Goal: Task Accomplishment & Management: Manage account settings

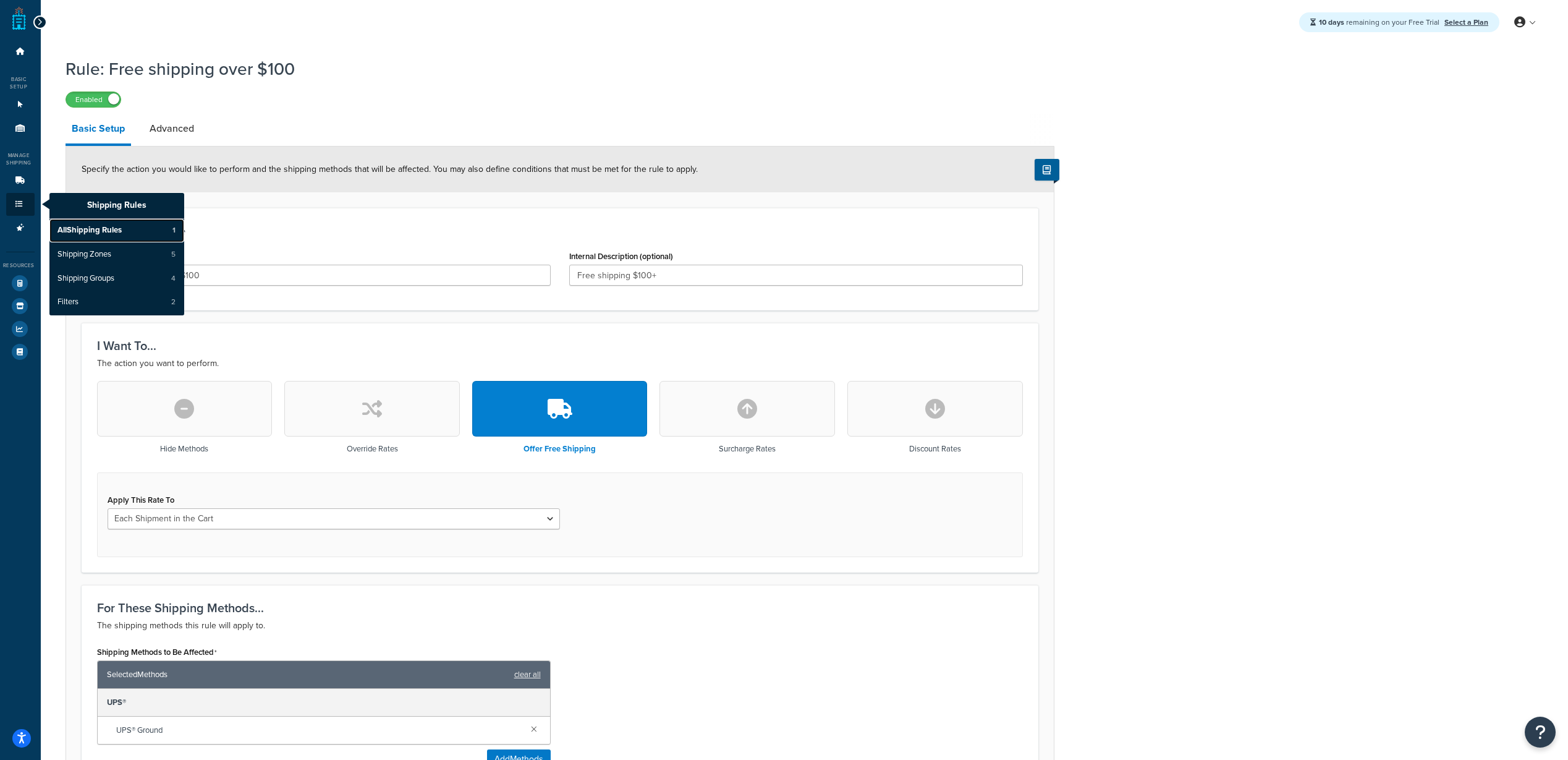
click at [97, 228] on span "All Shipping Rules" at bounding box center [89, 230] width 64 height 11
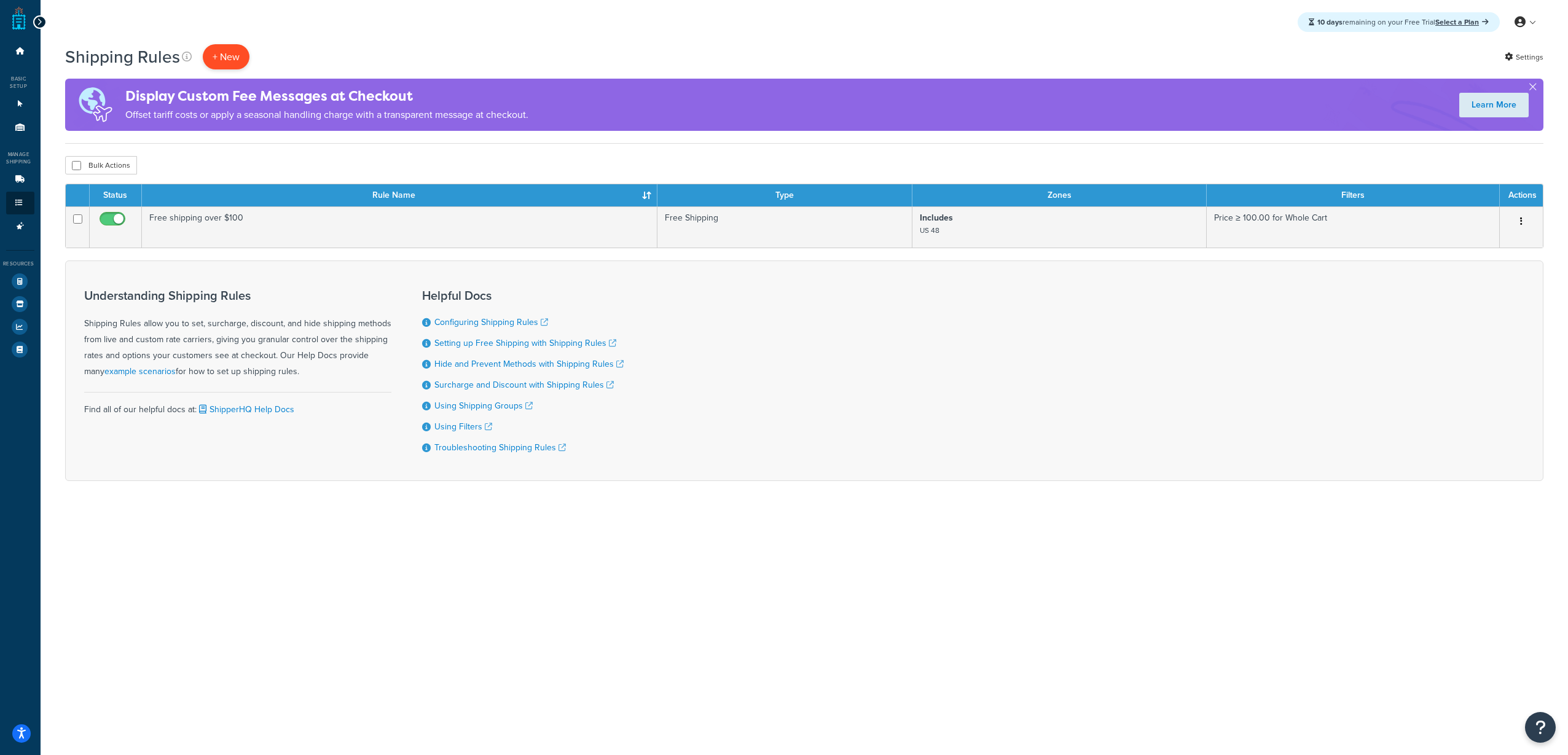
click at [218, 53] on p "+ New" at bounding box center [226, 57] width 46 height 25
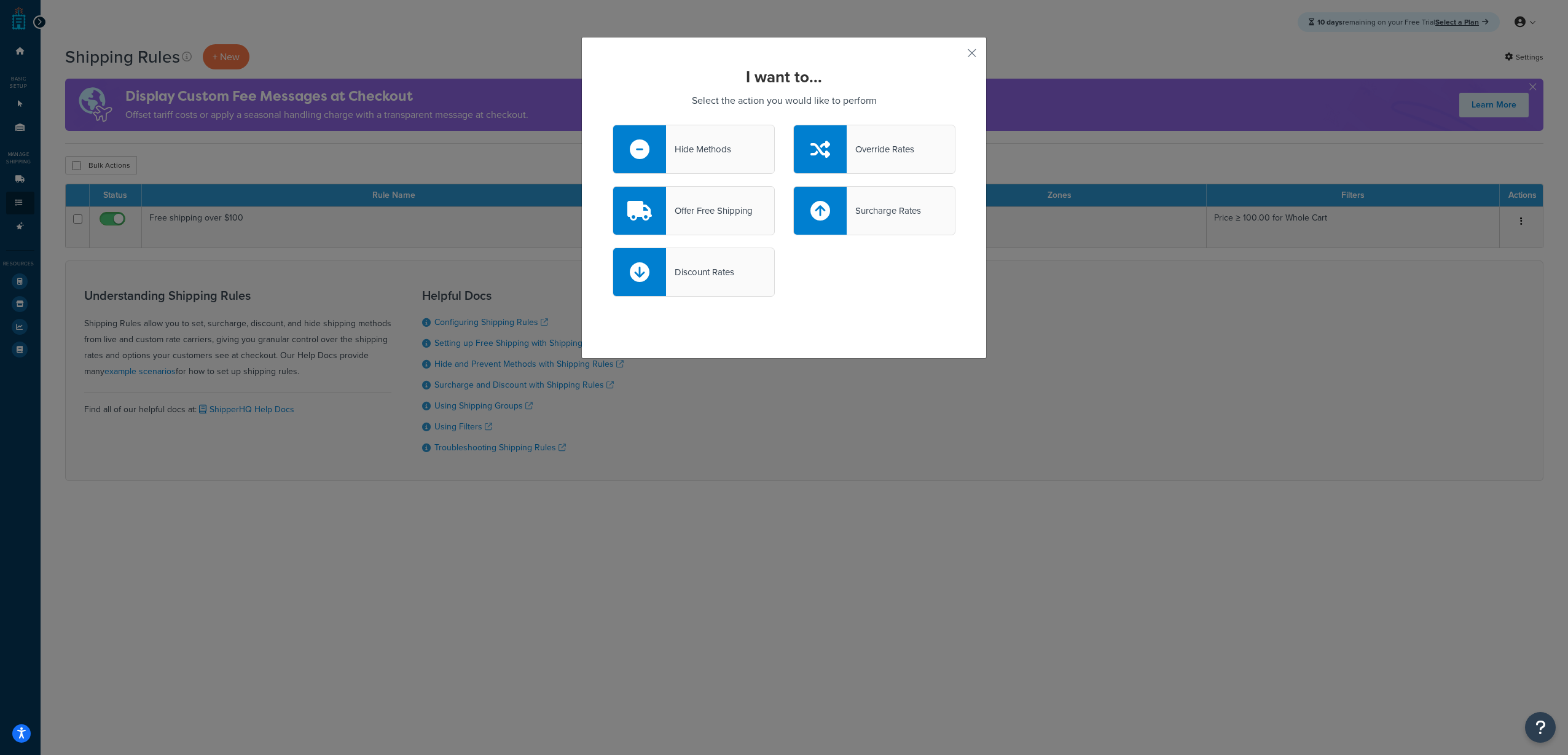
click at [733, 274] on div "Discount Rates" at bounding box center [693, 272] width 162 height 49
click at [0, 0] on input "Discount Rates" at bounding box center [0, 0] width 0 height 0
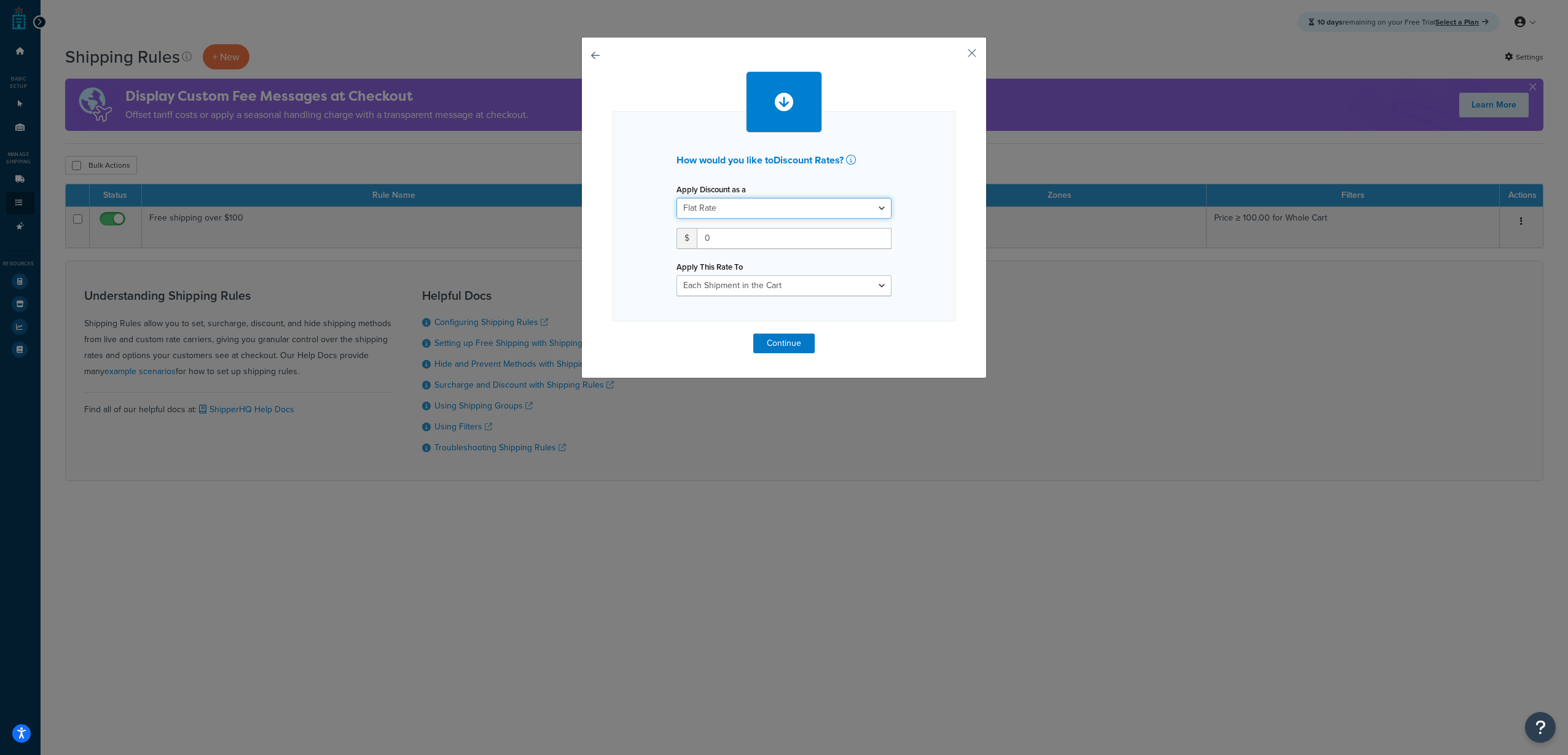
click at [780, 206] on select "Flat Rate Percentage Flat Rate & Percentage" at bounding box center [784, 208] width 215 height 21
select select "FLAT_RATE_AND_PERCENTAGE"
click at [676, 198] on select "Flat Rate Percentage Flat Rate & Percentage" at bounding box center [784, 208] width 215 height 21
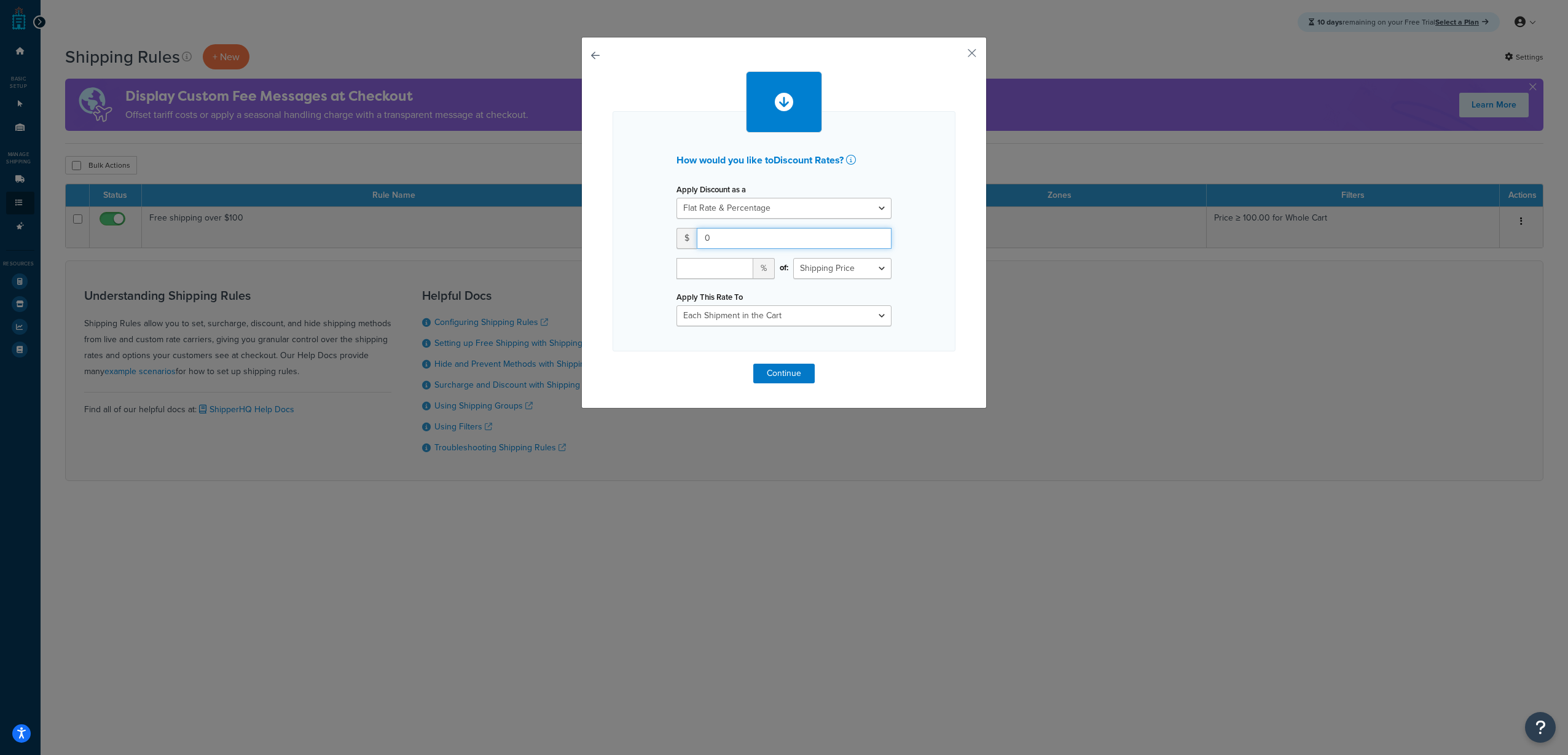
click at [750, 239] on input "0" at bounding box center [794, 238] width 194 height 21
drag, startPoint x: 750, startPoint y: 239, endPoint x: 673, endPoint y: 238, distance: 77.0
click at [667, 236] on div "Apply Discount as a Flat Rate Percentage Flat Rate & Percentage $ 0 % of: Shipp…" at bounding box center [784, 253] width 234 height 145
click at [863, 305] on select "Each Shipment in the Cart Each Shipping Group in the Cart Each Item within a Sh…" at bounding box center [784, 315] width 215 height 21
click at [920, 307] on div "How would you like to Discount Rates ? Apply Discount as a Flat Rate Percentage…" at bounding box center [784, 232] width 343 height 240
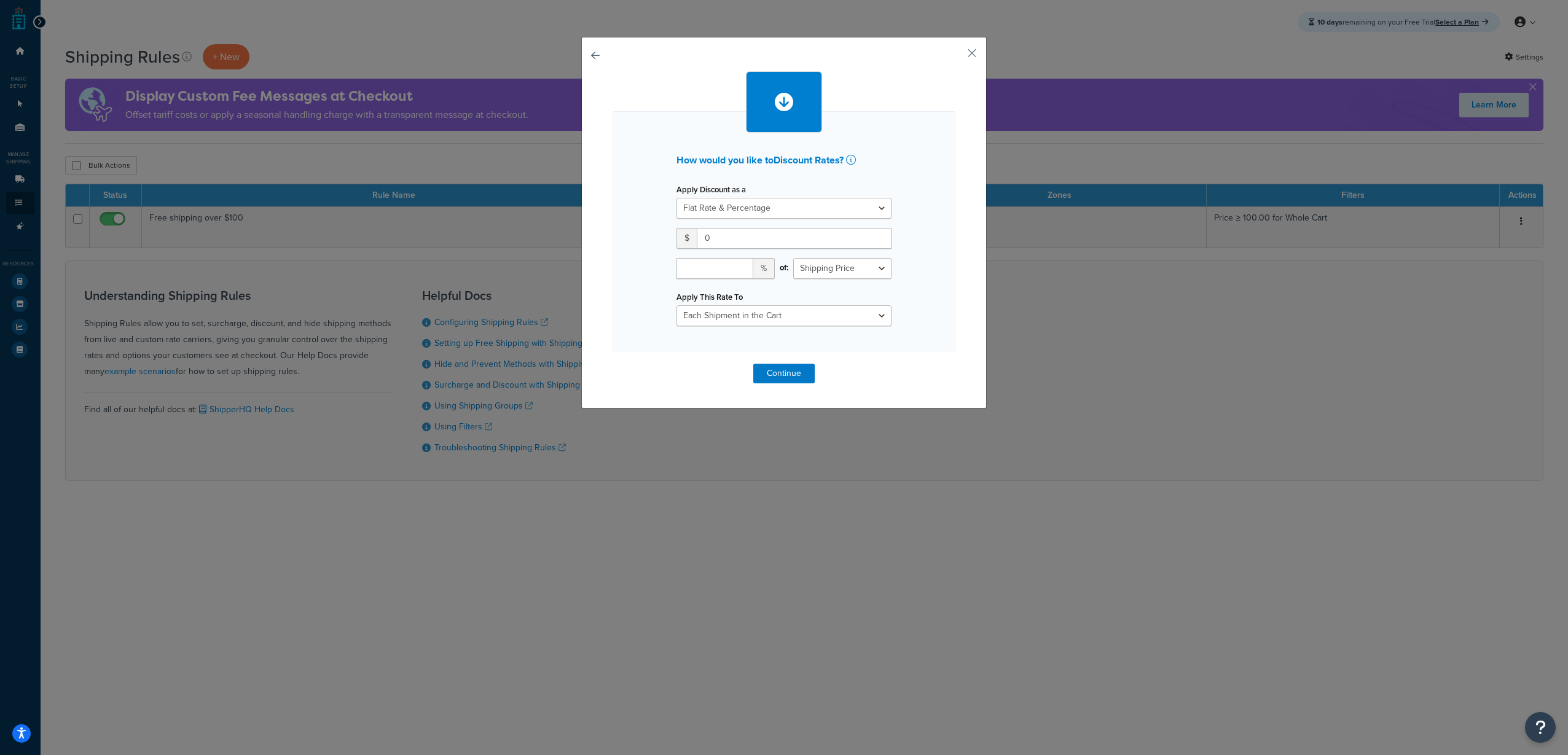
click at [968, 44] on div "How would you like to Discount Rates ? Apply Discount as a Flat Rate Percentage…" at bounding box center [784, 223] width 405 height 372
click at [956, 56] on button "button" at bounding box center [954, 57] width 3 height 3
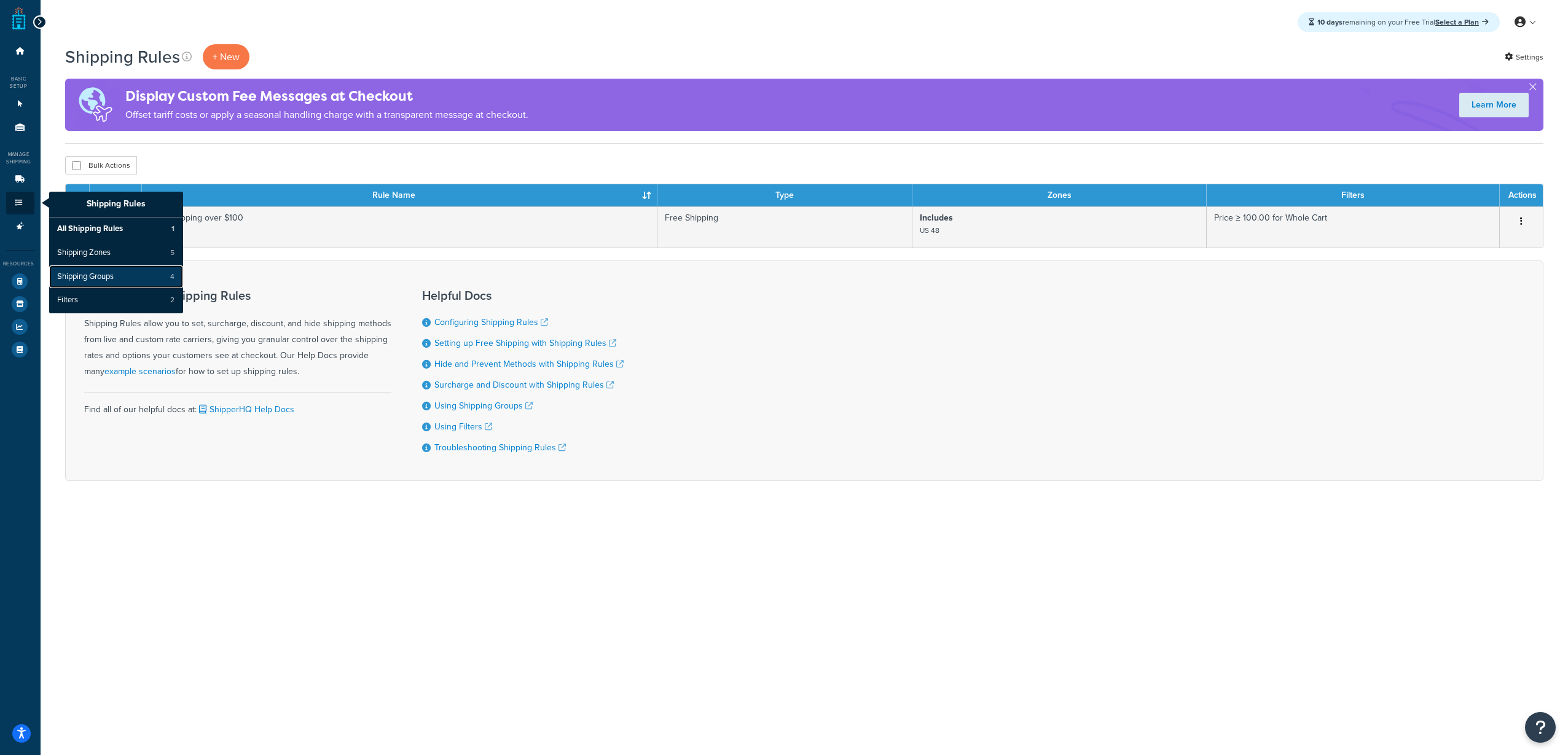
click at [148, 279] on link "Shipping Groups 4" at bounding box center [116, 277] width 134 height 23
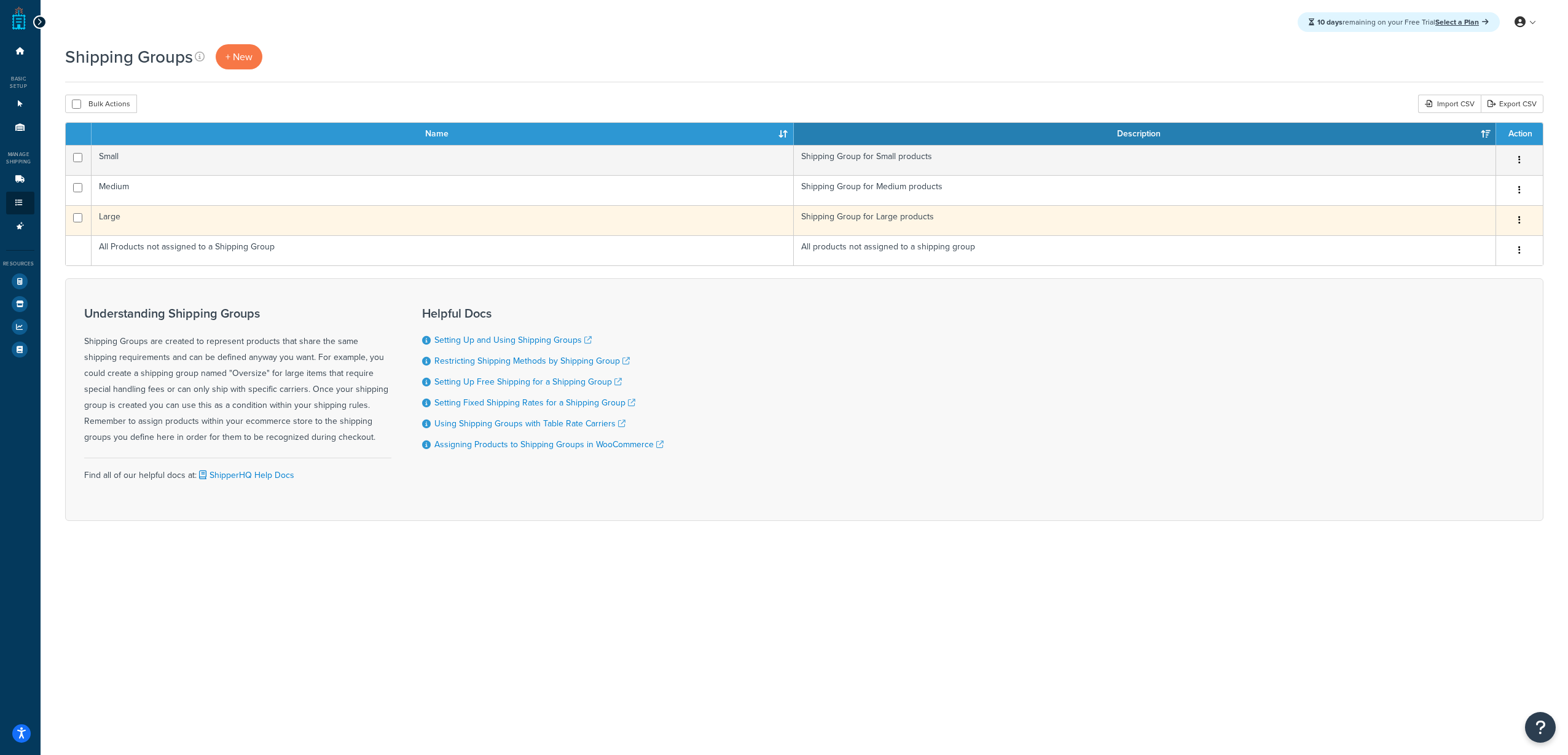
click at [208, 224] on td "Large" at bounding box center [443, 220] width 702 height 30
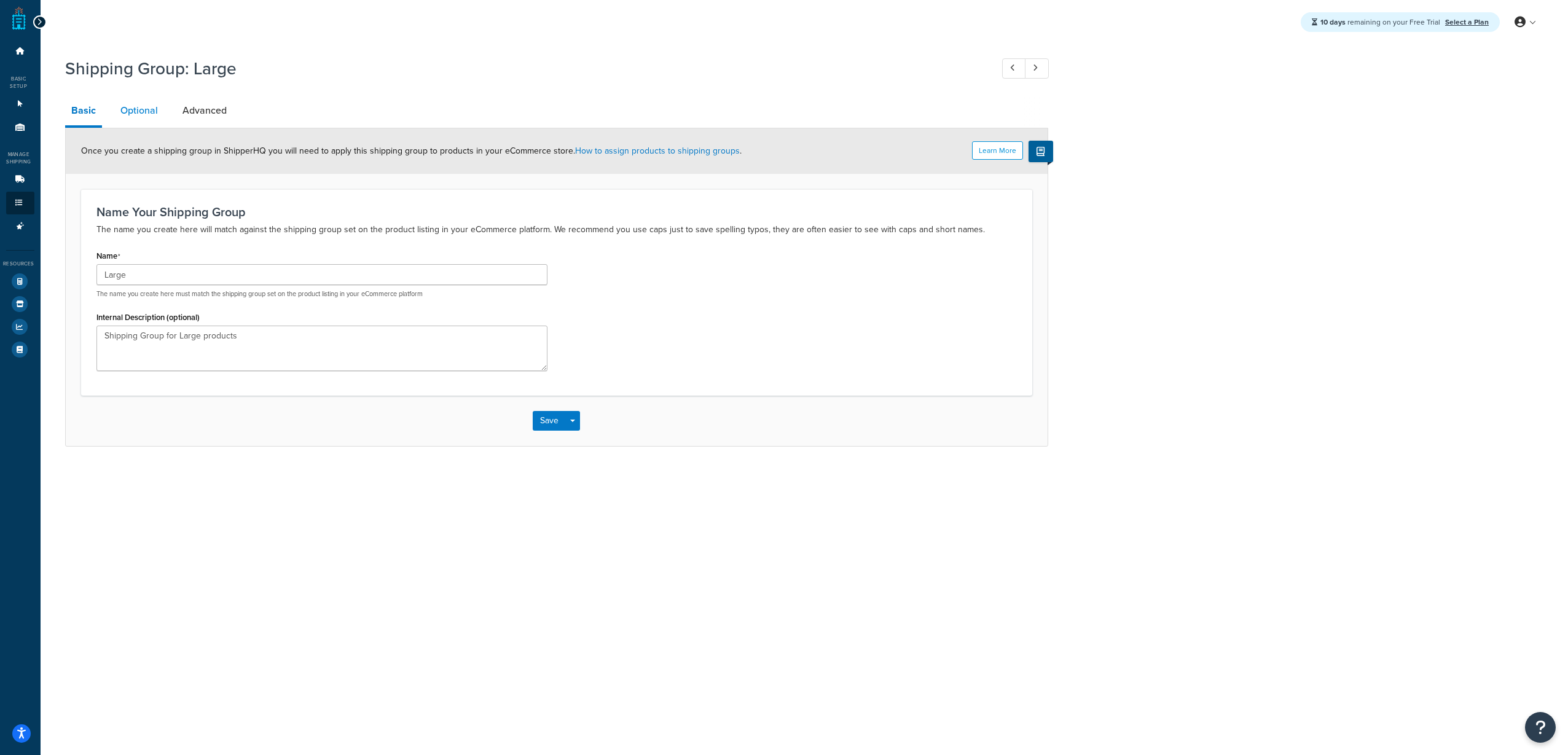
click at [135, 104] on link "Optional" at bounding box center [139, 110] width 50 height 29
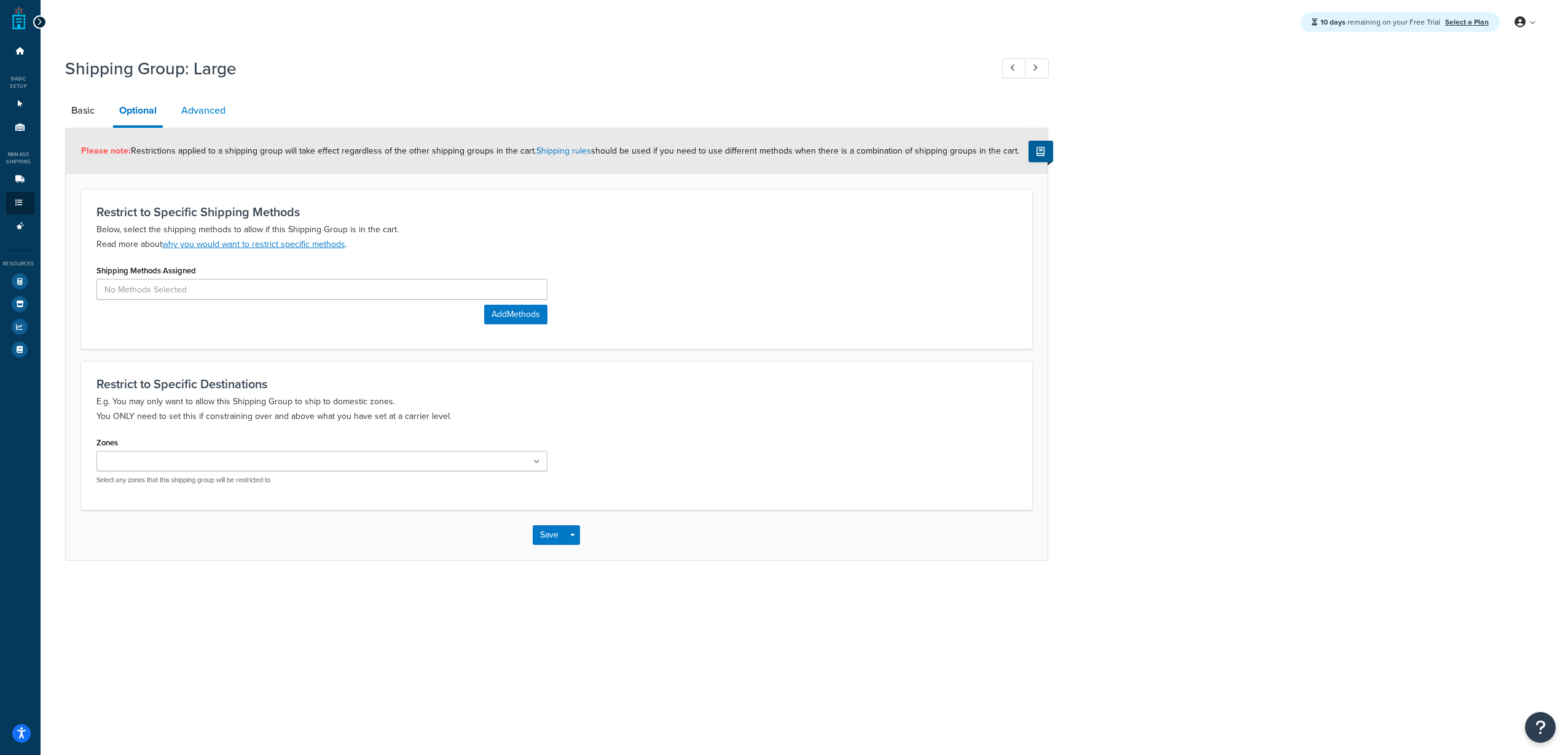
click at [212, 112] on link "Advanced" at bounding box center [203, 110] width 56 height 29
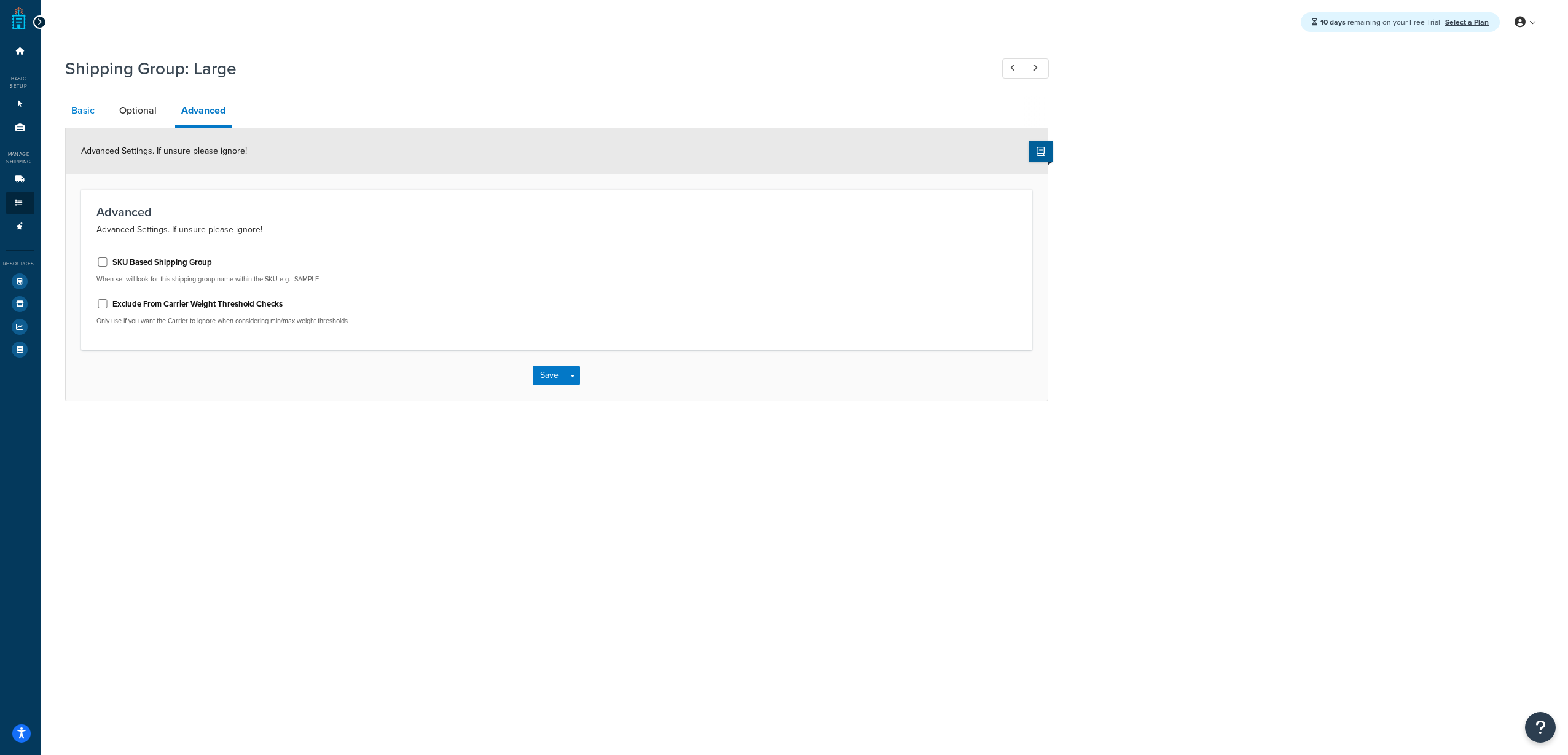
click at [81, 120] on link "Basic" at bounding box center [83, 110] width 36 height 29
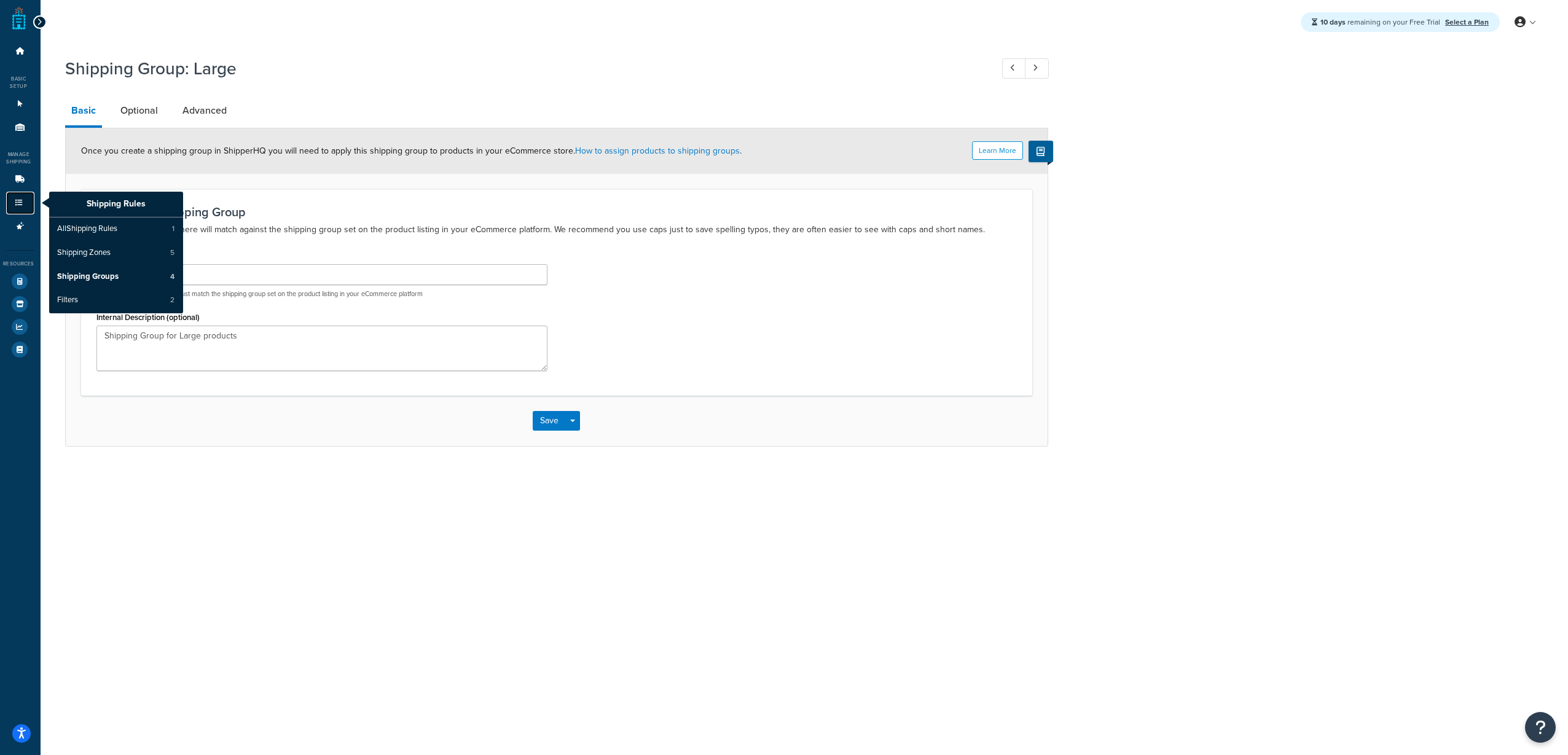
click at [19, 202] on icon at bounding box center [19, 202] width 13 height 7
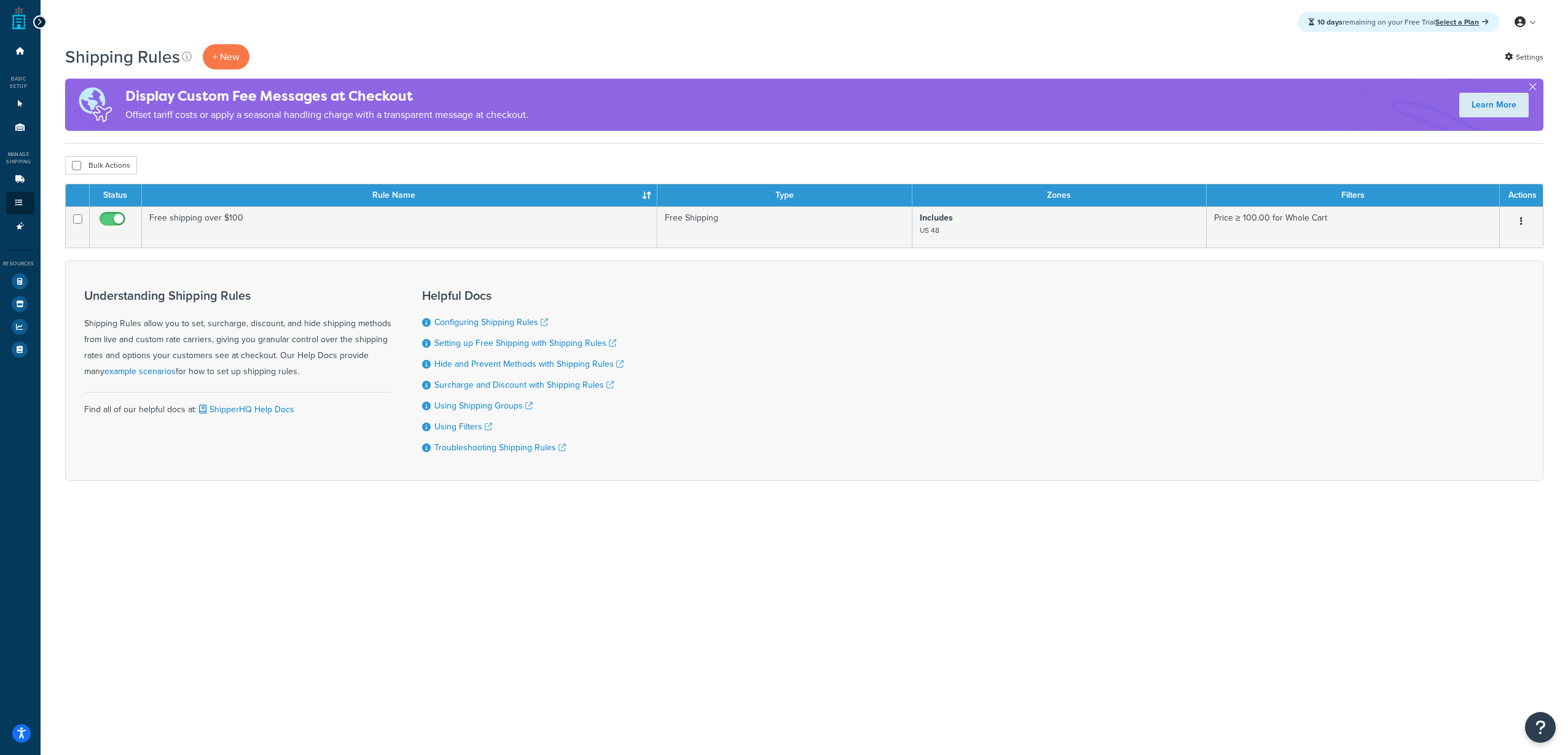
click at [515, 491] on div "Shipping Rules + New Settings Display Custom Fee Messages at Checkout Offset ta…" at bounding box center [804, 284] width 1528 height 480
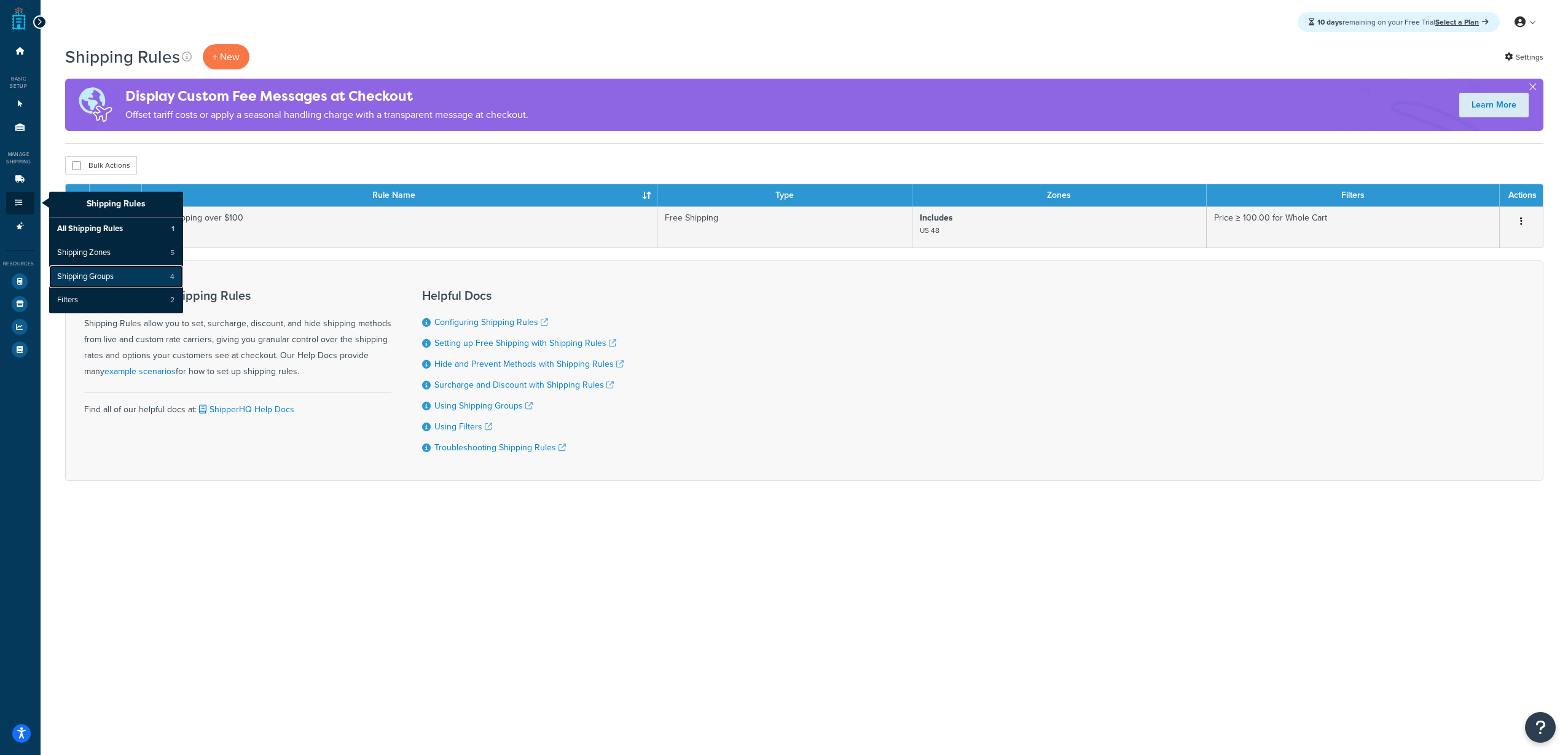
click at [112, 276] on span "Shipping Groups" at bounding box center [85, 277] width 56 height 11
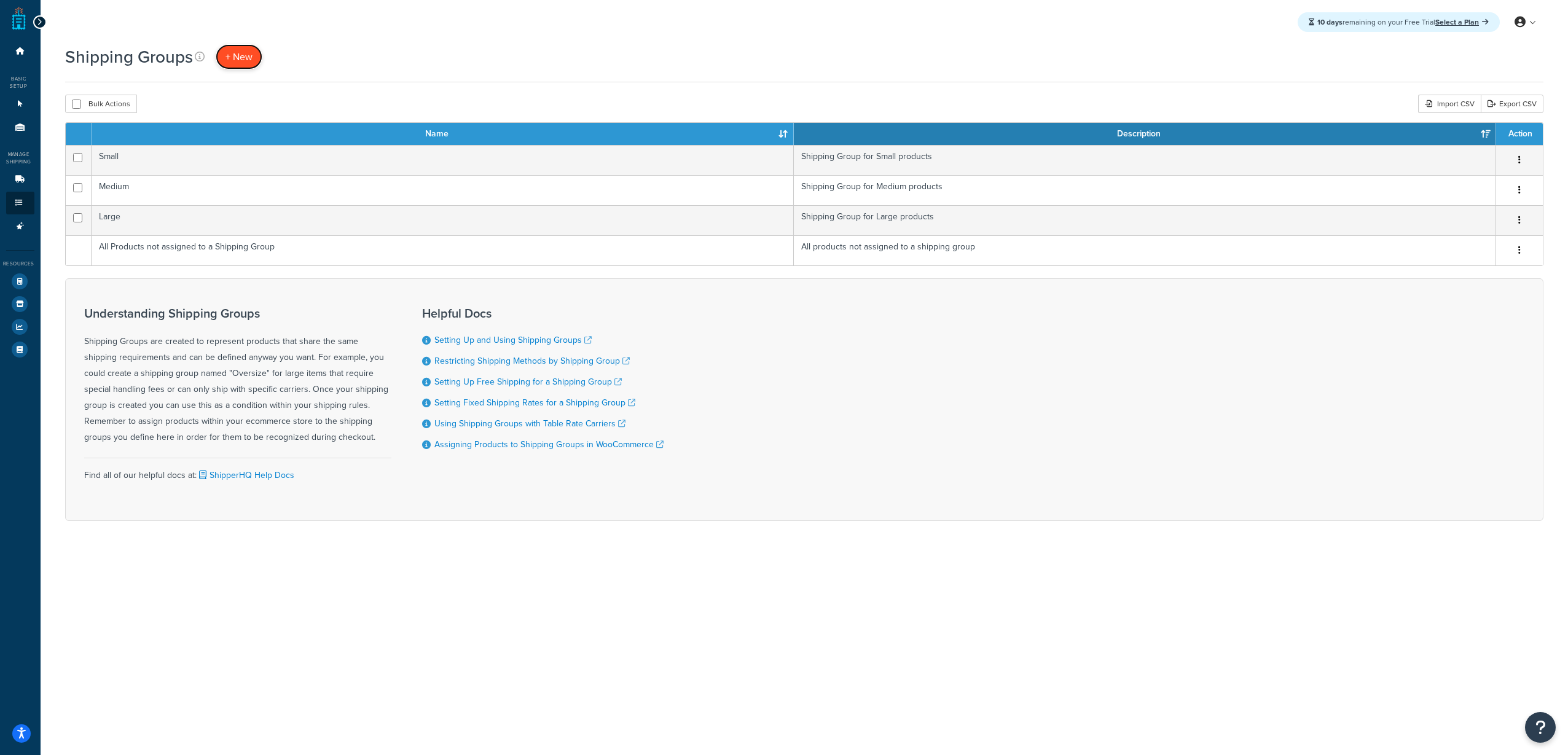
click at [248, 63] on span "+ New" at bounding box center [239, 56] width 27 height 14
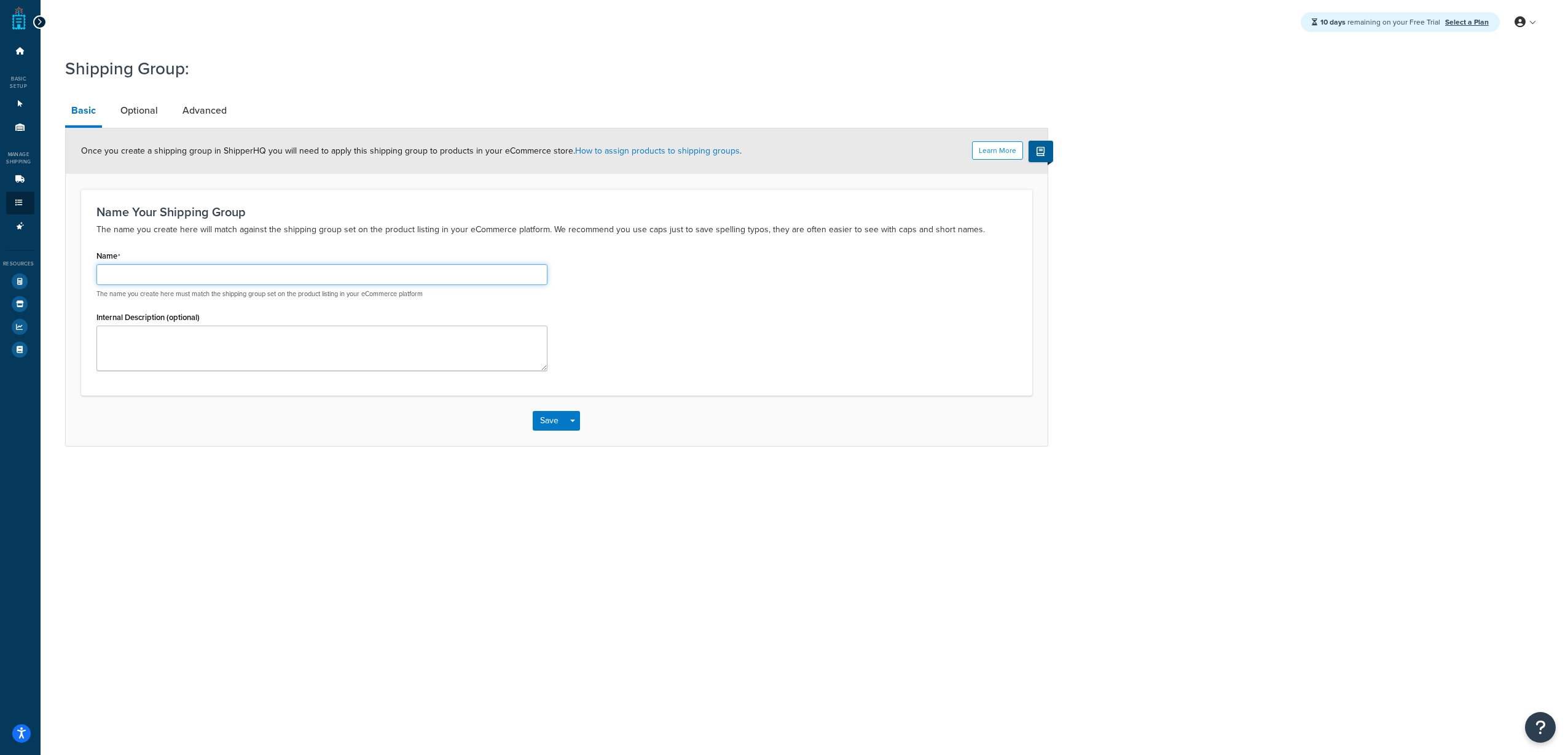
click at [415, 277] on input "Name" at bounding box center [322, 274] width 451 height 21
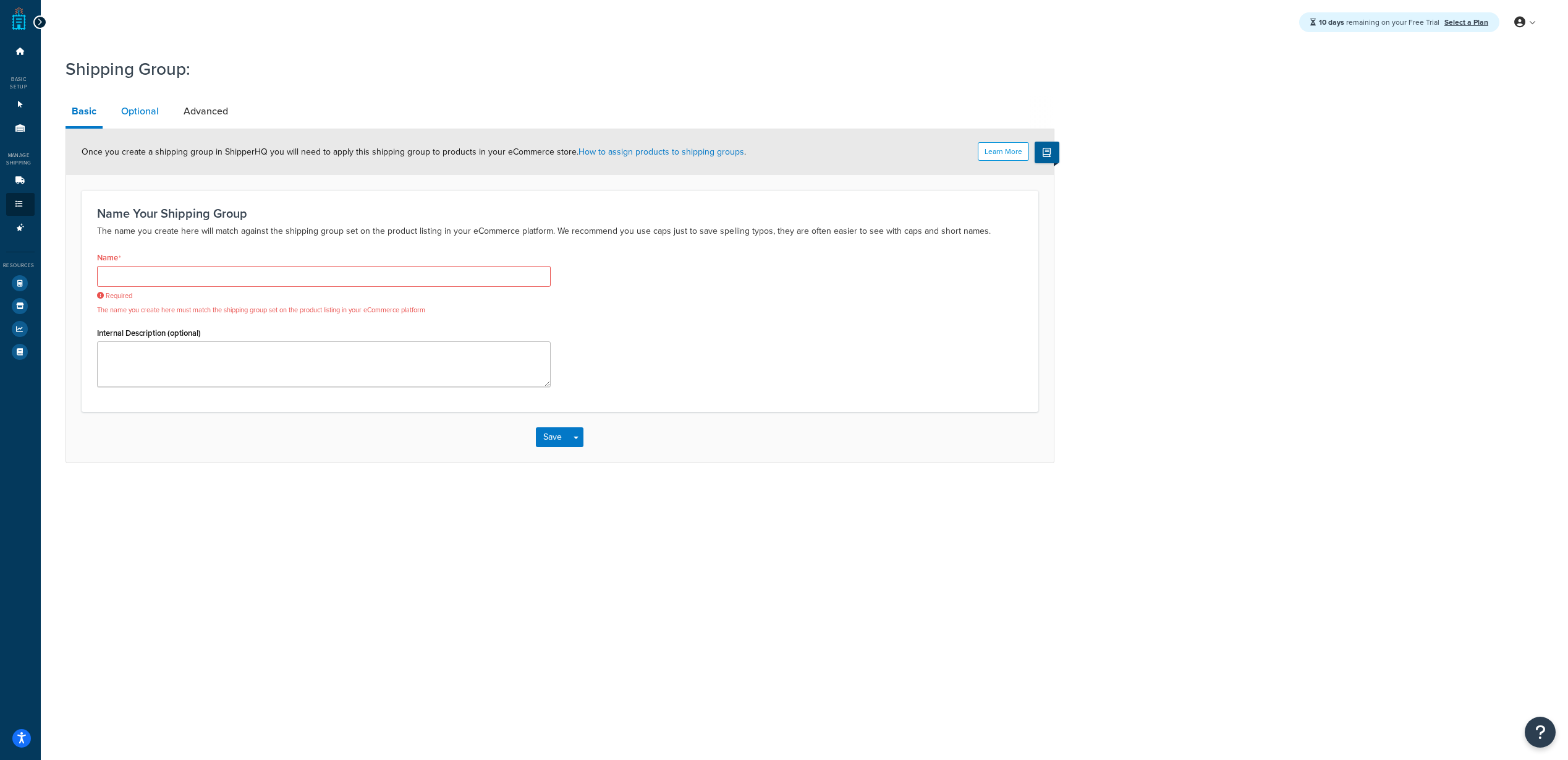
click at [148, 118] on link "Optional" at bounding box center [140, 111] width 50 height 29
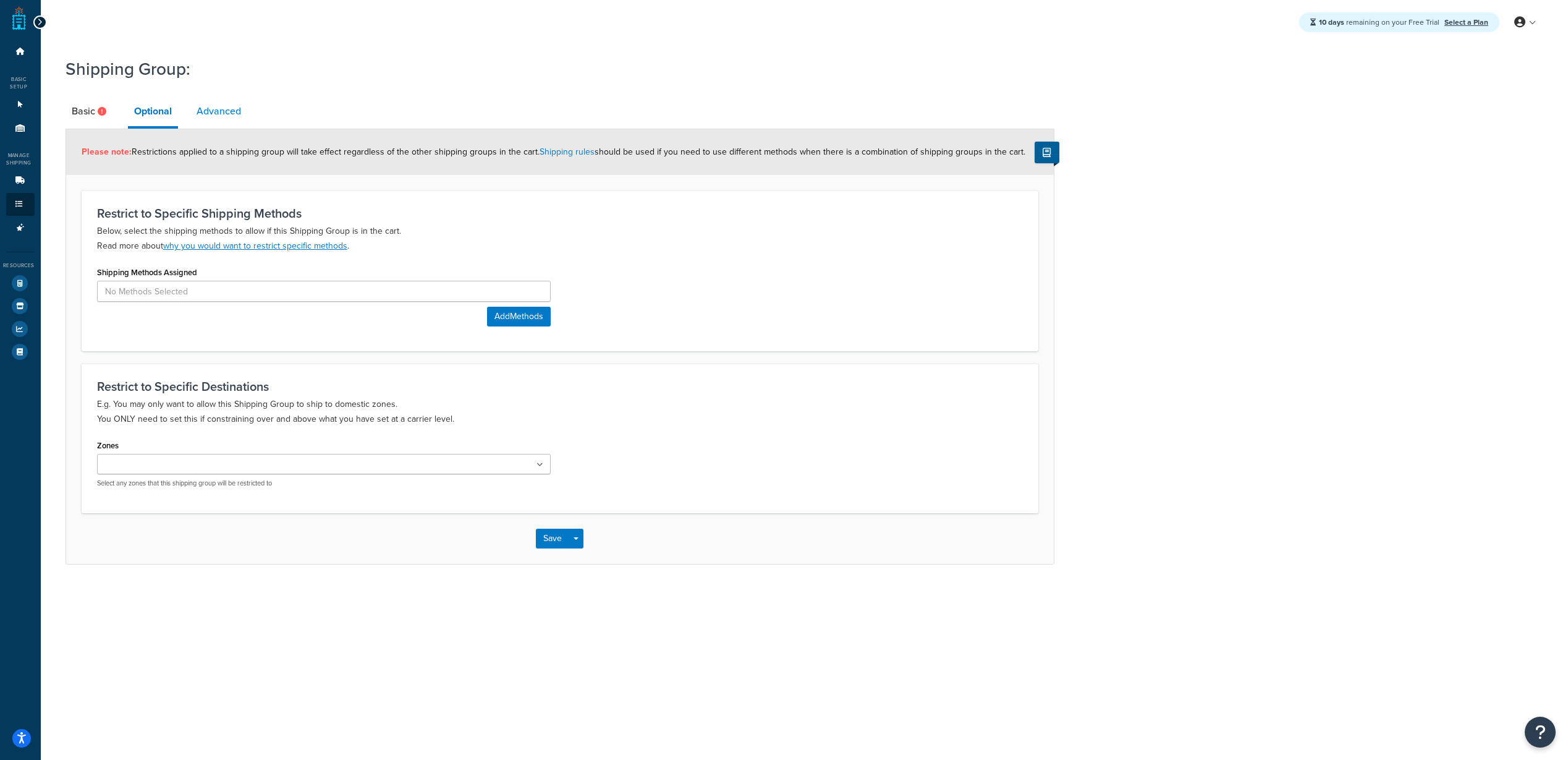
click at [206, 118] on link "Advanced" at bounding box center [218, 111] width 57 height 29
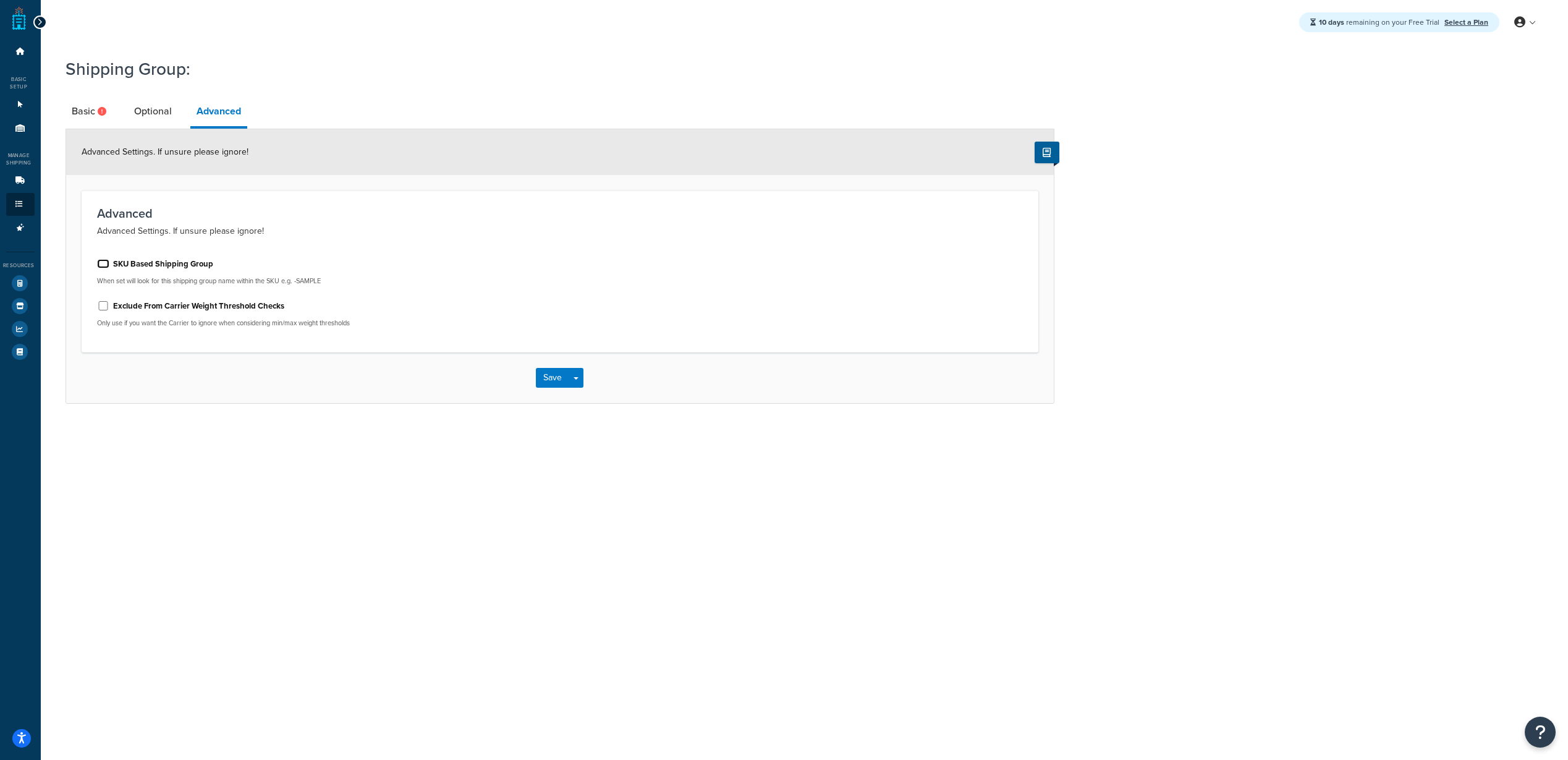
click at [102, 262] on input "SKU Based Shipping Group" at bounding box center [103, 264] width 13 height 9
checkbox input "false"
click at [87, 106] on link "Basic" at bounding box center [90, 111] width 50 height 29
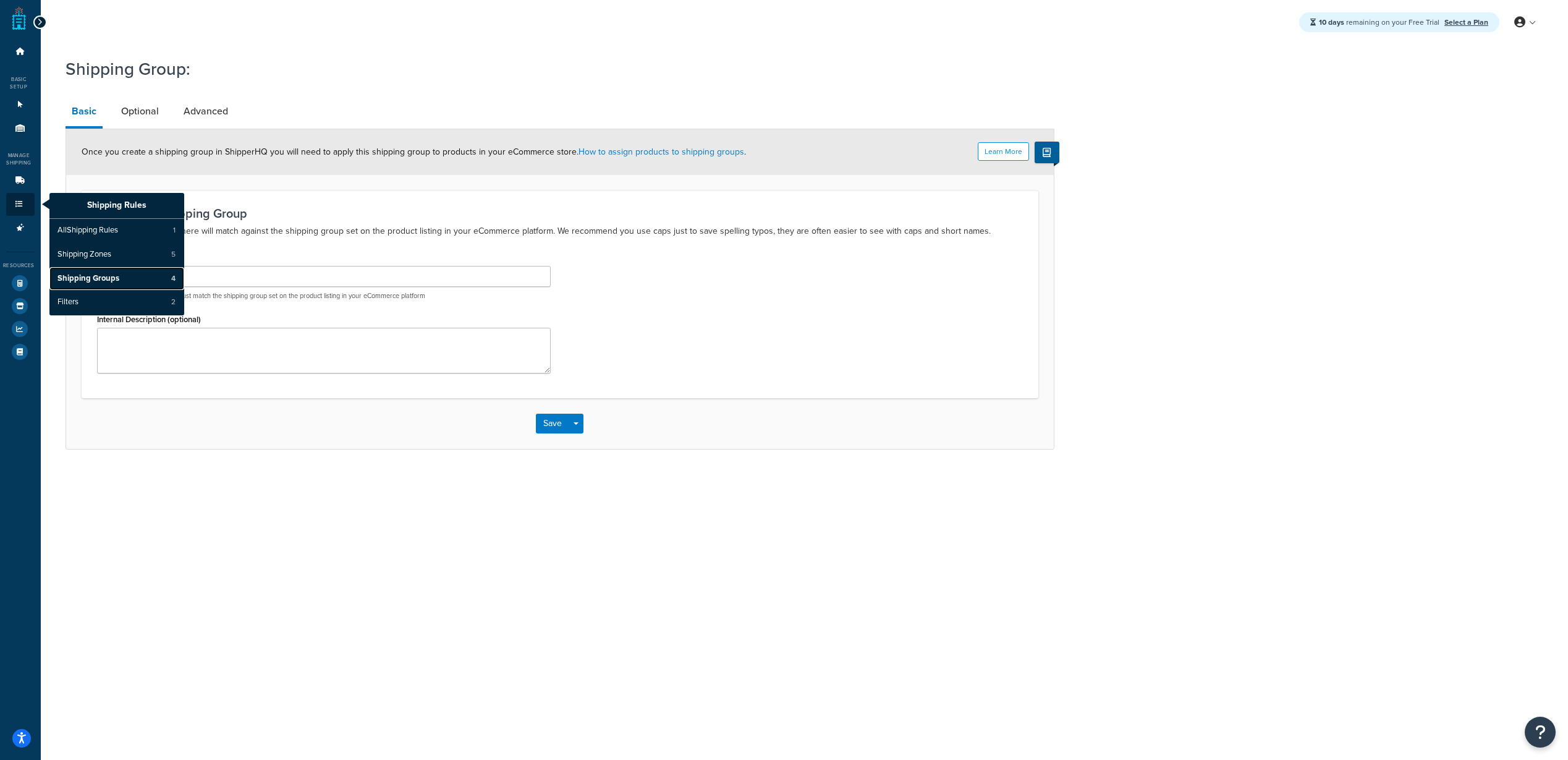
click at [111, 275] on span "Shipping Groups" at bounding box center [88, 278] width 62 height 11
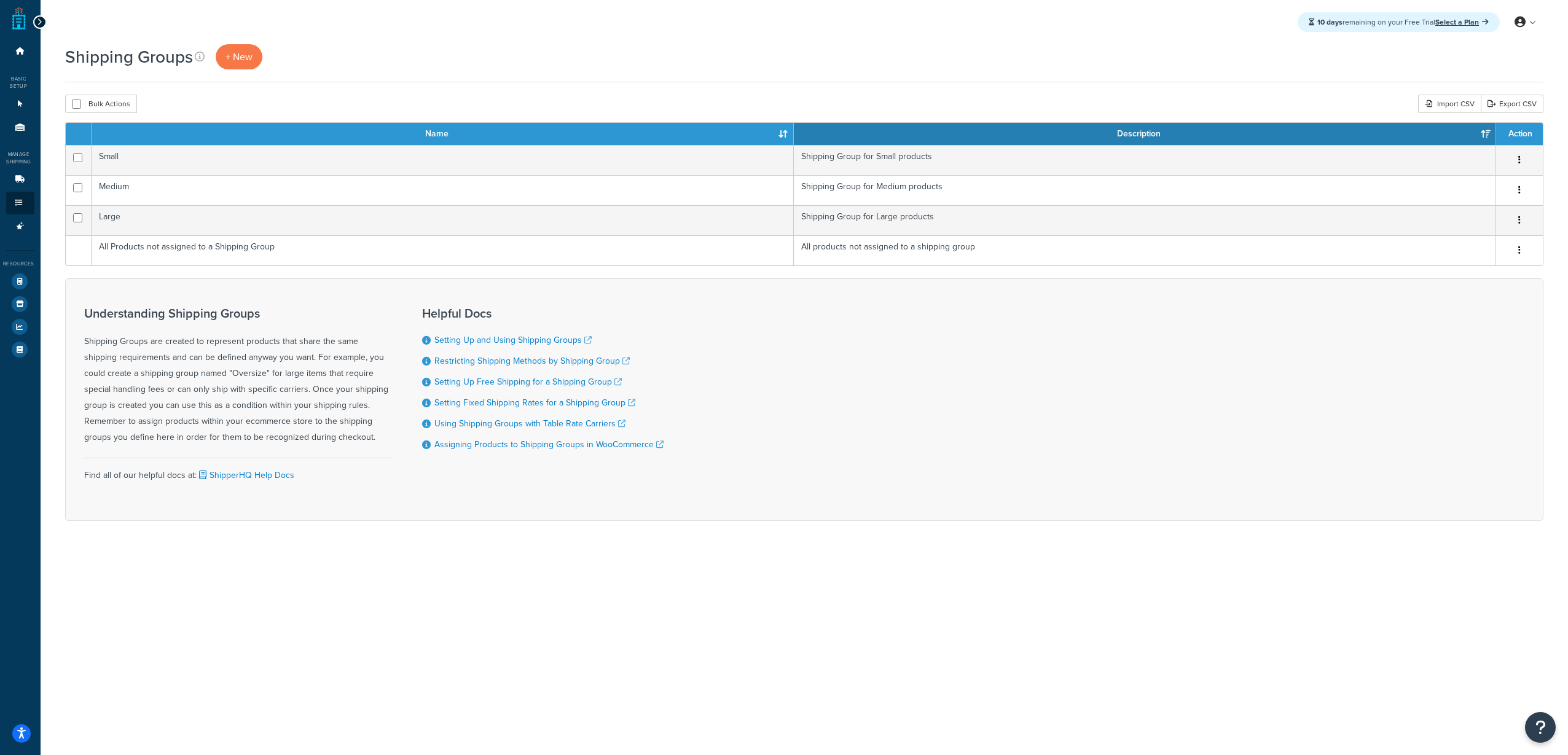
click at [957, 615] on div "10 days remaining on your Free Trial Select a Plan My Profile Billing Global Se…" at bounding box center [804, 378] width 1528 height 755
click at [622, 442] on link "Assigning Products to Shipping Groups in WooCommerce" at bounding box center [549, 444] width 229 height 13
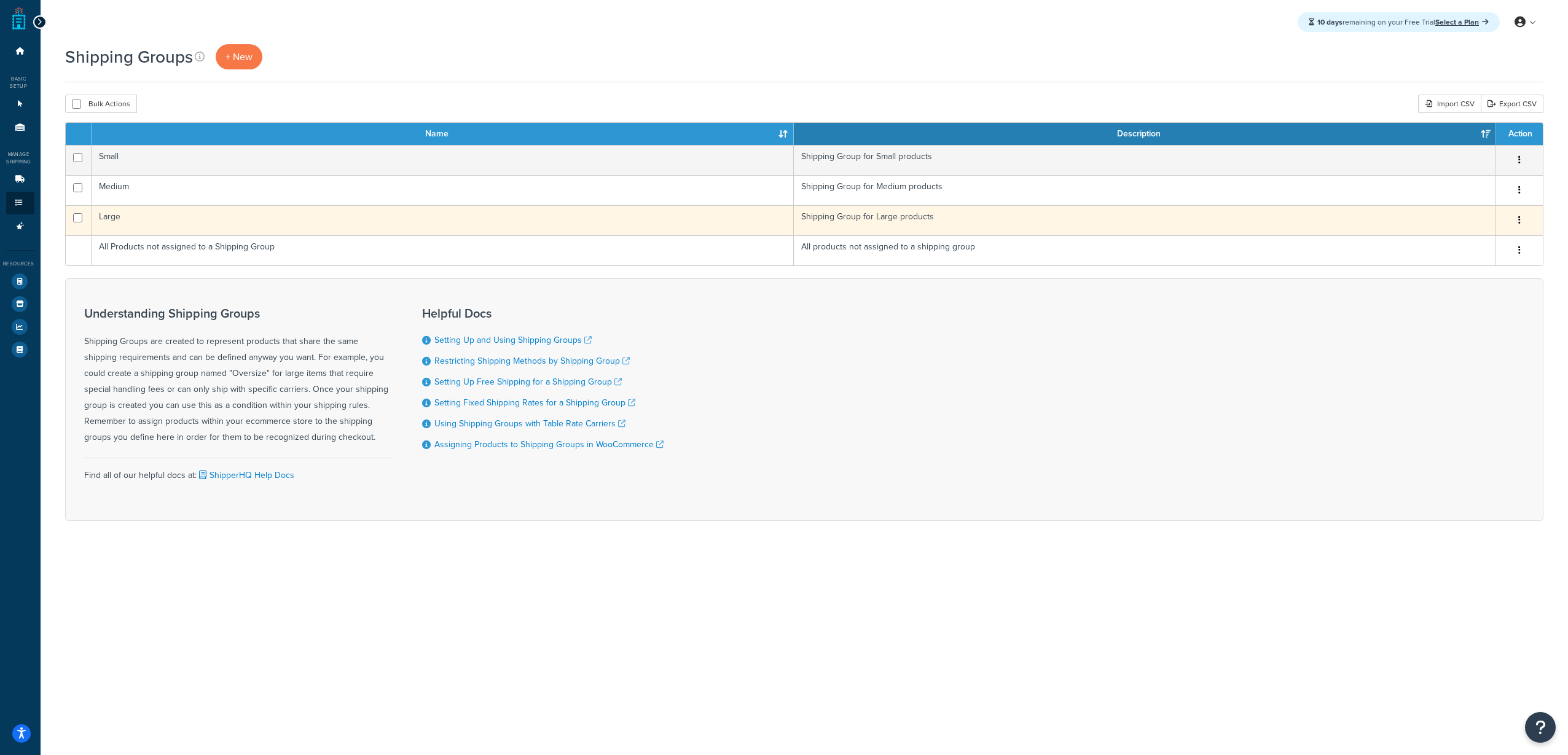
click at [134, 222] on td "Large" at bounding box center [443, 220] width 702 height 30
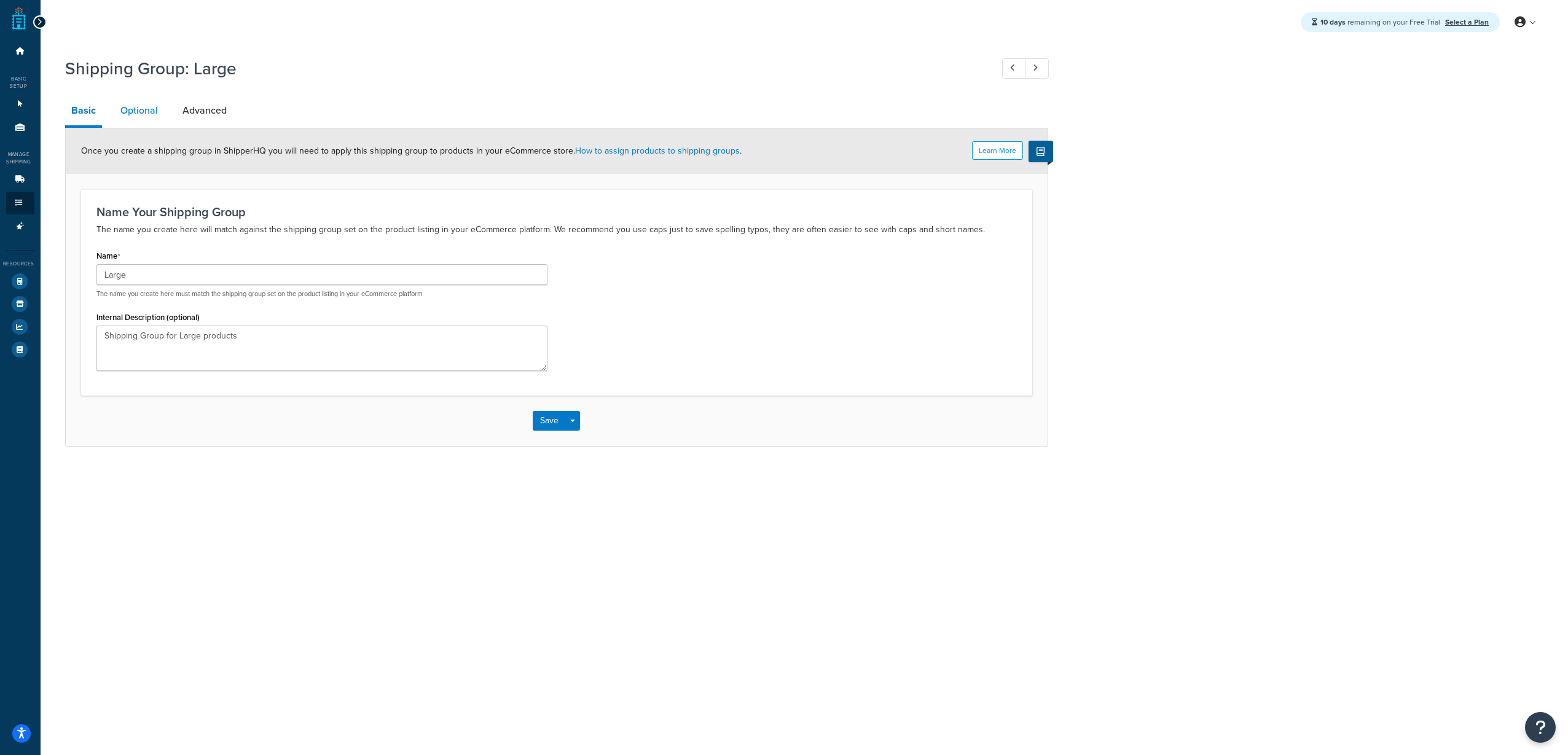
click at [140, 118] on link "Optional" at bounding box center [139, 110] width 50 height 29
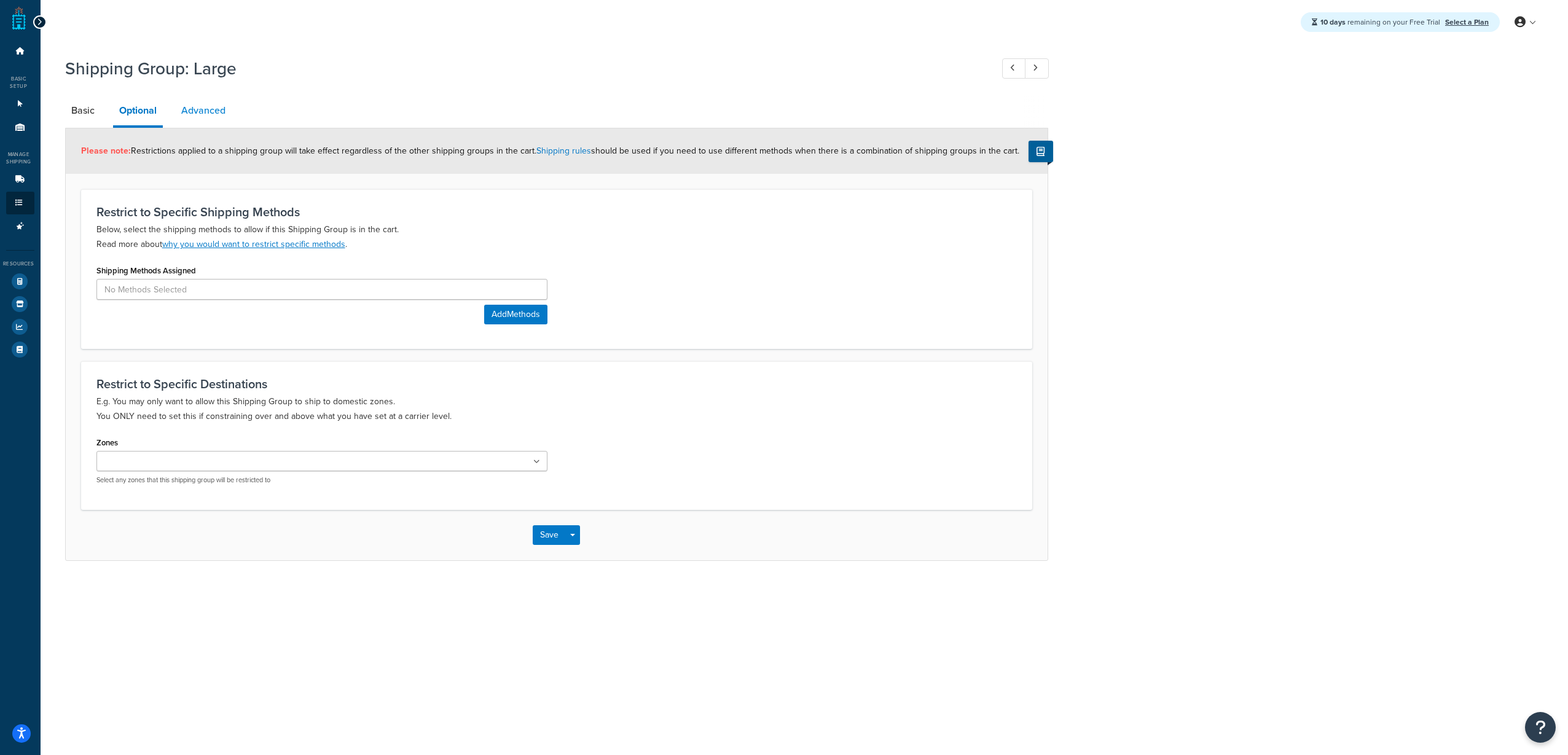
click at [192, 111] on link "Advanced" at bounding box center [203, 110] width 56 height 29
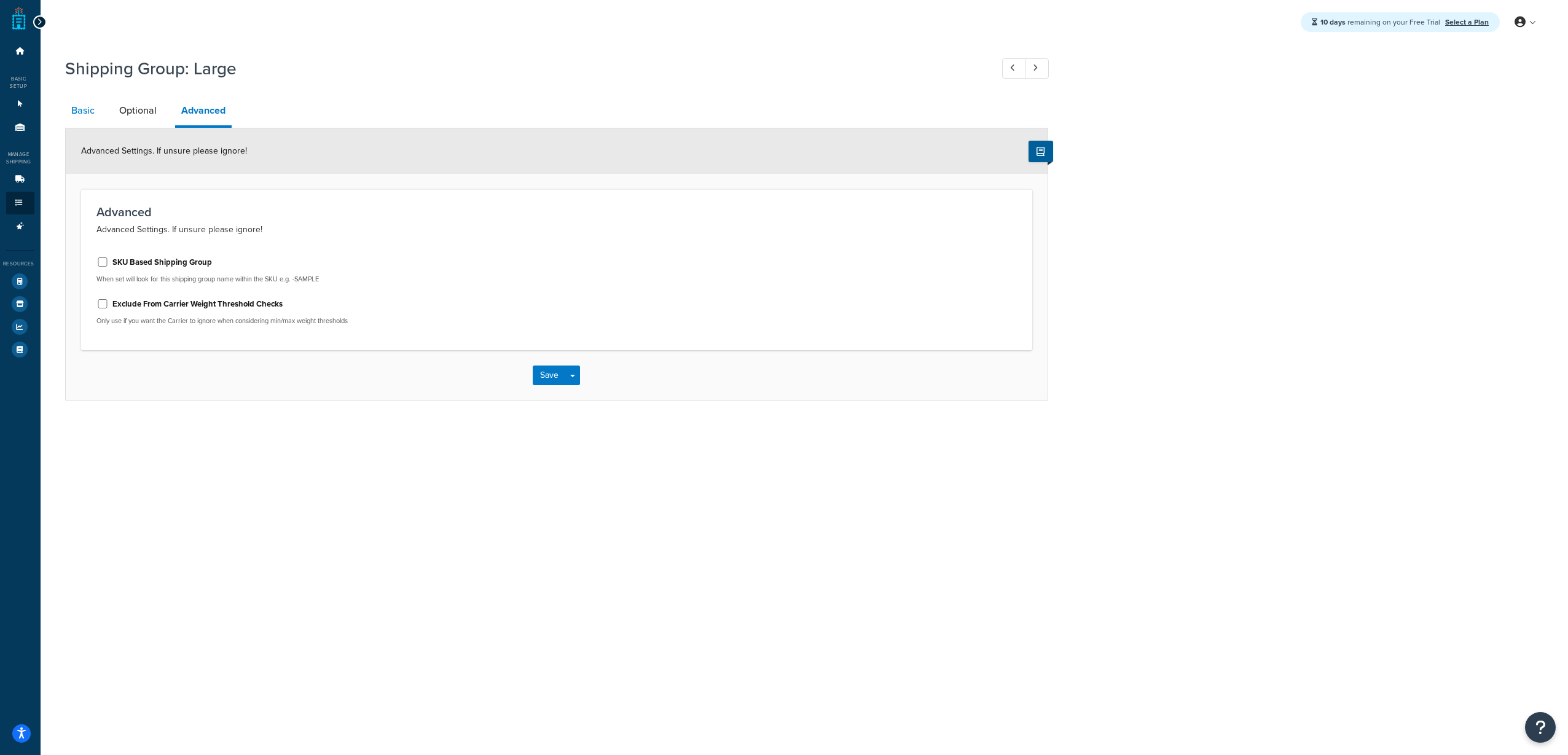
click at [92, 111] on link "Basic" at bounding box center [83, 110] width 36 height 29
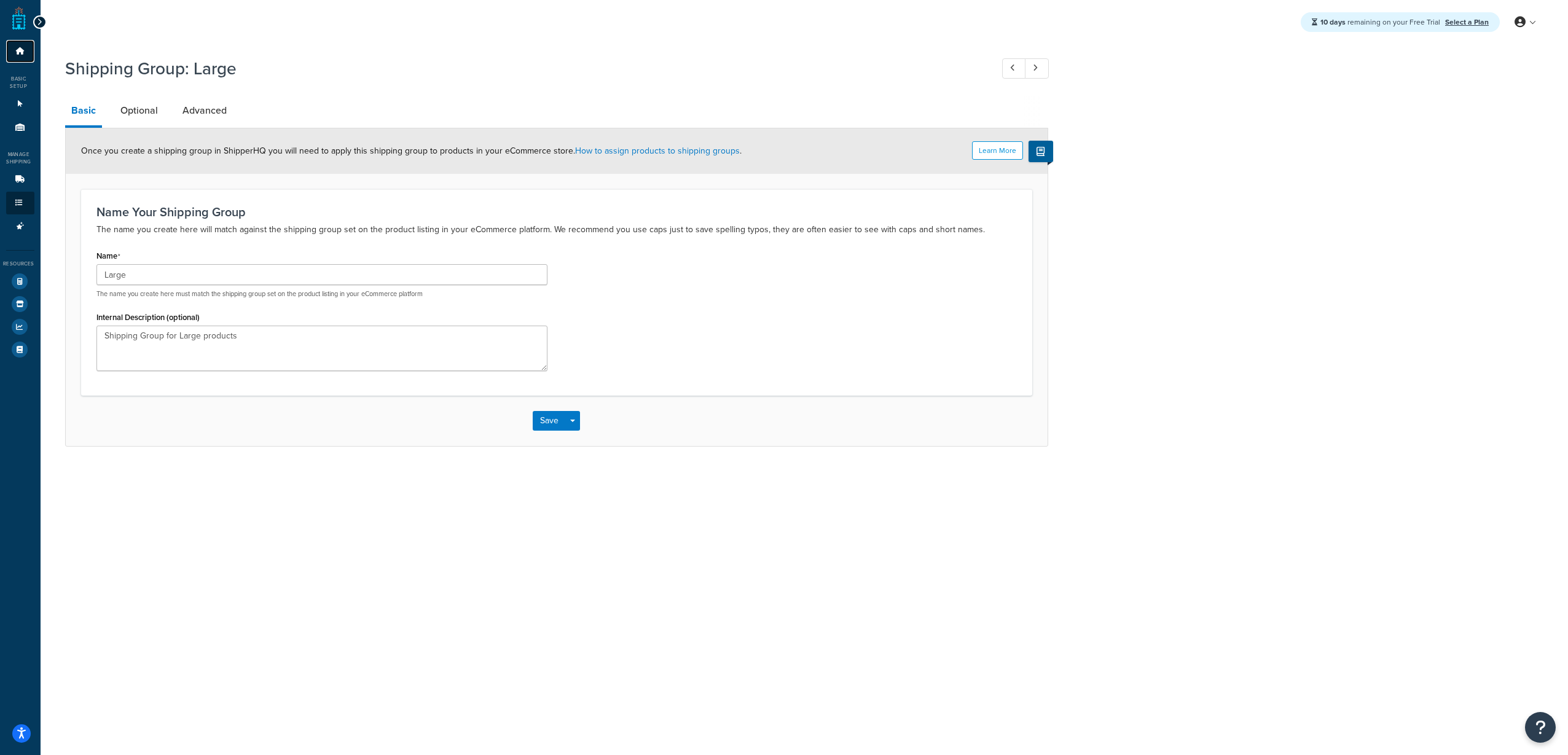
click at [22, 50] on icon at bounding box center [20, 50] width 13 height 7
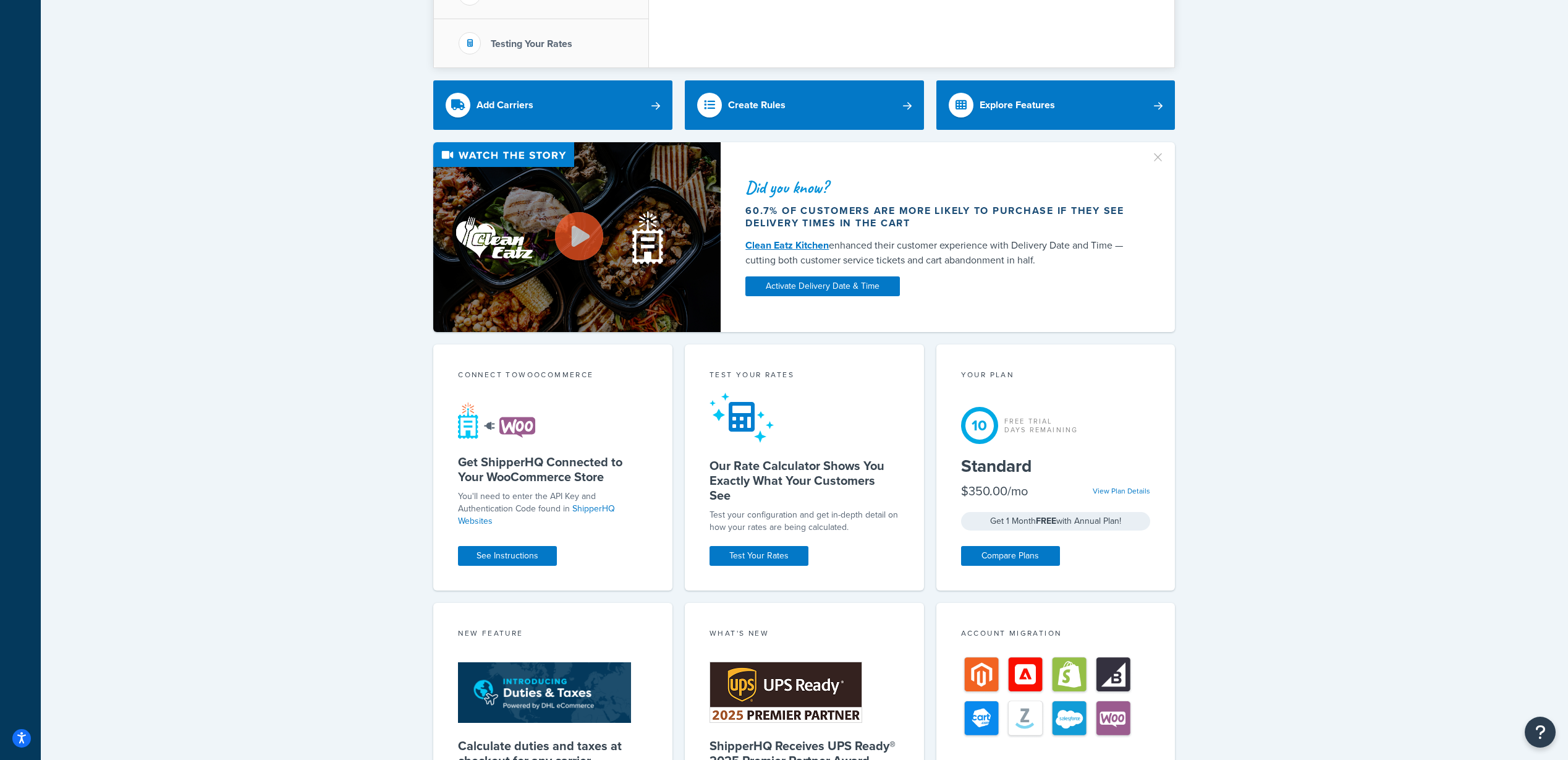
scroll to position [495, 0]
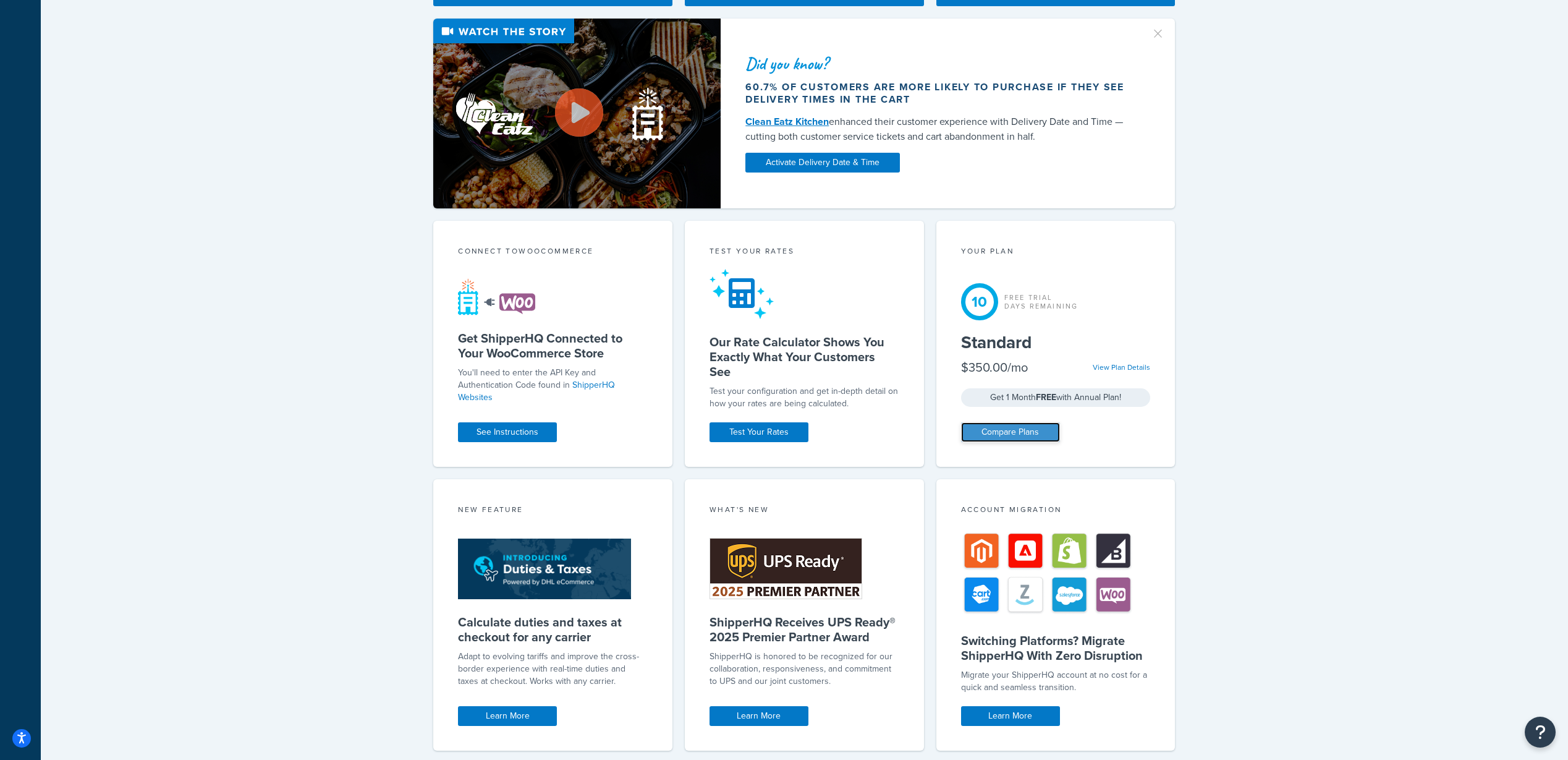
click at [1027, 425] on link "Compare Plans" at bounding box center [1011, 432] width 99 height 20
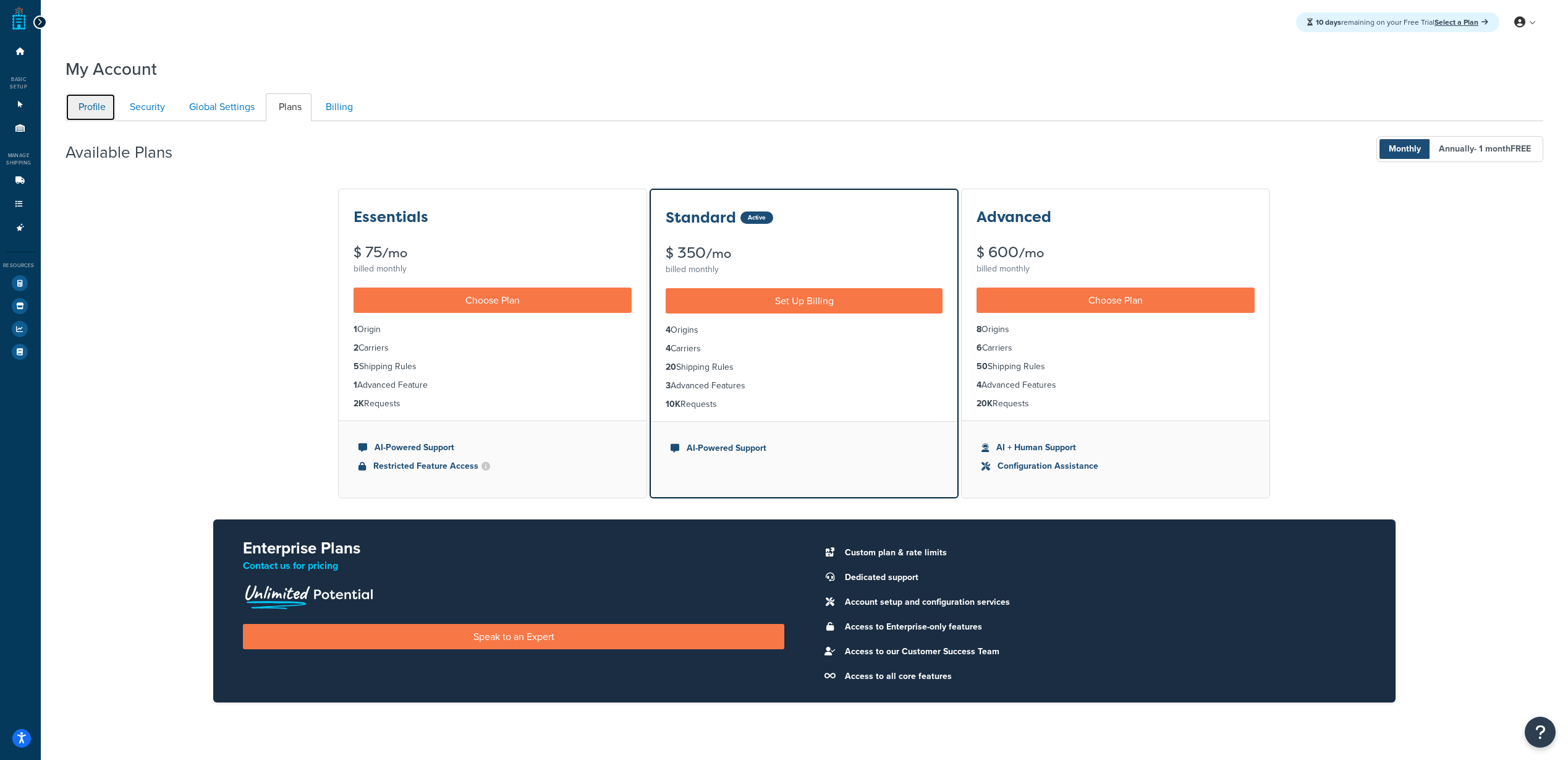
click at [84, 106] on link "Profile" at bounding box center [90, 108] width 50 height 28
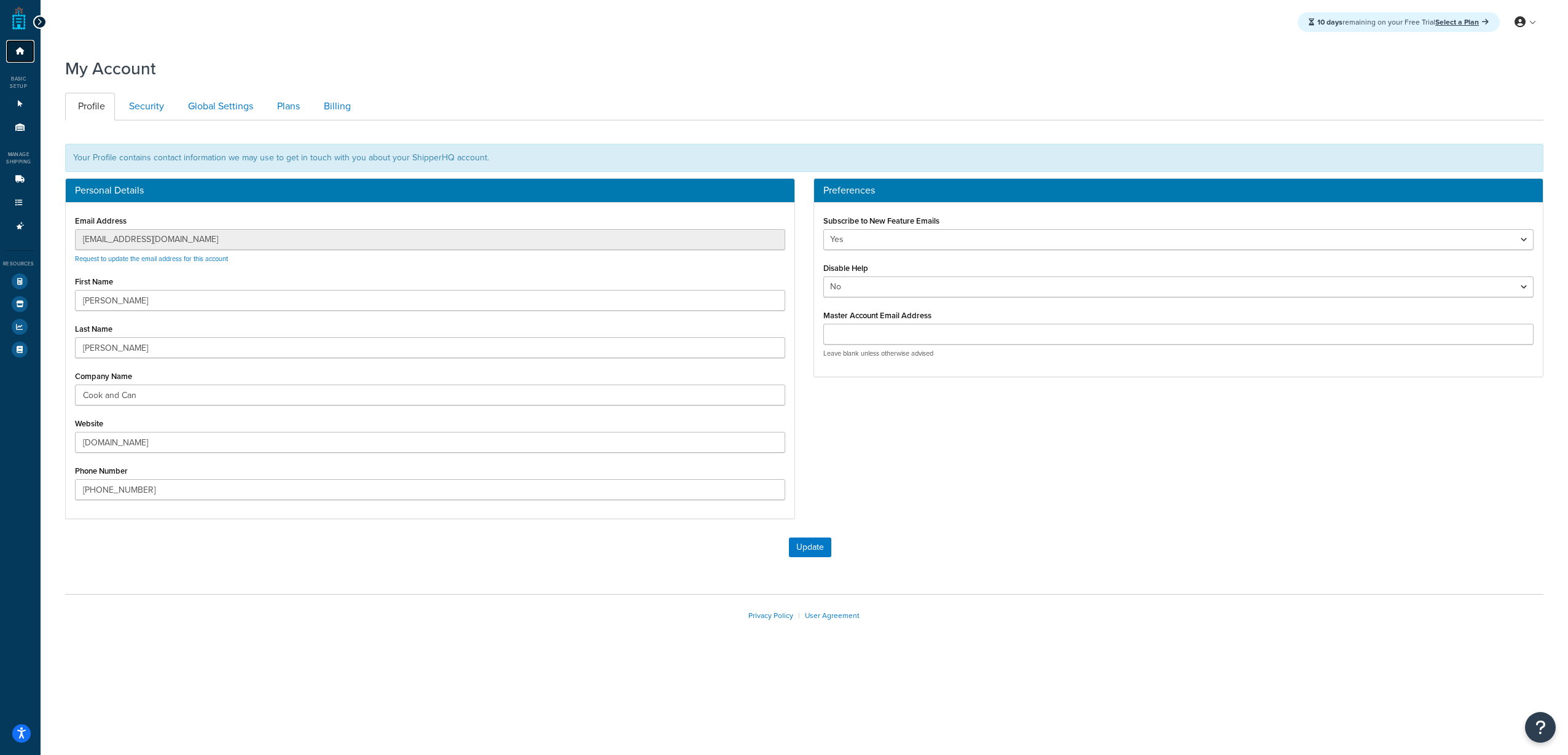
click at [22, 54] on icon at bounding box center [20, 50] width 13 height 7
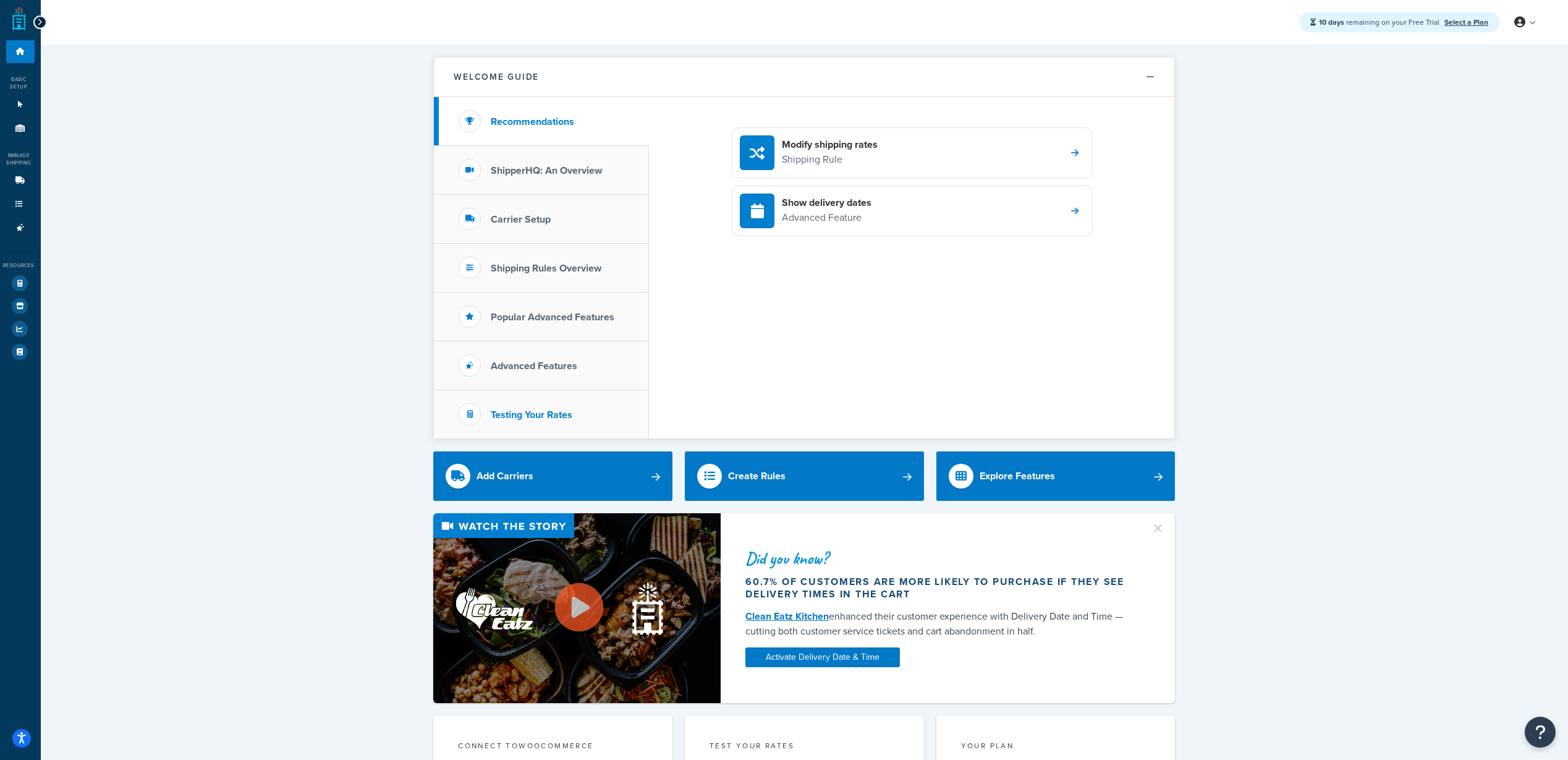
click at [504, 422] on li "Testing Your Rates" at bounding box center [541, 414] width 215 height 48
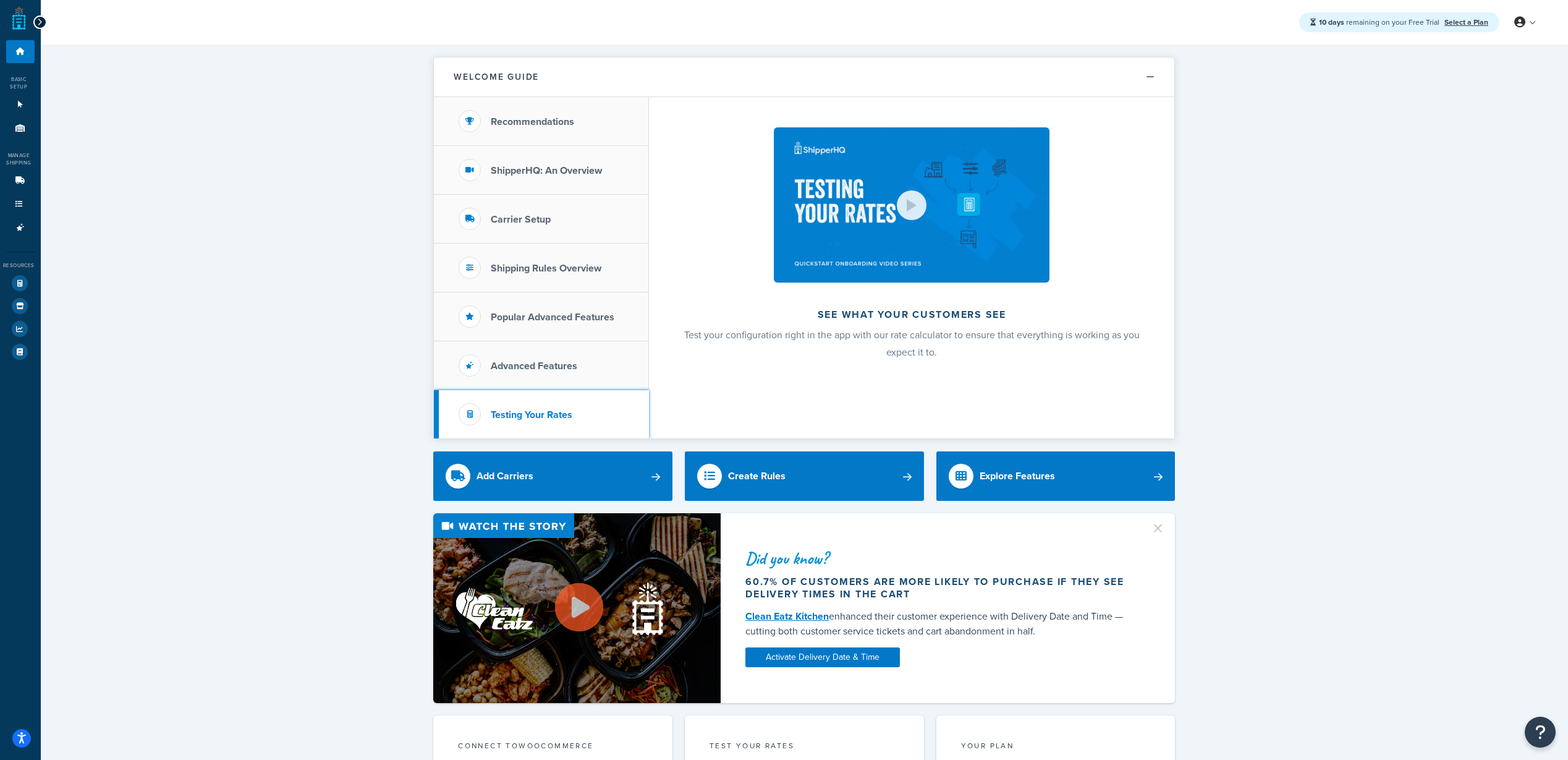
click at [603, 405] on li "Testing Your Rates" at bounding box center [541, 414] width 215 height 48
click at [948, 325] on div "See what your customers see Test your configuration right in the app with our r…" at bounding box center [911, 267] width 525 height 341
click at [900, 204] on div at bounding box center [911, 205] width 29 height 29
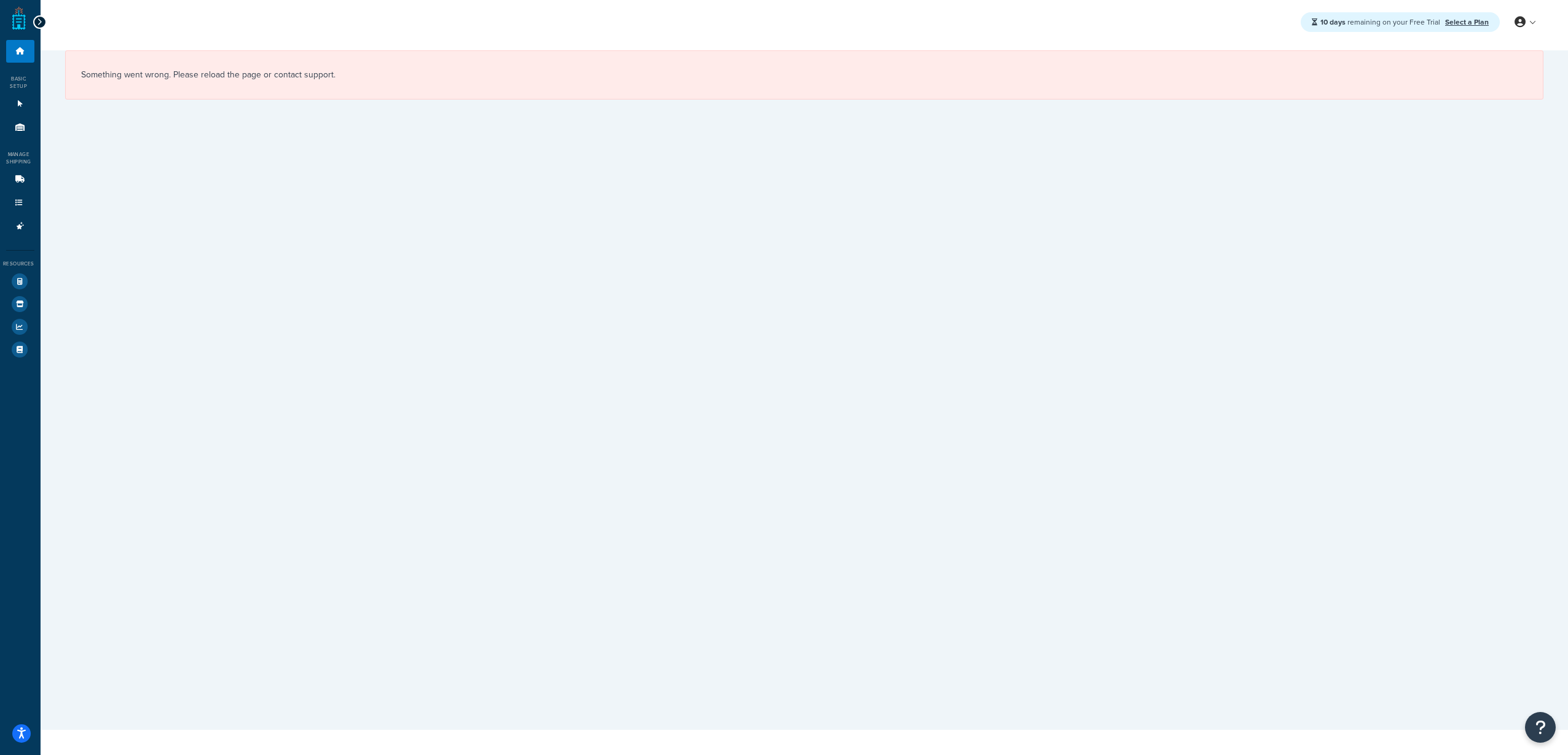
click at [42, 23] on div at bounding box center [40, 22] width 13 height 13
click at [19, 62] on link "Dashboard" at bounding box center [20, 51] width 29 height 23
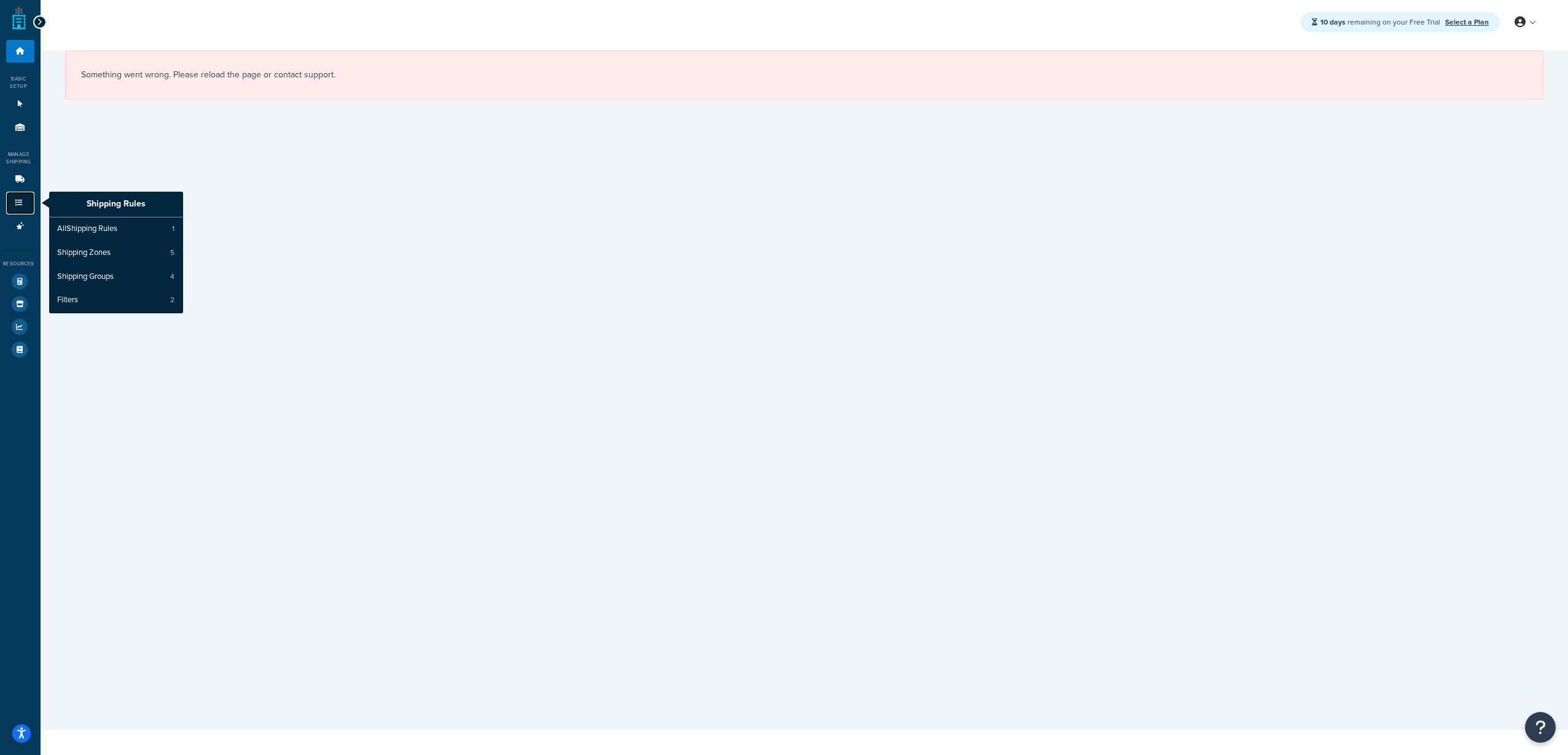
click at [10, 200] on link "Shipping Rules" at bounding box center [20, 203] width 29 height 23
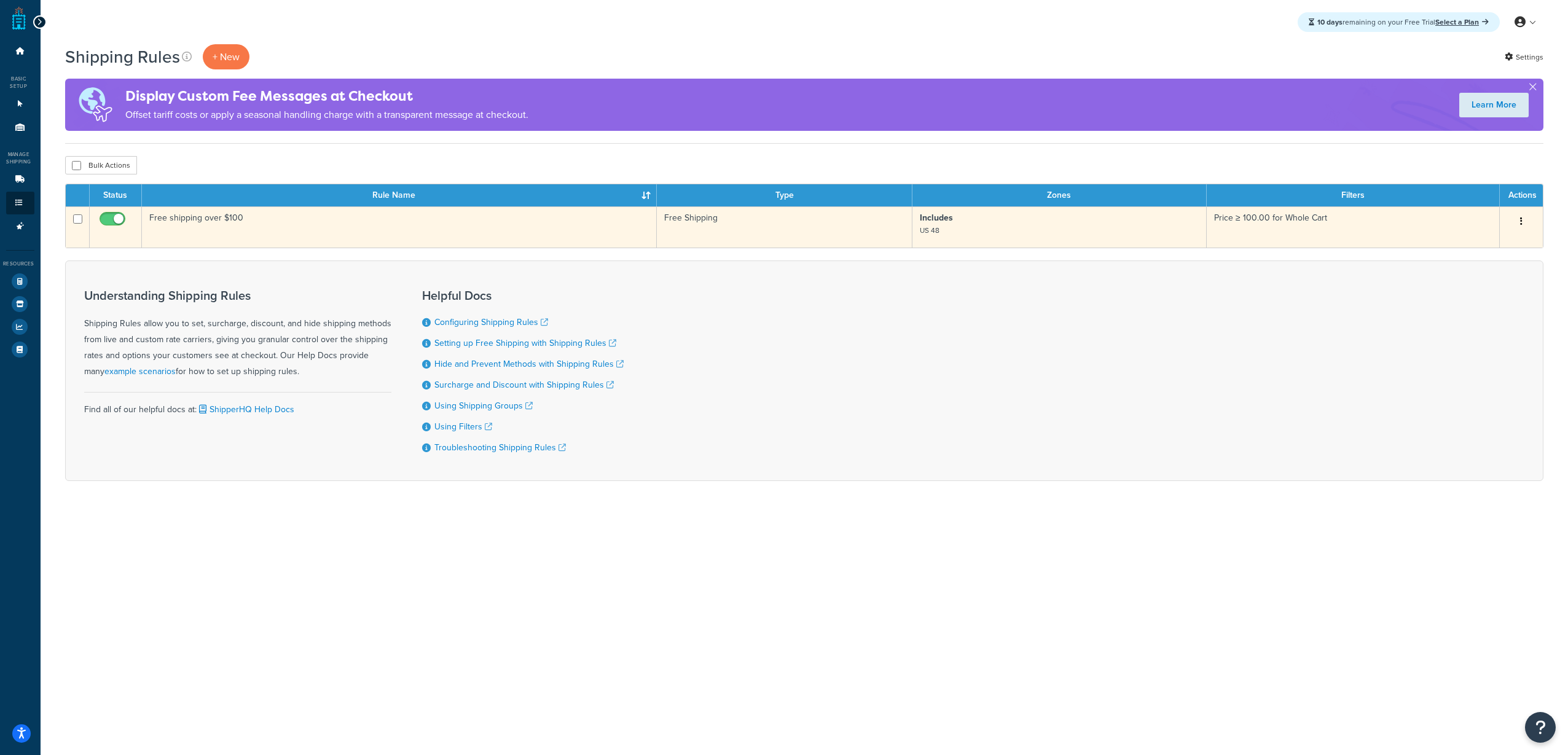
click at [287, 224] on td "Free shipping over $100" at bounding box center [399, 227] width 516 height 41
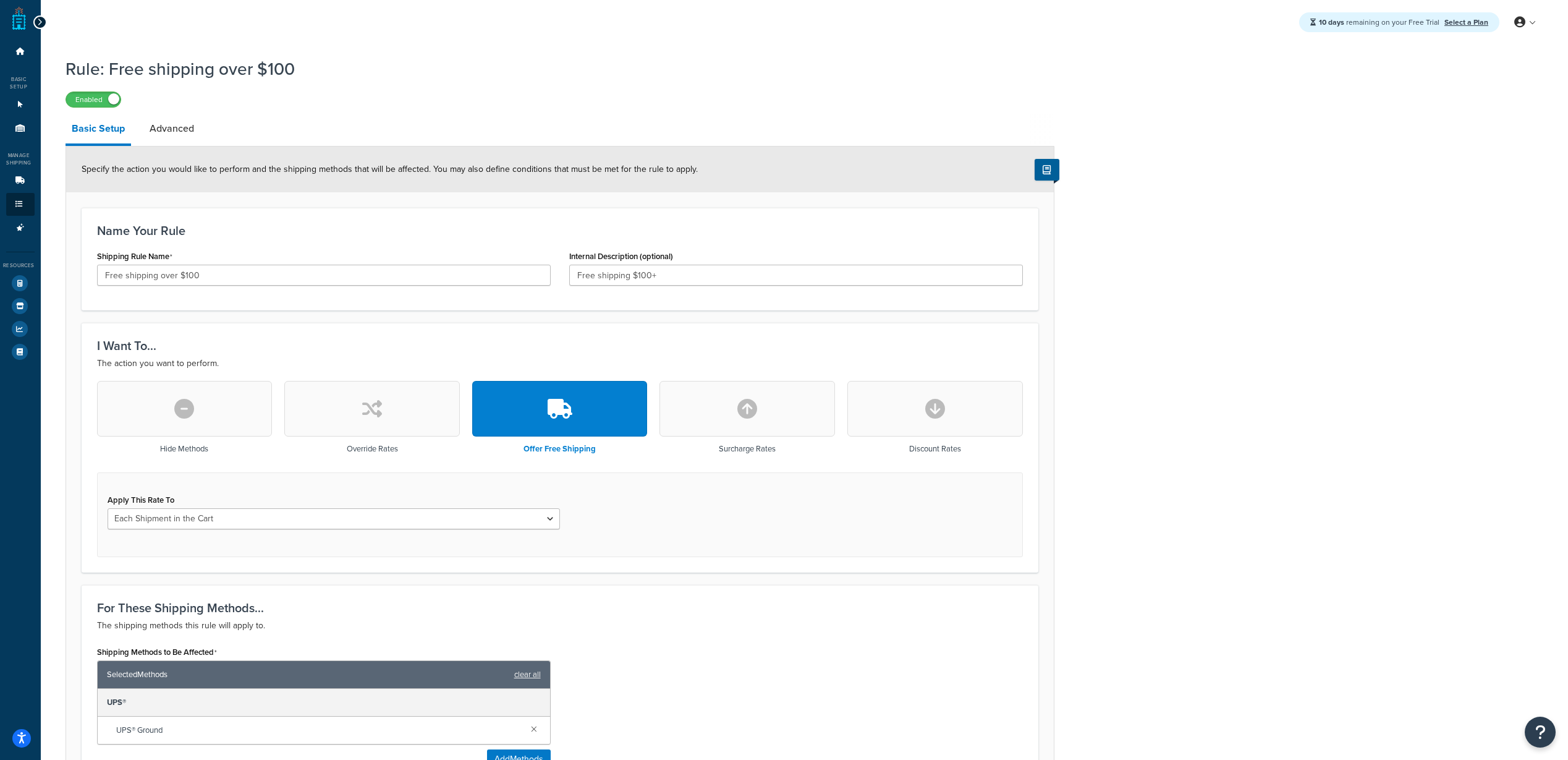
click at [1282, 161] on div "Rule: Free shipping over $100 Enabled Basic Setup Advanced Specify the action y…" at bounding box center [804, 627] width 1527 height 1153
click at [25, 231] on link "Advanced Features 0" at bounding box center [20, 228] width 29 height 23
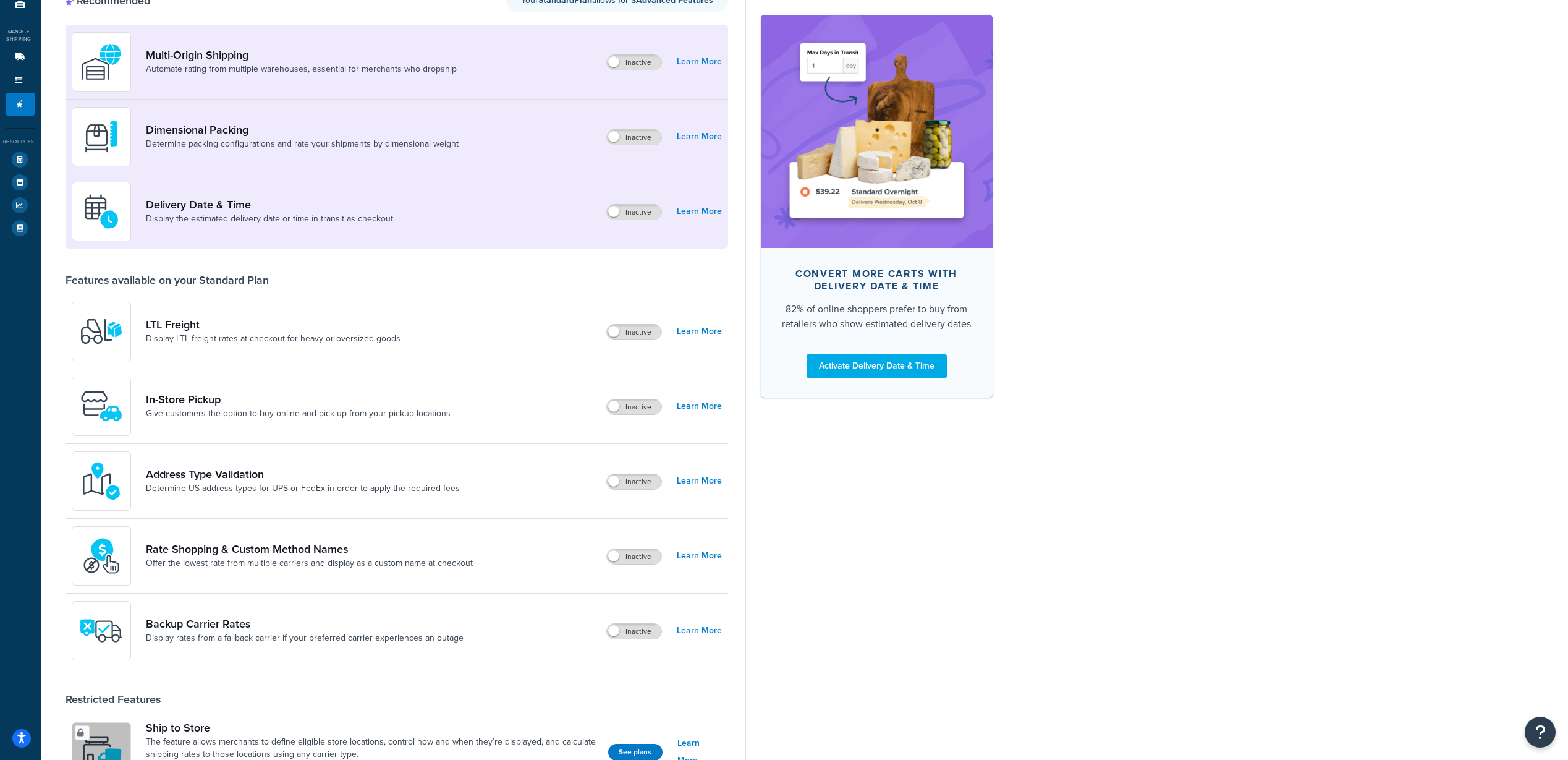
scroll to position [215, 0]
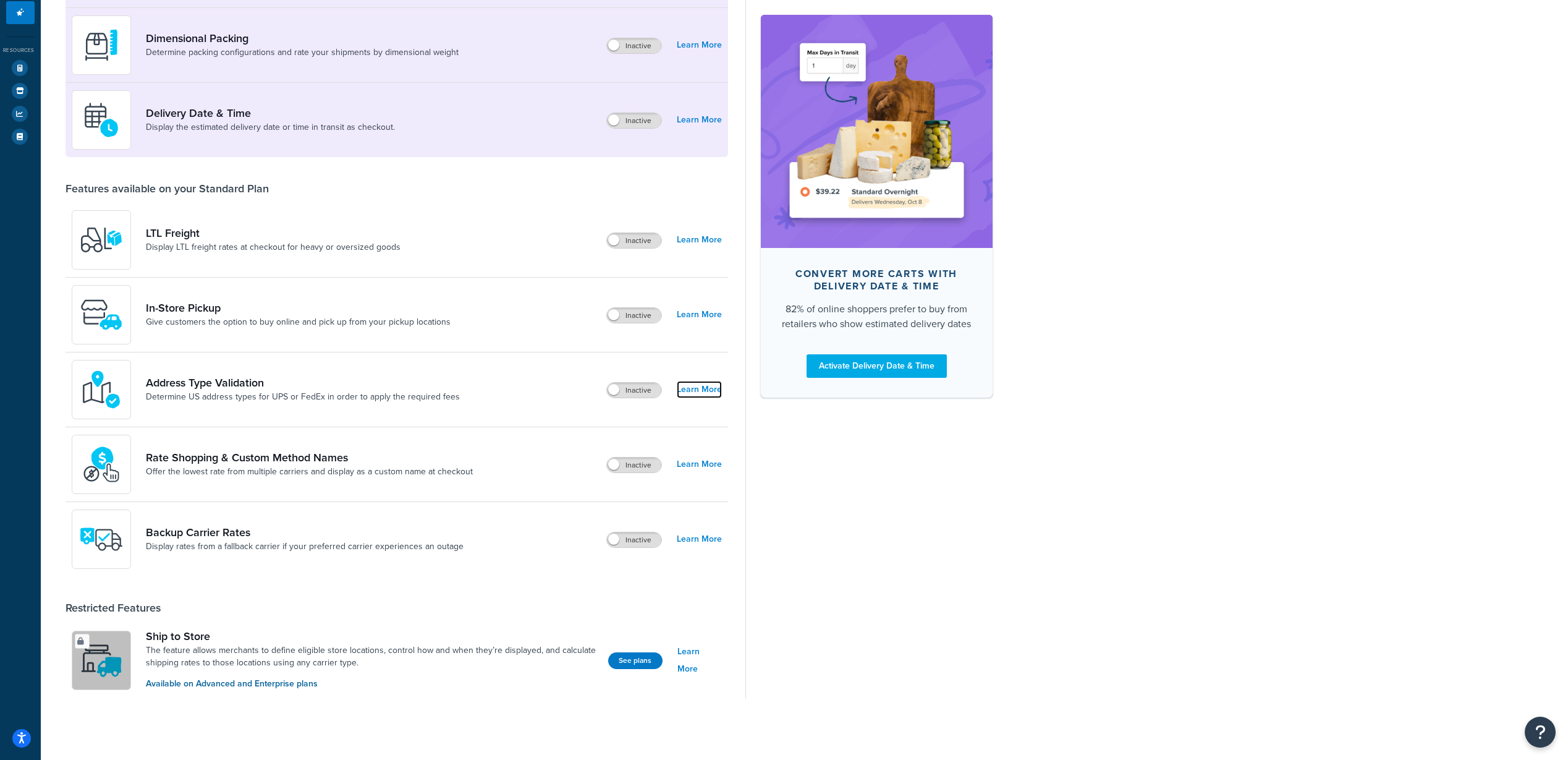
click at [711, 390] on link "Learn More" at bounding box center [700, 389] width 45 height 17
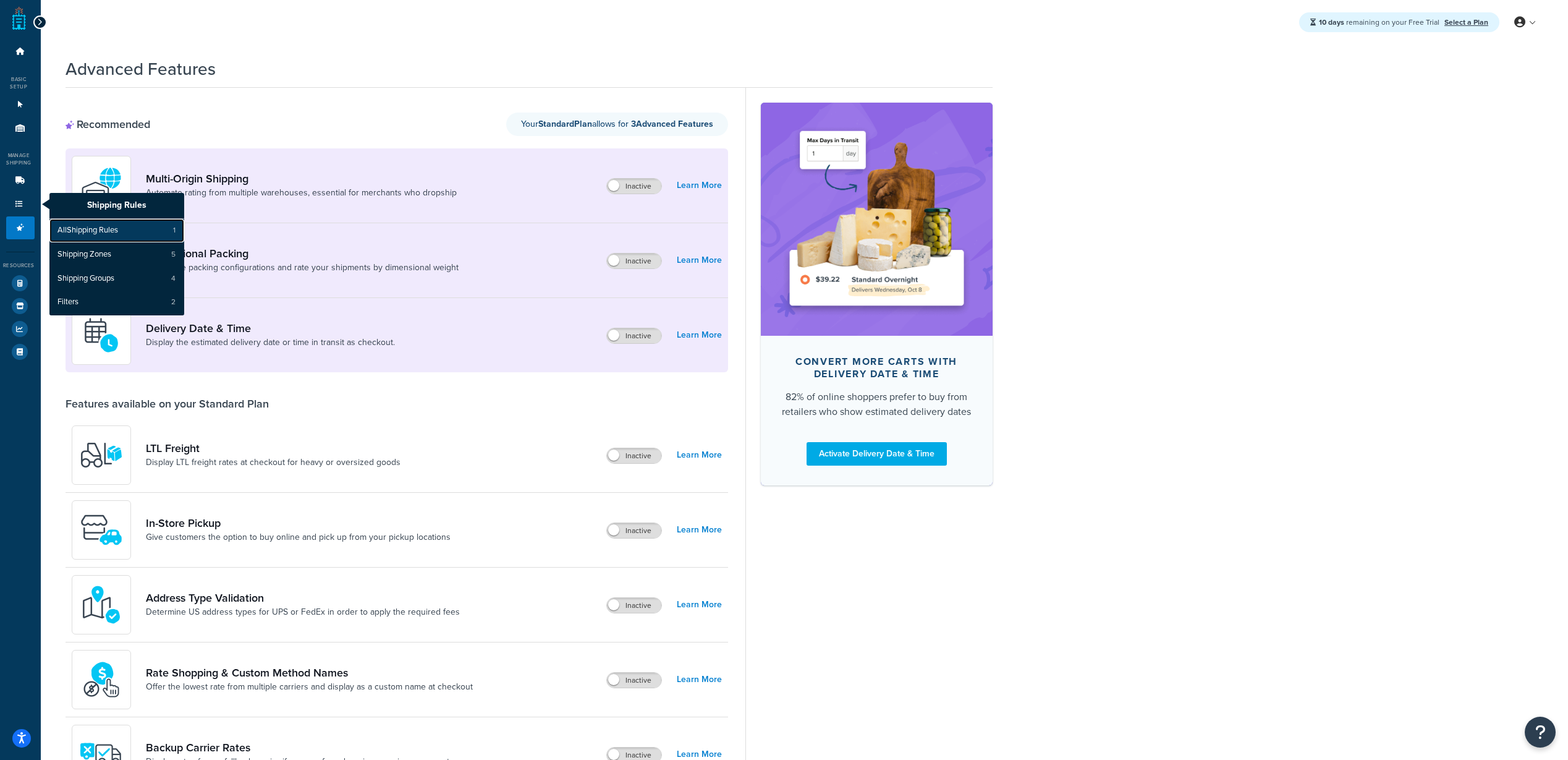
click at [117, 237] on link "All Shipping Rules 1" at bounding box center [117, 230] width 135 height 23
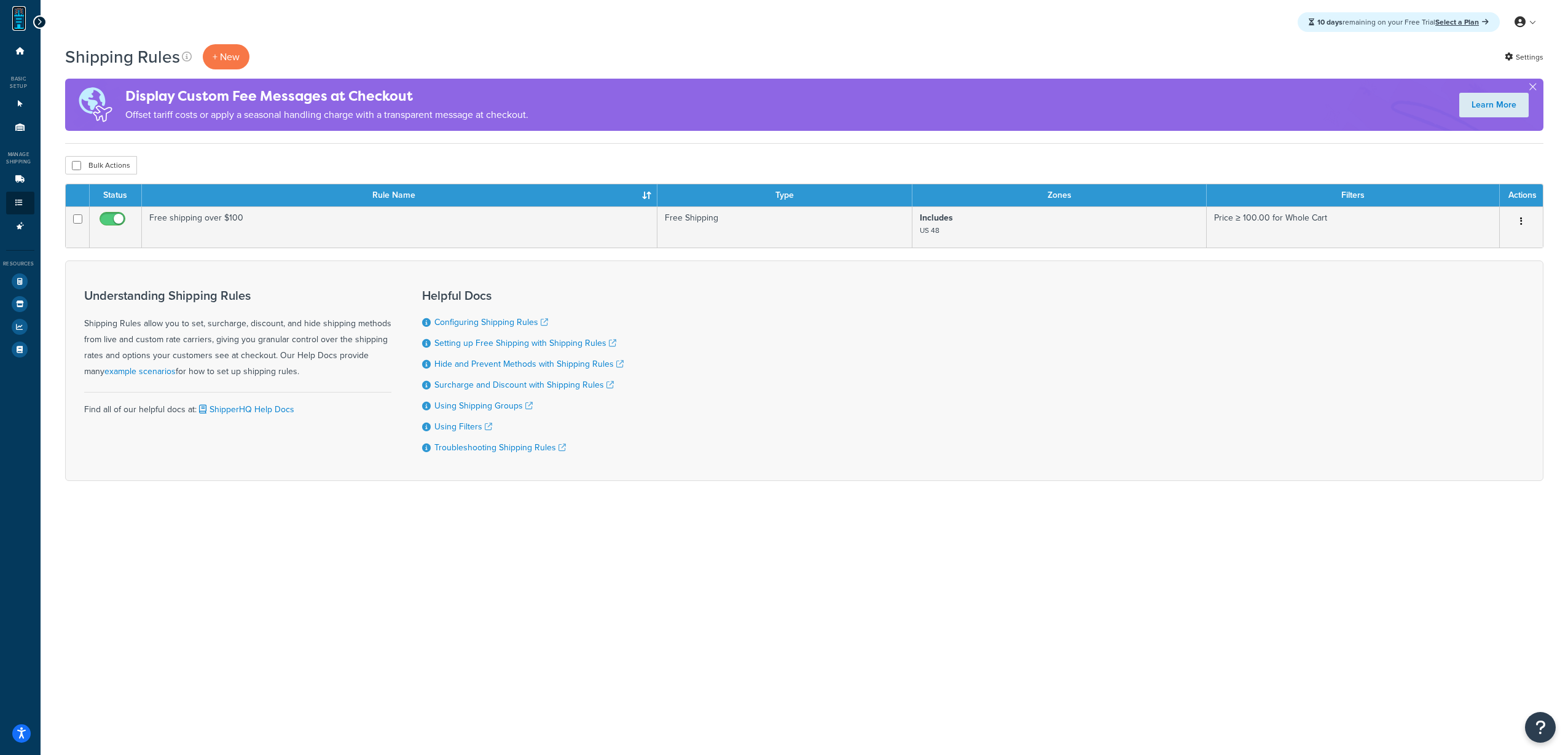
click at [20, 27] on link at bounding box center [19, 18] width 13 height 25
click at [19, 78] on div "Basic Setup" at bounding box center [17, 82] width 35 height 15
click at [21, 103] on icon at bounding box center [20, 103] width 13 height 7
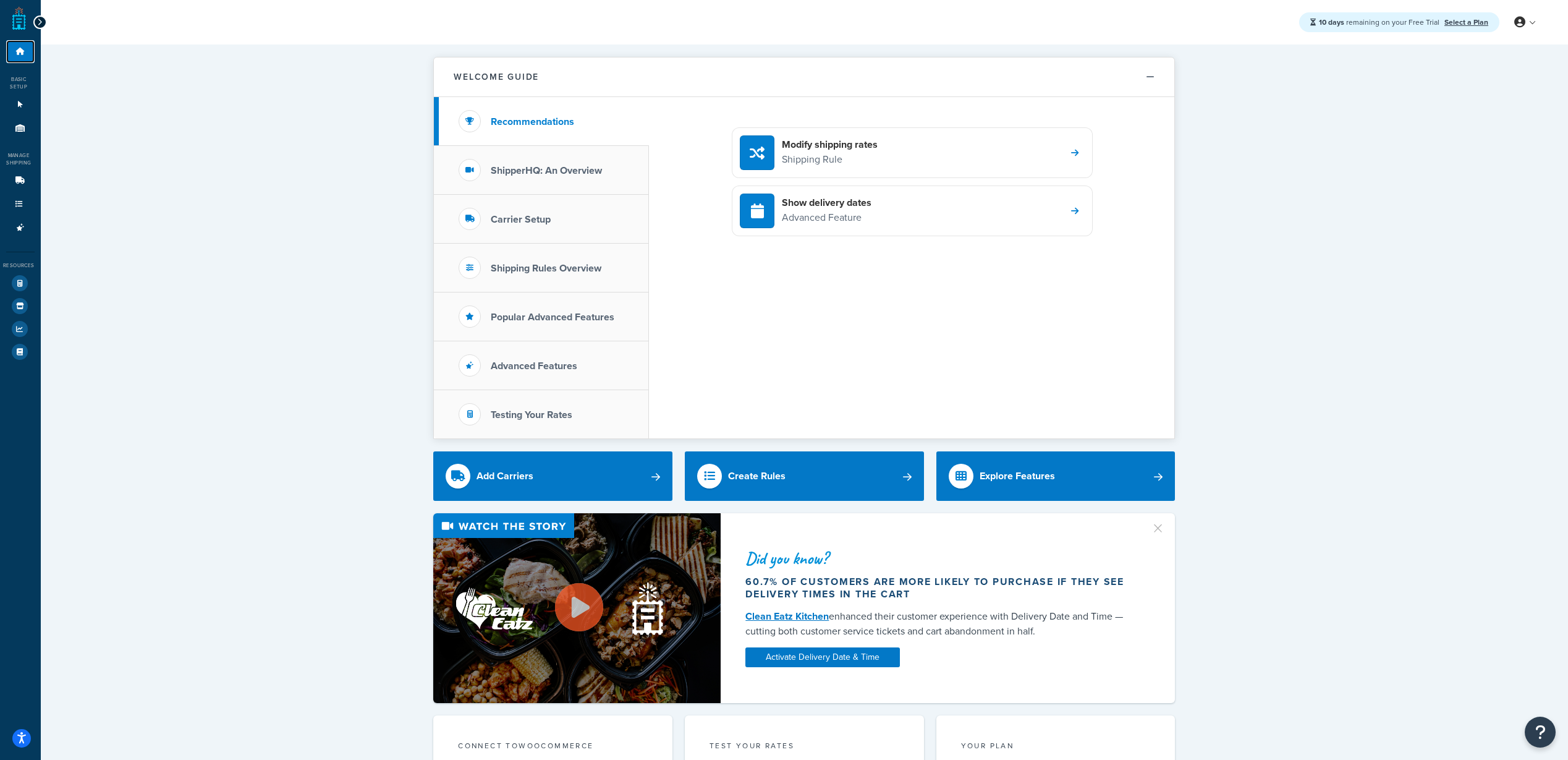
click at [19, 57] on link "Dashboard" at bounding box center [20, 51] width 29 height 23
click at [510, 414] on h3 "Testing Your Rates" at bounding box center [531, 415] width 81 height 11
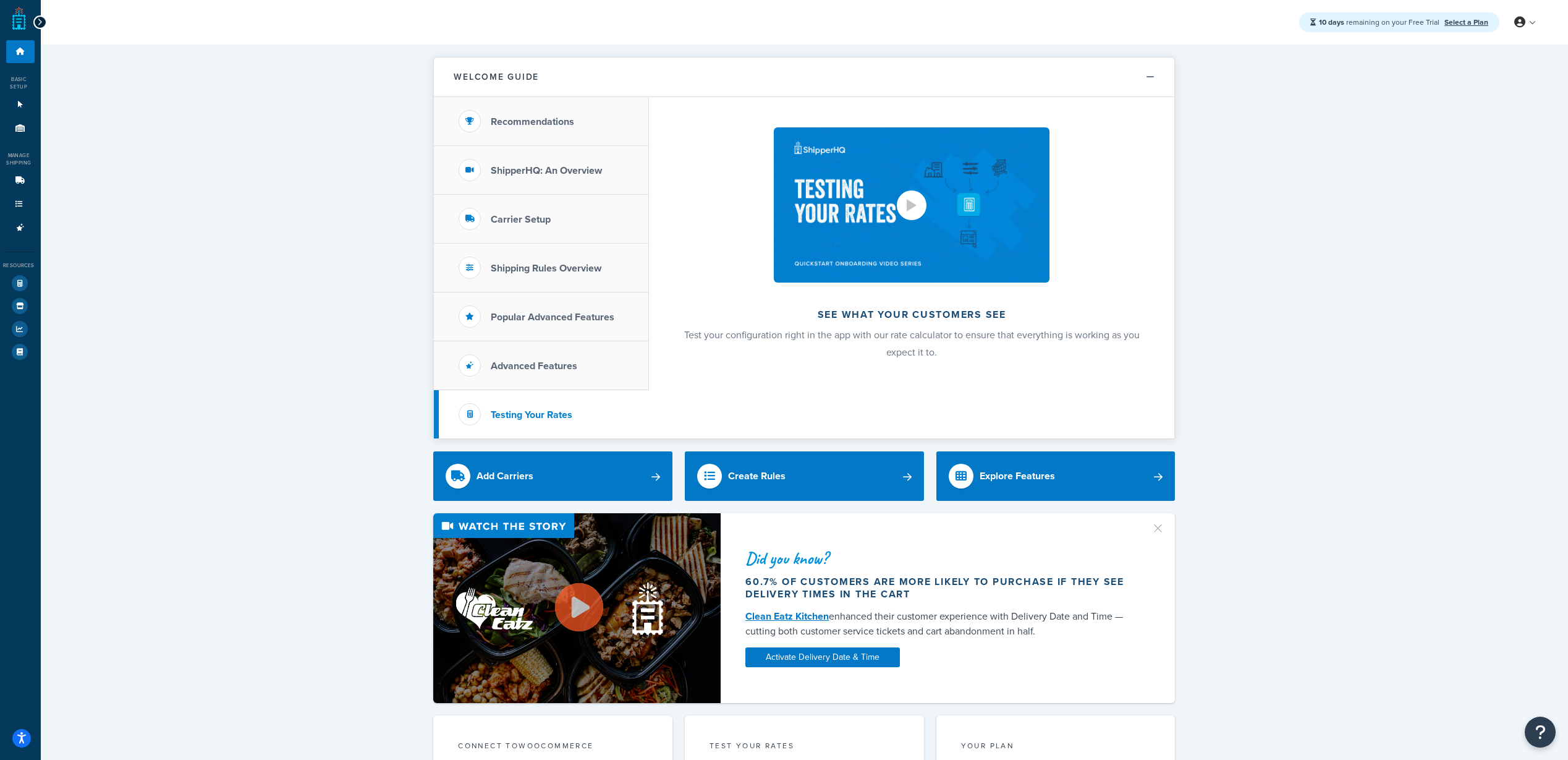
click at [911, 210] on div at bounding box center [911, 205] width 10 height 13
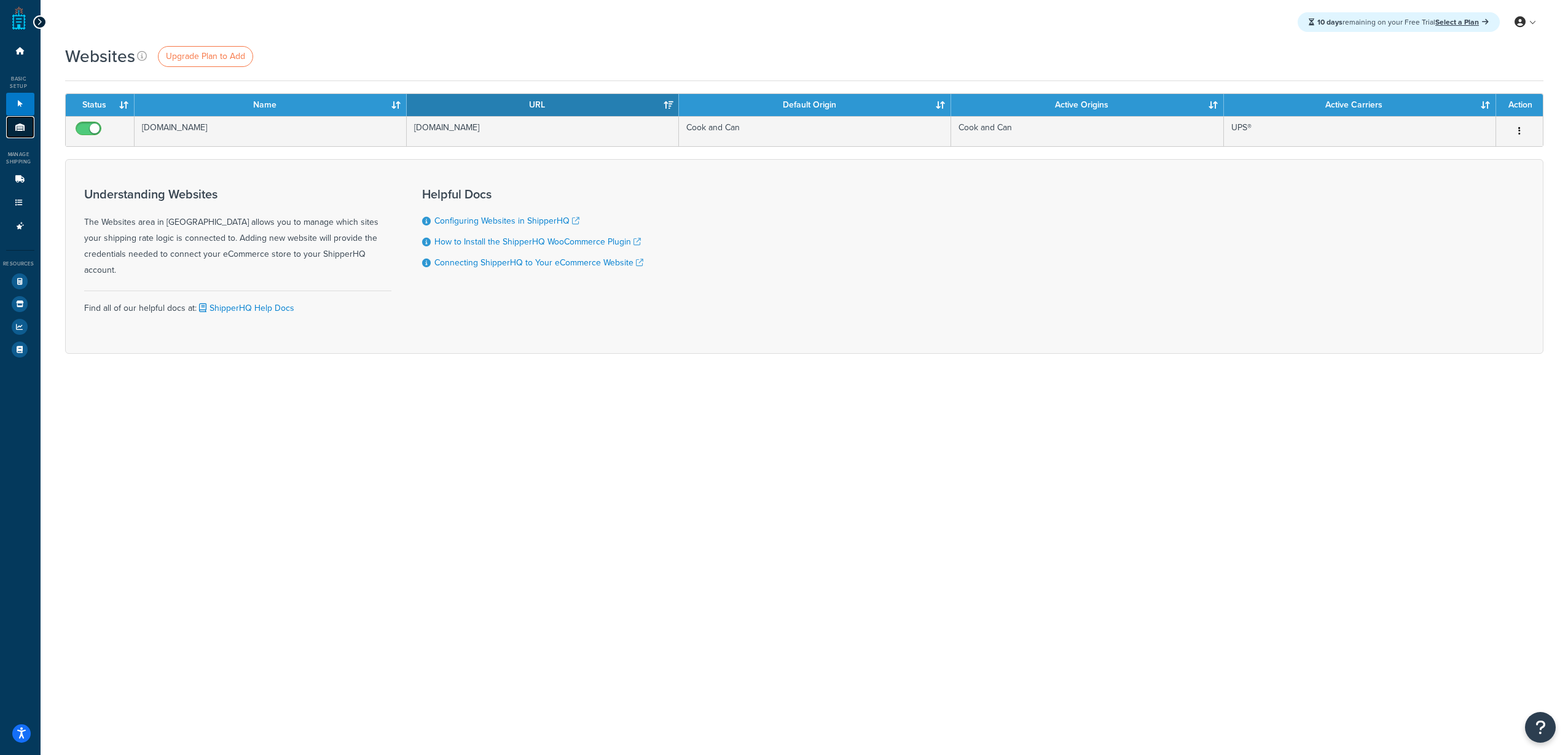
click at [23, 133] on link "Origins 1" at bounding box center [20, 127] width 29 height 23
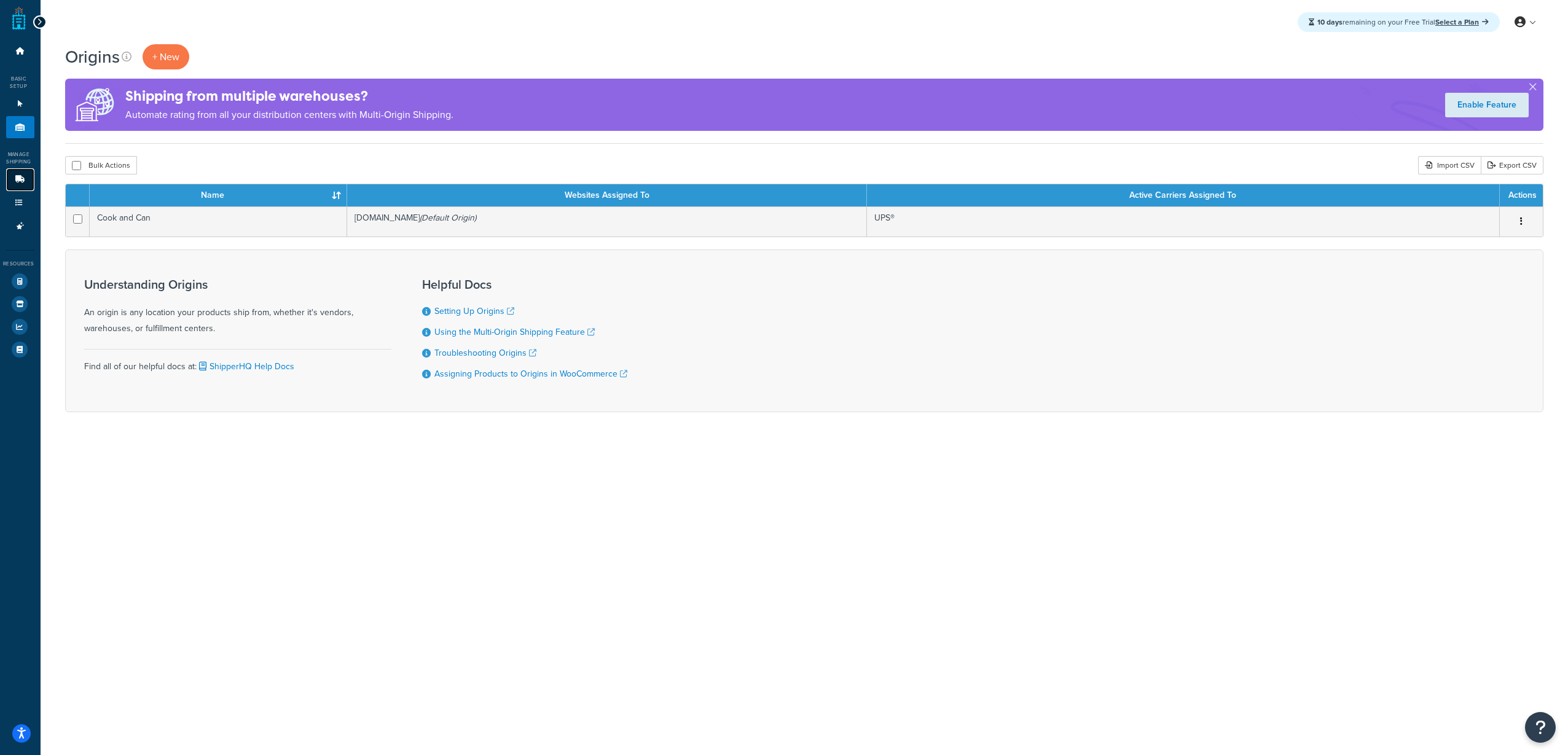
click at [18, 182] on icon at bounding box center [20, 179] width 13 height 7
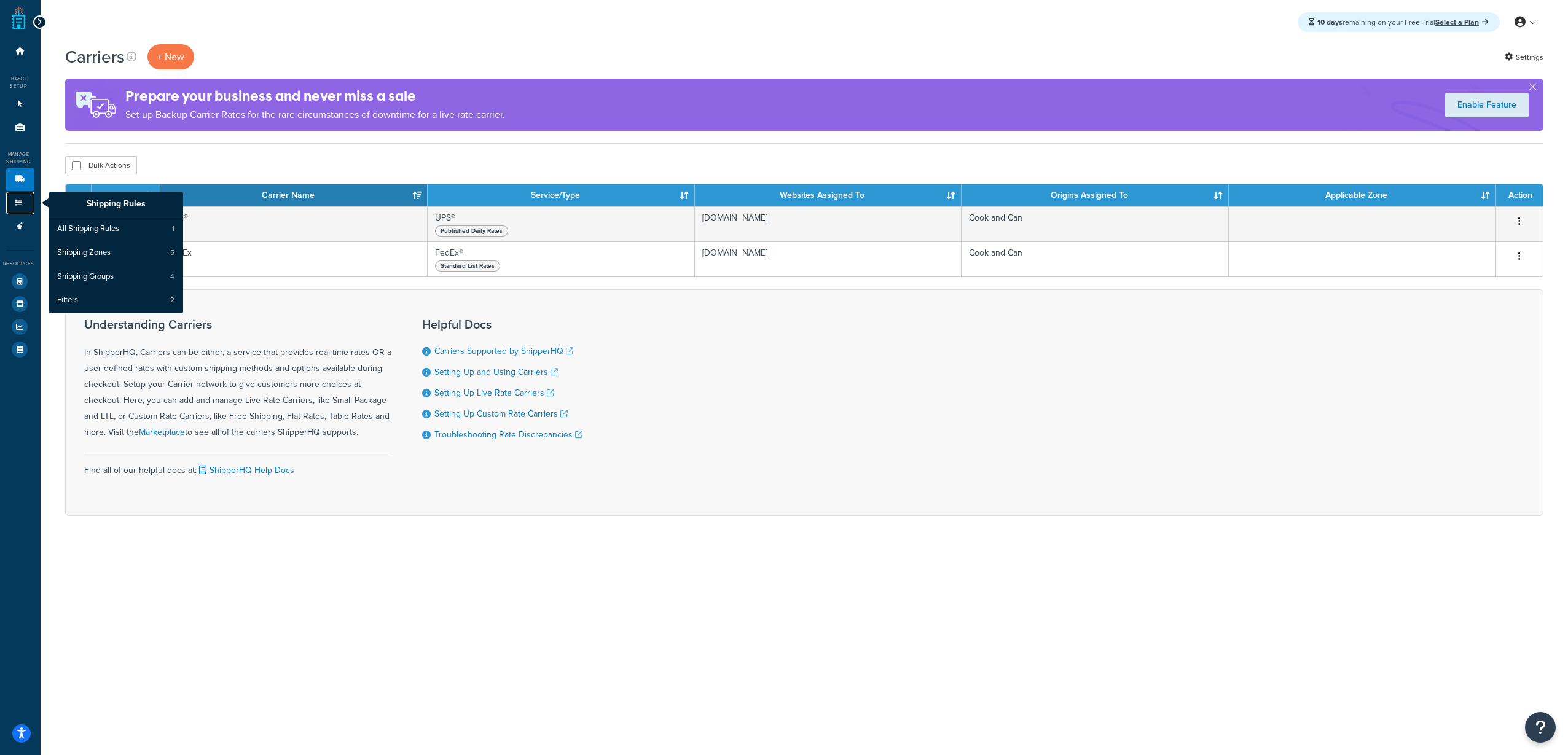
click at [25, 204] on icon at bounding box center [19, 202] width 13 height 7
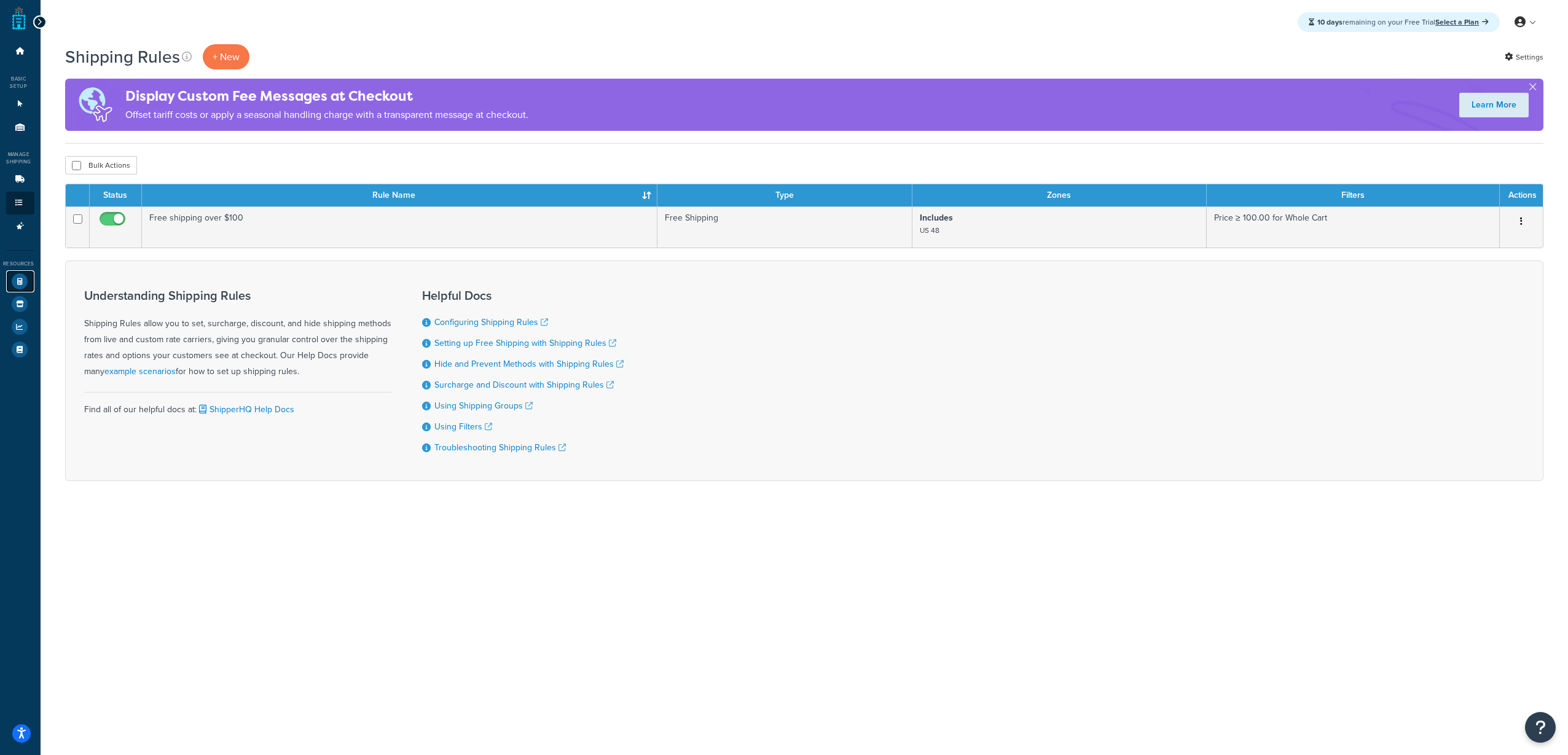
click at [21, 279] on icon at bounding box center [20, 281] width 16 height 16
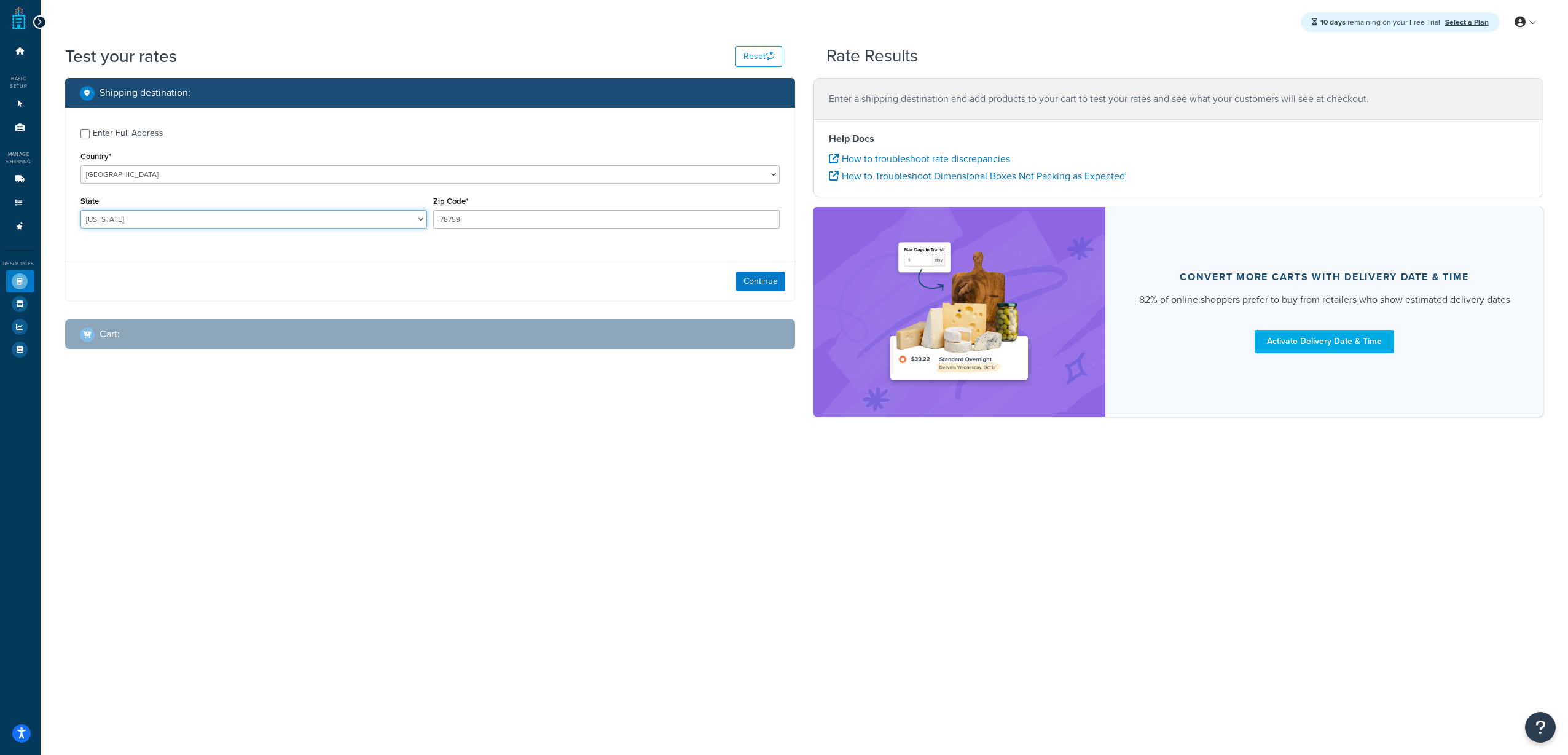
click at [196, 216] on select "[US_STATE] [US_STATE] [US_STATE] [US_STATE] [US_STATE] Armed Forces Americas Ar…" at bounding box center [253, 220] width 346 height 19
click at [205, 203] on div "State [US_STATE] [US_STATE] [US_STATE] [US_STATE] [US_STATE] Armed Forces Ameri…" at bounding box center [253, 211] width 346 height 36
click at [205, 219] on select "[US_STATE] [US_STATE] [US_STATE] [US_STATE] [US_STATE] Armed Forces Americas Ar…" at bounding box center [253, 220] width 346 height 19
click at [666, 467] on div "10 days remaining on your Free Trial Select a Plan My Profile Billing Global Se…" at bounding box center [804, 378] width 1528 height 755
click at [593, 276] on div "Continue" at bounding box center [430, 281] width 729 height 38
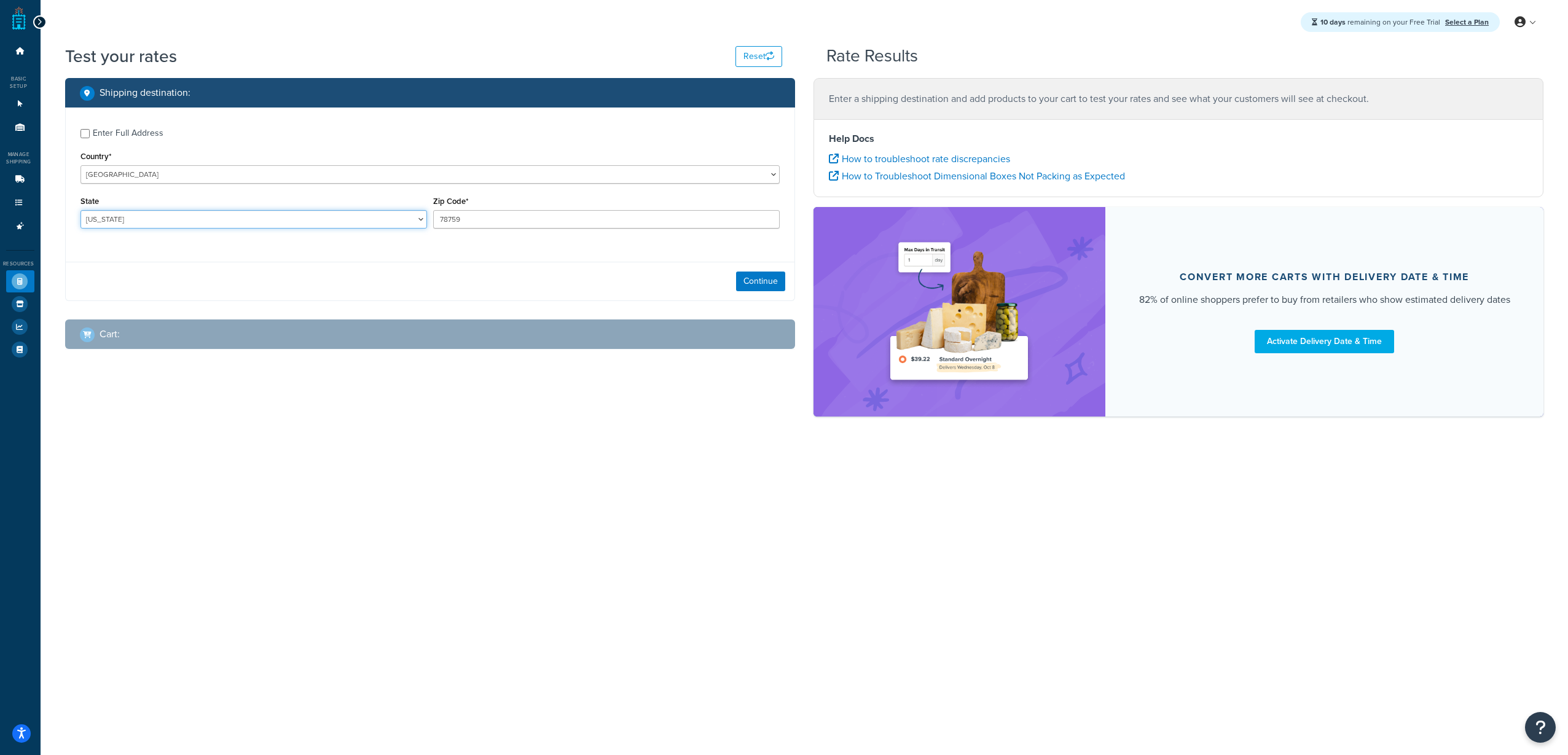
click at [260, 217] on select "Alabama Alaska American Samoa Arizona Arkansas Armed Forces Americas Armed Forc…" at bounding box center [253, 220] width 346 height 19
select select "WA"
click at [80, 210] on select "Alabama Alaska American Samoa Arizona Arkansas Armed Forces Americas Armed Forc…" at bounding box center [253, 220] width 346 height 19
click at [540, 212] on input "78759" at bounding box center [606, 220] width 346 height 19
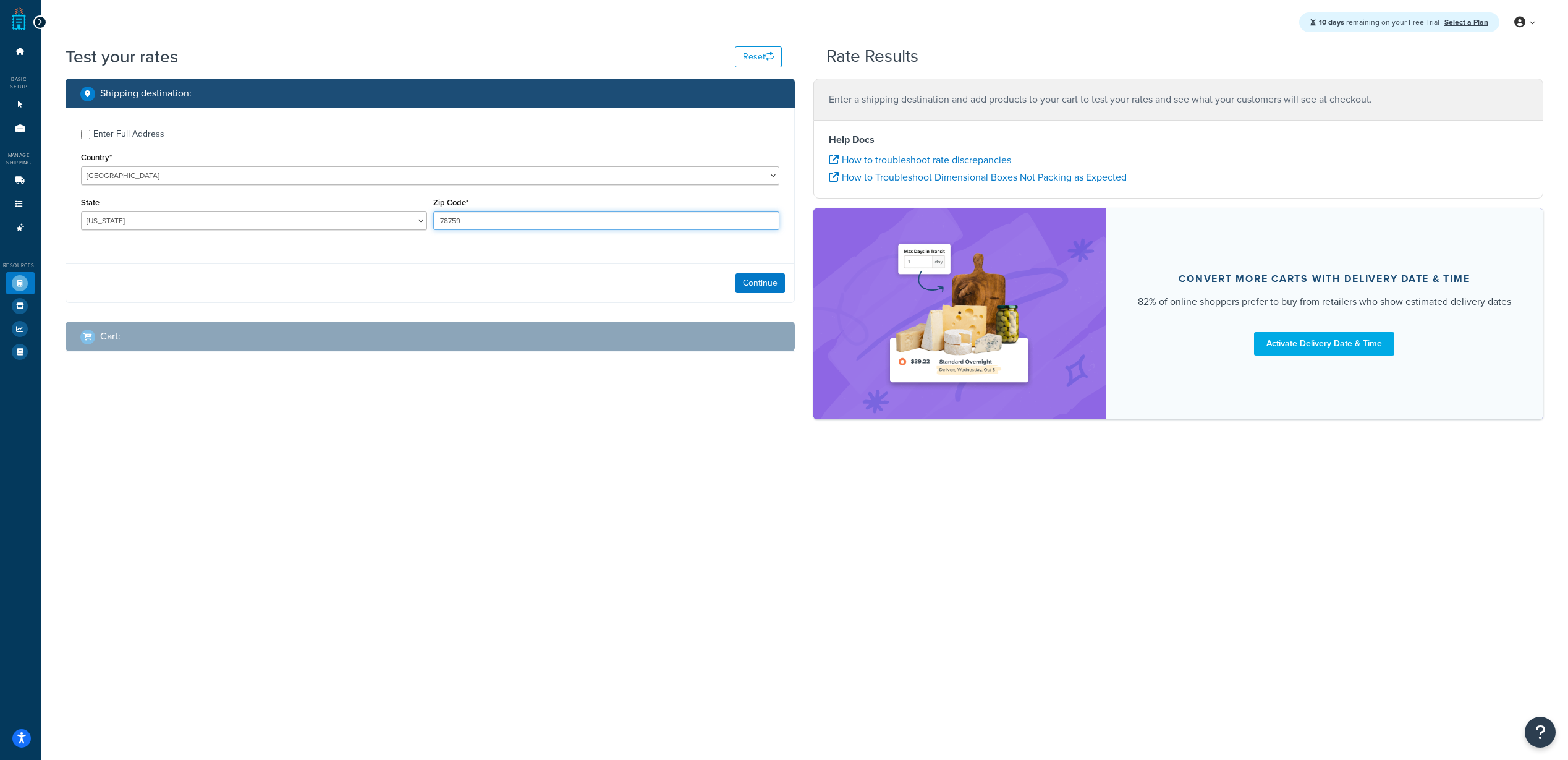
drag, startPoint x: 549, startPoint y: 220, endPoint x: 346, endPoint y: 198, distance: 204.2
click at [342, 198] on div "State Alabama Alaska American Samoa Arizona Arkansas Armed Forces Americas Arme…" at bounding box center [431, 217] width 705 height 45
click at [631, 222] on input "78759" at bounding box center [606, 221] width 346 height 19
drag, startPoint x: 635, startPoint y: 221, endPoint x: 392, endPoint y: 203, distance: 243.7
click at [392, 203] on div "State Alabama Alaska American Samoa Arizona Arkansas Armed Forces Americas Arme…" at bounding box center [431, 217] width 705 height 45
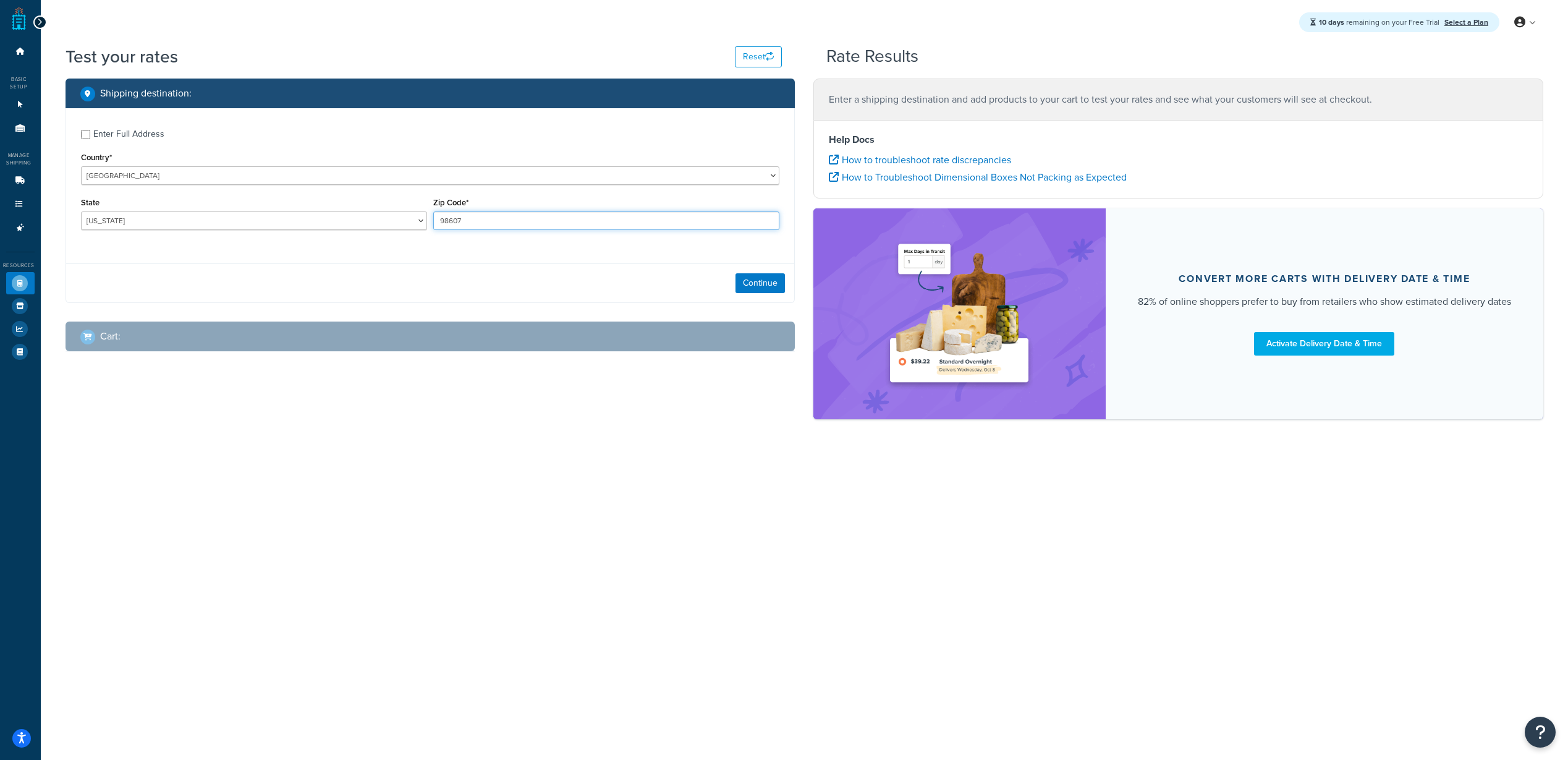
type input "98607"
click at [641, 455] on div "Test your rates Reset Rate Results Shipping destination : Enter Full Address Co…" at bounding box center [804, 254] width 1527 height 418
click at [767, 272] on div "Continue" at bounding box center [431, 282] width 729 height 39
click at [769, 282] on button "Continue" at bounding box center [760, 283] width 49 height 20
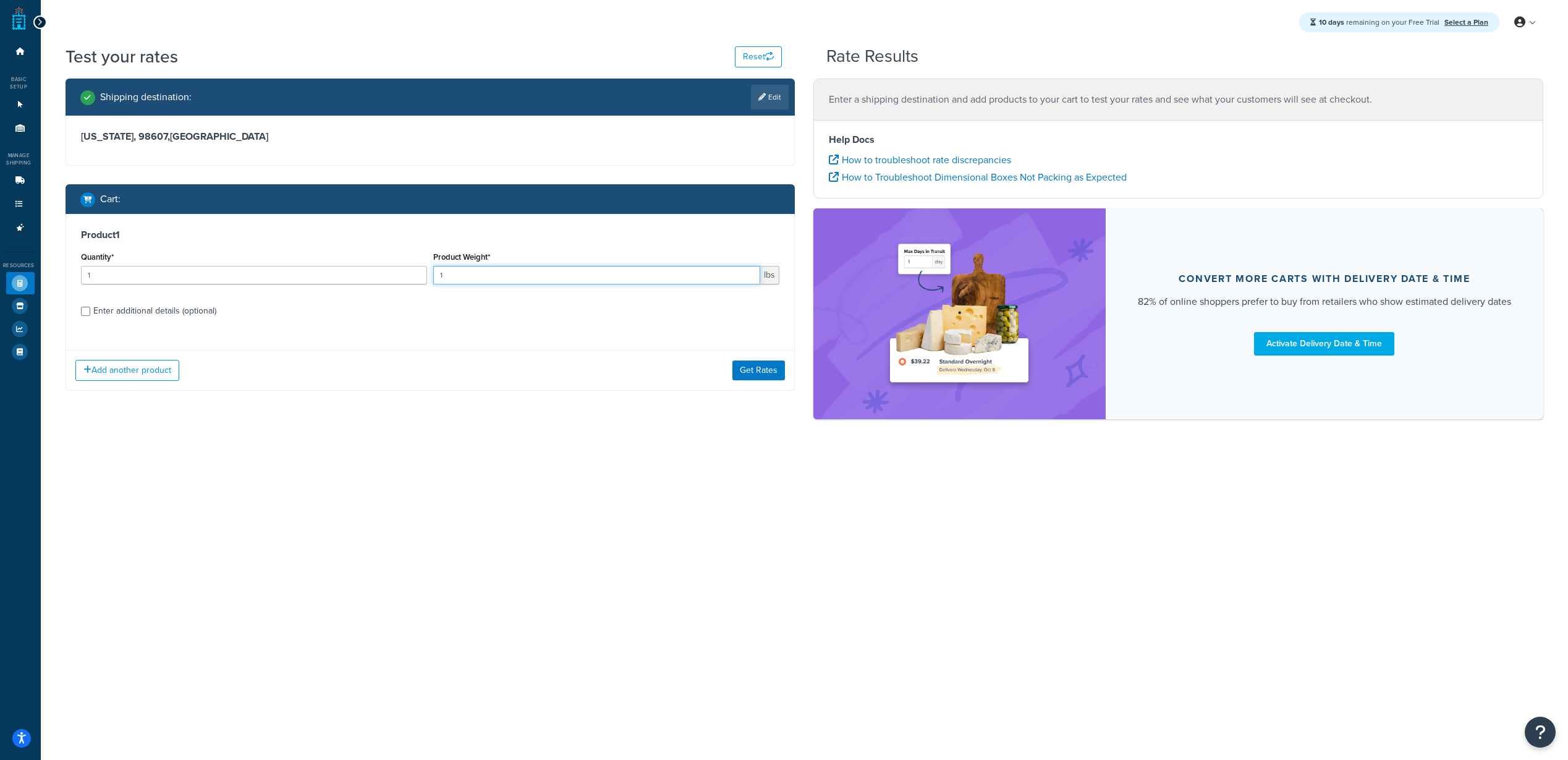
click at [482, 273] on input "1" at bounding box center [597, 275] width 327 height 19
click at [487, 274] on input "1" at bounding box center [597, 275] width 327 height 19
click at [93, 311] on div "Enter additional details (optional)" at bounding box center [155, 311] width 123 height 17
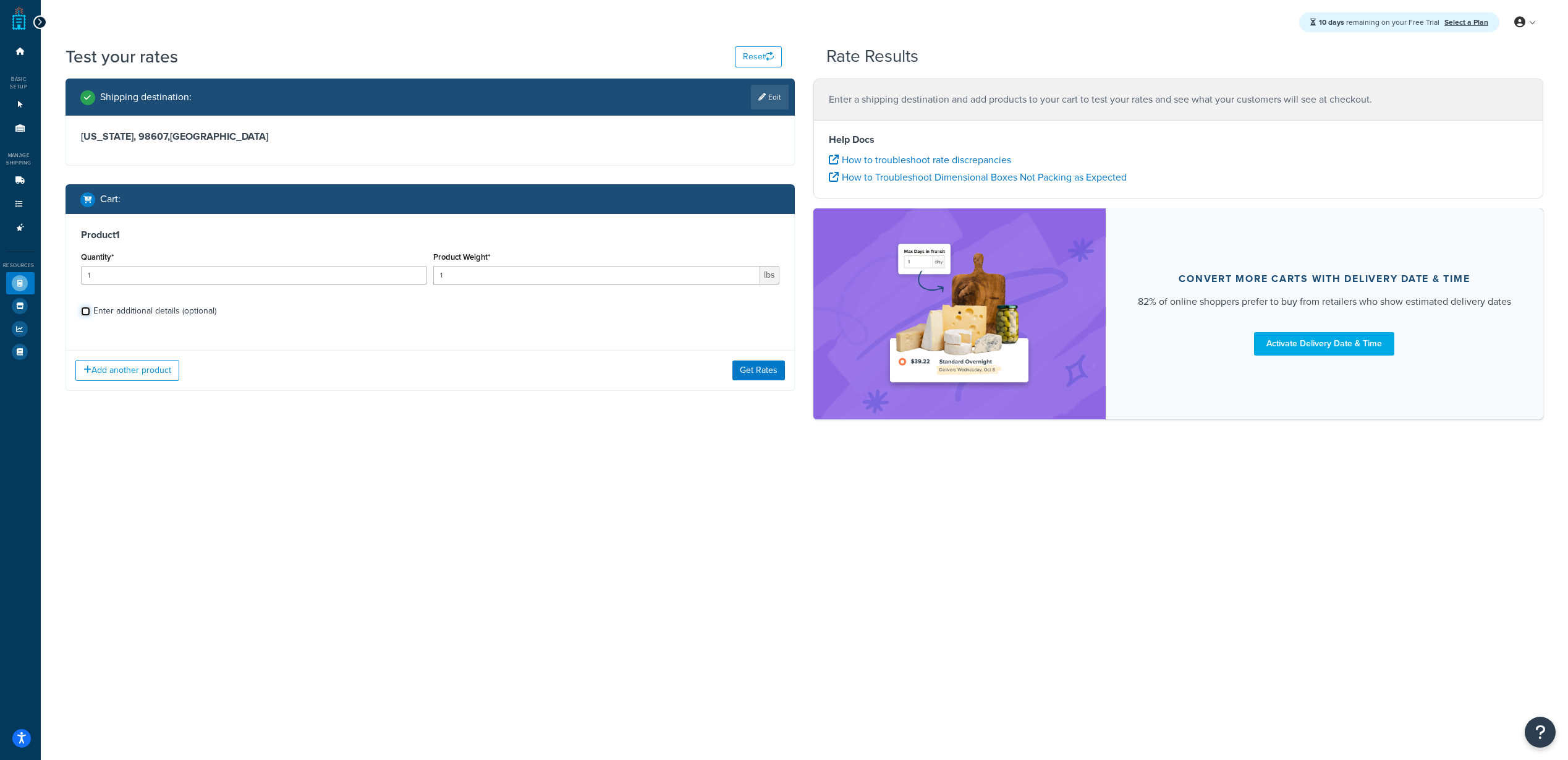
click at [90, 311] on input "Enter additional details (optional)" at bounding box center [85, 311] width 9 height 9
checkbox input "true"
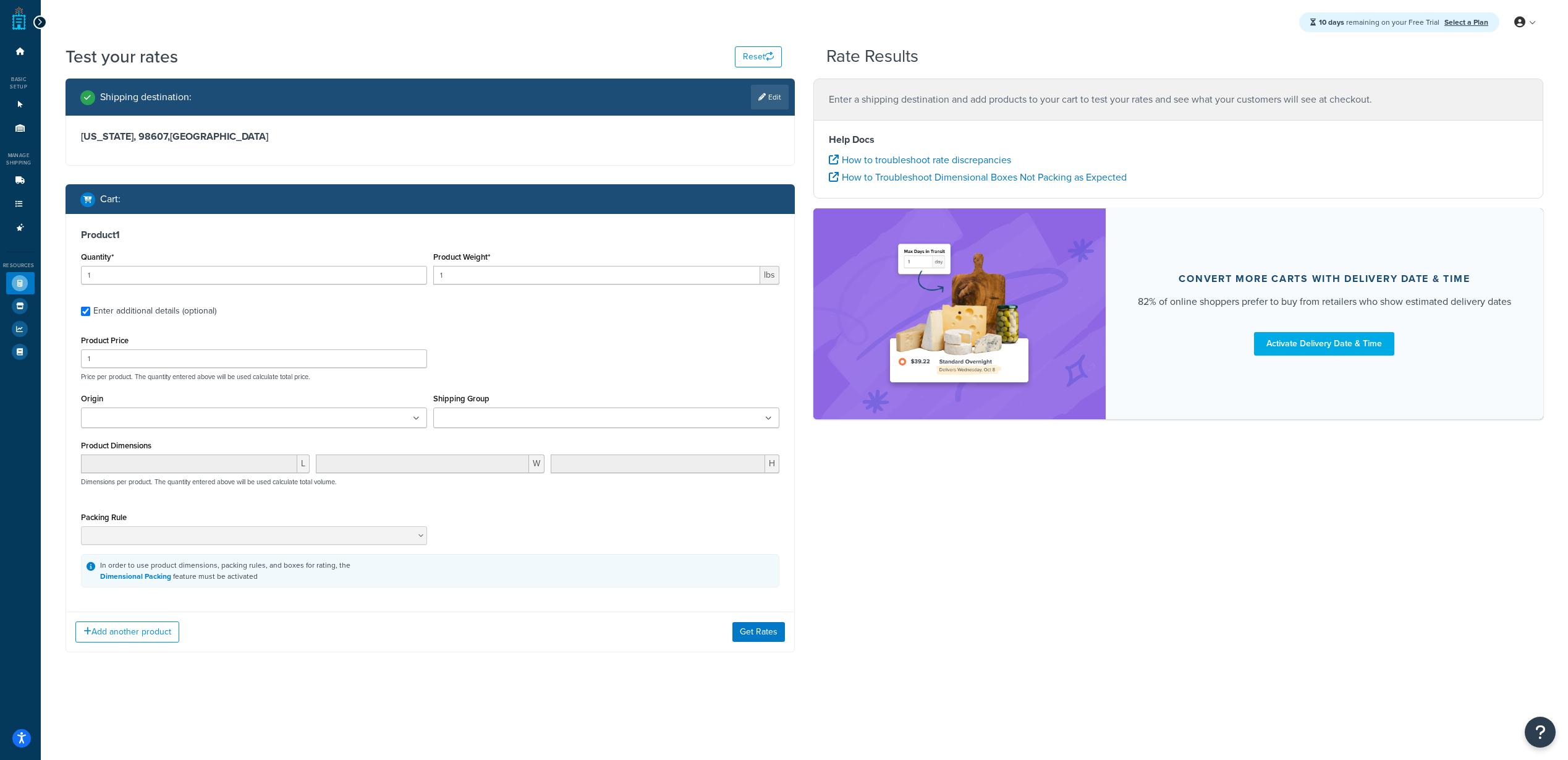
click at [188, 423] on ul at bounding box center [254, 417] width 346 height 21
click at [515, 423] on input "Shipping Group" at bounding box center [492, 419] width 109 height 13
click at [484, 614] on div "Add another product Get Rates" at bounding box center [431, 634] width 729 height 40
click at [540, 274] on input "1" at bounding box center [597, 275] width 327 height 19
drag, startPoint x: 507, startPoint y: 273, endPoint x: 352, endPoint y: 276, distance: 155.0
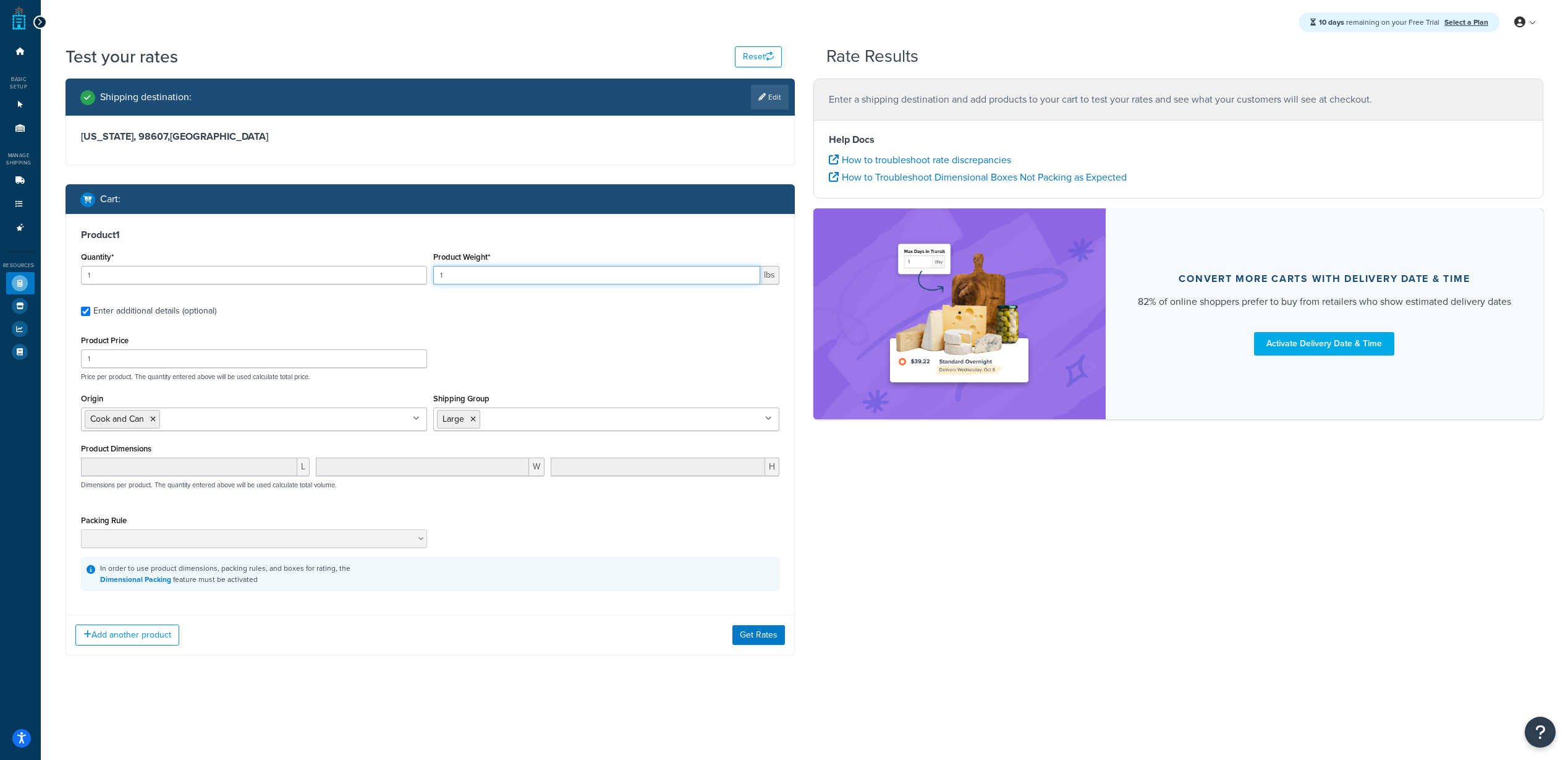
click at [352, 276] on div "Quantity* 1 Product Weight* 1 lbs" at bounding box center [431, 271] width 705 height 45
type input "44"
click at [771, 634] on button "Get Rates" at bounding box center [758, 635] width 53 height 20
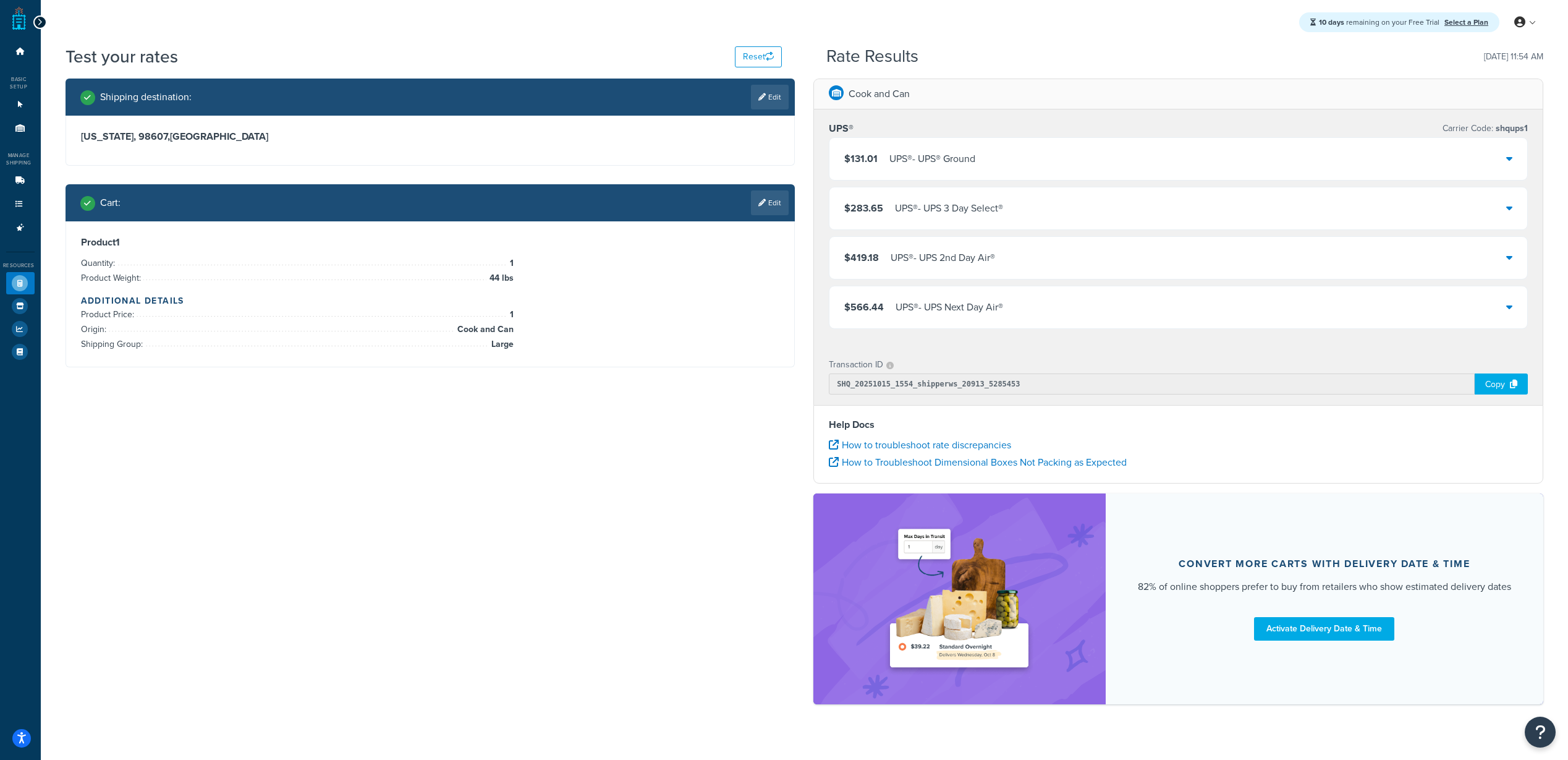
drag, startPoint x: 671, startPoint y: 574, endPoint x: 544, endPoint y: 454, distance: 174.7
click at [671, 574] on div "Shipping destination : Edit Washington, 98607 , United States Cart : Edit Produ…" at bounding box center [804, 397] width 1496 height 638
click at [382, 514] on div "Shipping destination : Edit Washington, 98607 , United States Cart : Edit Produ…" at bounding box center [804, 397] width 1496 height 638
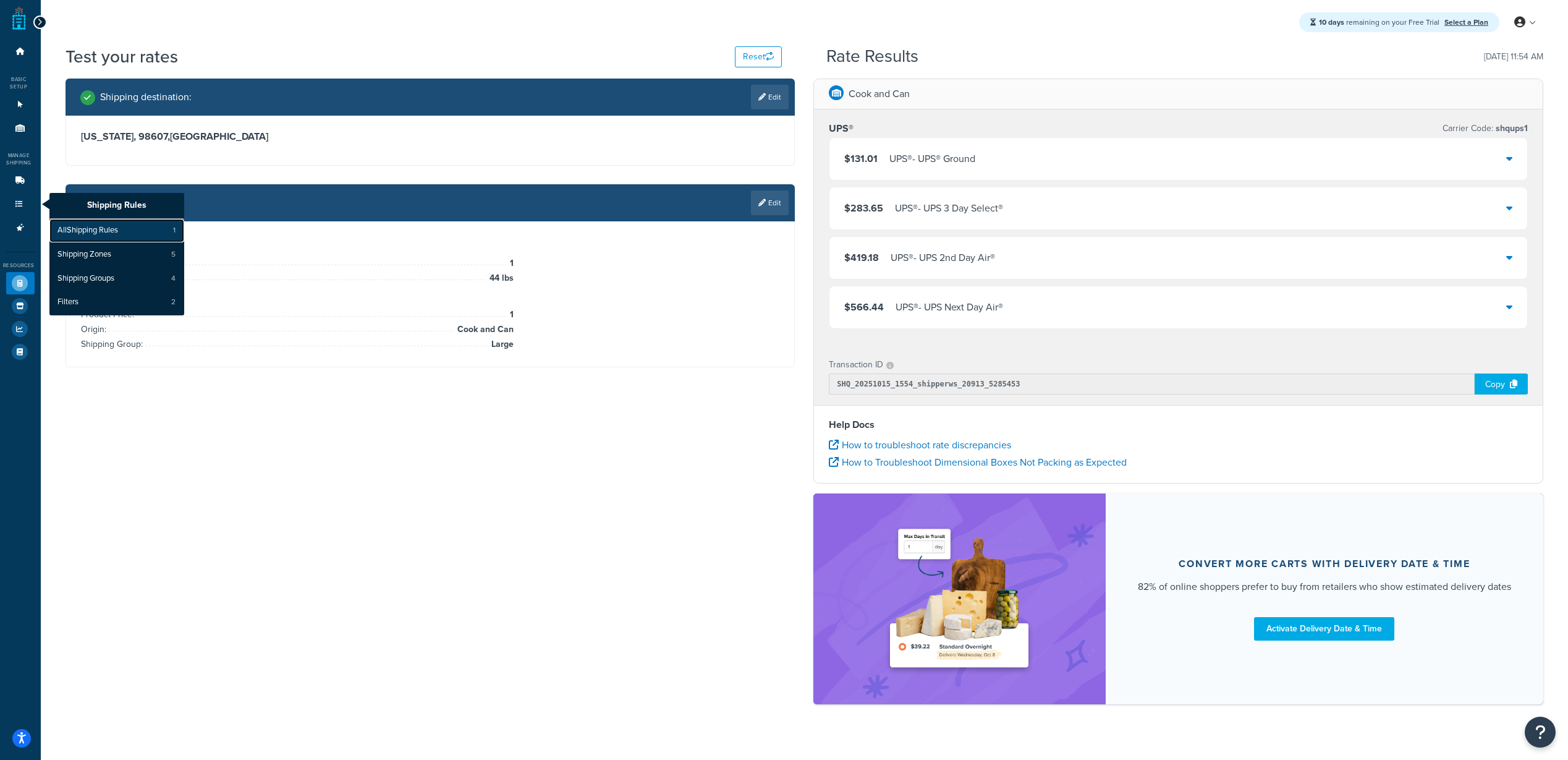
click at [81, 227] on span "All Shipping Rules" at bounding box center [87, 230] width 61 height 11
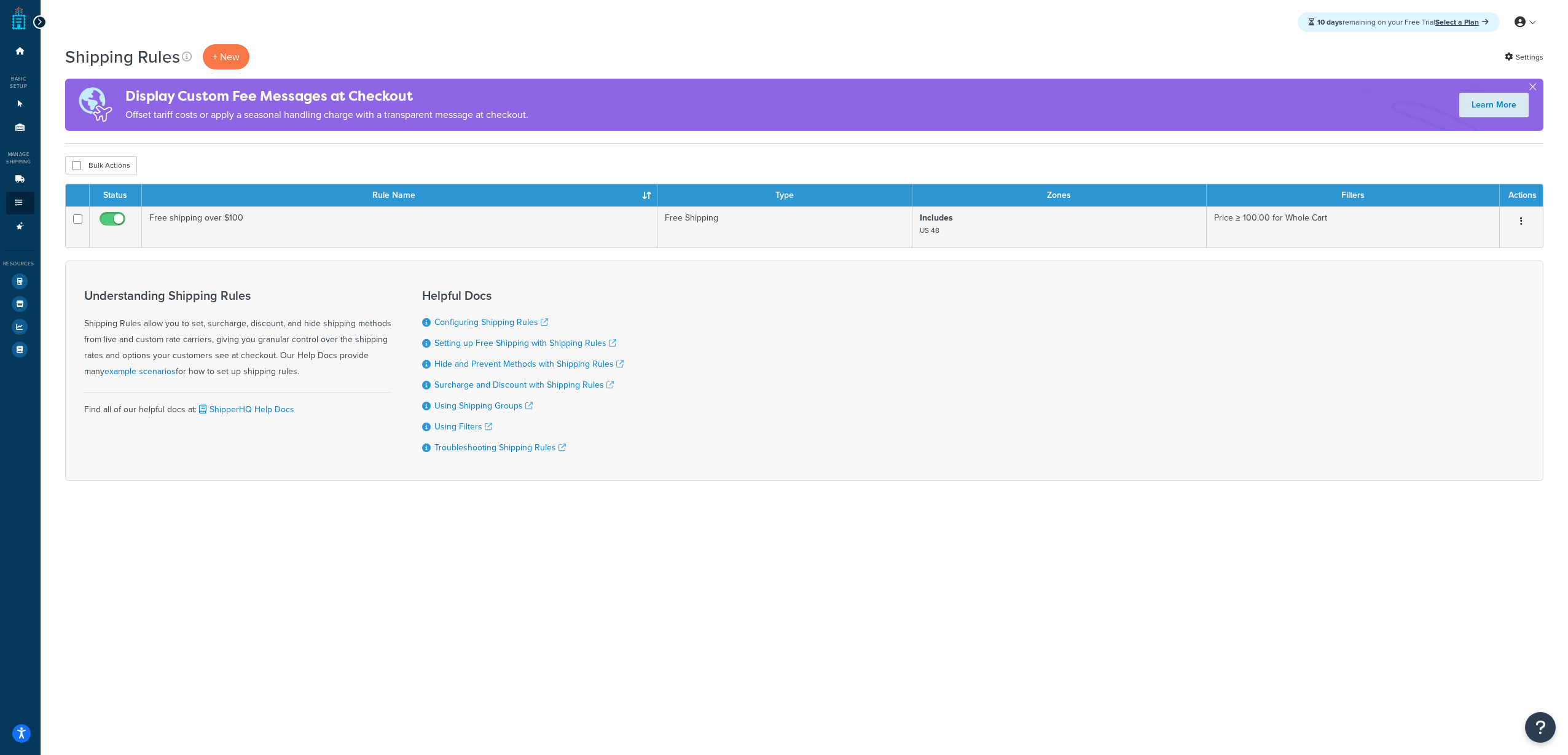
click at [1287, 571] on div "10 days remaining on your Free Trial Select a Plan My Profile Billing Global Se…" at bounding box center [804, 378] width 1528 height 755
click at [237, 54] on p "+ New" at bounding box center [226, 57] width 46 height 25
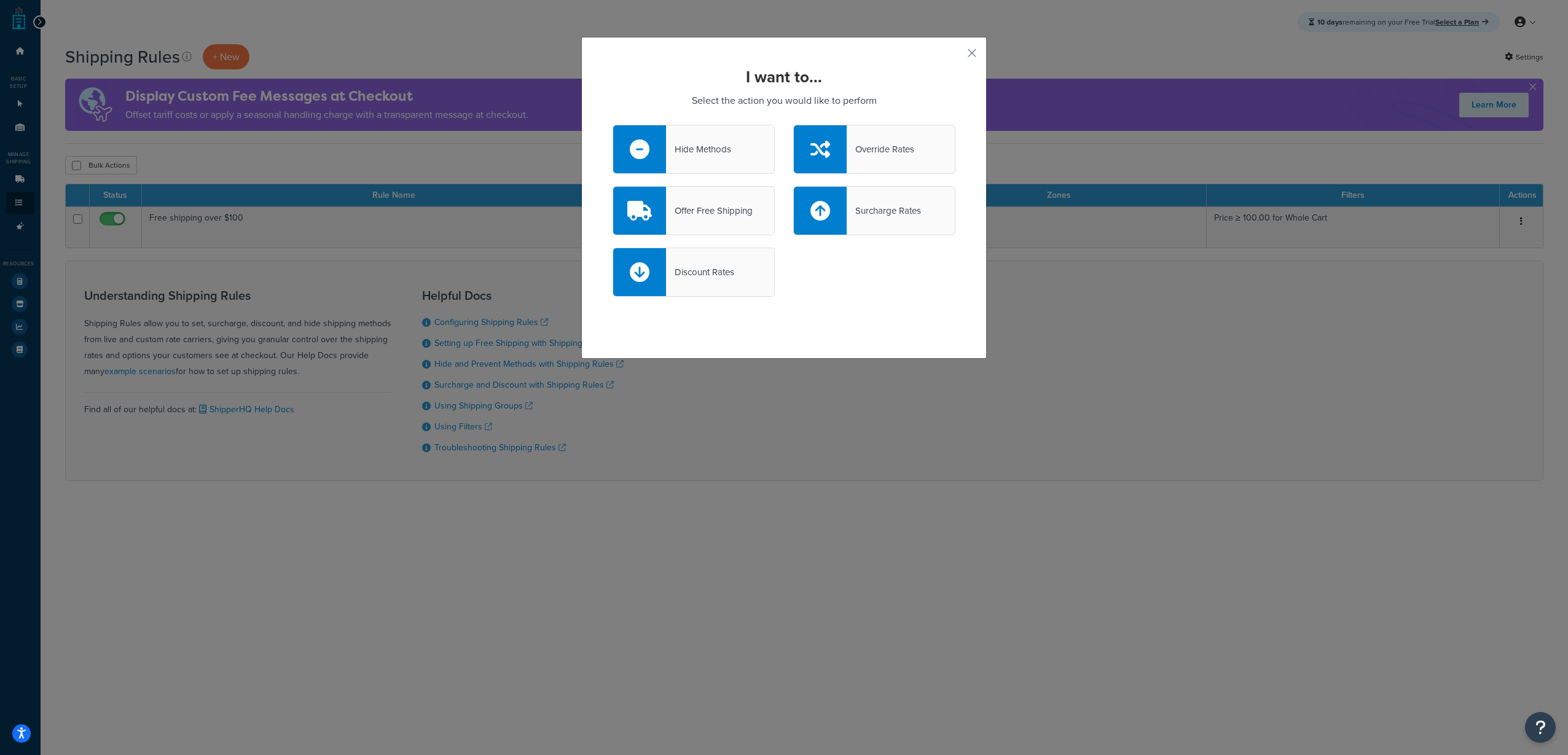
click at [934, 312] on div "I want to... Select the action you would like to perform Hide Methods Override …" at bounding box center [784, 198] width 405 height 322
click at [894, 287] on div "Discount Rates" at bounding box center [784, 278] width 361 height 62
click at [755, 269] on div "Discount Rates" at bounding box center [693, 272] width 162 height 49
click at [0, 0] on input "Discount Rates" at bounding box center [0, 0] width 0 height 0
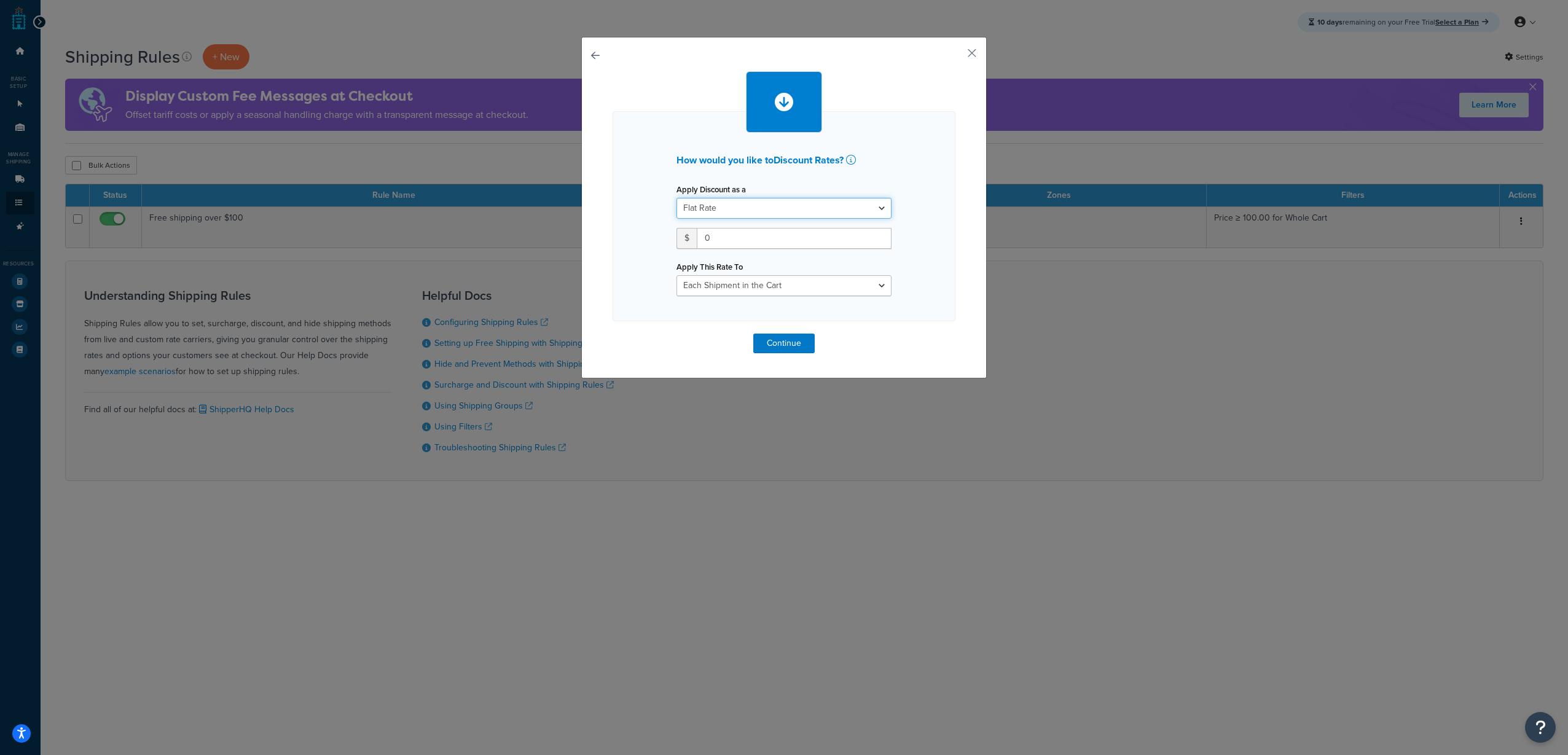
click at [784, 211] on select "Flat Rate Percentage Flat Rate & Percentage" at bounding box center [784, 208] width 215 height 21
select select "FLAT_RATE_AND_PERCENTAGE"
click at [676, 198] on select "Flat Rate Percentage Flat Rate & Percentage" at bounding box center [784, 208] width 215 height 21
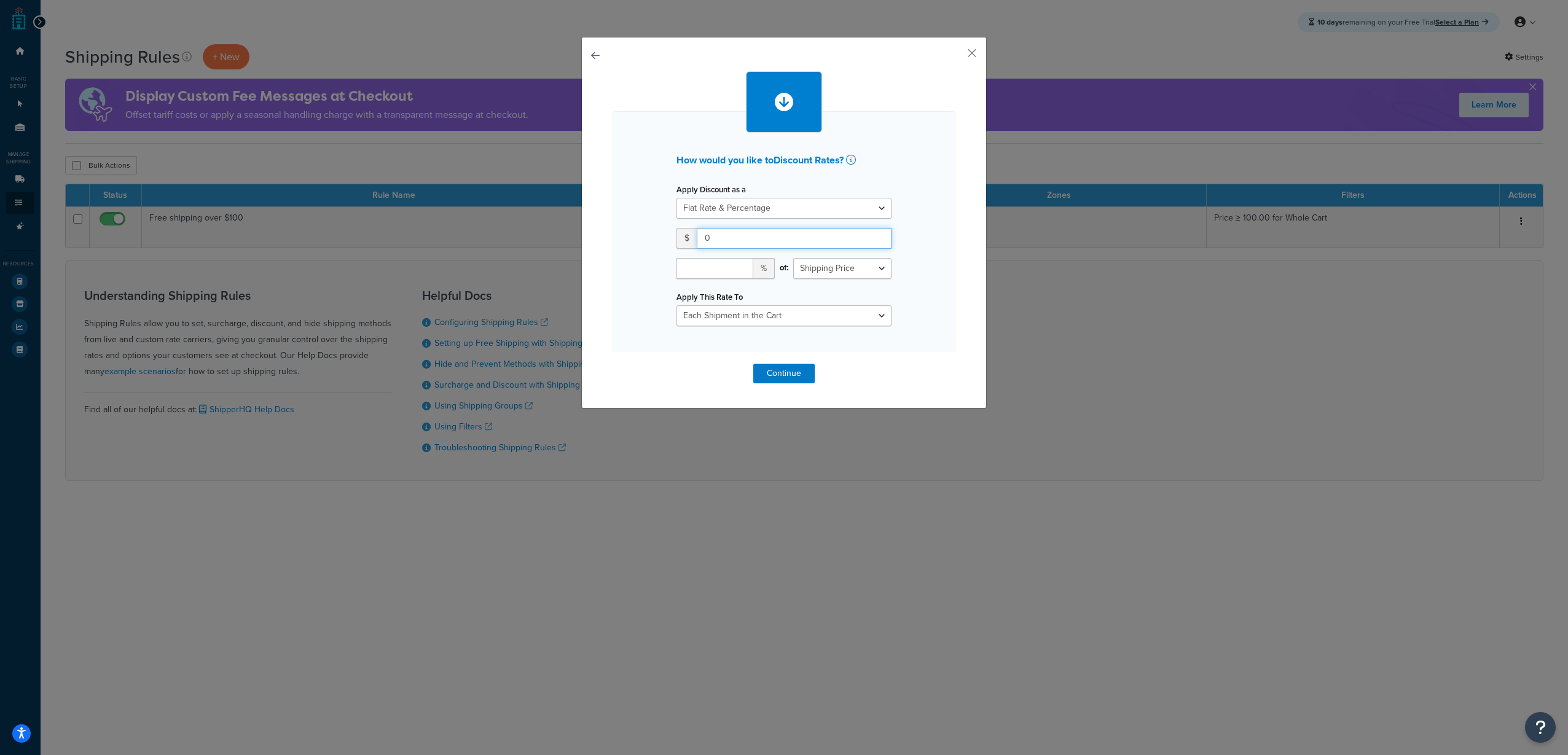
click at [768, 238] on input "0" at bounding box center [794, 238] width 194 height 21
drag, startPoint x: 770, startPoint y: 238, endPoint x: 660, endPoint y: 234, distance: 110.1
click at [660, 233] on div "How would you like to Discount Rates ? Apply Discount as a Flat Rate Percentage…" at bounding box center [784, 232] width 343 height 240
click at [804, 313] on select "Each Shipment in the Cart Each Shipping Group in the Cart Each Item within a Sh…" at bounding box center [784, 315] width 215 height 21
click at [916, 339] on div "How would you like to Discount Rates ? Apply Discount as a Flat Rate Percentage…" at bounding box center [784, 232] width 343 height 240
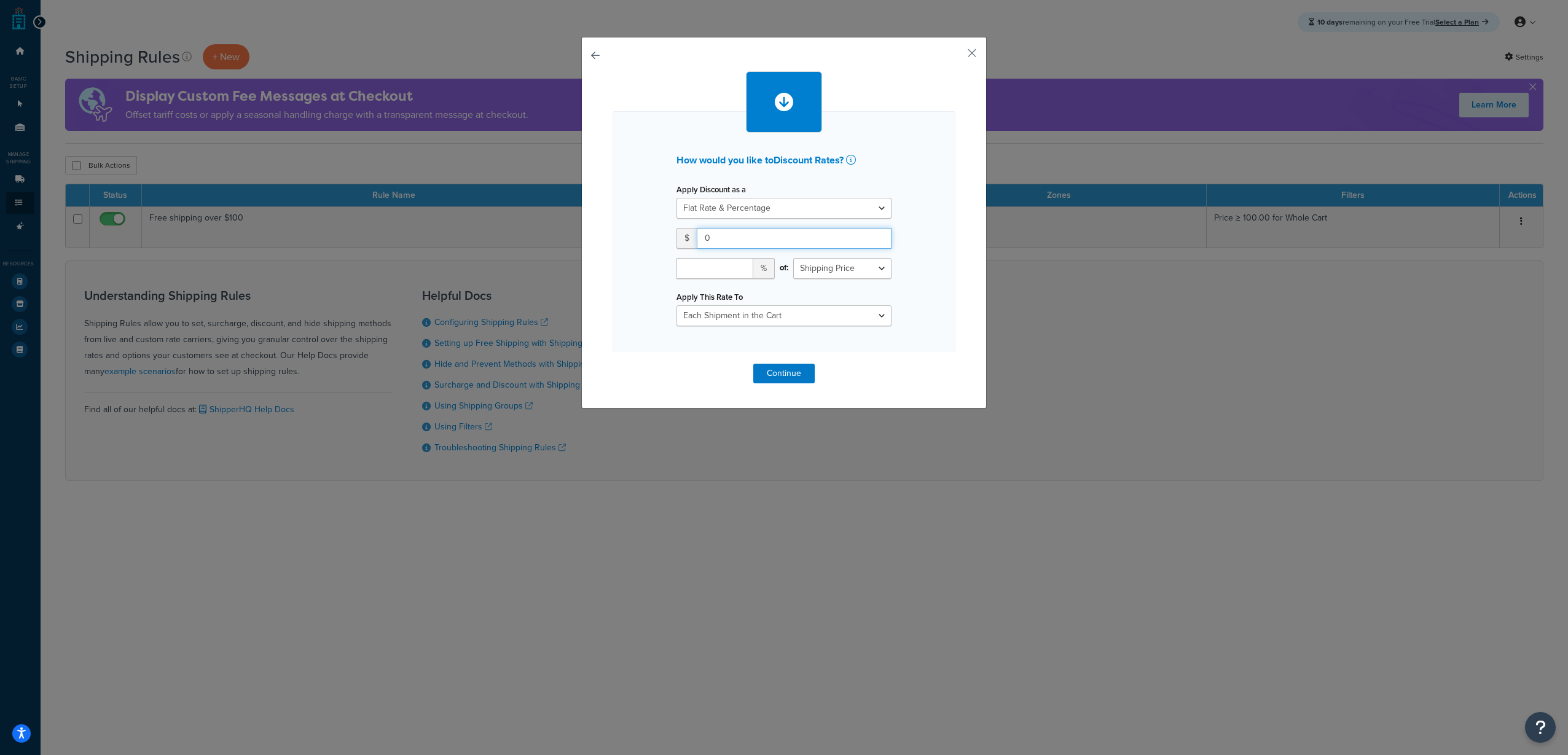
click at [829, 241] on input "0" at bounding box center [794, 238] width 194 height 21
click at [829, 241] on input "0" at bounding box center [794, 238] width 194 height 21
click at [826, 241] on input "0" at bounding box center [794, 238] width 194 height 21
drag, startPoint x: 818, startPoint y: 243, endPoint x: 630, endPoint y: 248, distance: 188.1
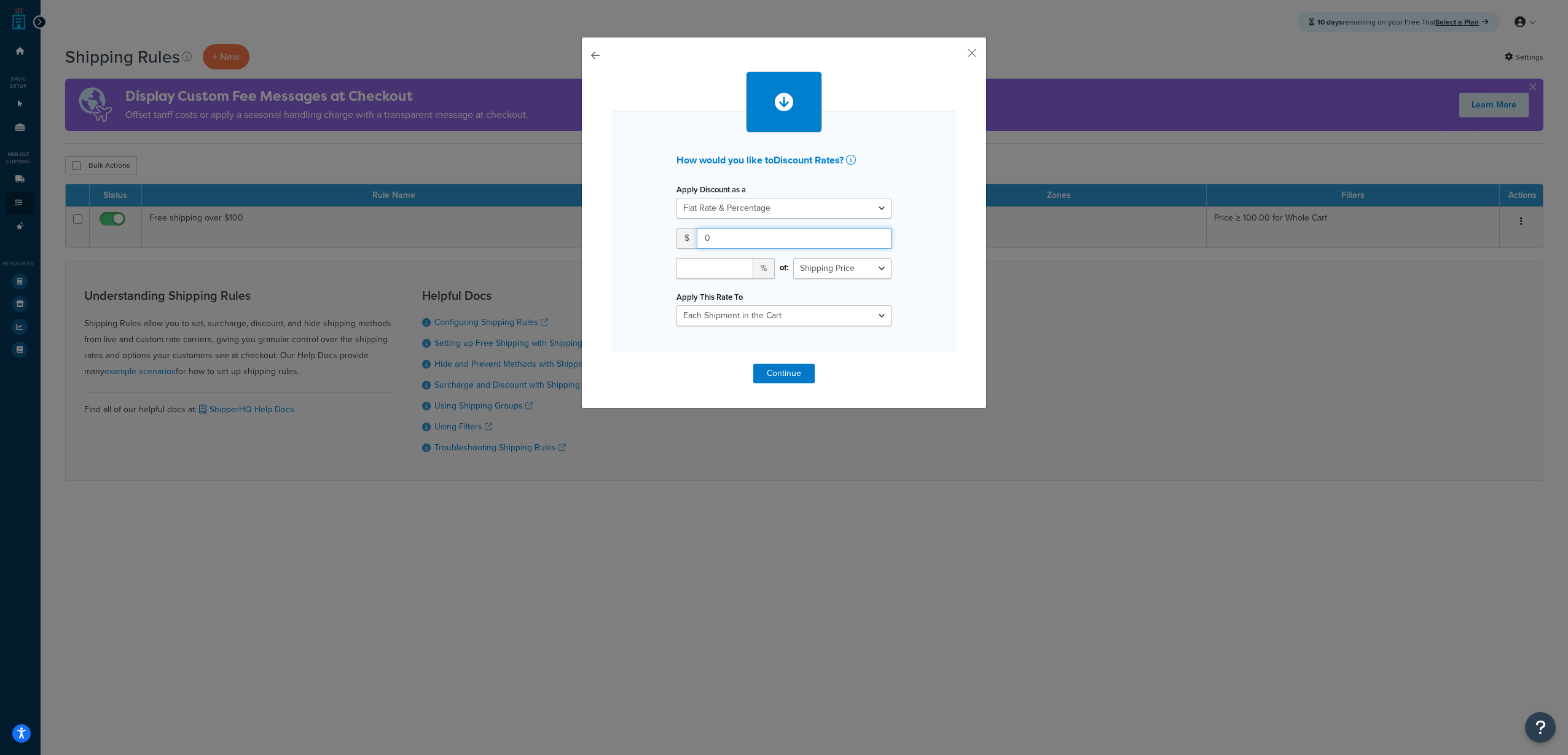
click at [630, 248] on div "How would you like to Discount Rates ? Apply Discount as a Flat Rate Percentage…" at bounding box center [784, 232] width 343 height 240
type input "55"
click at [723, 271] on input "number" at bounding box center [715, 268] width 77 height 21
click at [865, 269] on select "Shipping Price Order Value" at bounding box center [842, 268] width 98 height 21
click at [926, 256] on div "How would you like to Discount Rates ? Apply Discount as a Flat Rate Percentage…" at bounding box center [784, 232] width 343 height 240
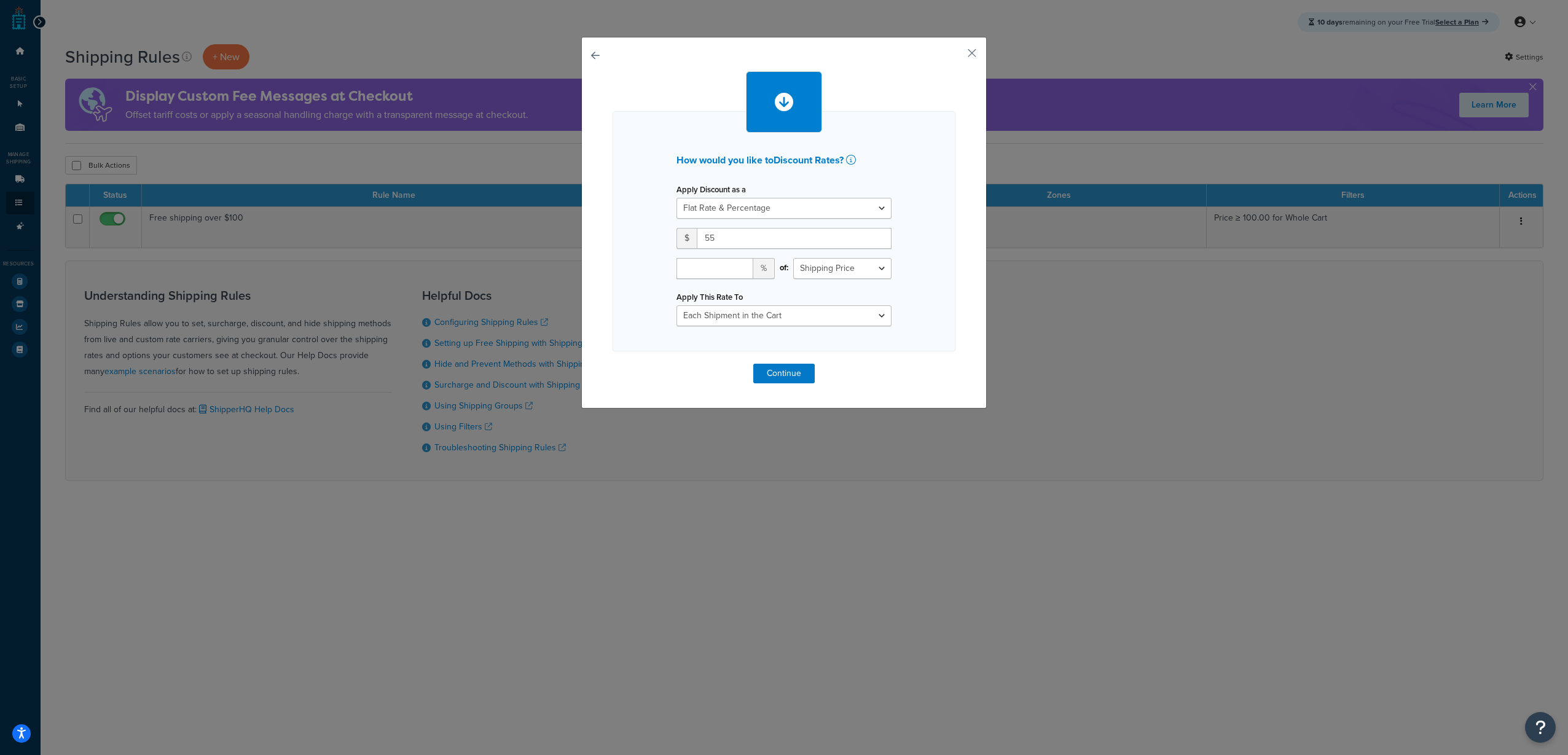
click at [661, 273] on div "How would you like to Discount Rates ? Apply Discount as a Flat Rate Percentage…" at bounding box center [784, 232] width 343 height 240
click at [700, 269] on input "number" at bounding box center [715, 268] width 77 height 21
type input "40"
click at [677, 372] on div "How would you like to Discount Rates ? Apply Discount as a Flat Rate Percentage…" at bounding box center [784, 227] width 343 height 312
click at [778, 314] on select "Each Shipment in the Cart Each Shipping Group in the Cart Each Item within a Sh…" at bounding box center [784, 315] width 215 height 21
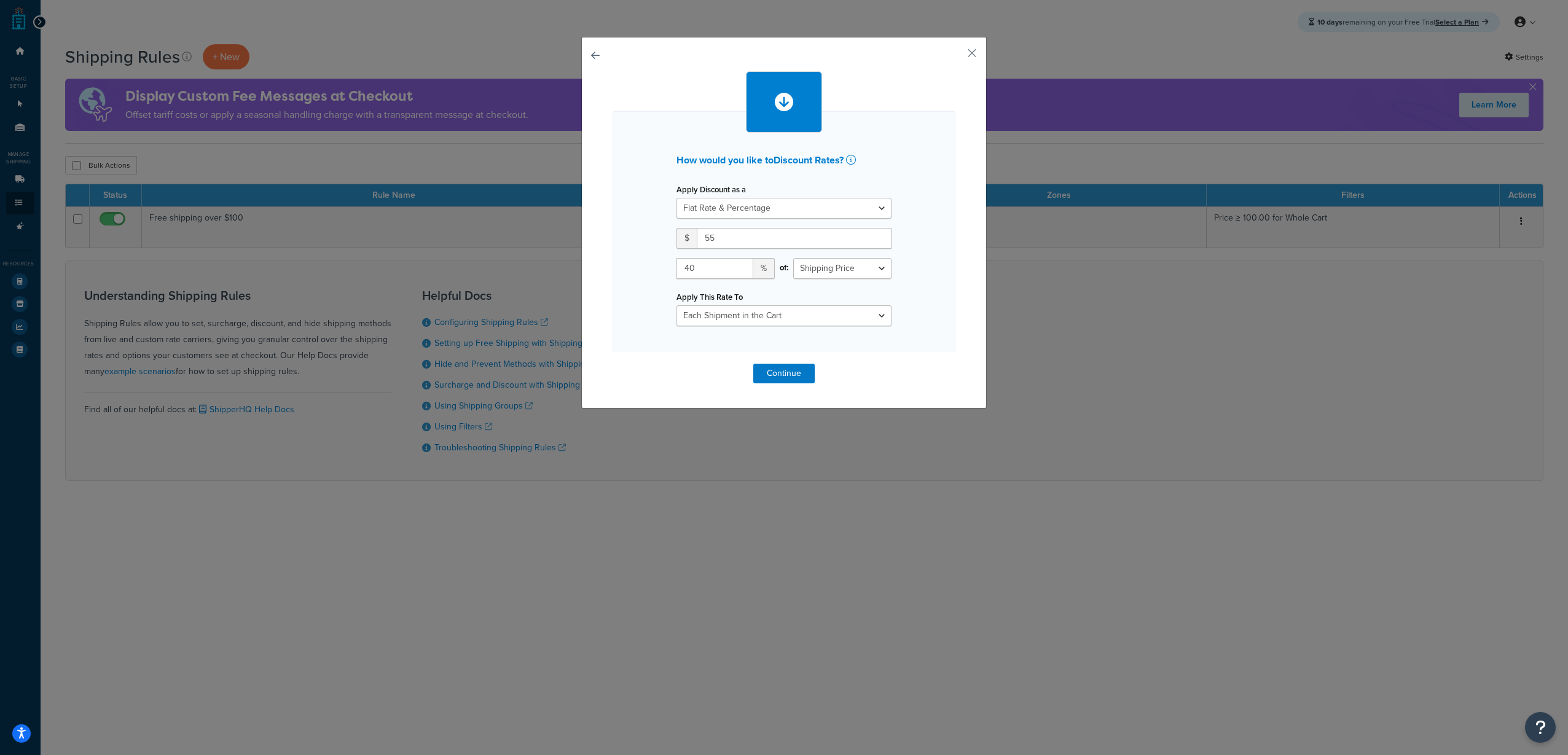
click at [948, 295] on div "How would you like to Discount Rates ? Apply Discount as a Flat Rate Percentage…" at bounding box center [784, 232] width 343 height 240
click at [855, 373] on div "How would you like to Discount Rates ? Apply Discount as a Flat Rate Percentage…" at bounding box center [784, 227] width 343 height 312
click at [774, 370] on button "Continue" at bounding box center [784, 374] width 62 height 20
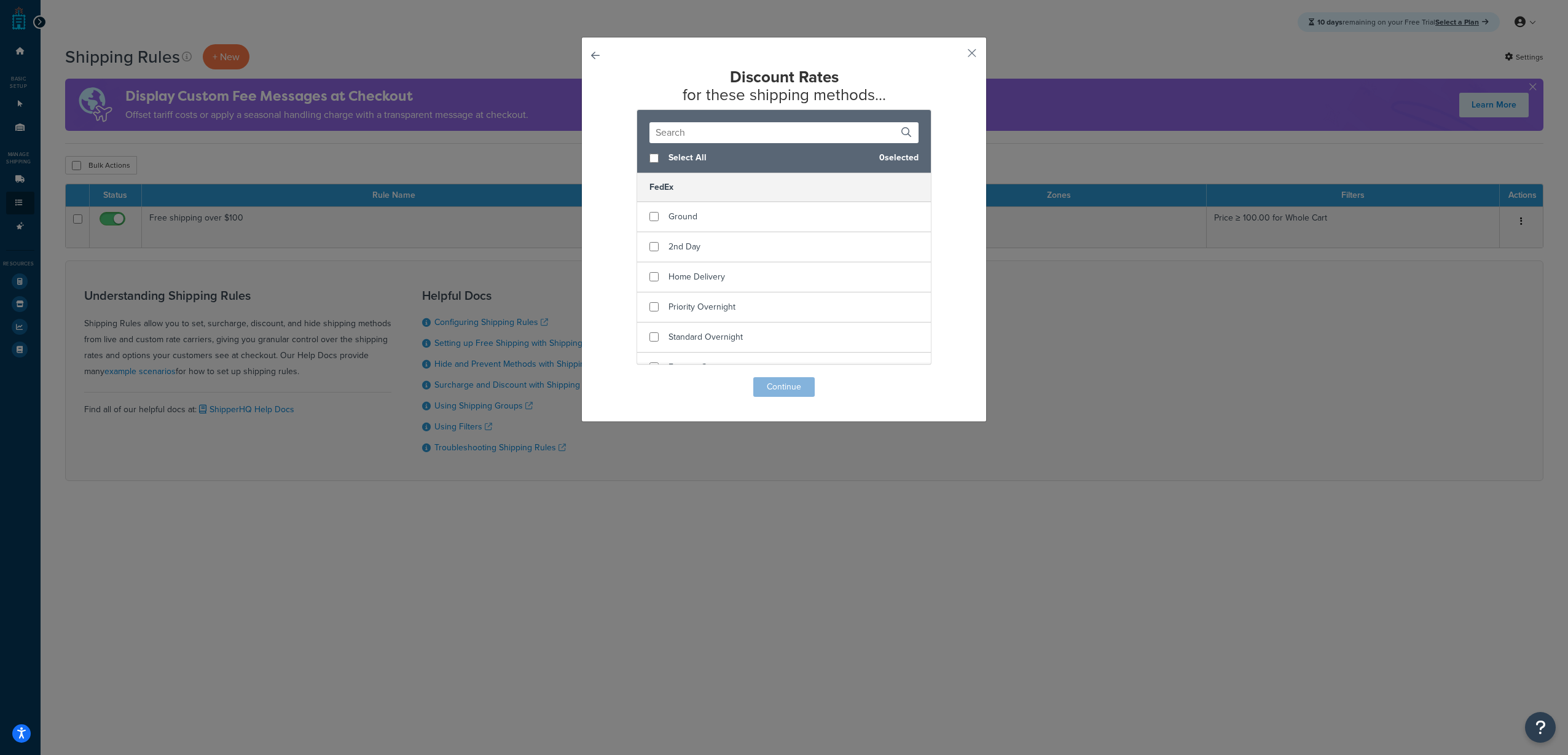
scroll to position [245, 0]
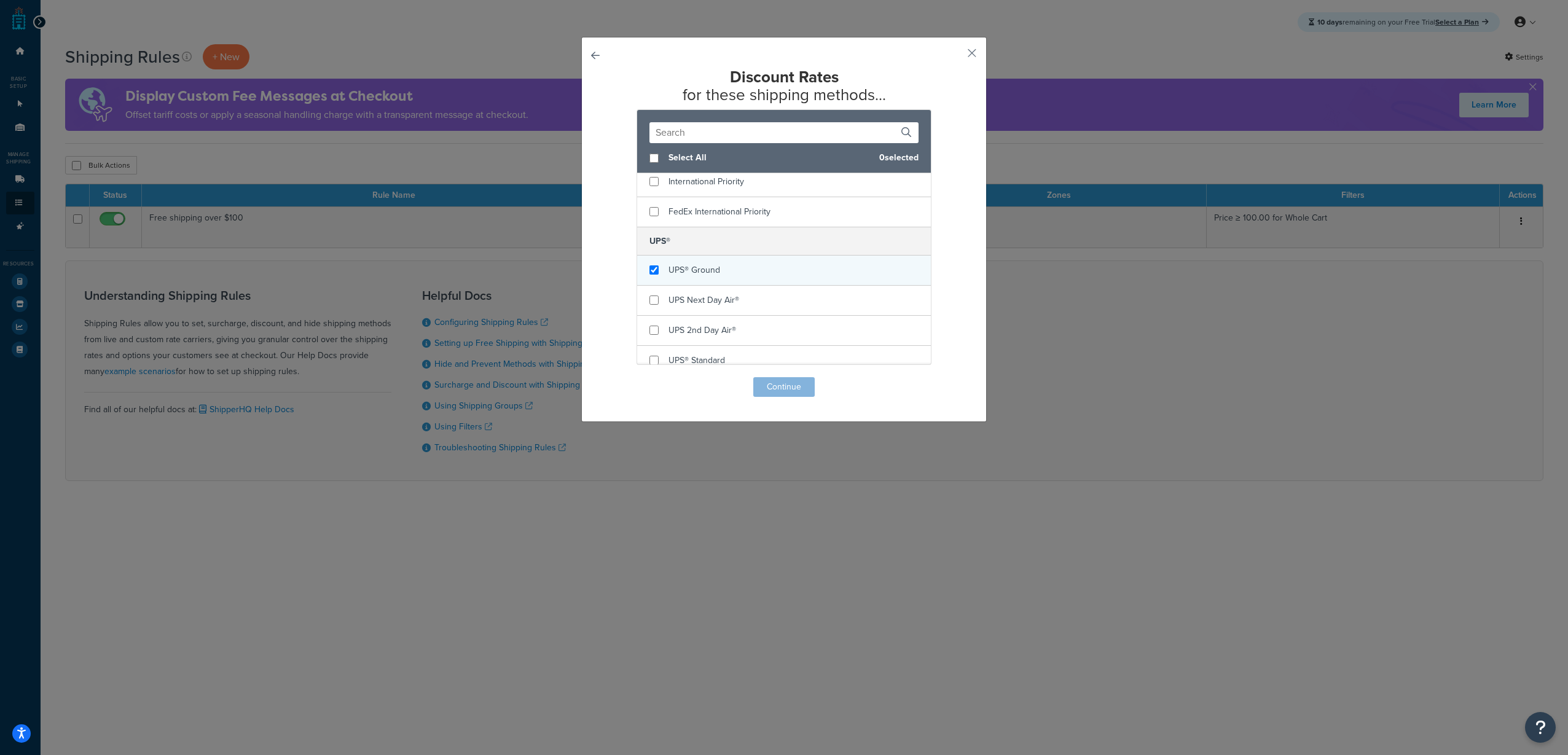
checkbox input "true"
click at [736, 271] on div "UPS® Ground" at bounding box center [784, 270] width 294 height 30
click at [794, 382] on button "Continue" at bounding box center [784, 387] width 62 height 20
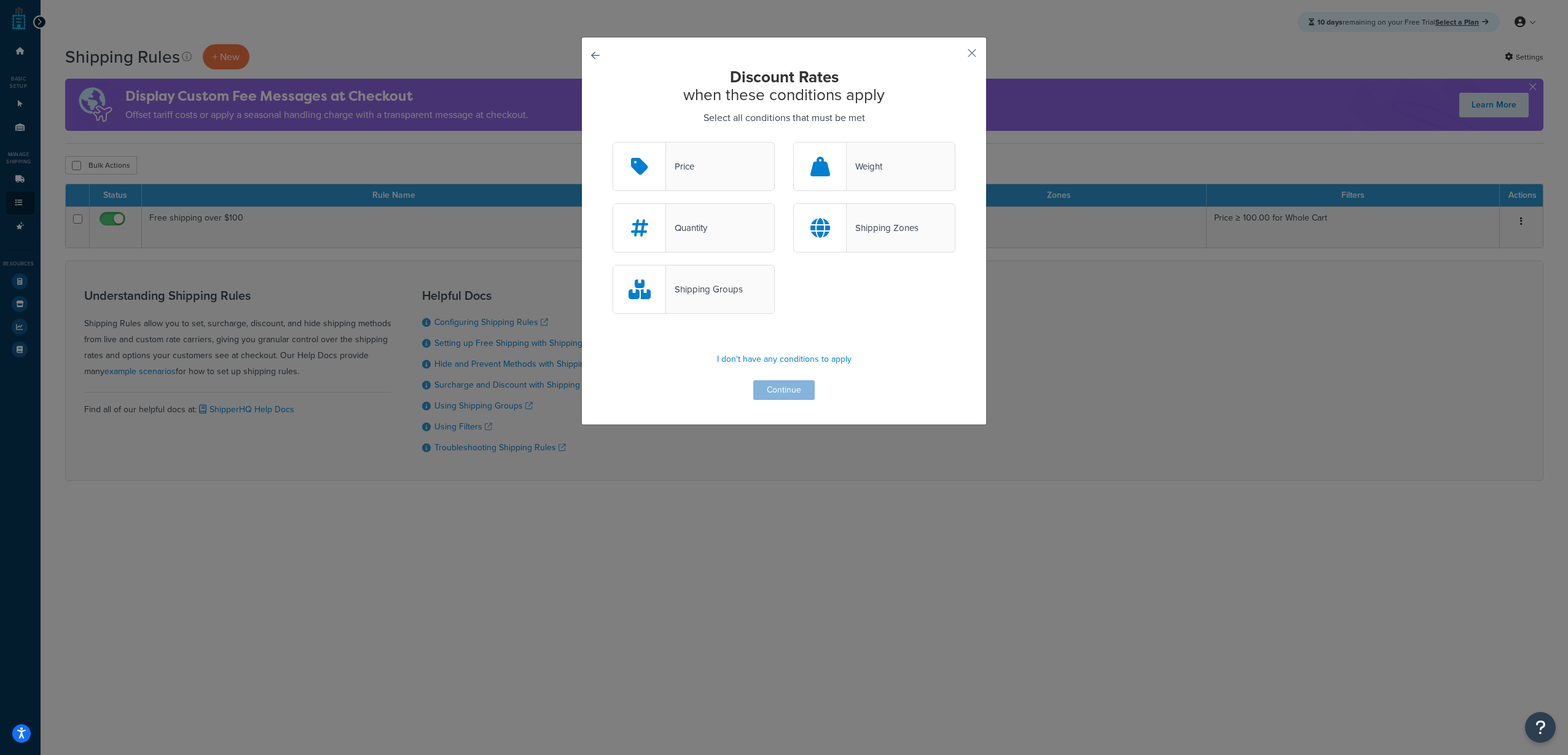
click at [891, 228] on div "Shipping Zones" at bounding box center [883, 228] width 72 height 17
click at [0, 0] on input "Shipping Zones" at bounding box center [0, 0] width 0 height 0
click at [799, 386] on button "Continue" at bounding box center [784, 390] width 62 height 20
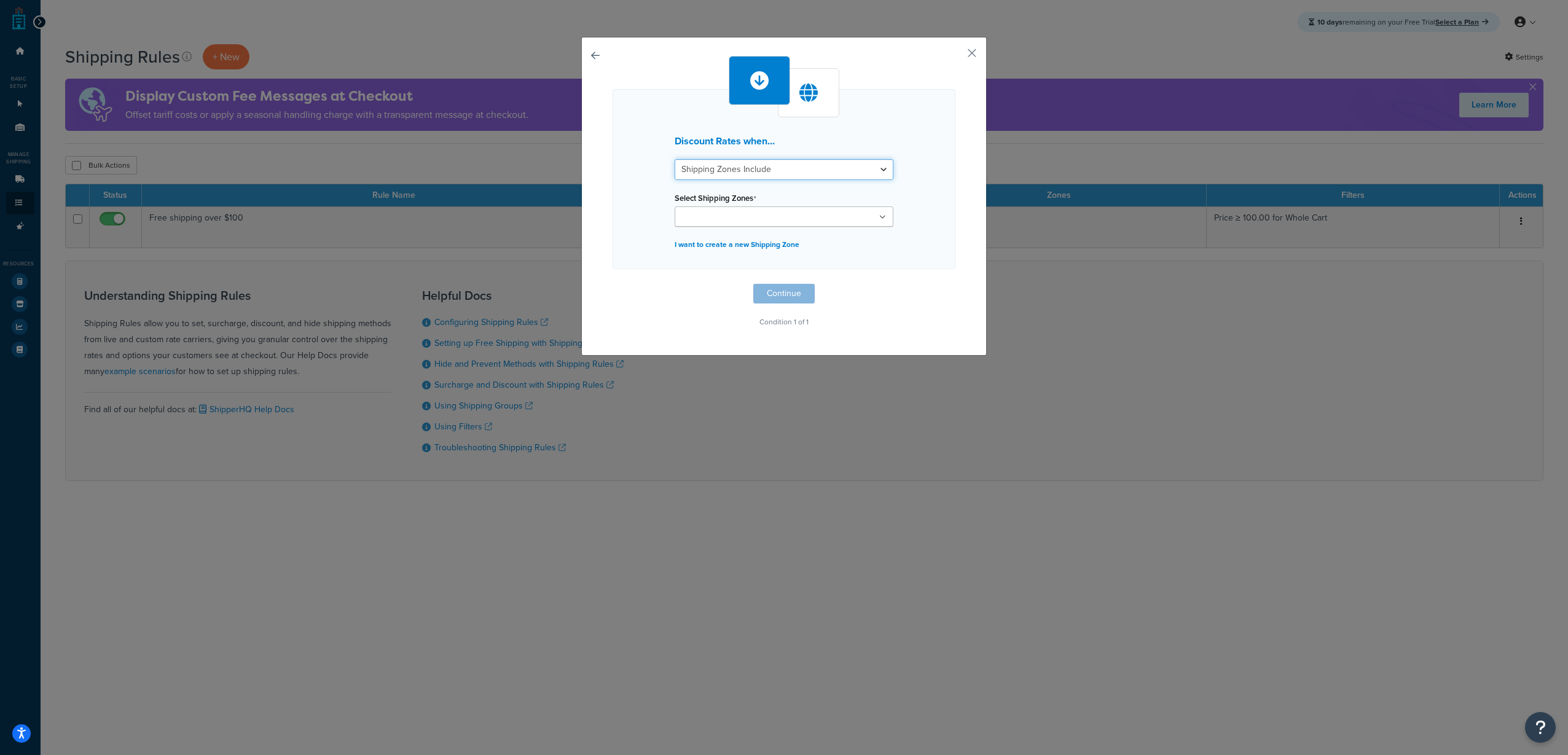
click at [807, 167] on select "Shipping Zones Include Shipping Zones Do Not Include" at bounding box center [784, 169] width 219 height 21
click at [675, 159] on select "Shipping Zones Include Shipping Zones Do Not Include" at bounding box center [784, 169] width 219 height 21
click at [818, 218] on ul at bounding box center [784, 216] width 219 height 21
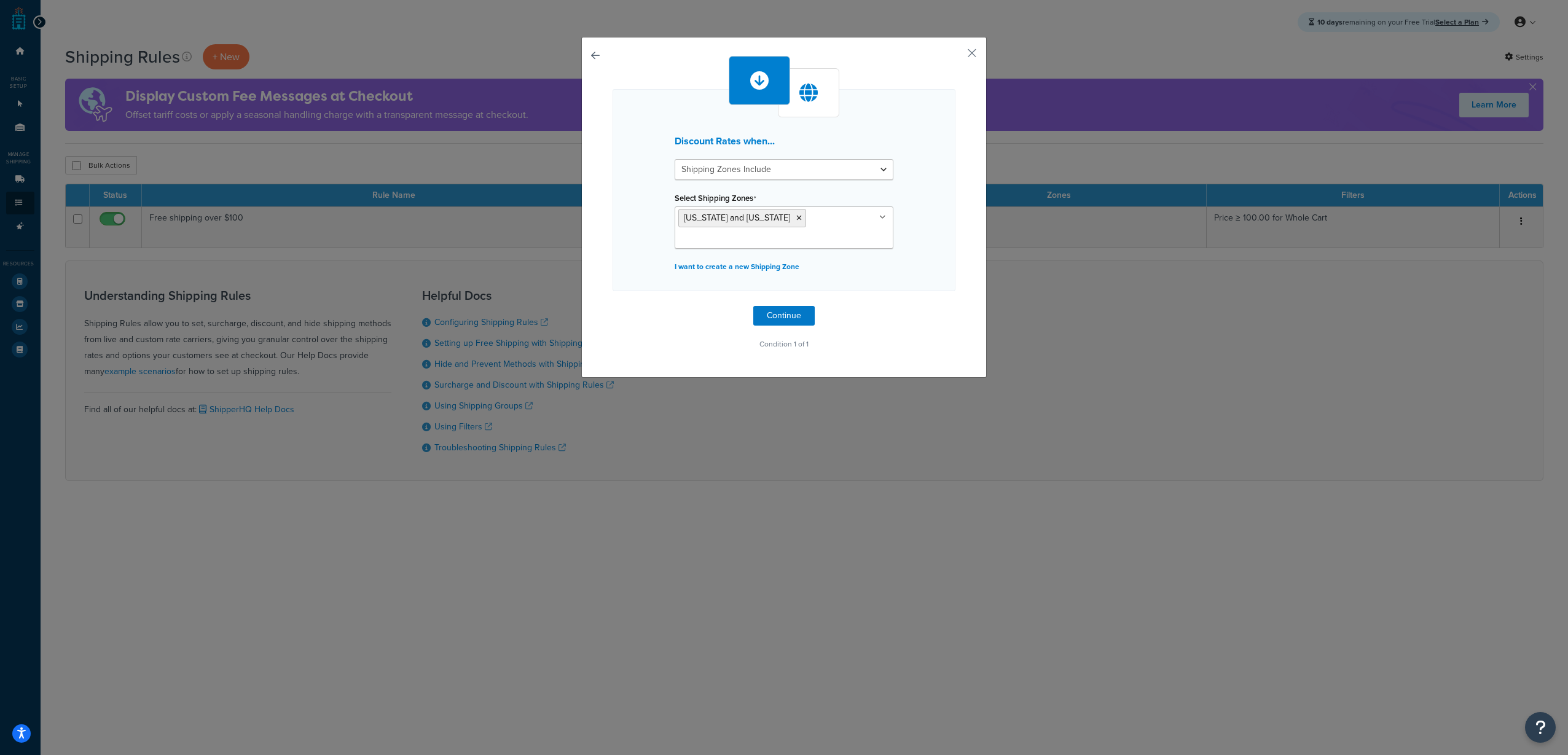
click at [951, 255] on div "Discount Rates when... Shipping Zones Include Shipping Zones Do Not Include Sel…" at bounding box center [784, 208] width 405 height 341
click at [804, 306] on button "Continue" at bounding box center [784, 316] width 62 height 20
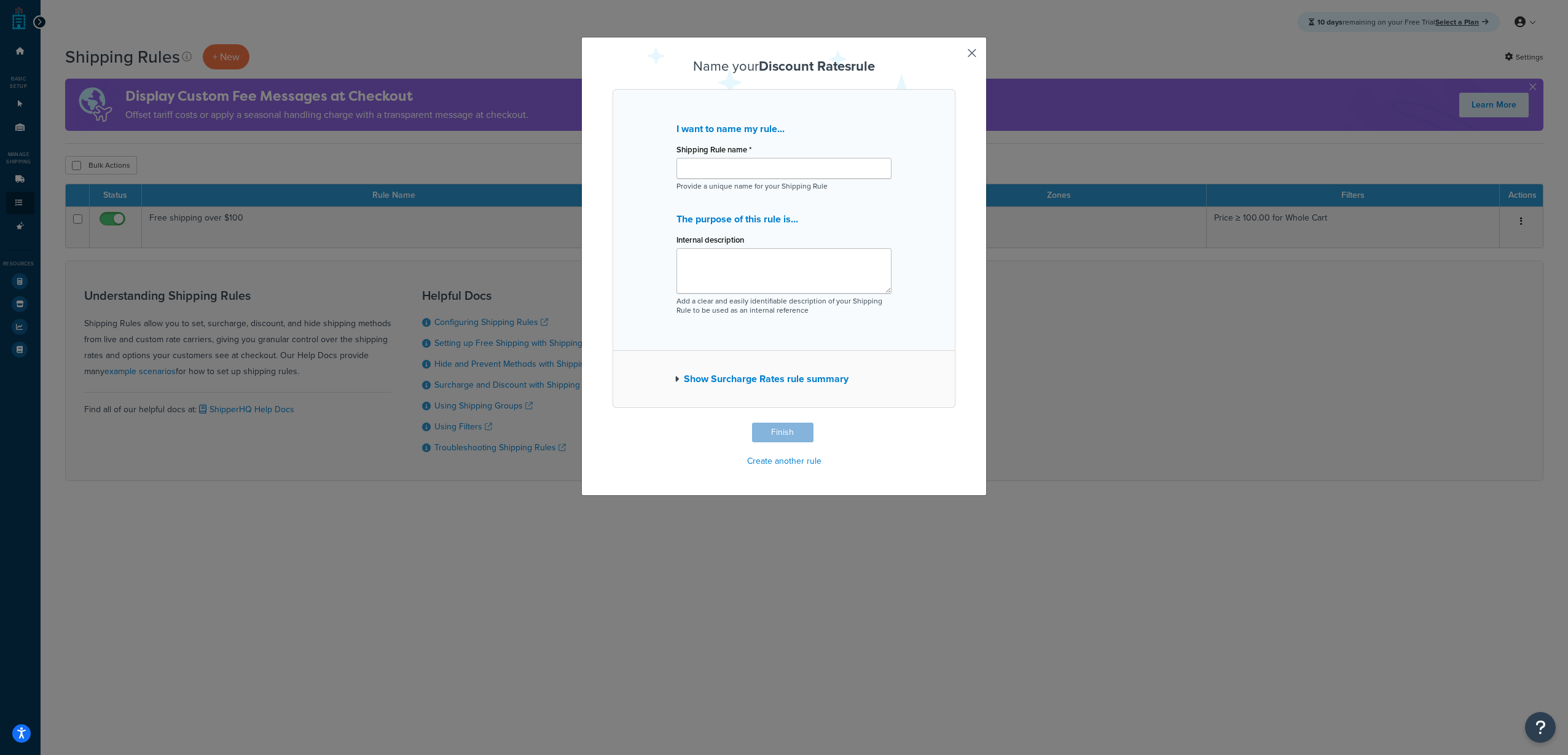
click at [790, 157] on div "Shipping Rule name *" at bounding box center [784, 159] width 215 height 38
click at [790, 162] on input "Shipping Rule name *" at bounding box center [784, 168] width 215 height 21
type input "Large Item Shipping to HI/AL"
click at [741, 278] on textarea "Internal description" at bounding box center [784, 271] width 215 height 46
type textarea "40% off + $55"
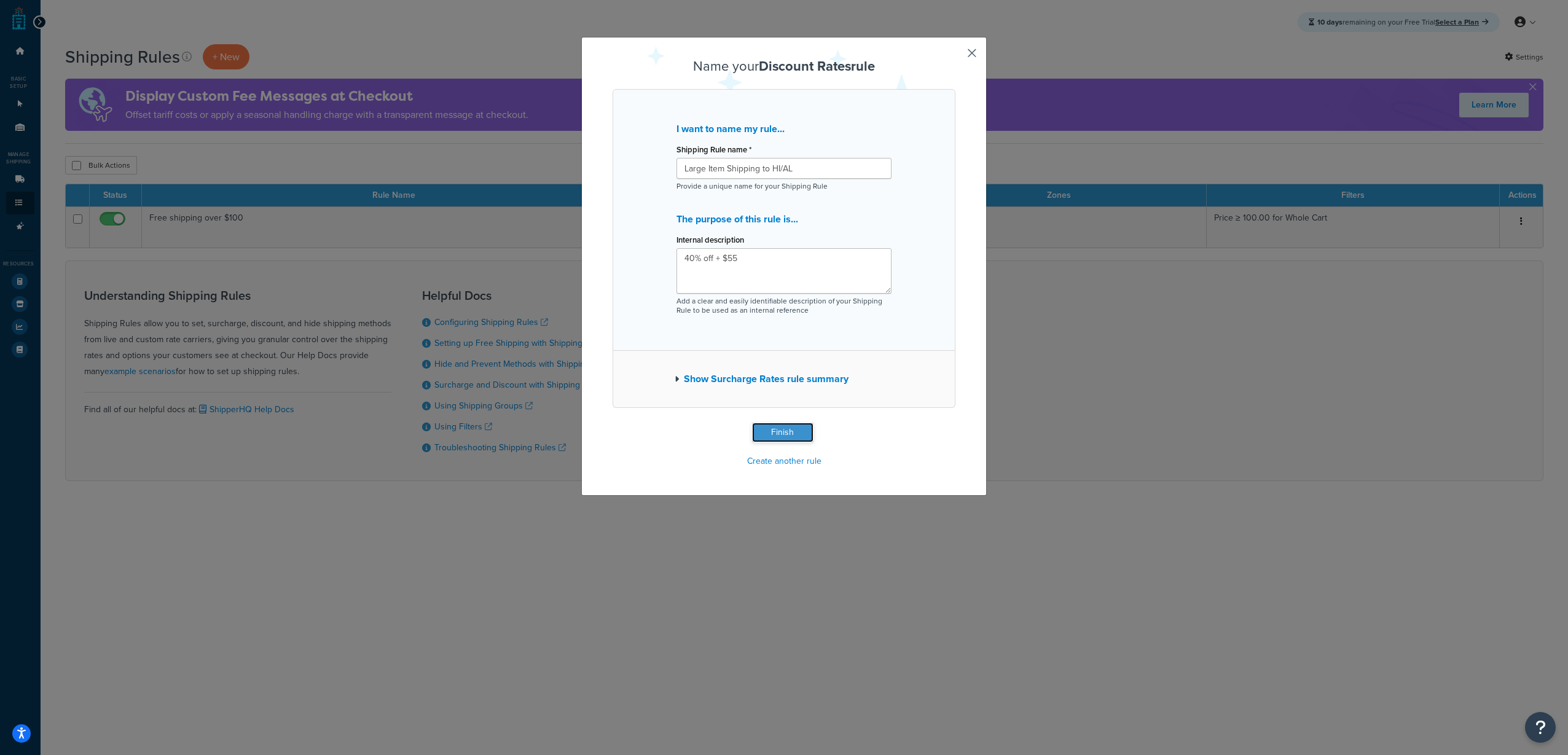
click at [782, 429] on button "Finish" at bounding box center [782, 433] width 62 height 20
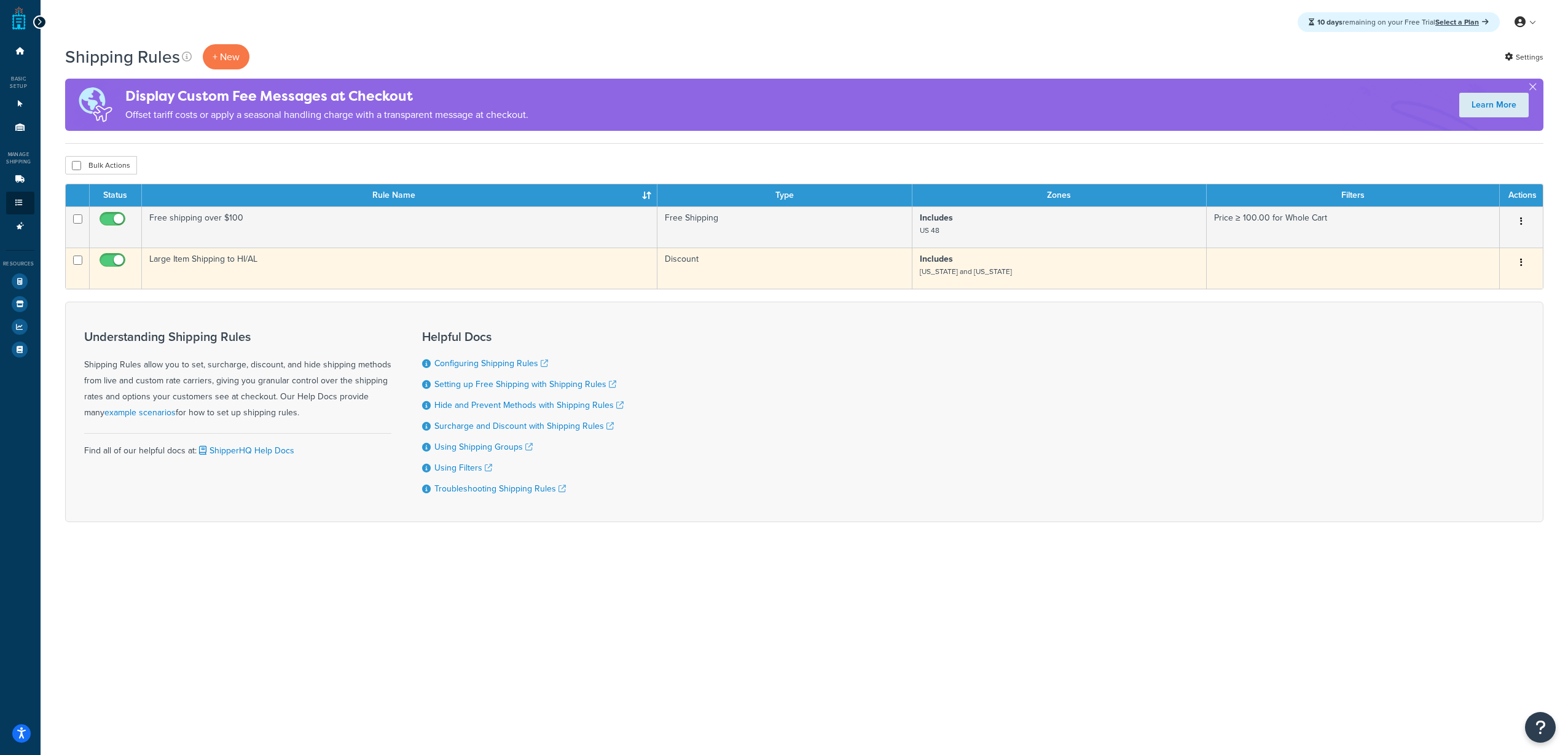
click at [1520, 265] on icon "button" at bounding box center [1521, 262] width 3 height 9
click at [1495, 289] on link "Edit" at bounding box center [1480, 286] width 97 height 25
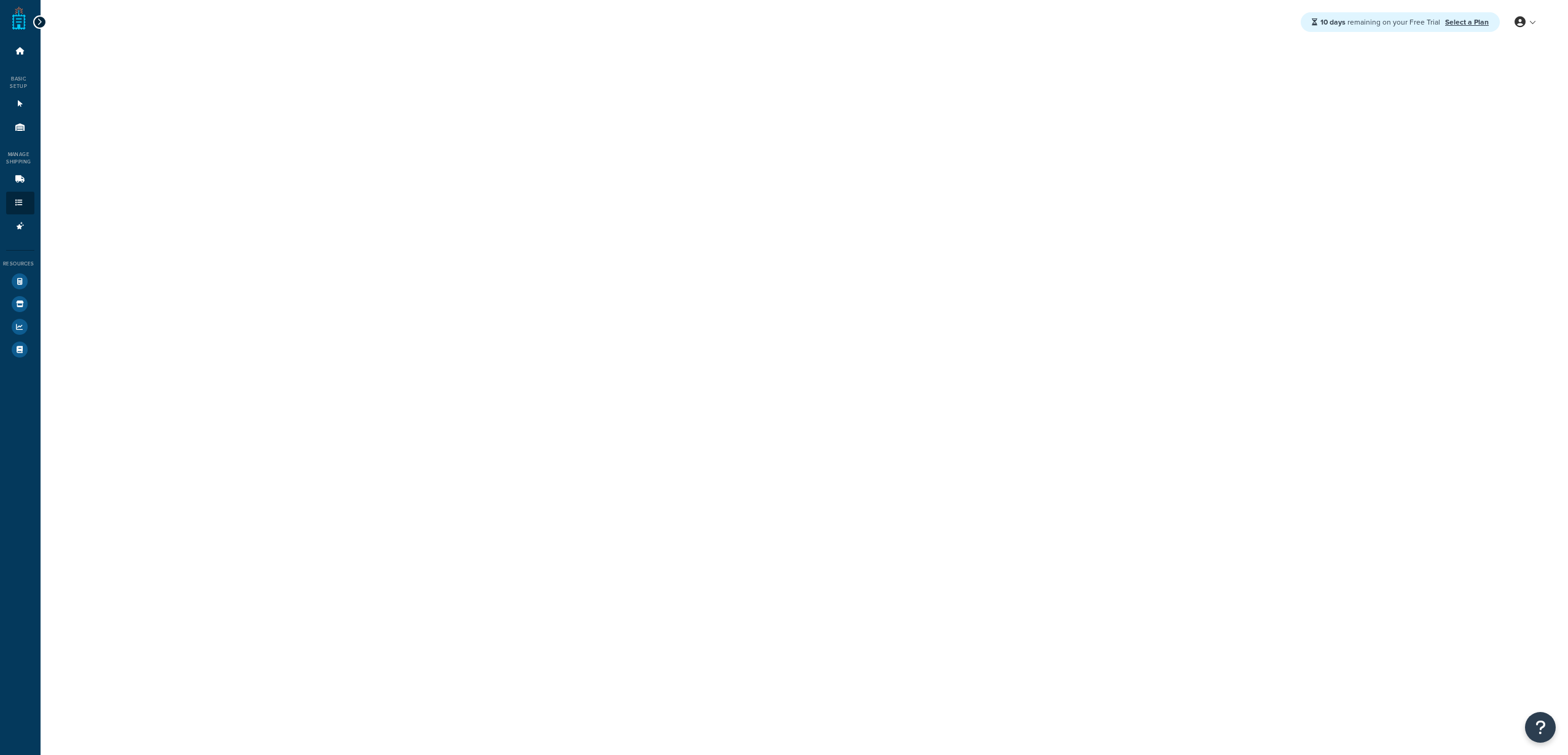
select select "FLAT_RATE_AND_PERCENTAGE"
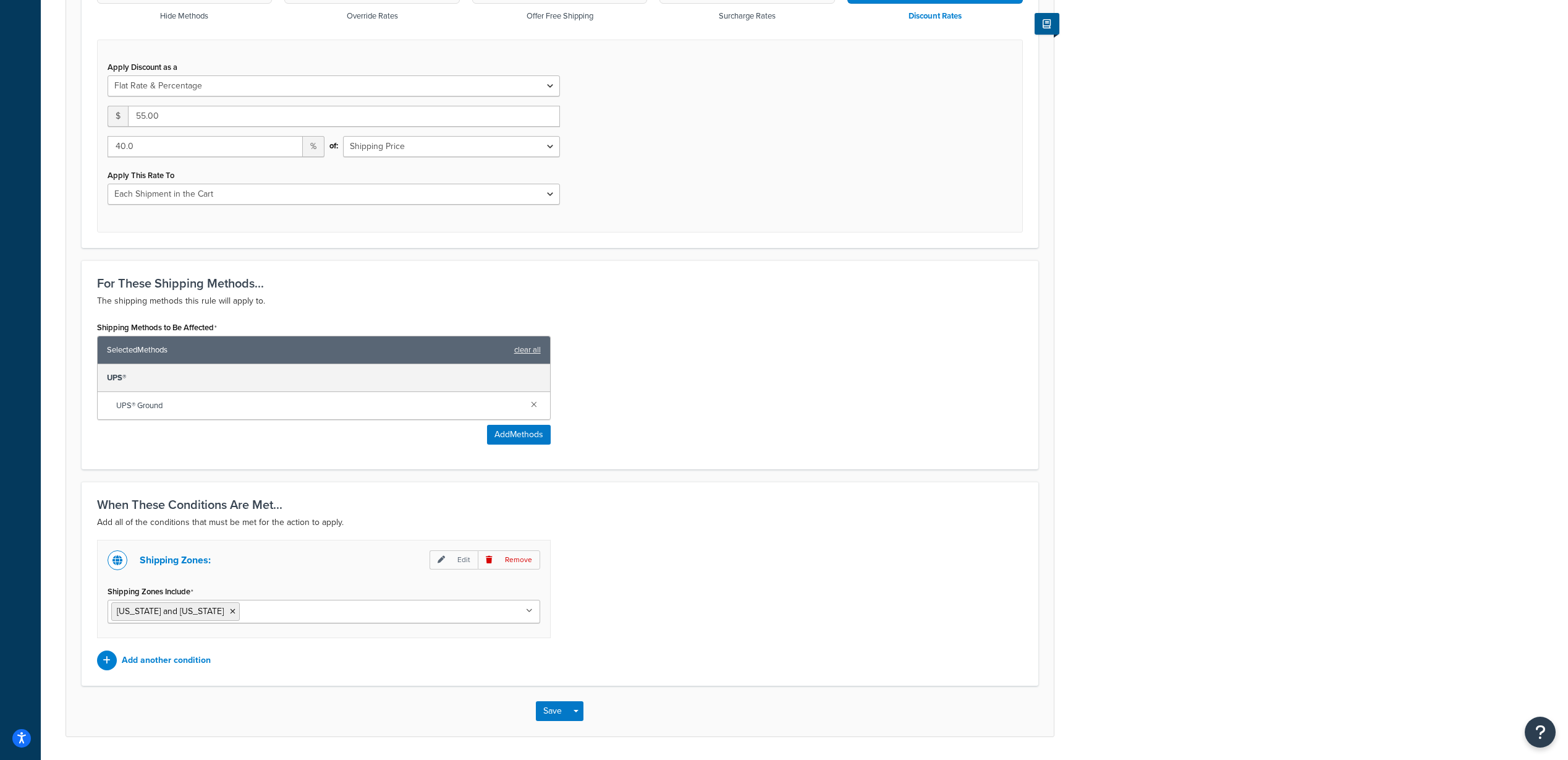
scroll to position [471, 0]
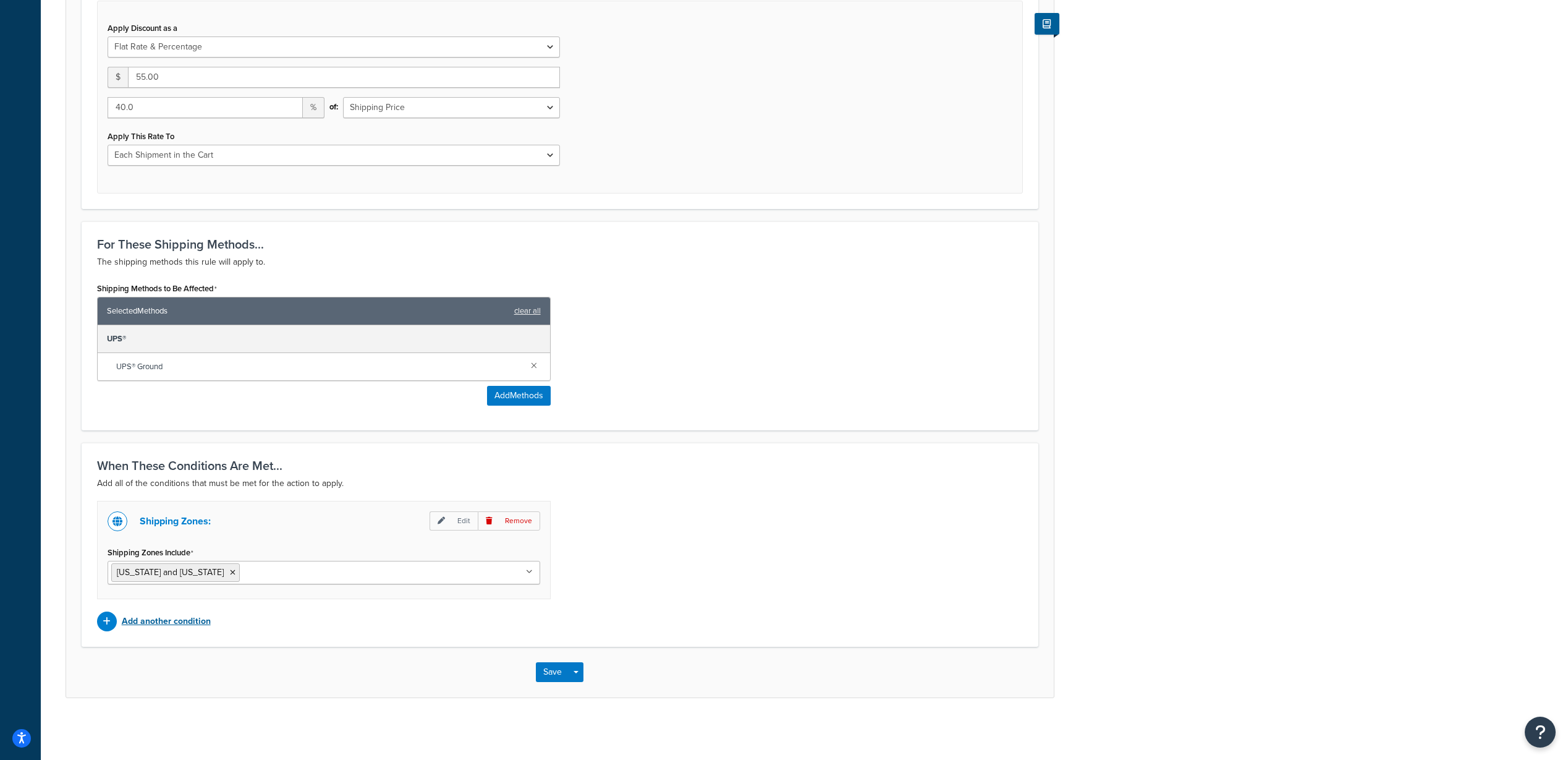
click at [184, 622] on p "Add another condition" at bounding box center [166, 621] width 89 height 17
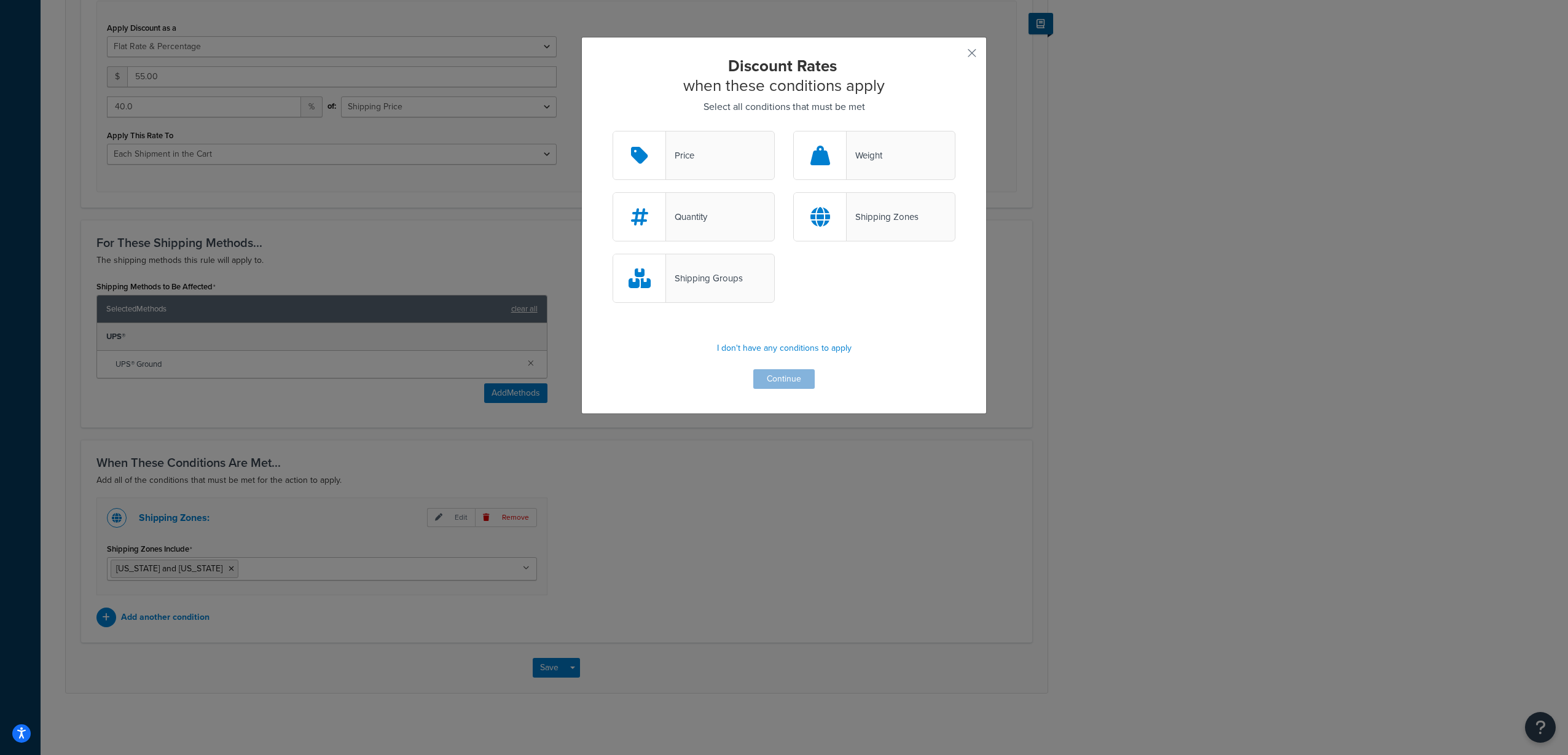
click at [718, 281] on div "Shipping Groups" at bounding box center [705, 278] width 77 height 17
click at [0, 0] on input "Shipping Groups" at bounding box center [0, 0] width 0 height 0
click at [781, 381] on button "Continue" at bounding box center [784, 379] width 62 height 20
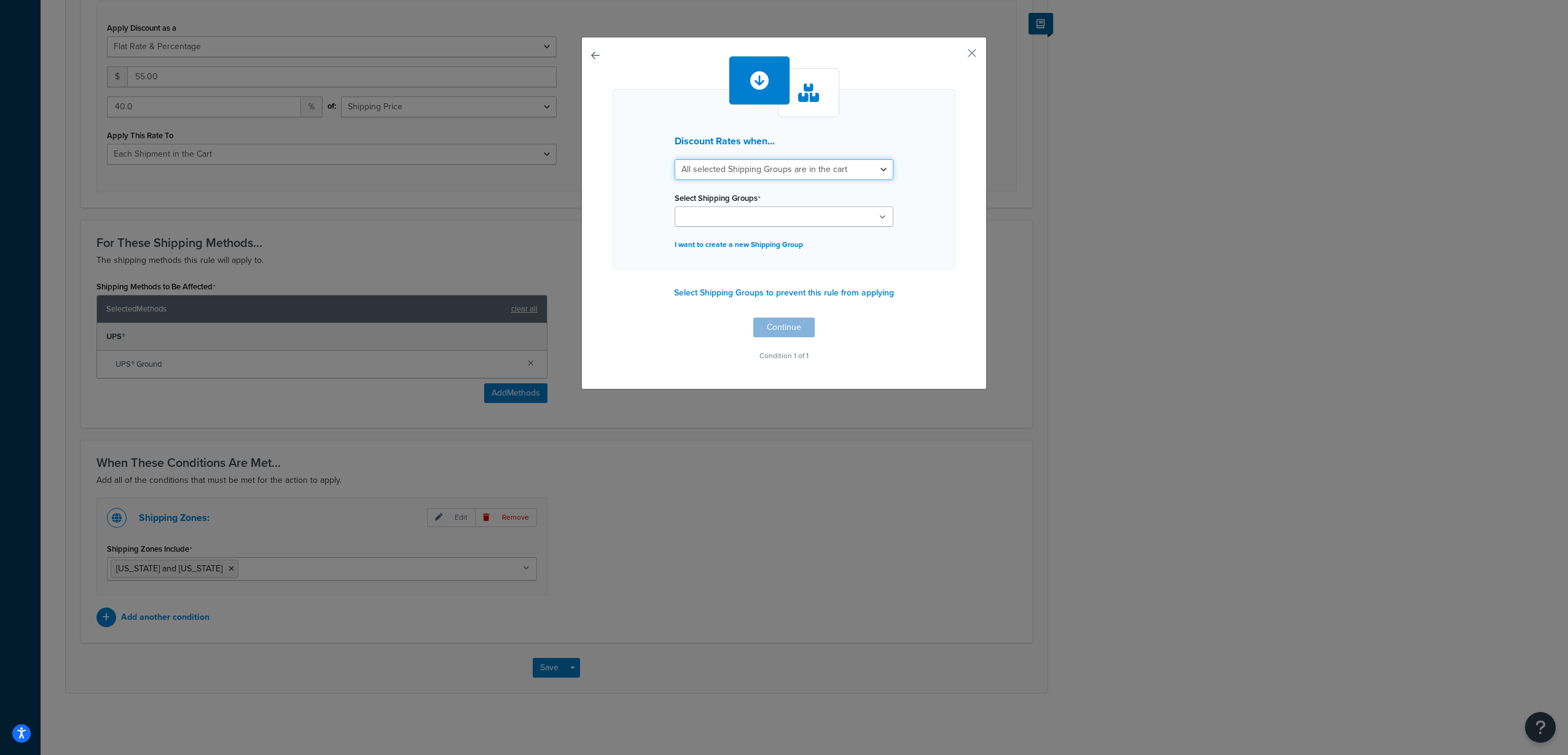
click at [823, 171] on select "All selected Shipping Groups are in the cart Any selected Shipping Groups are i…" at bounding box center [784, 169] width 219 height 21
click at [933, 186] on div "Discount Rates when... All selected Shipping Groups are in the cart Any selecte…" at bounding box center [784, 178] width 343 height 180
click at [849, 174] on select "All selected Shipping Groups are in the cart Any selected Shipping Groups are i…" at bounding box center [784, 169] width 219 height 21
select select "any"
click at [675, 159] on select "All selected Shipping Groups are in the cart Any selected Shipping Groups are i…" at bounding box center [784, 169] width 219 height 21
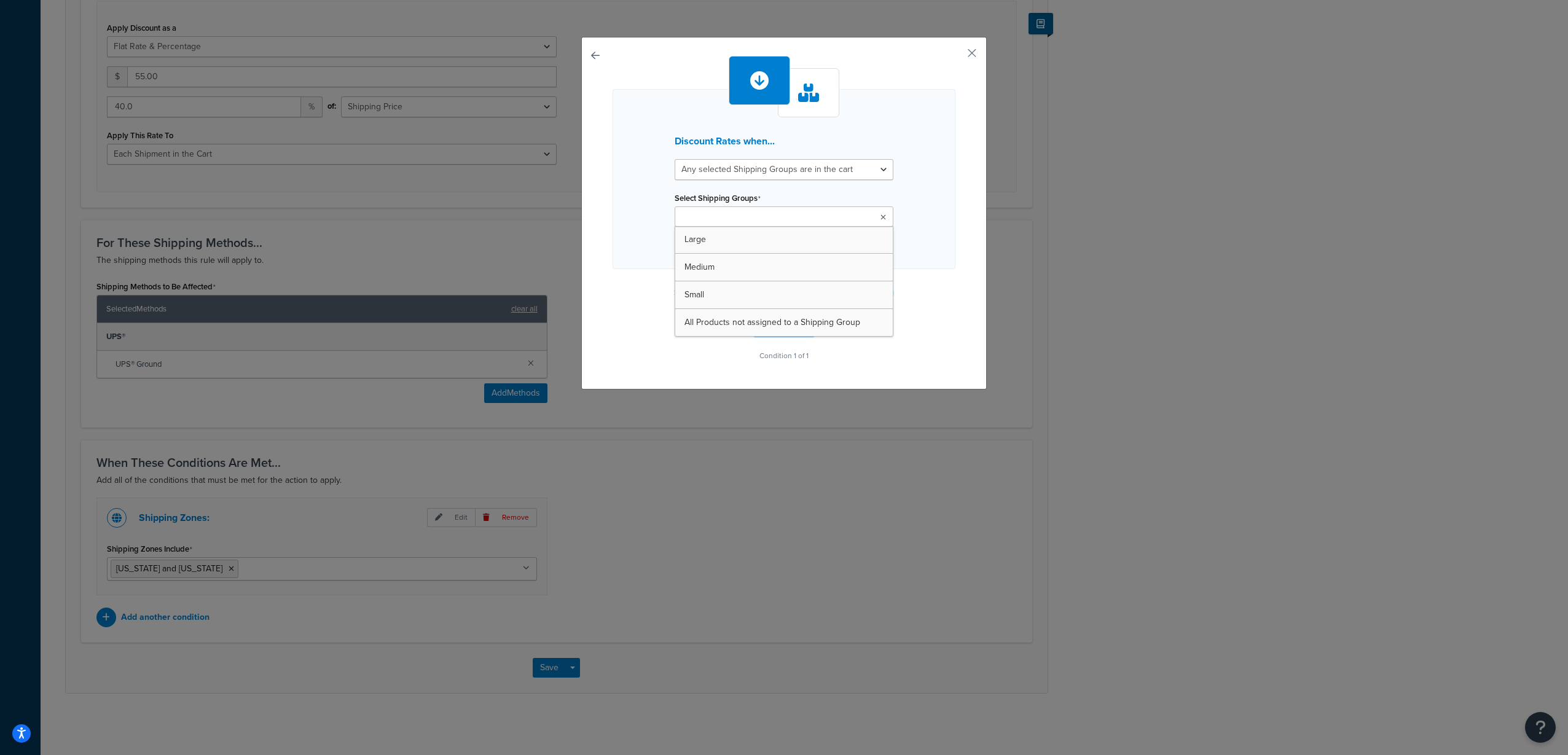
click at [847, 214] on ul at bounding box center [784, 216] width 219 height 21
click at [924, 261] on div "Discount Rates when... All selected Shipping Groups are in the cart Any selecte…" at bounding box center [784, 180] width 343 height 183
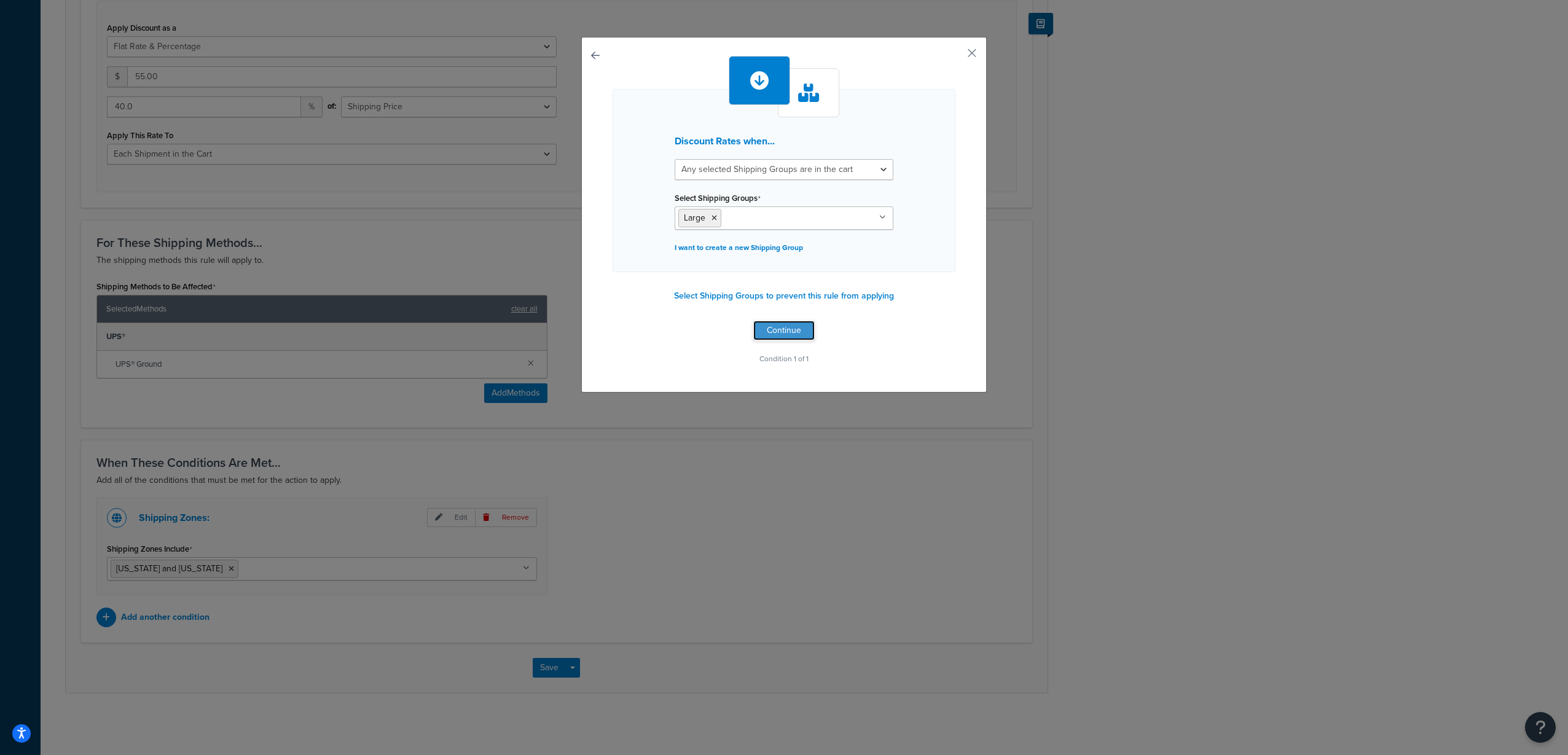
click at [795, 327] on button "Continue" at bounding box center [784, 330] width 62 height 20
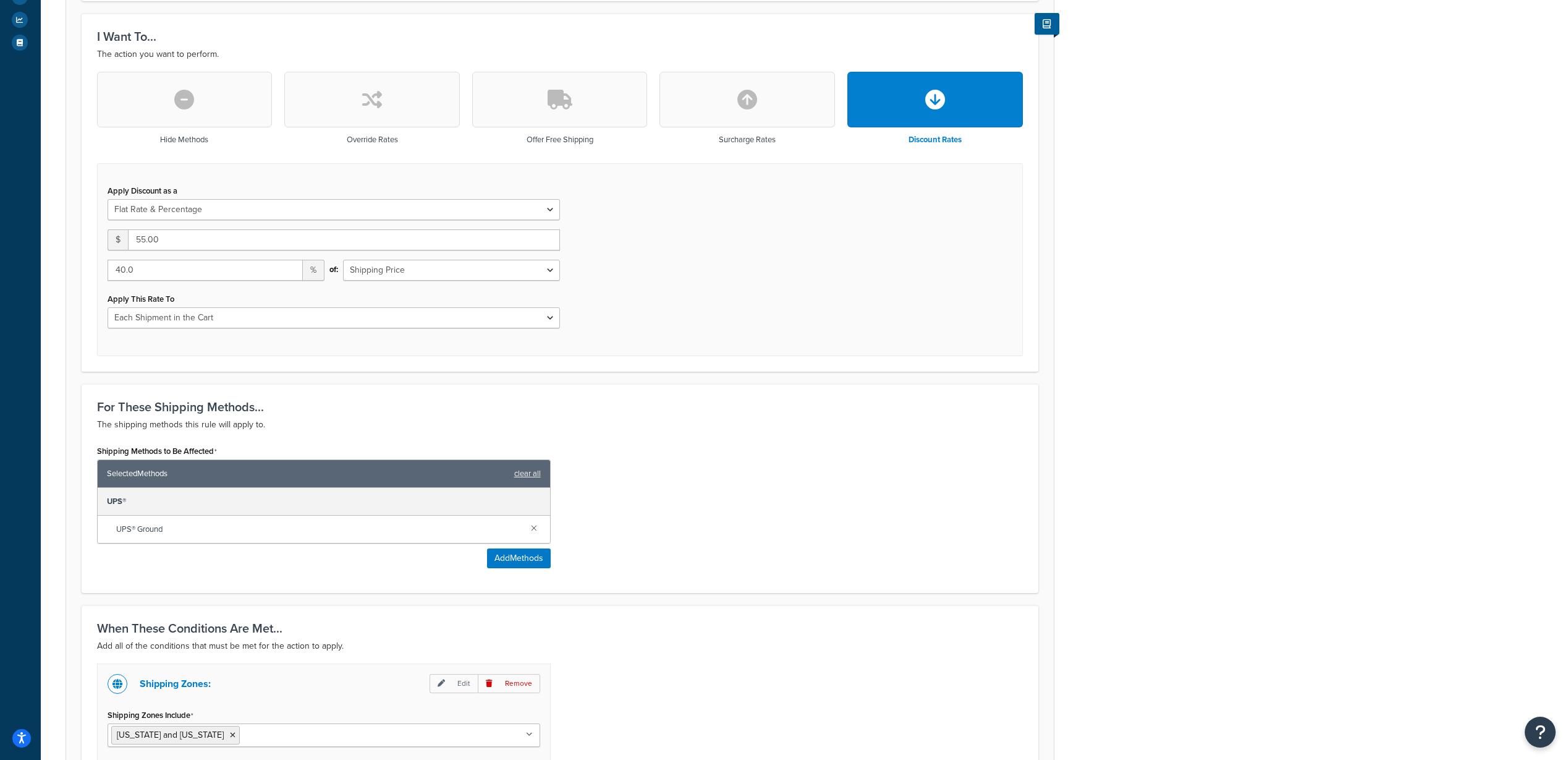
scroll to position [582, 0]
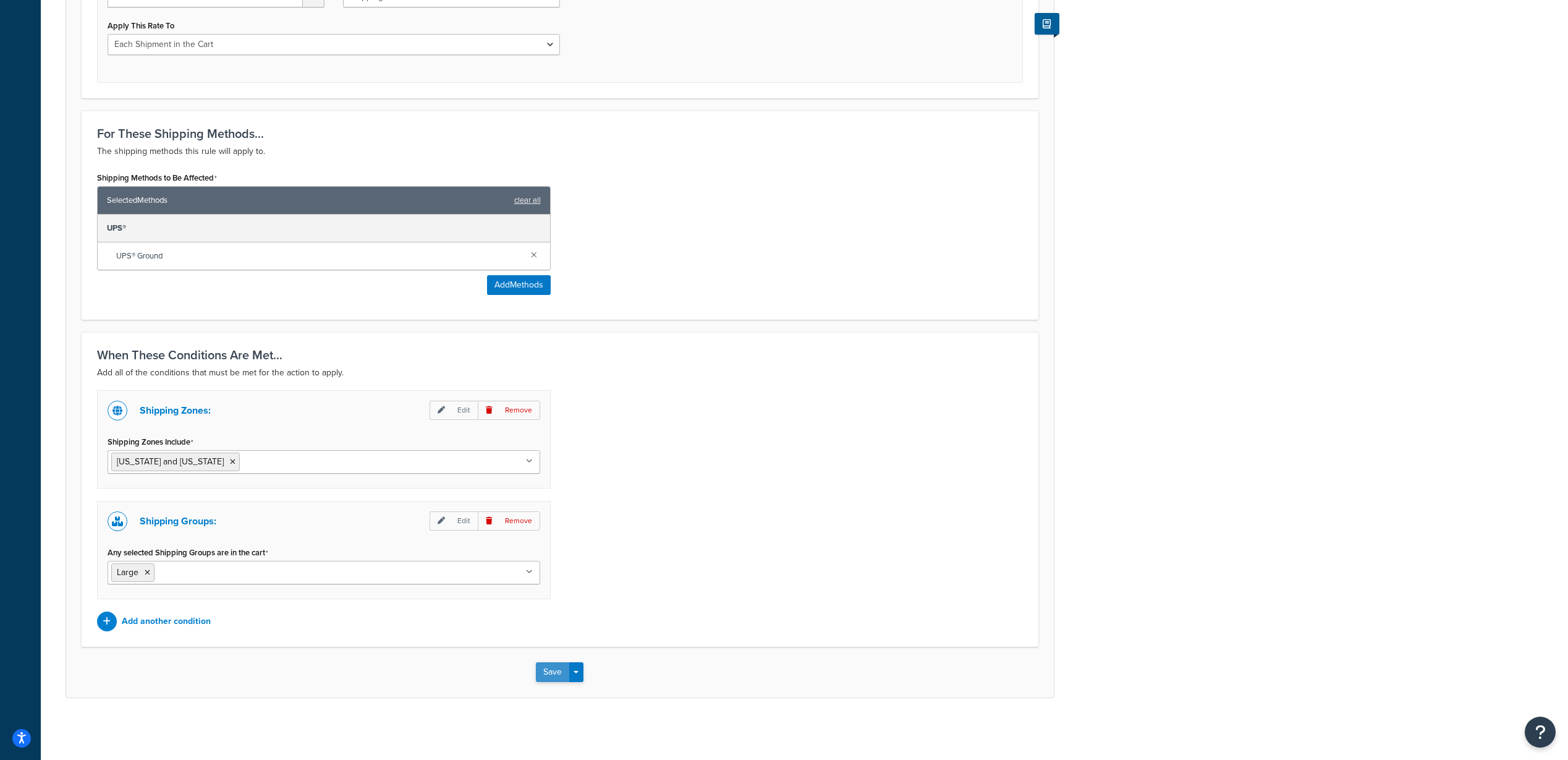
click at [556, 674] on button "Save" at bounding box center [553, 673] width 33 height 20
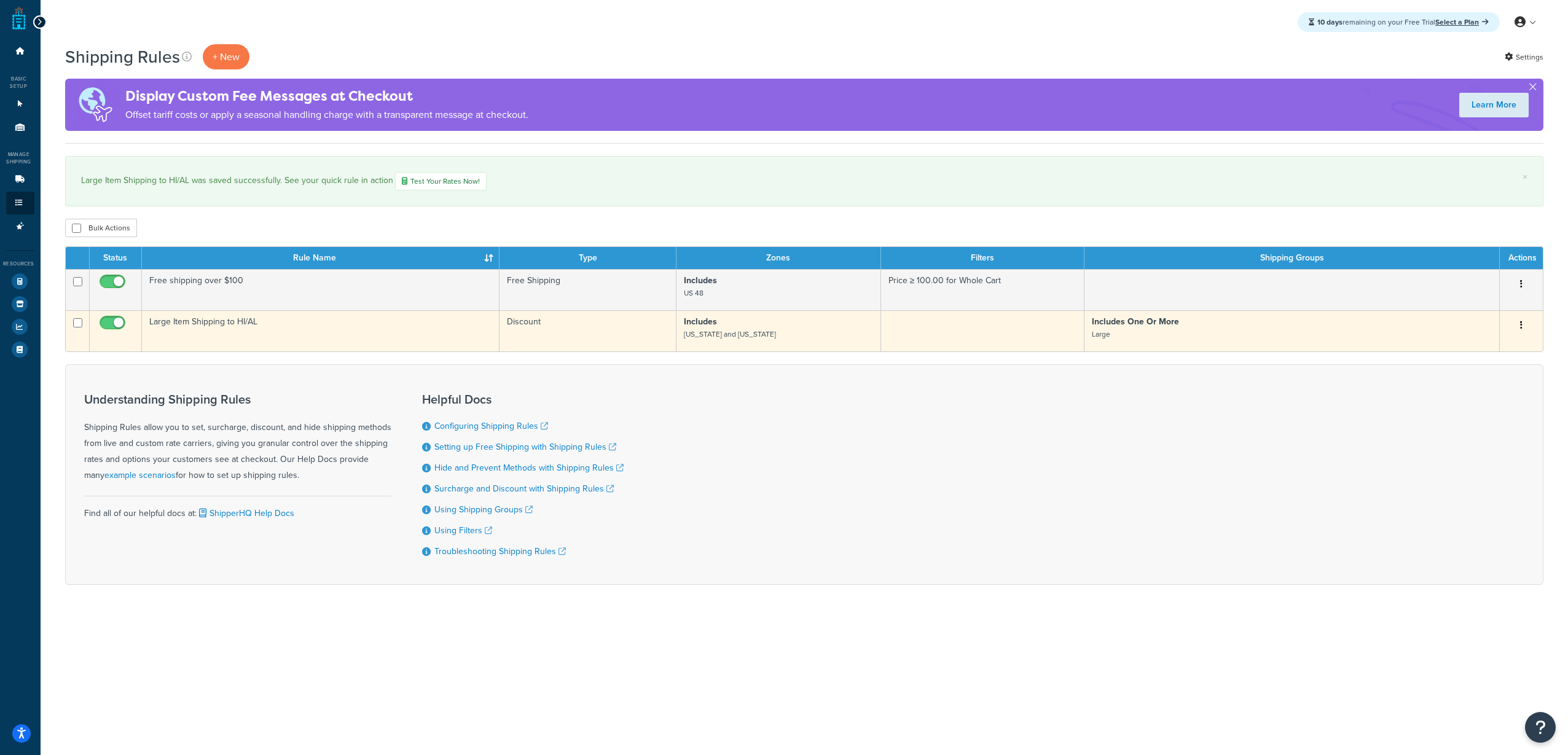
click at [1525, 328] on button "button" at bounding box center [1521, 326] width 17 height 20
click at [1502, 372] on link "Duplicate" at bounding box center [1480, 374] width 97 height 25
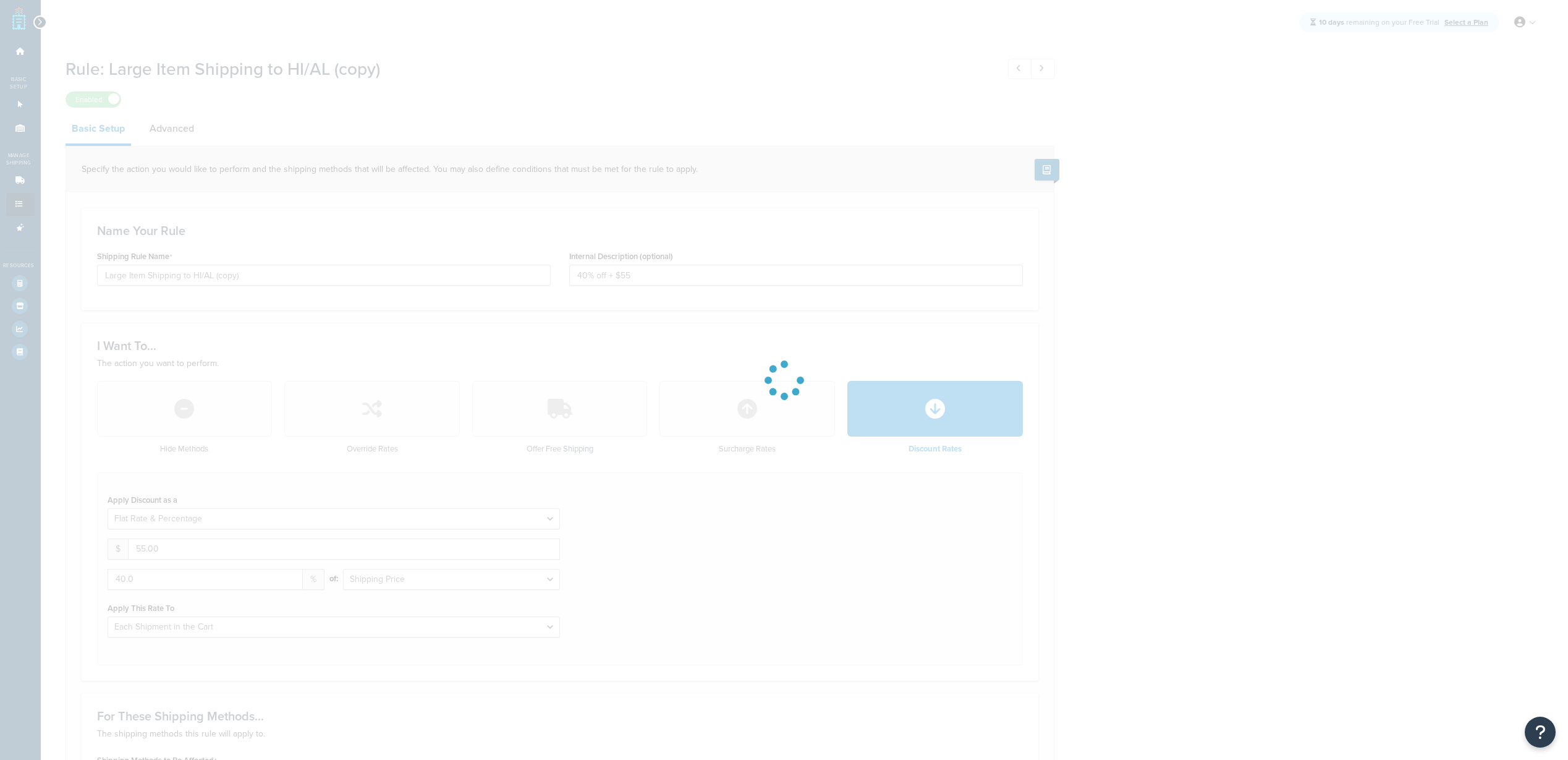
select select "FLAT_RATE_AND_PERCENTAGE"
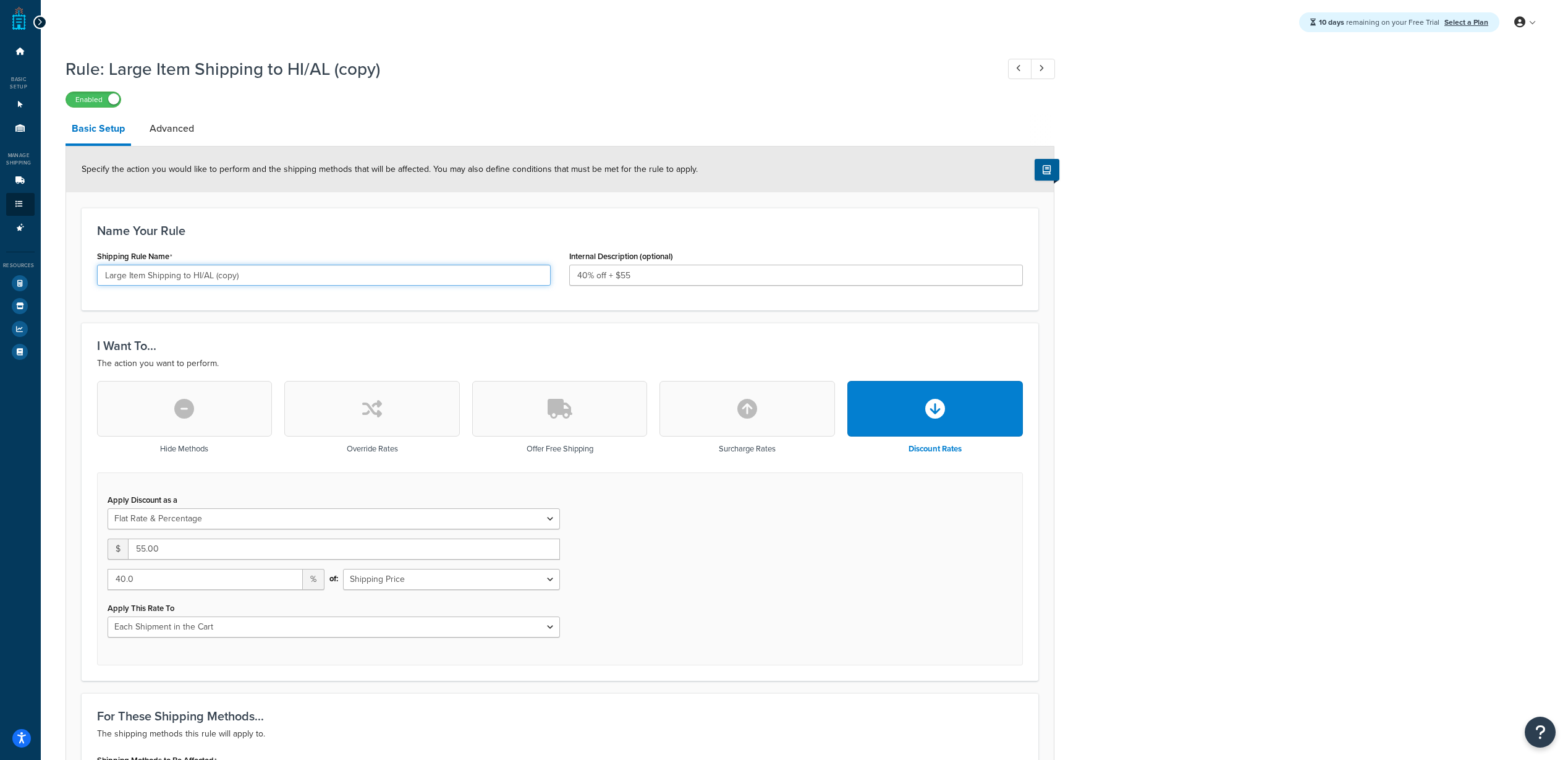
click at [129, 279] on input "Large Item Shipping to HI/AL (copy)" at bounding box center [324, 274] width 454 height 21
click at [264, 272] on input "Large Item Shipping to HI/AL (copy)" at bounding box center [324, 274] width 454 height 21
drag, startPoint x: 124, startPoint y: 271, endPoint x: 71, endPoint y: 271, distance: 53.0
click at [71, 271] on form "Specify the action you would like to perform and the shipping methods that will…" at bounding box center [559, 713] width 987 height 1133
drag, startPoint x: 299, startPoint y: 284, endPoint x: 297, endPoint y: 275, distance: 9.2
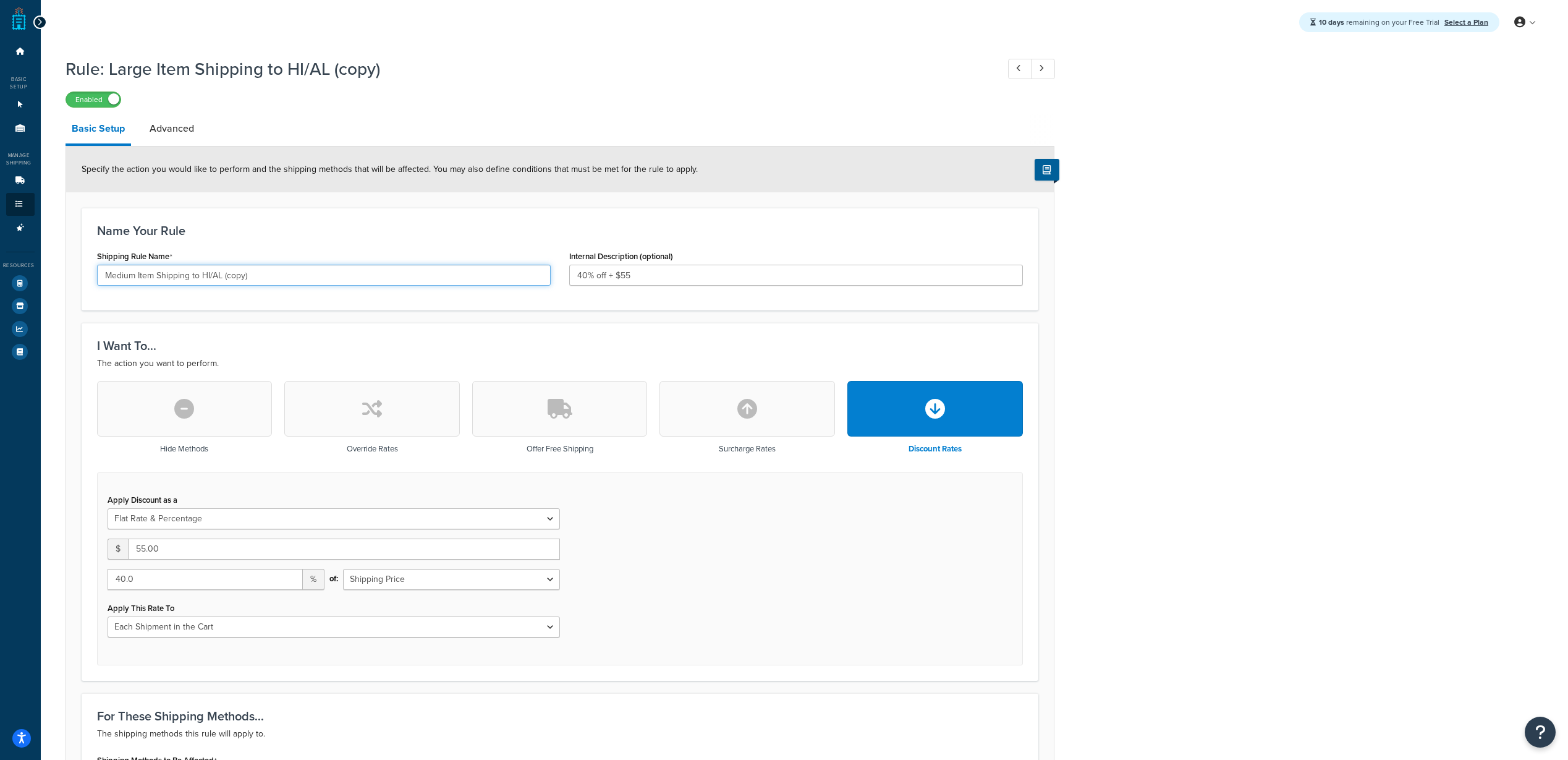
click at [298, 284] on input "Medium Item Shipping to HI/AL (copy)" at bounding box center [324, 274] width 454 height 21
drag, startPoint x: 296, startPoint y: 274, endPoint x: 222, endPoint y: 272, distance: 74.0
click at [222, 272] on input "Medium Item Shipping to HI/AL (copy)" at bounding box center [324, 274] width 454 height 21
type input "Medium Item Shipping to HI/AL"
click at [645, 276] on input "40% off + $55" at bounding box center [796, 274] width 454 height 21
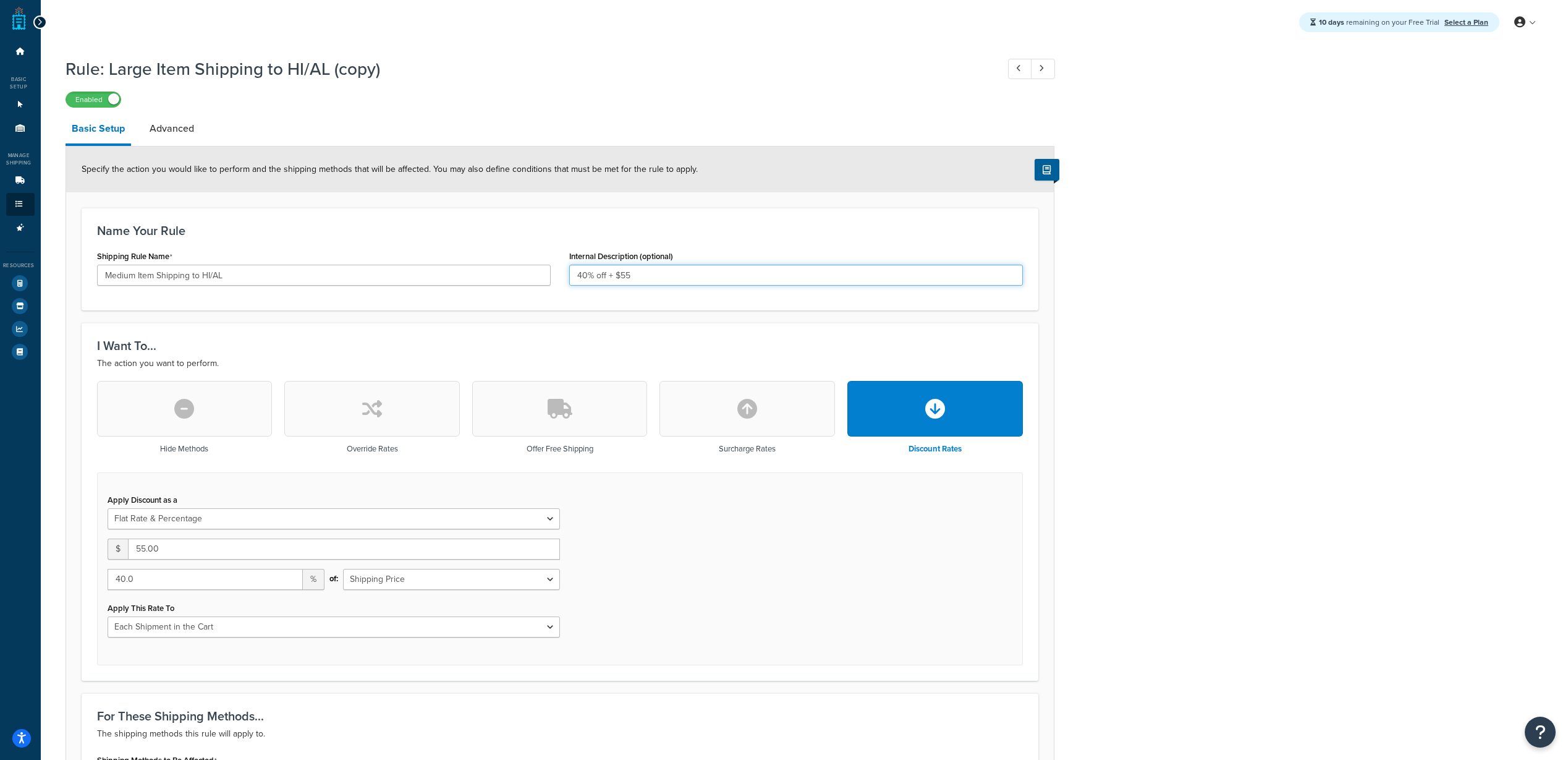
drag, startPoint x: 636, startPoint y: 279, endPoint x: 621, endPoint y: 274, distance: 15.8
click at [621, 274] on input "40% off + $55" at bounding box center [796, 274] width 454 height 21
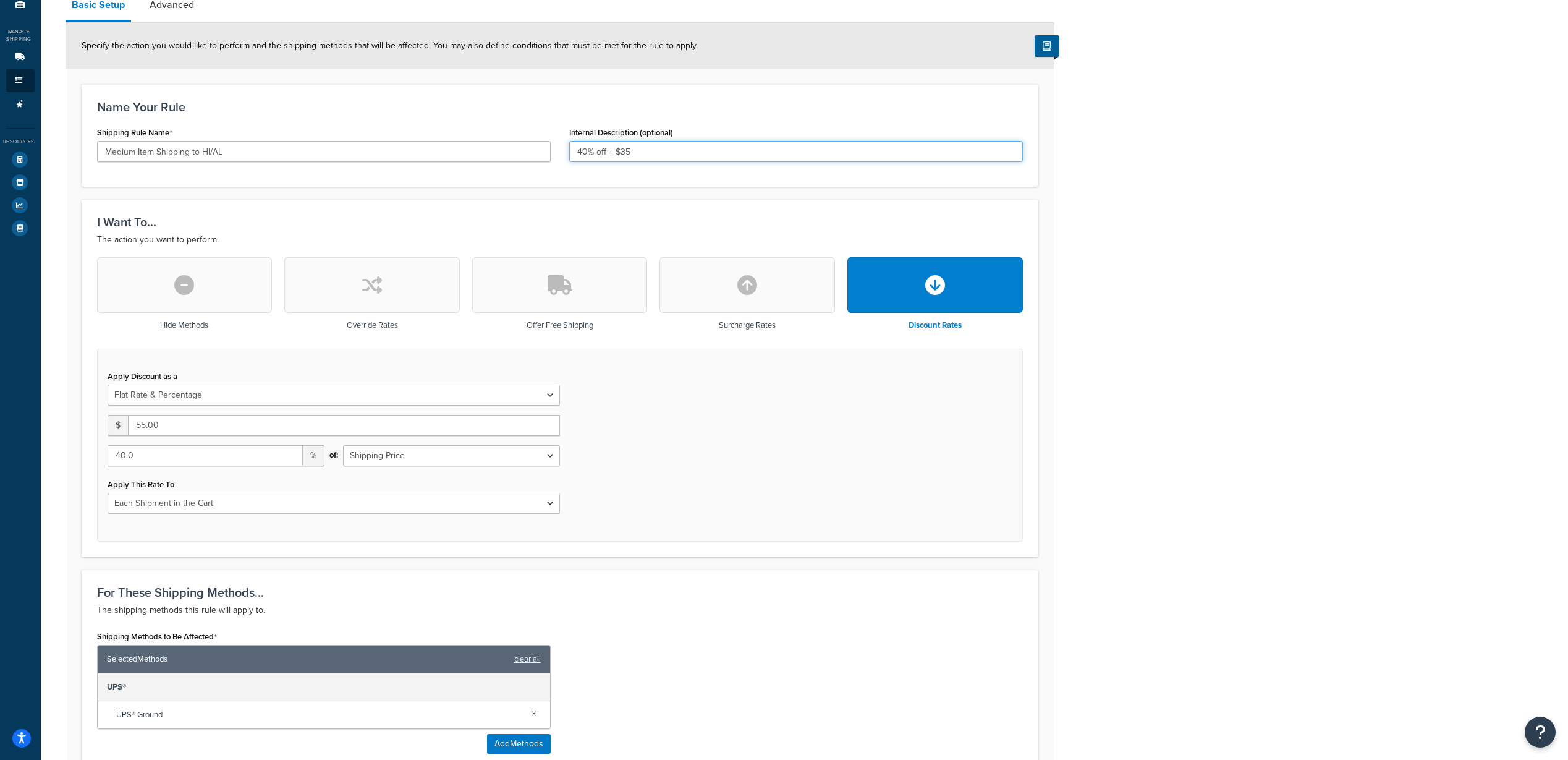
type input "40% off + $35"
click at [144, 424] on input "55.00" at bounding box center [344, 425] width 432 height 21
type input "35.00"
click at [1212, 426] on div "Rule: Large Item Shipping to HI/AL (copy) Enabled Basic Setup Advanced Specify …" at bounding box center [804, 558] width 1527 height 1261
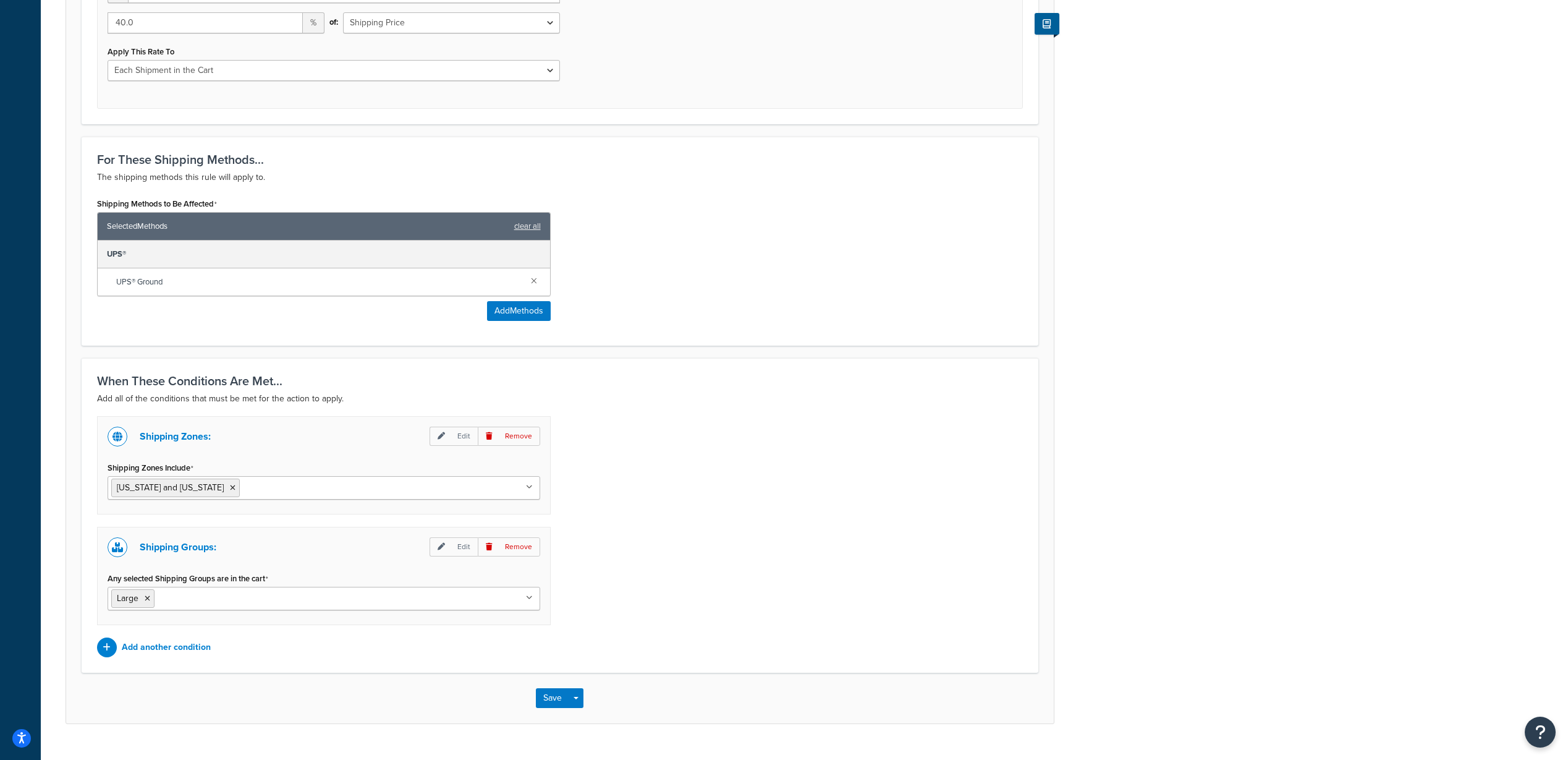
scroll to position [582, 0]
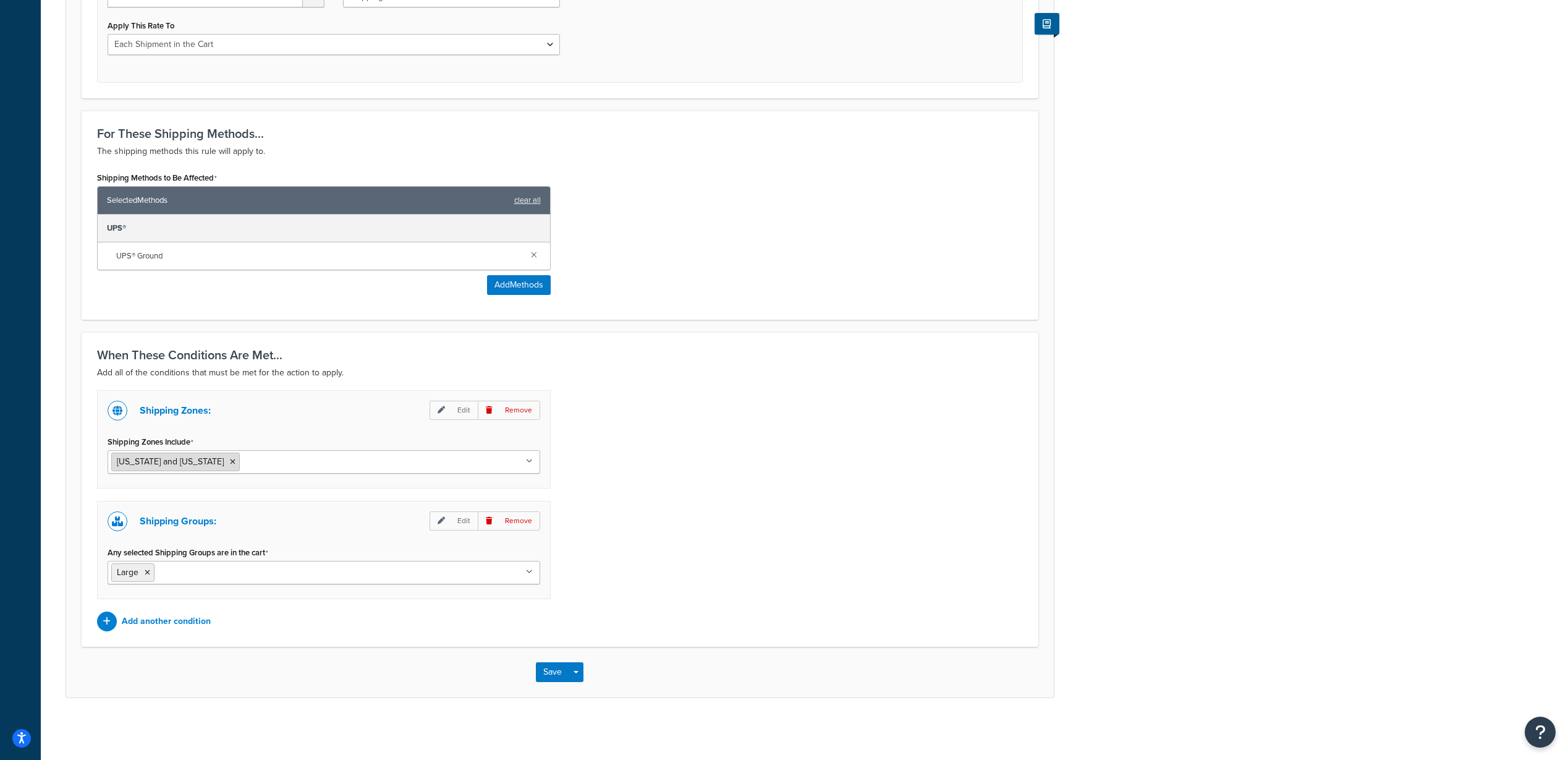
click at [148, 574] on icon at bounding box center [148, 572] width 5 height 7
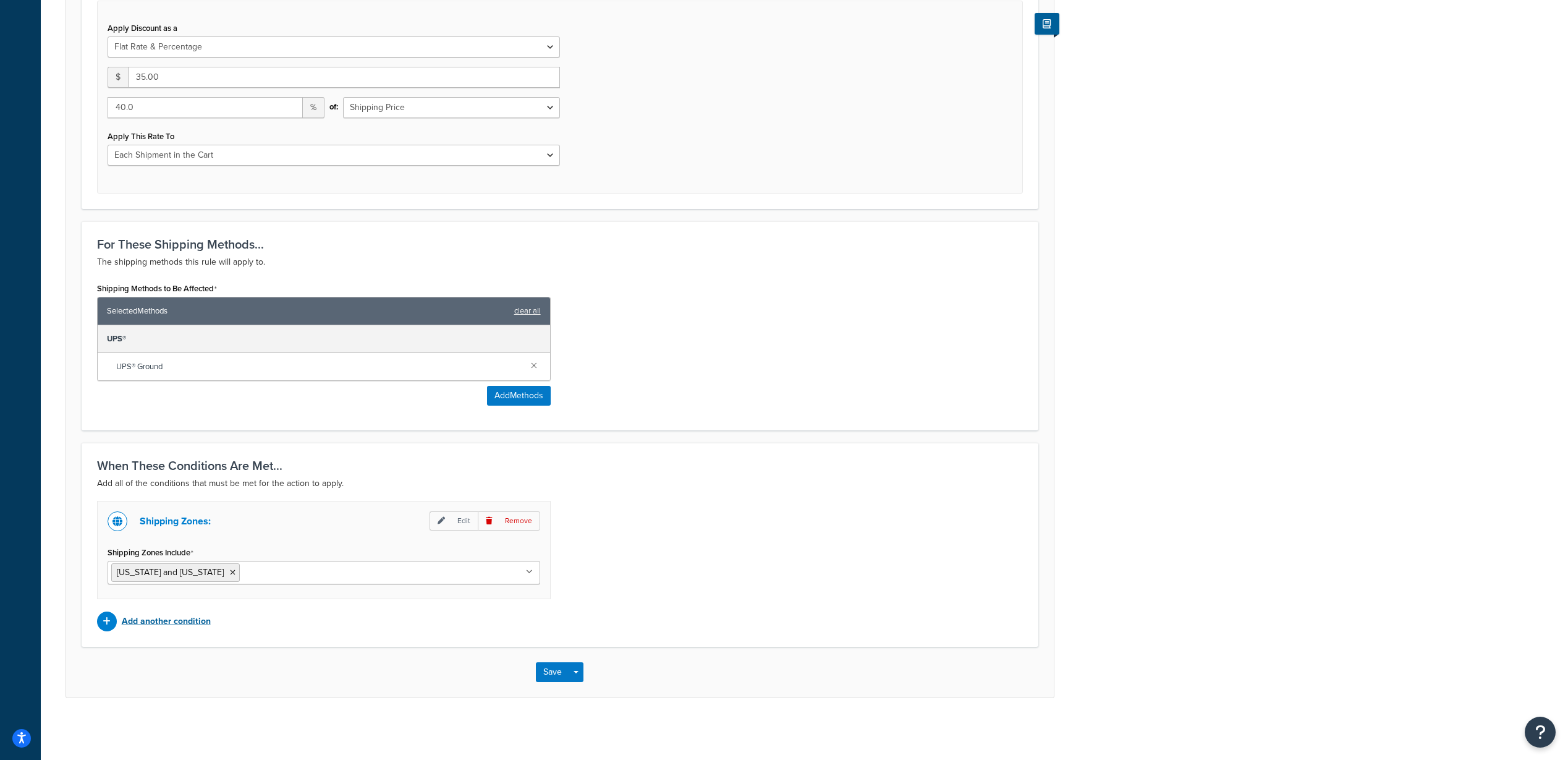
click at [152, 622] on p "Add another condition" at bounding box center [166, 621] width 89 height 17
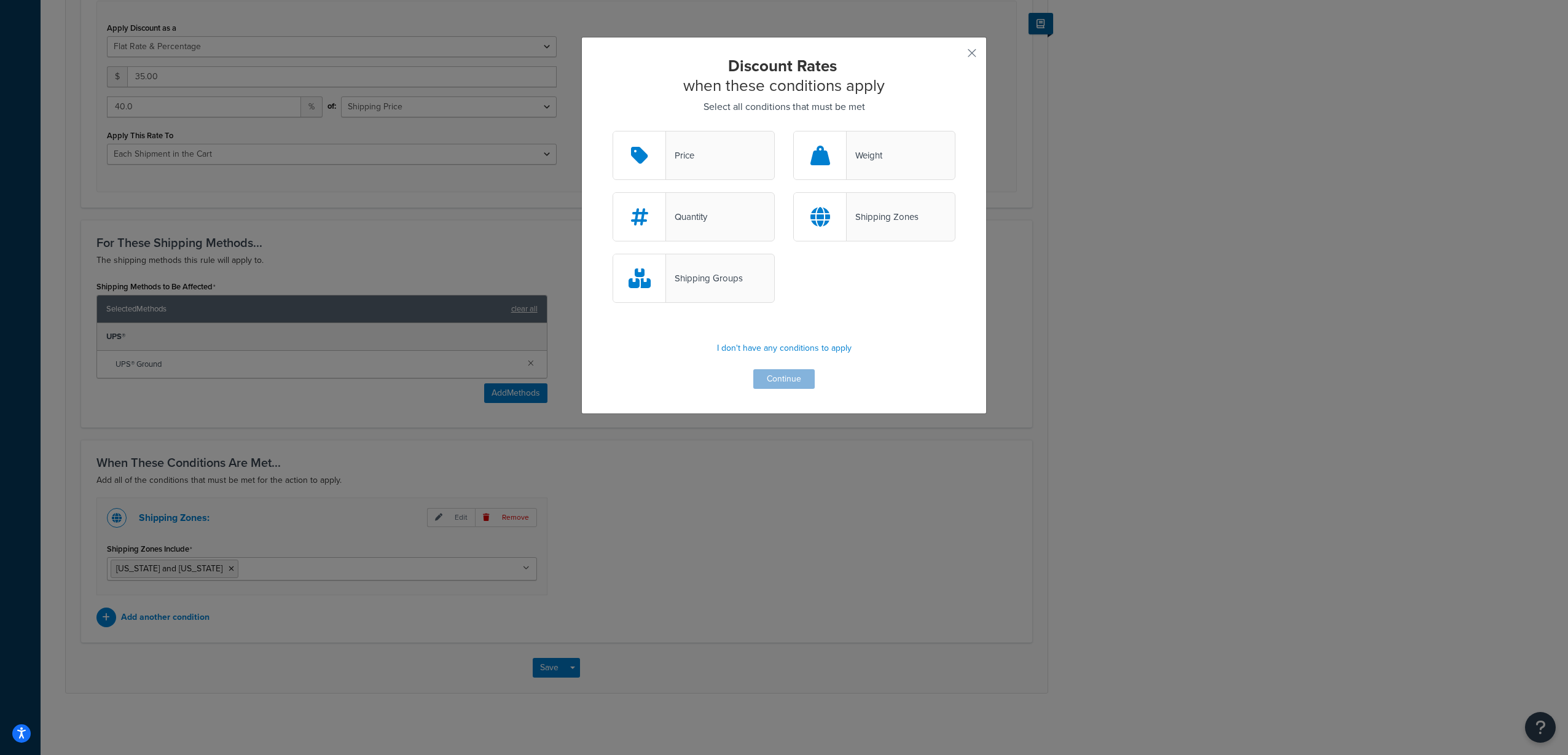
click at [715, 287] on div "Shipping Groups" at bounding box center [693, 278] width 162 height 49
click at [0, 0] on input "Shipping Groups" at bounding box center [0, 0] width 0 height 0
click at [777, 379] on button "Continue" at bounding box center [784, 379] width 62 height 20
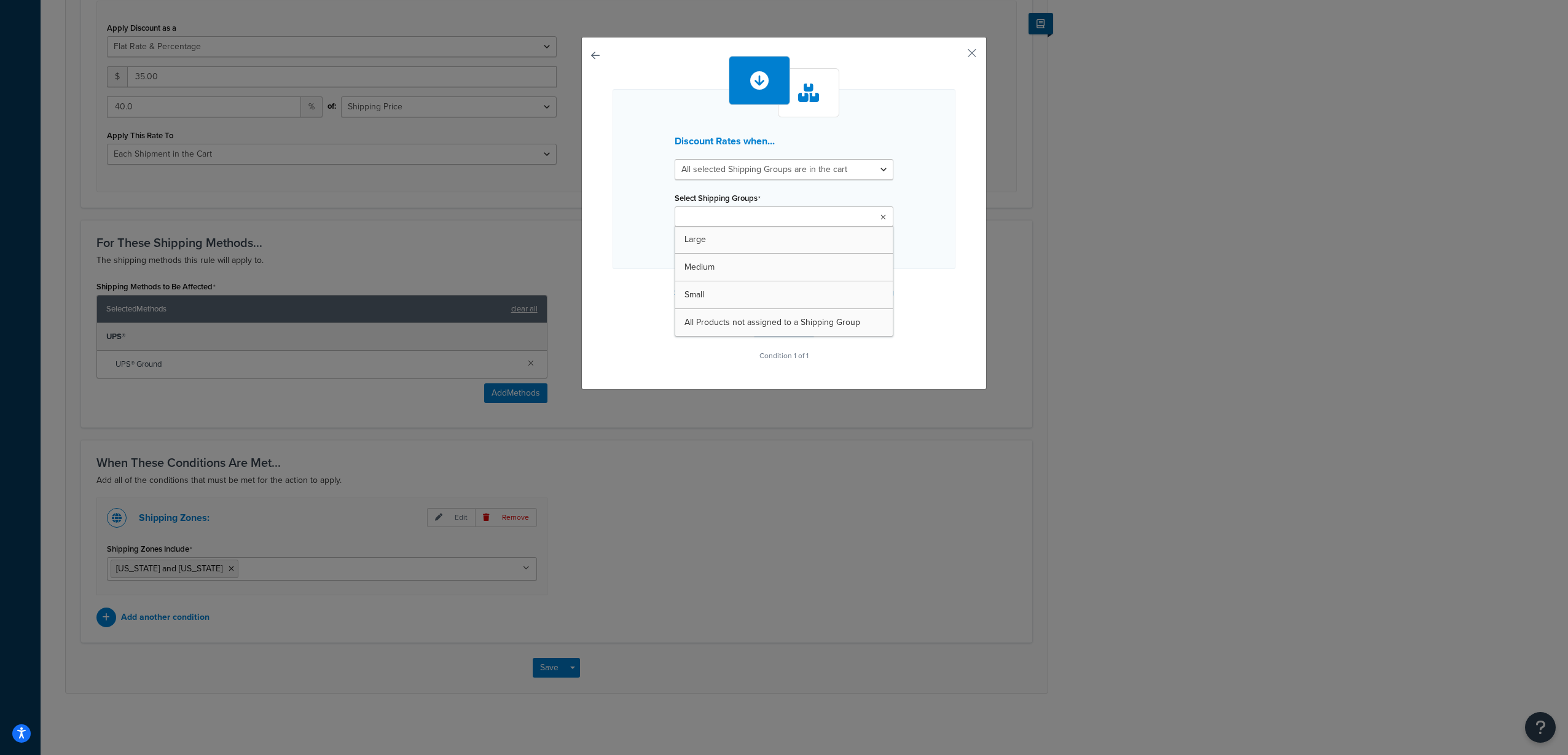
click at [788, 221] on ul at bounding box center [784, 216] width 219 height 21
click at [788, 328] on button "Continue" at bounding box center [784, 330] width 62 height 20
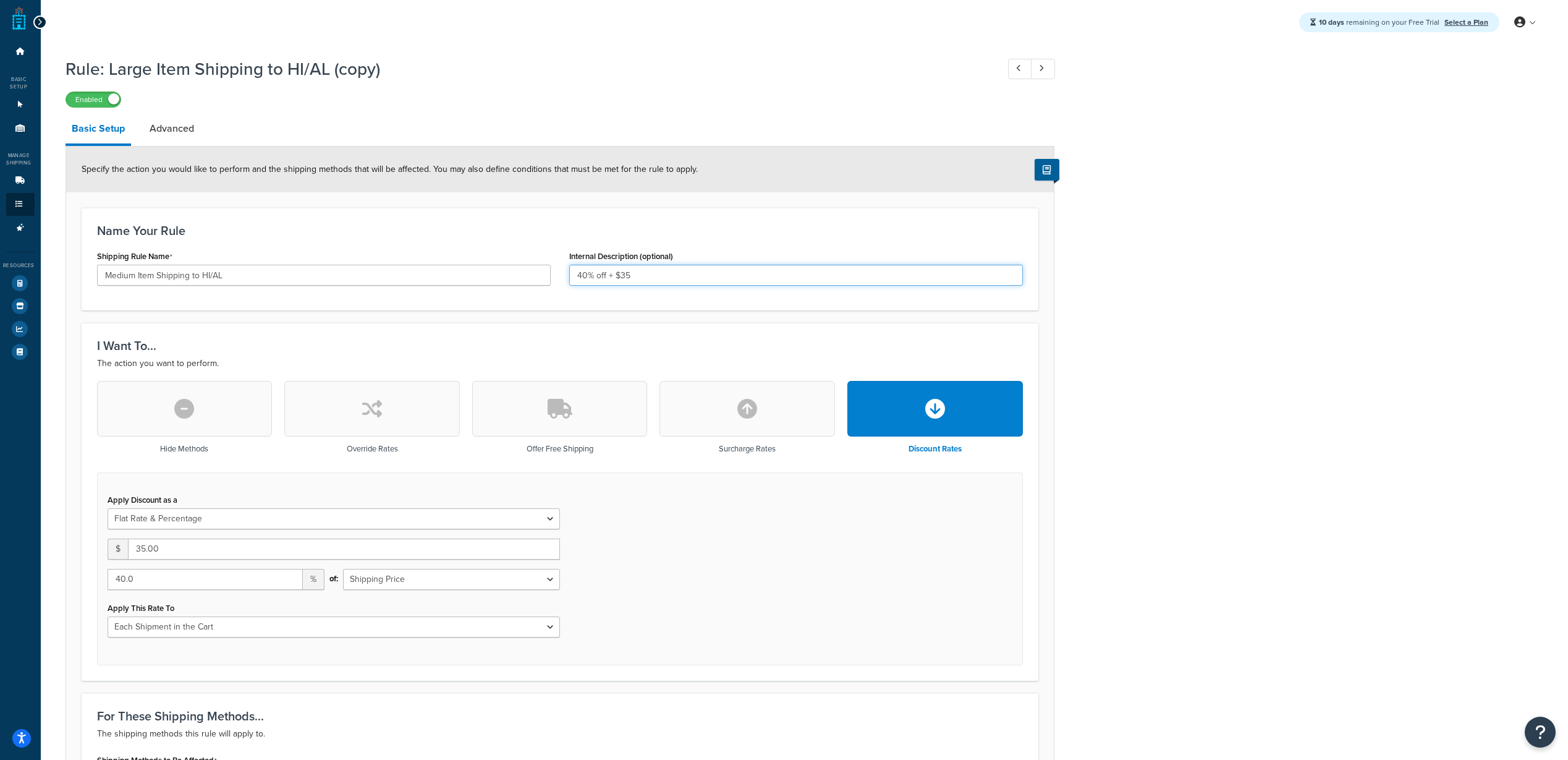
click at [843, 273] on input "40% off + $35" at bounding box center [796, 274] width 454 height 21
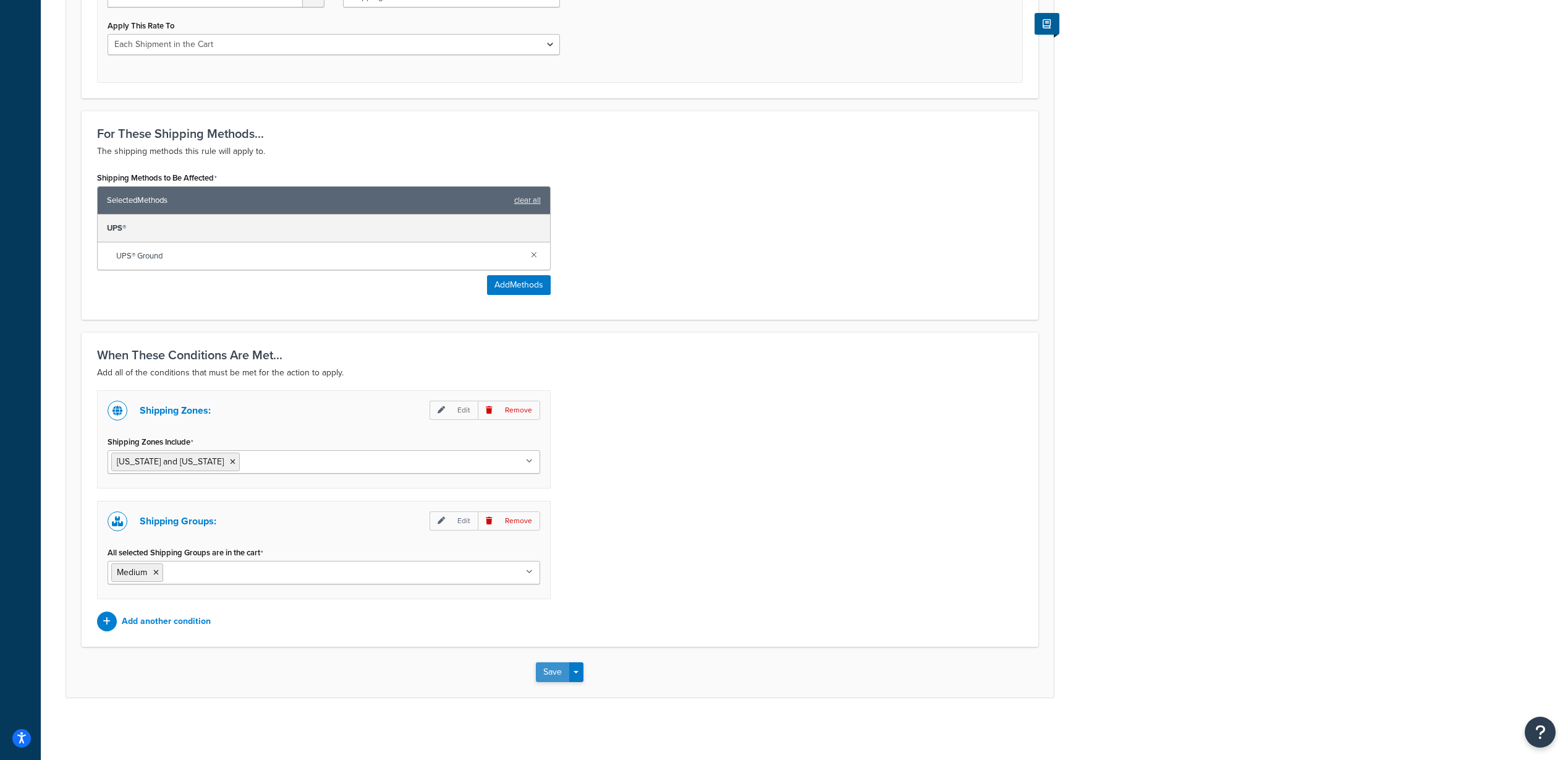
type input "40% off + $35 (921, 925, Fissler)"
drag, startPoint x: 549, startPoint y: 675, endPoint x: 1424, endPoint y: 578, distance: 880.4
click at [1424, 578] on div "Rule: Large Item Shipping to HI/AL (copy) Enabled Basic Setup Advanced Specify …" at bounding box center [804, 99] width 1527 height 1261
click at [554, 673] on button "Save" at bounding box center [553, 673] width 33 height 20
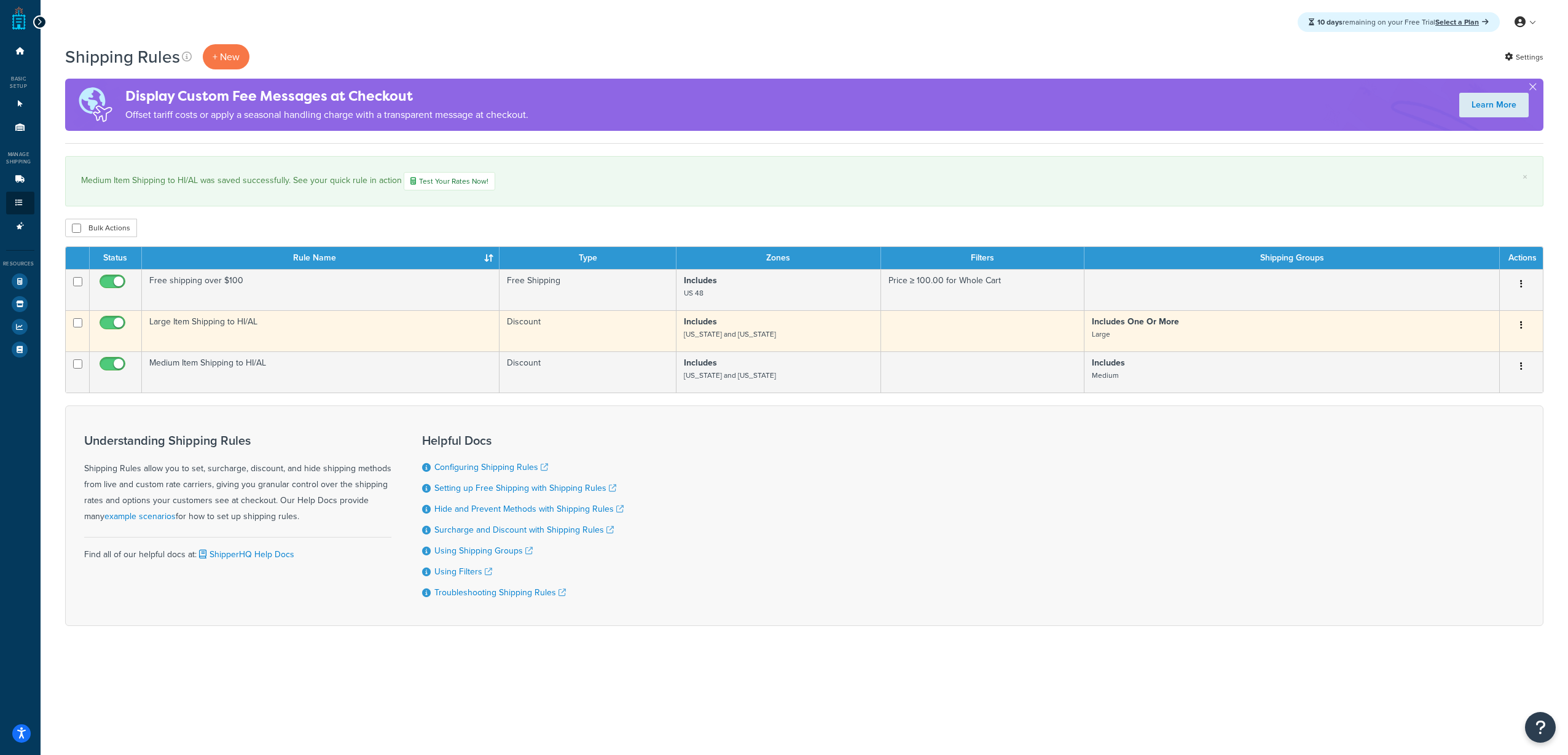
click at [1155, 327] on strong "Includes One Or More" at bounding box center [1135, 321] width 87 height 13
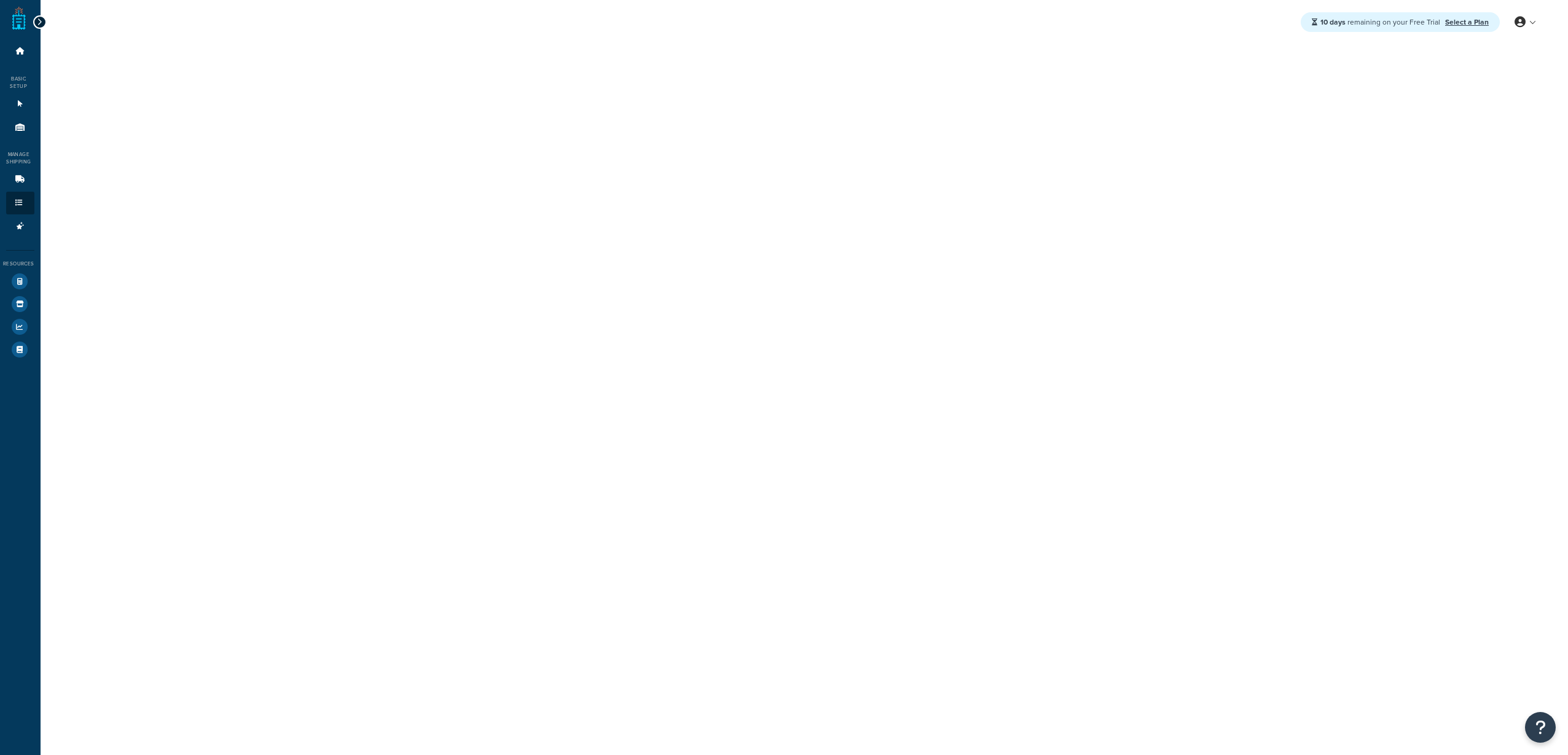
select select "FLAT_RATE_AND_PERCENTAGE"
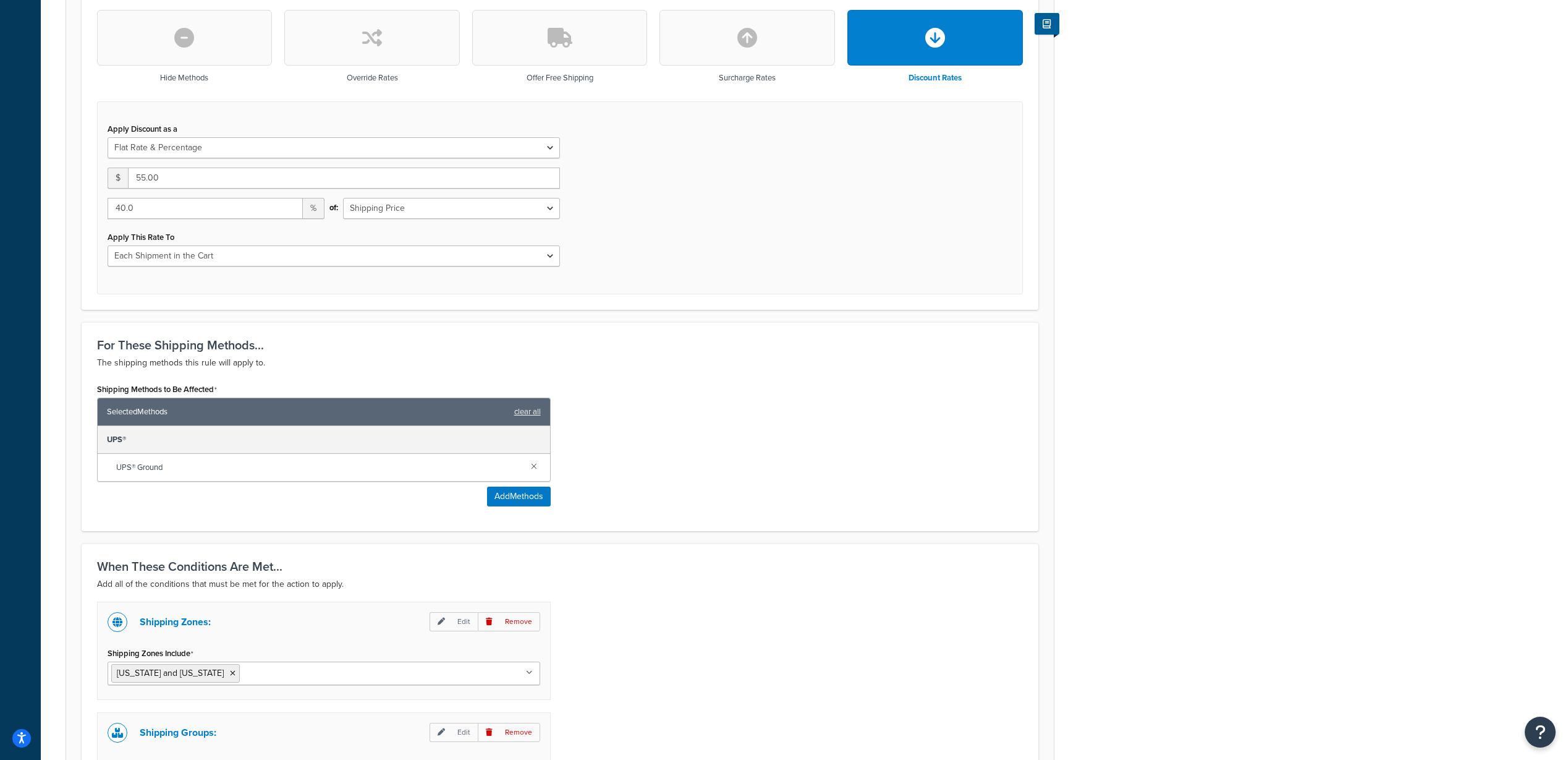
scroll to position [556, 0]
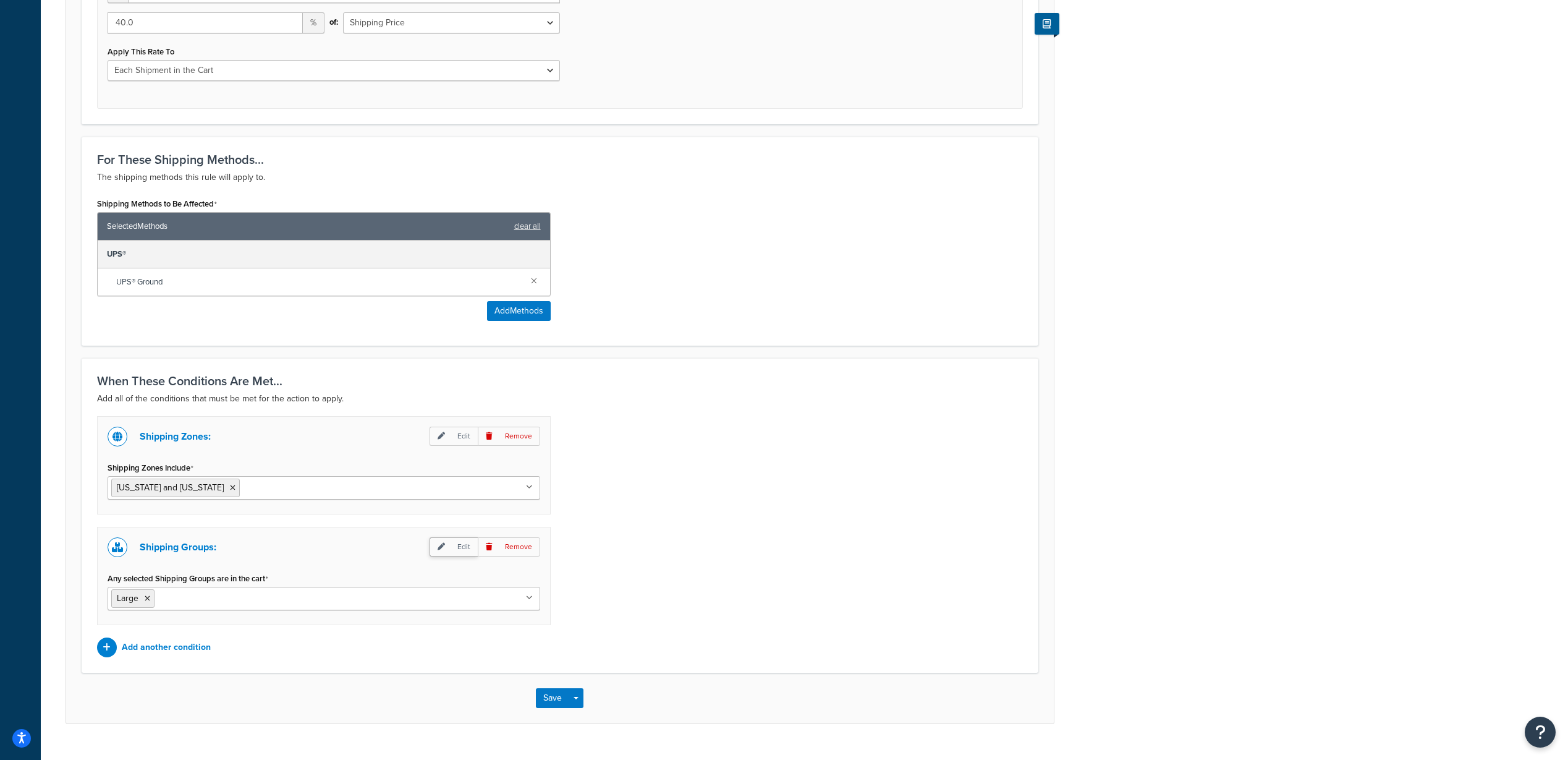
click at [457, 548] on p "Edit" at bounding box center [453, 547] width 48 height 19
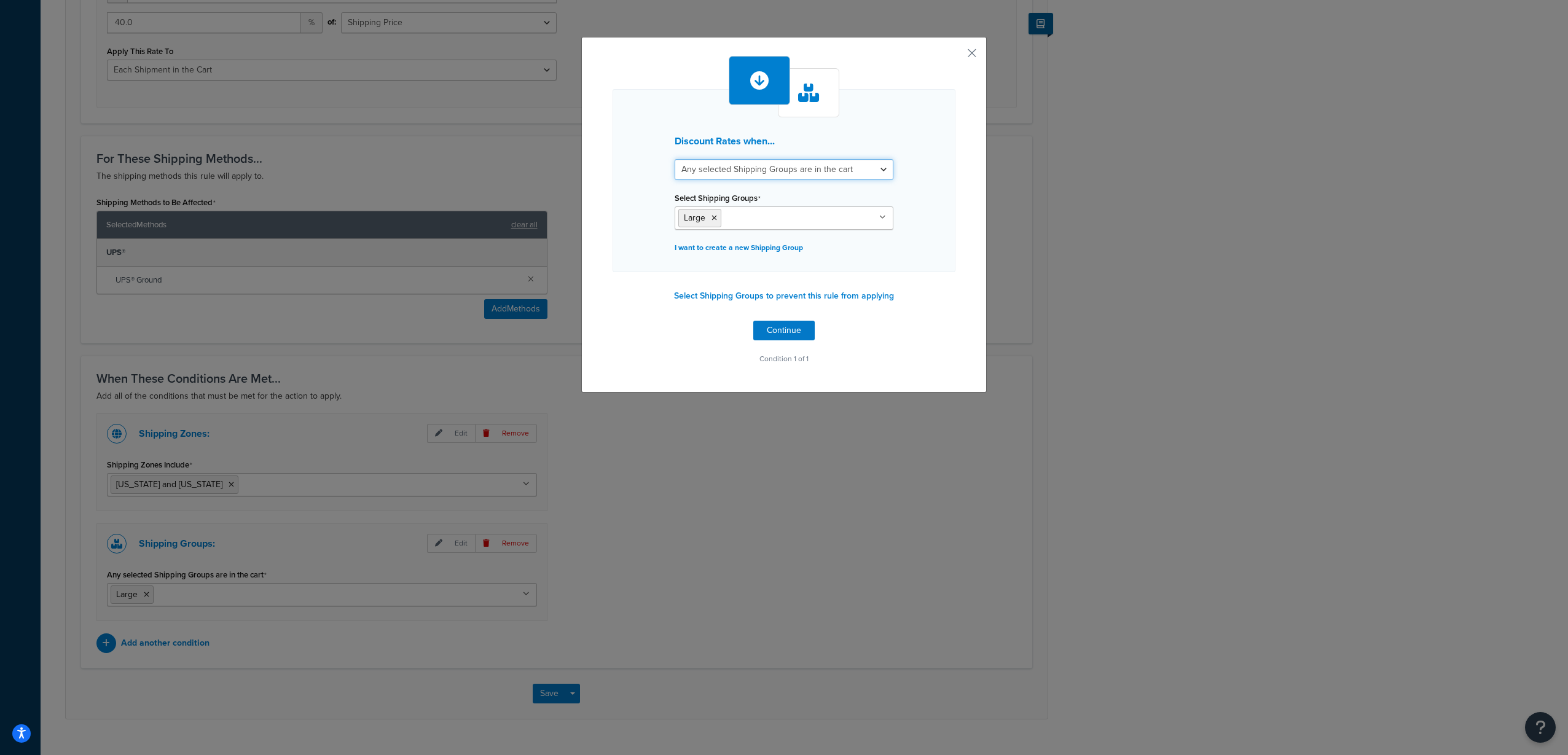
click at [862, 169] on select "All selected Shipping Groups are in the cart Any selected Shipping Groups are i…" at bounding box center [784, 169] width 219 height 21
select select "all"
click at [675, 159] on select "All selected Shipping Groups are in the cart Any selected Shipping Groups are i…" at bounding box center [784, 169] width 219 height 21
click at [814, 174] on select "All selected Shipping Groups are in the cart Any selected Shipping Groups are i…" at bounding box center [784, 169] width 219 height 21
click at [928, 178] on div "Discount Rates when... All selected Shipping Groups are in the cart Any selecte…" at bounding box center [784, 180] width 343 height 183
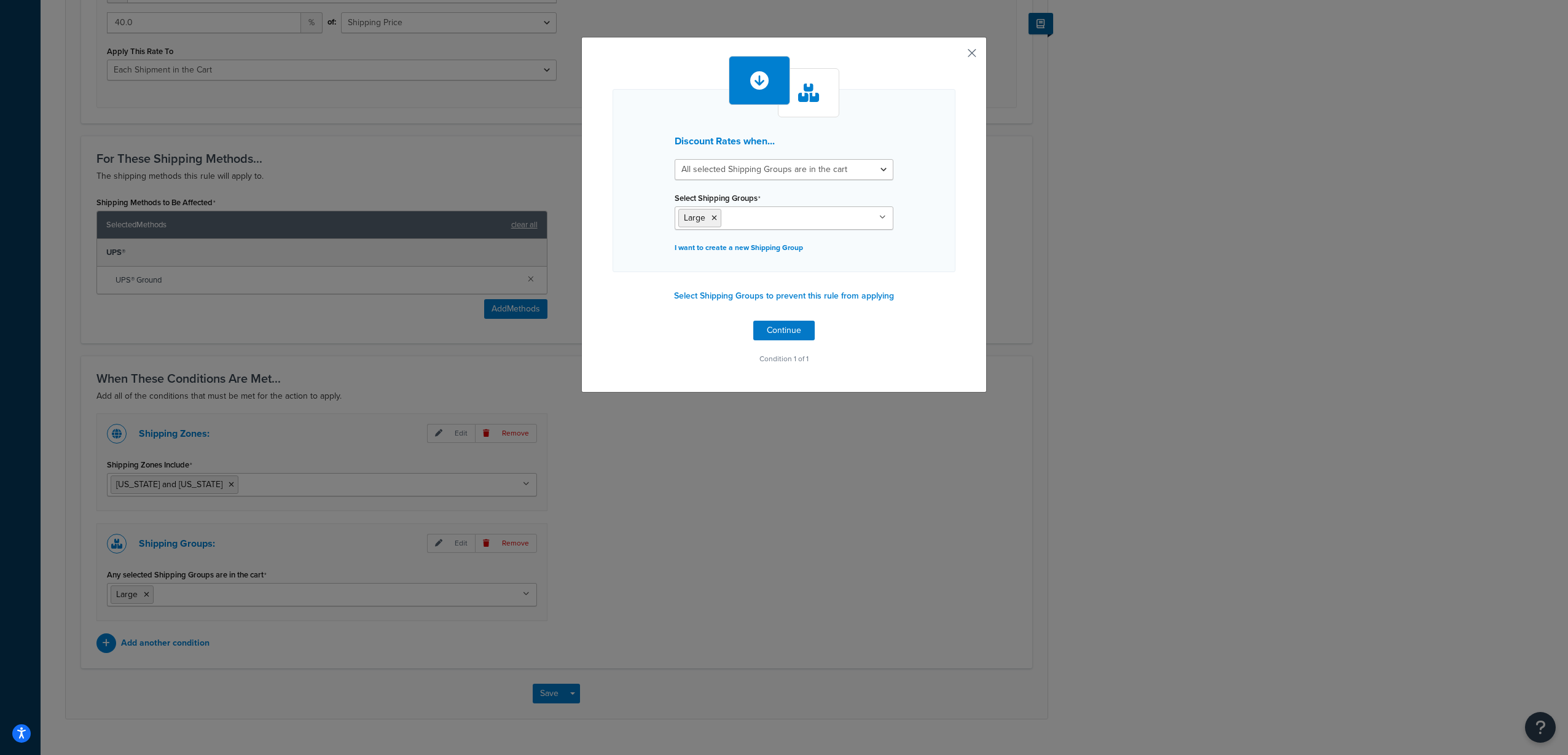
click at [956, 56] on button "button" at bounding box center [954, 57] width 3 height 3
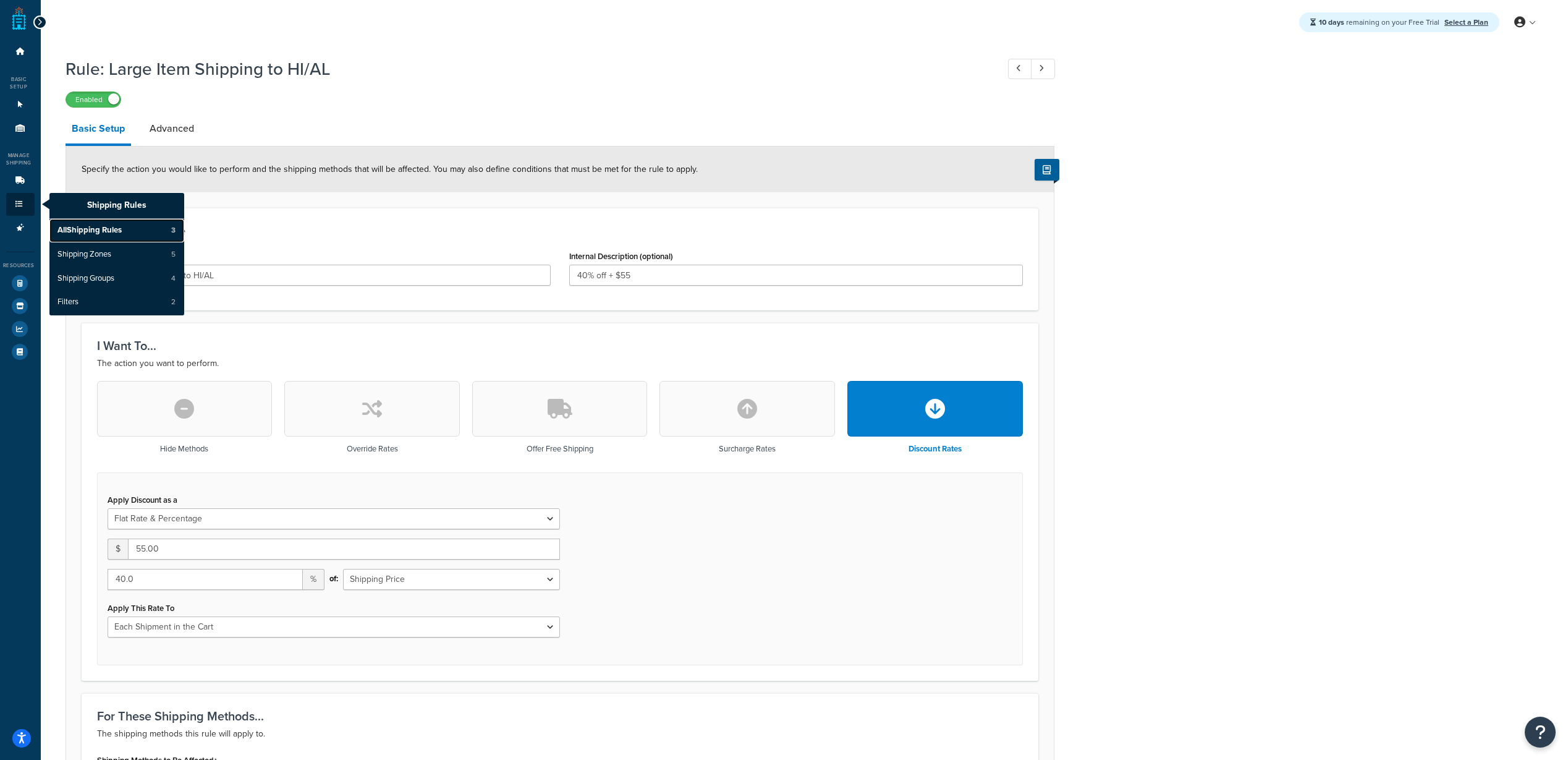
click at [112, 234] on span "All Shipping Rules" at bounding box center [89, 230] width 64 height 11
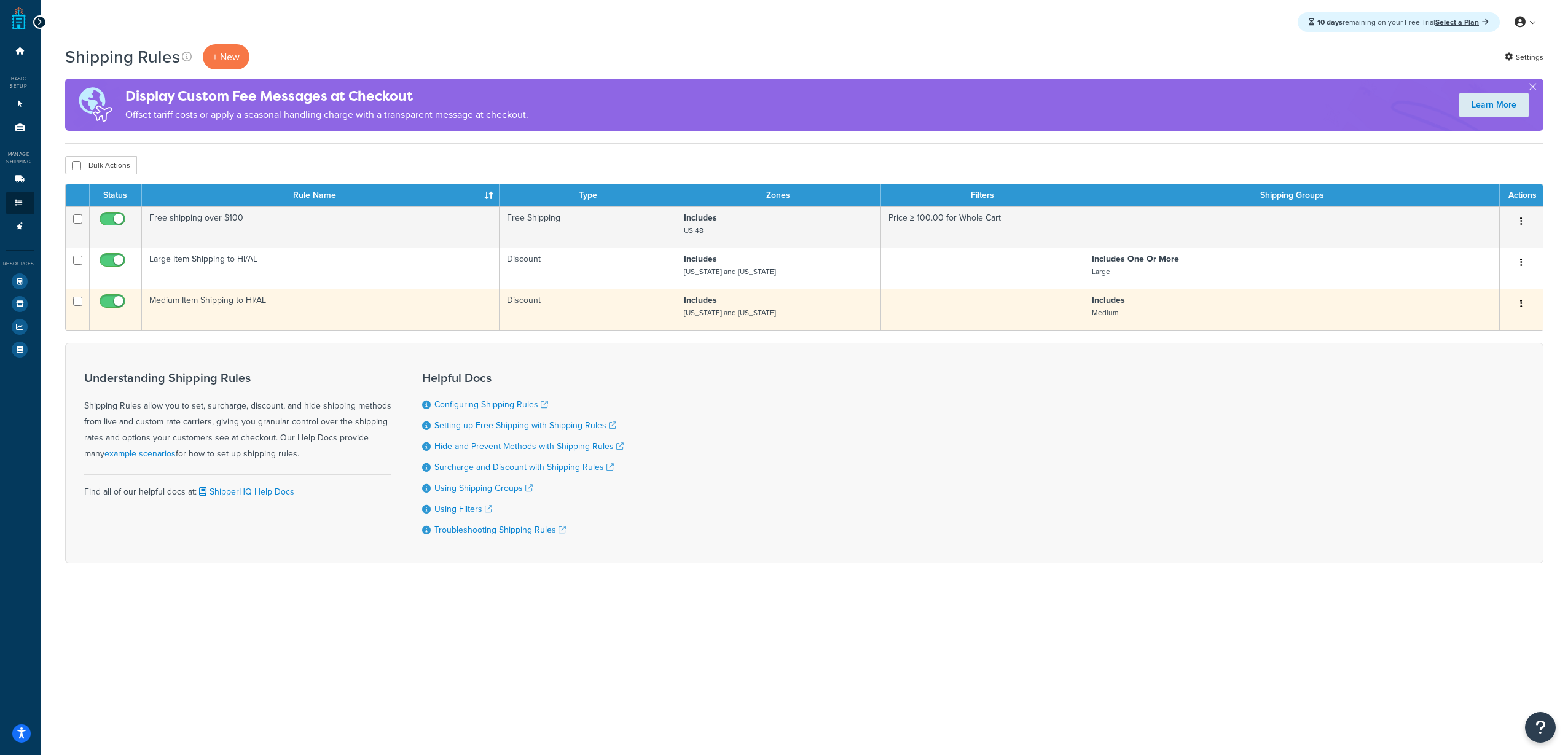
click at [1213, 316] on p "Includes Medium" at bounding box center [1291, 306] width 400 height 25
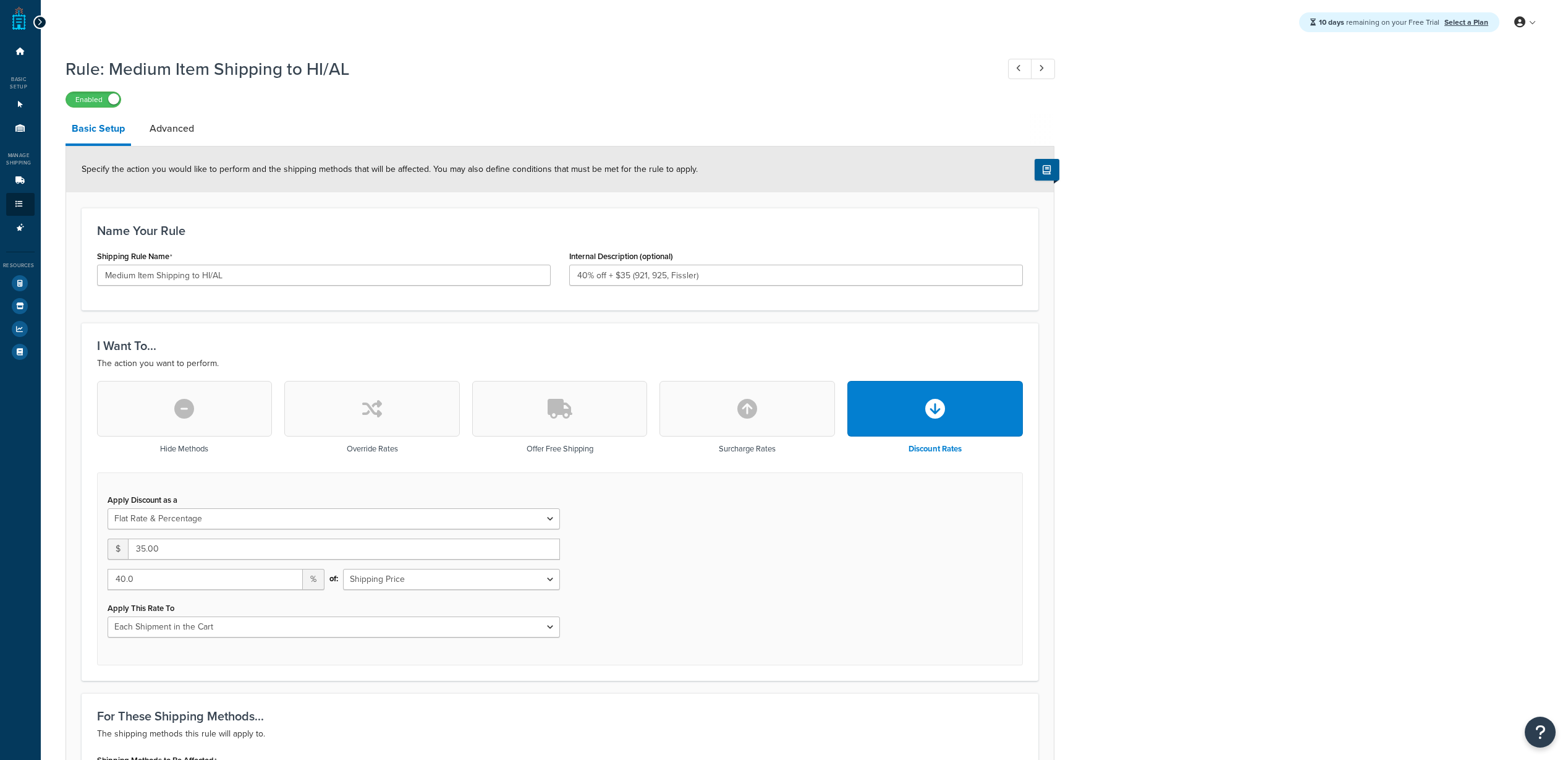
select select "FLAT_RATE_AND_PERCENTAGE"
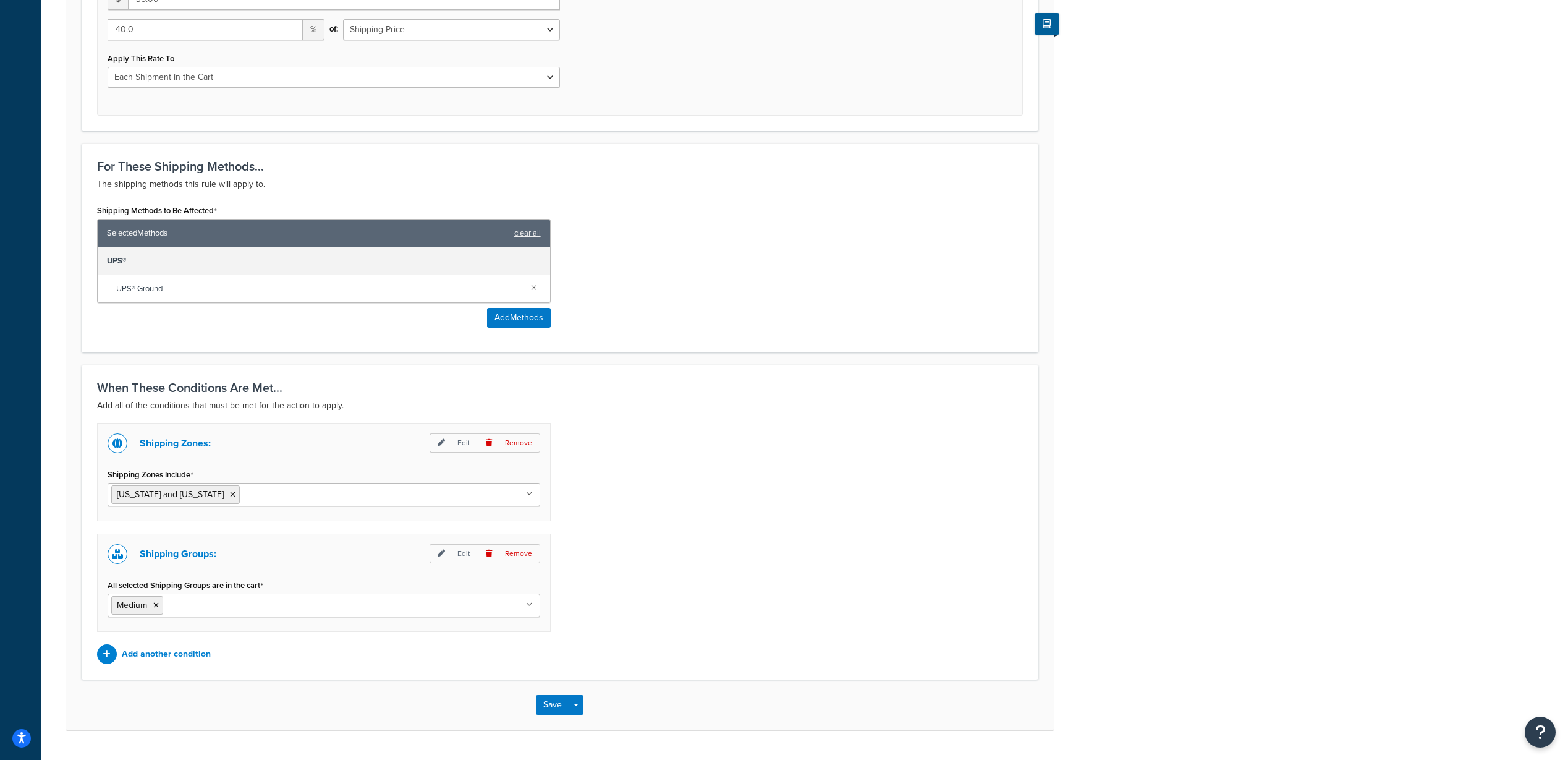
scroll to position [551, 0]
click at [468, 554] on p "Edit" at bounding box center [453, 552] width 48 height 19
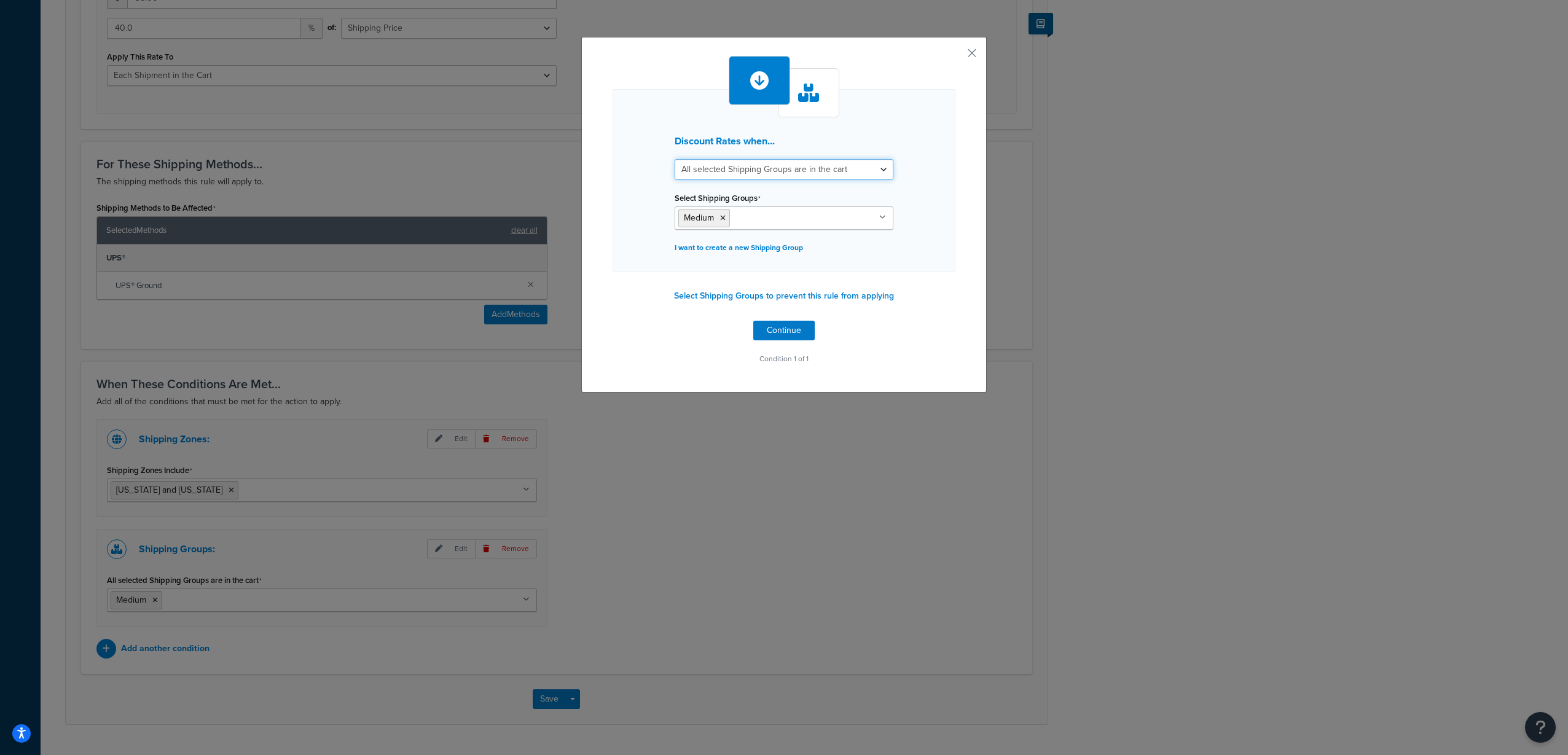
click at [852, 171] on select "All selected Shipping Groups are in the cart Any selected Shipping Groups are i…" at bounding box center [784, 169] width 219 height 21
select select "any"
click at [675, 159] on select "All selected Shipping Groups are in the cart Any selected Shipping Groups are i…" at bounding box center [784, 169] width 219 height 21
click at [790, 328] on button "Continue" at bounding box center [784, 330] width 62 height 20
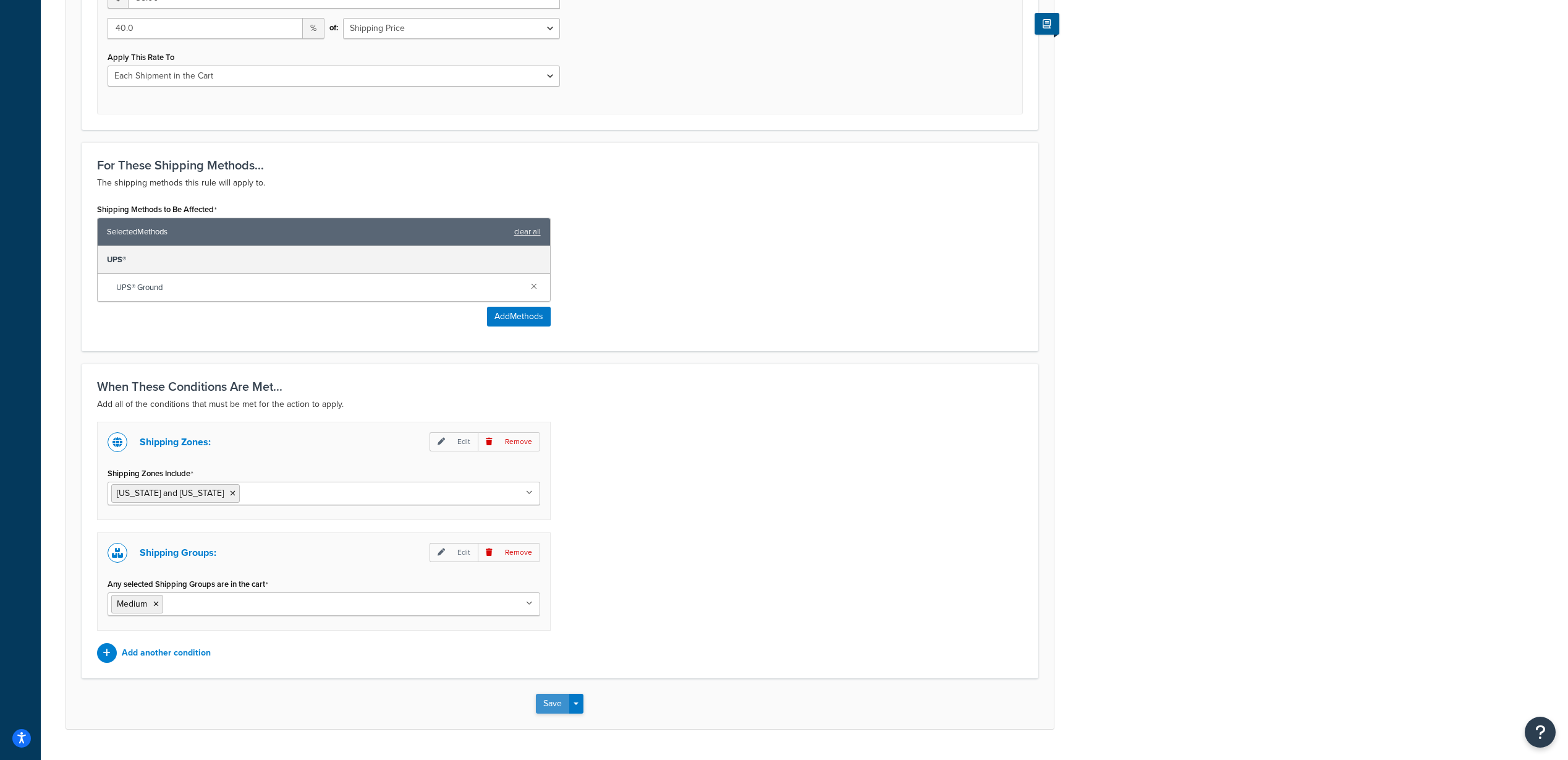
click at [552, 701] on button "Save" at bounding box center [553, 704] width 33 height 20
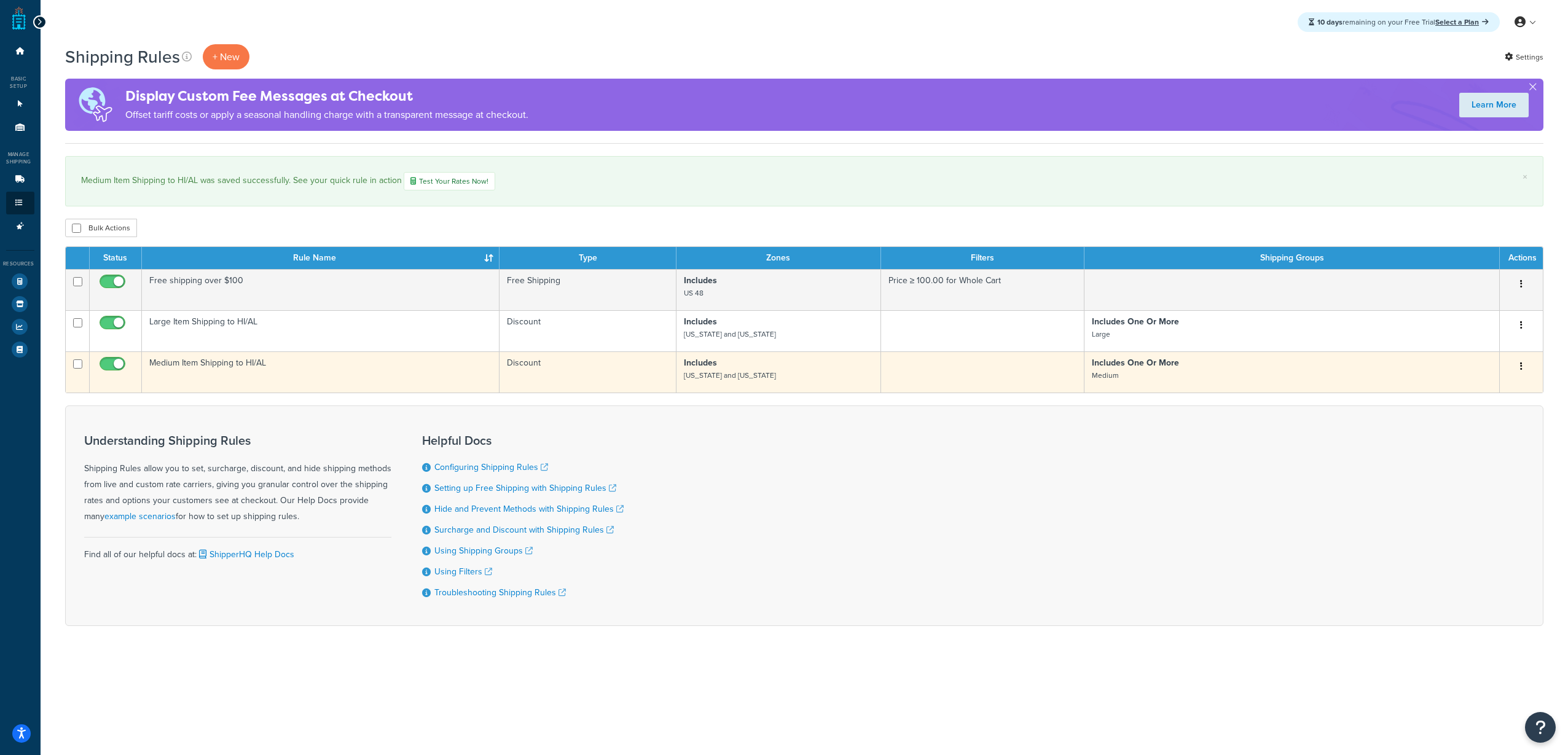
click at [1520, 368] on button "button" at bounding box center [1521, 367] width 17 height 20
click at [1486, 415] on link "Duplicate" at bounding box center [1480, 415] width 97 height 25
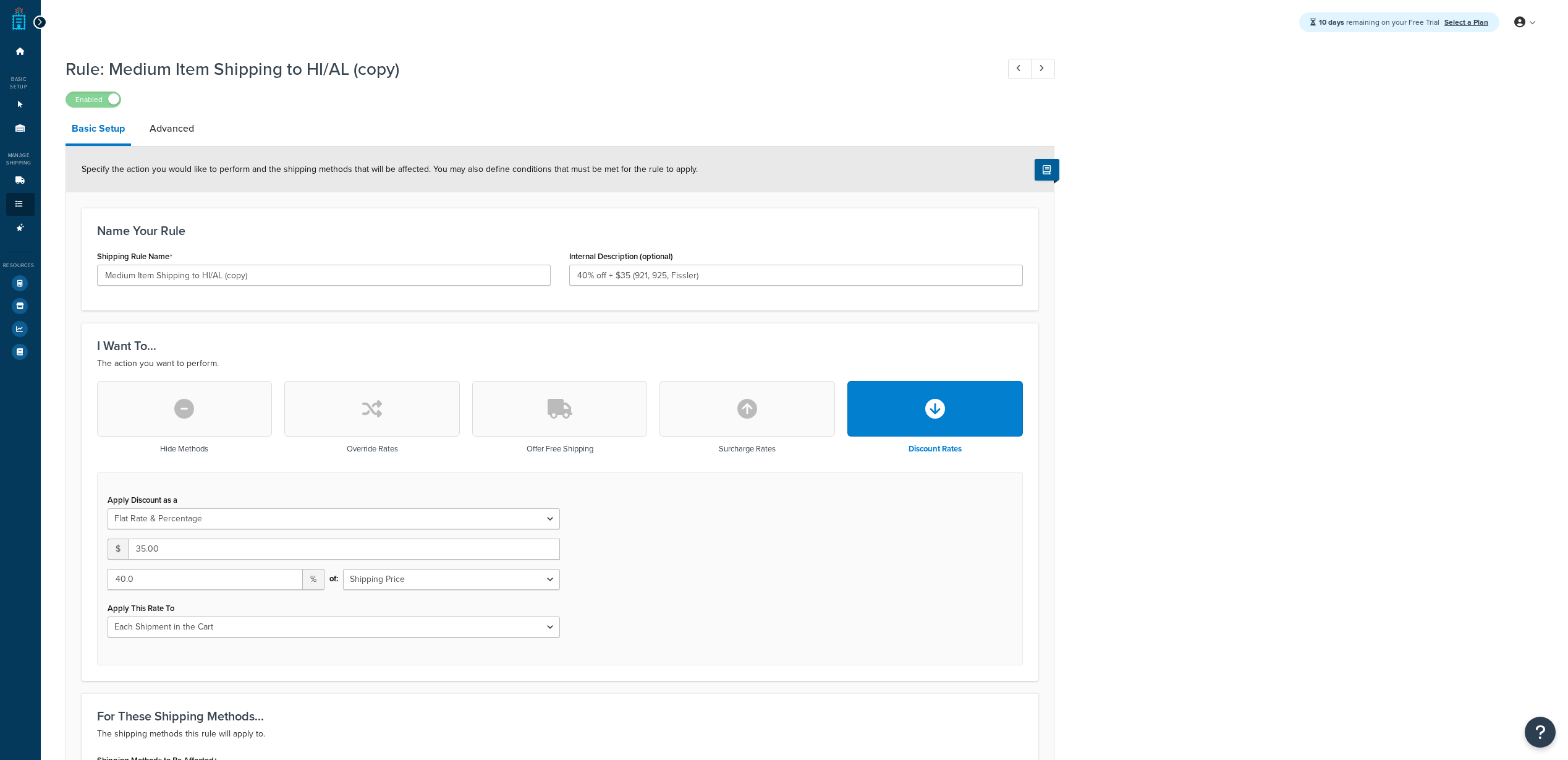
select select "FLAT_RATE_AND_PERCENTAGE"
click at [138, 276] on input "Medium Item Shipping to HI/AL (copy)" at bounding box center [324, 274] width 454 height 21
drag, startPoint x: 134, startPoint y: 275, endPoint x: 79, endPoint y: 276, distance: 55.0
click at [81, 276] on div "Name Your Rule Shipping Rule Name Medium Item Shipping to HI/AL (copy) Internal…" at bounding box center [559, 259] width 957 height 103
drag, startPoint x: 241, startPoint y: 279, endPoint x: 213, endPoint y: 276, distance: 28.2
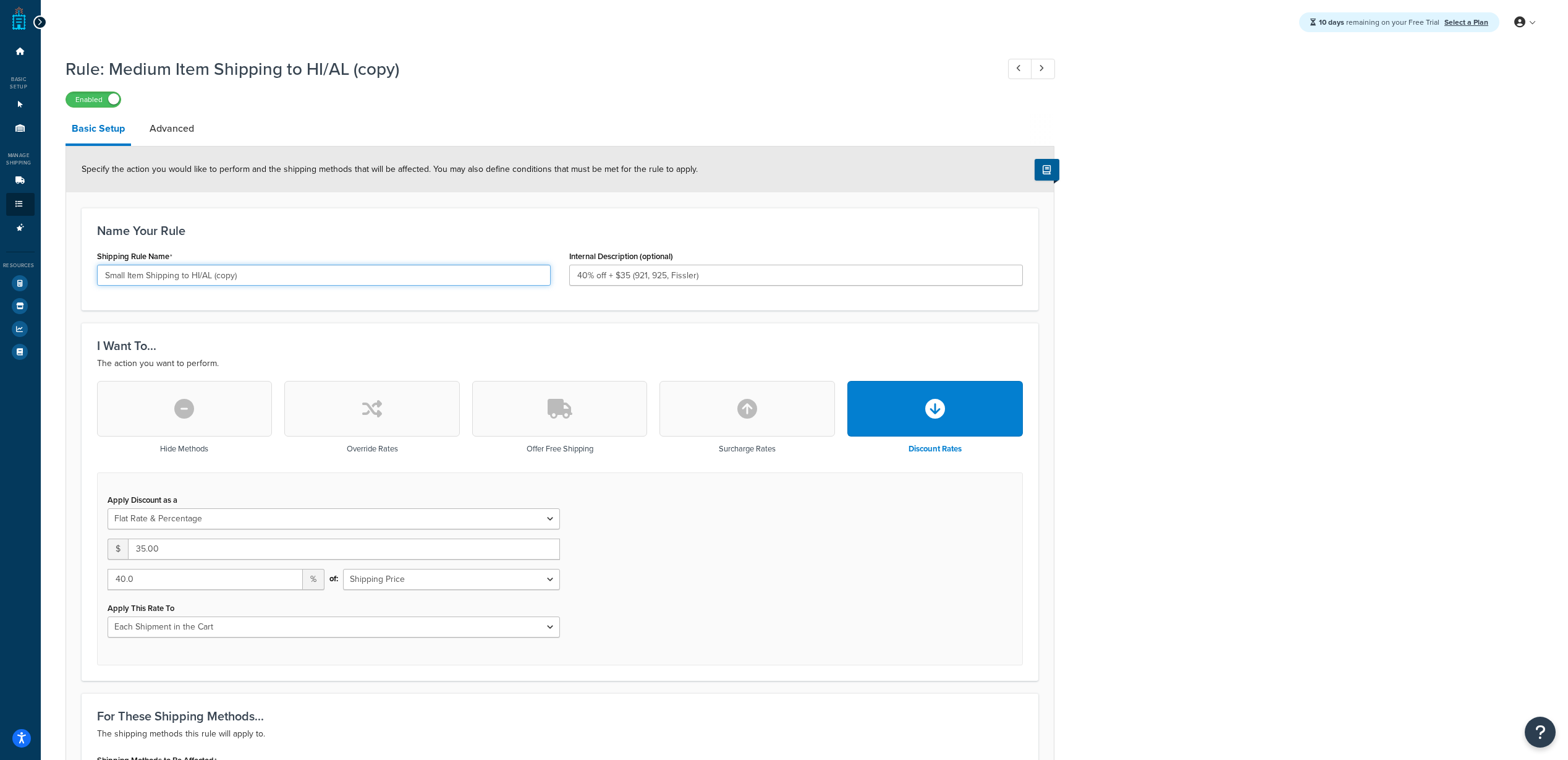
click at [213, 276] on input "Small Item Shipping to HI/AL (copy)" at bounding box center [324, 274] width 454 height 21
type input "Small Item Shipping to HI/AL"
click at [710, 270] on input "40% off + $35 (921, 925, Fissler)" at bounding box center [796, 274] width 454 height 21
click at [615, 270] on input "40% off + $35 (921, 925, Fissler)" at bounding box center [796, 274] width 454 height 21
click at [619, 272] on input "40% off + $35 (921, 925, Fissler)" at bounding box center [796, 274] width 454 height 21
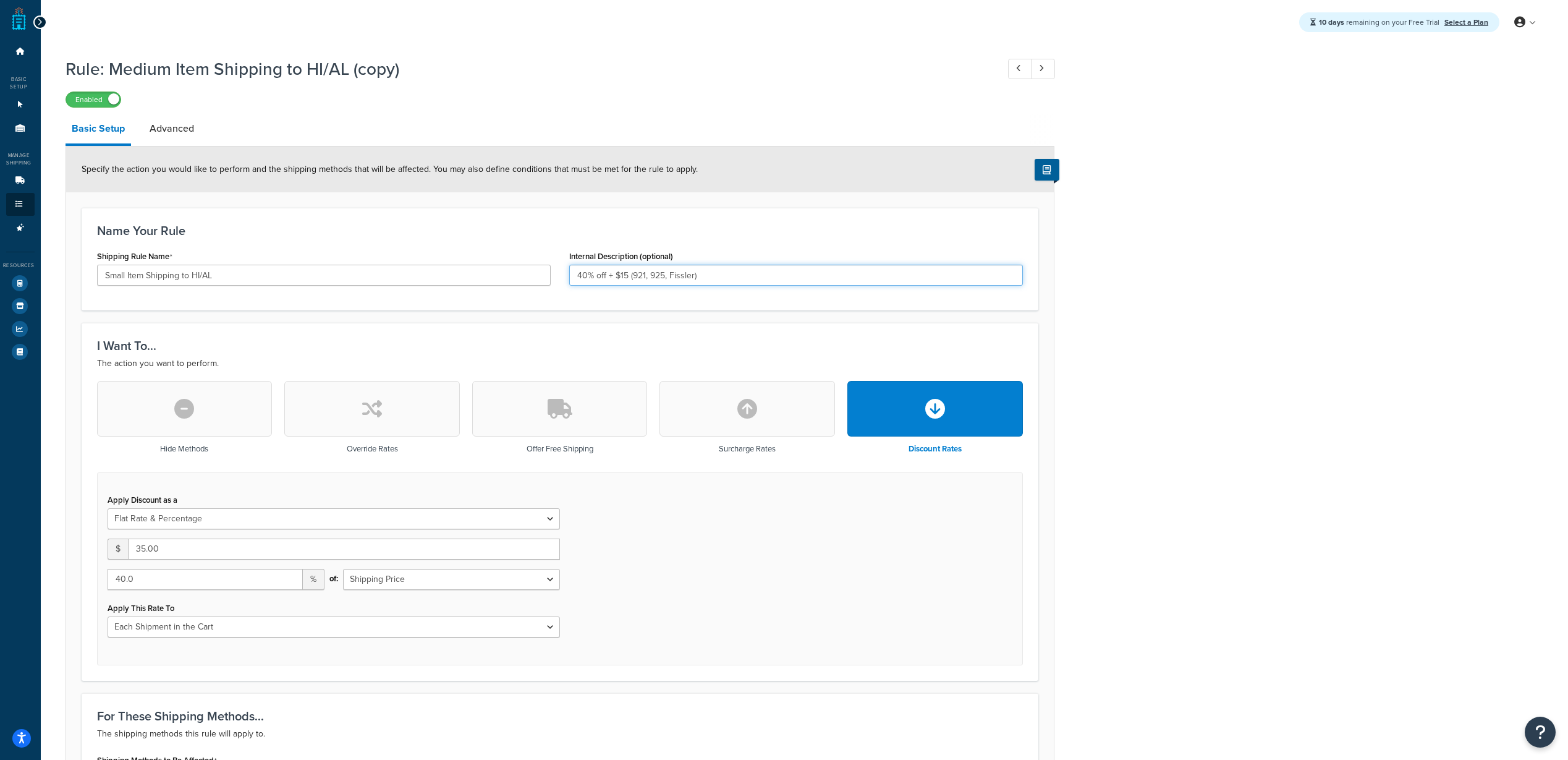
click at [802, 267] on input "40% off + $15 (921, 925, Fissler)" at bounding box center [796, 274] width 454 height 21
drag, startPoint x: 784, startPoint y: 273, endPoint x: 632, endPoint y: 268, distance: 152.1
click at [632, 268] on input "40% off + $15 (921, 925, Fissler)" at bounding box center [796, 274] width 454 height 21
type input "40% off + $15 (910, 915, all other products over 1 pound that aren't Fissler)"
click at [1228, 240] on div "Rule: Medium Item Shipping to HI/AL (copy) Enabled Basic Setup Advanced Specify…" at bounding box center [804, 681] width 1527 height 1261
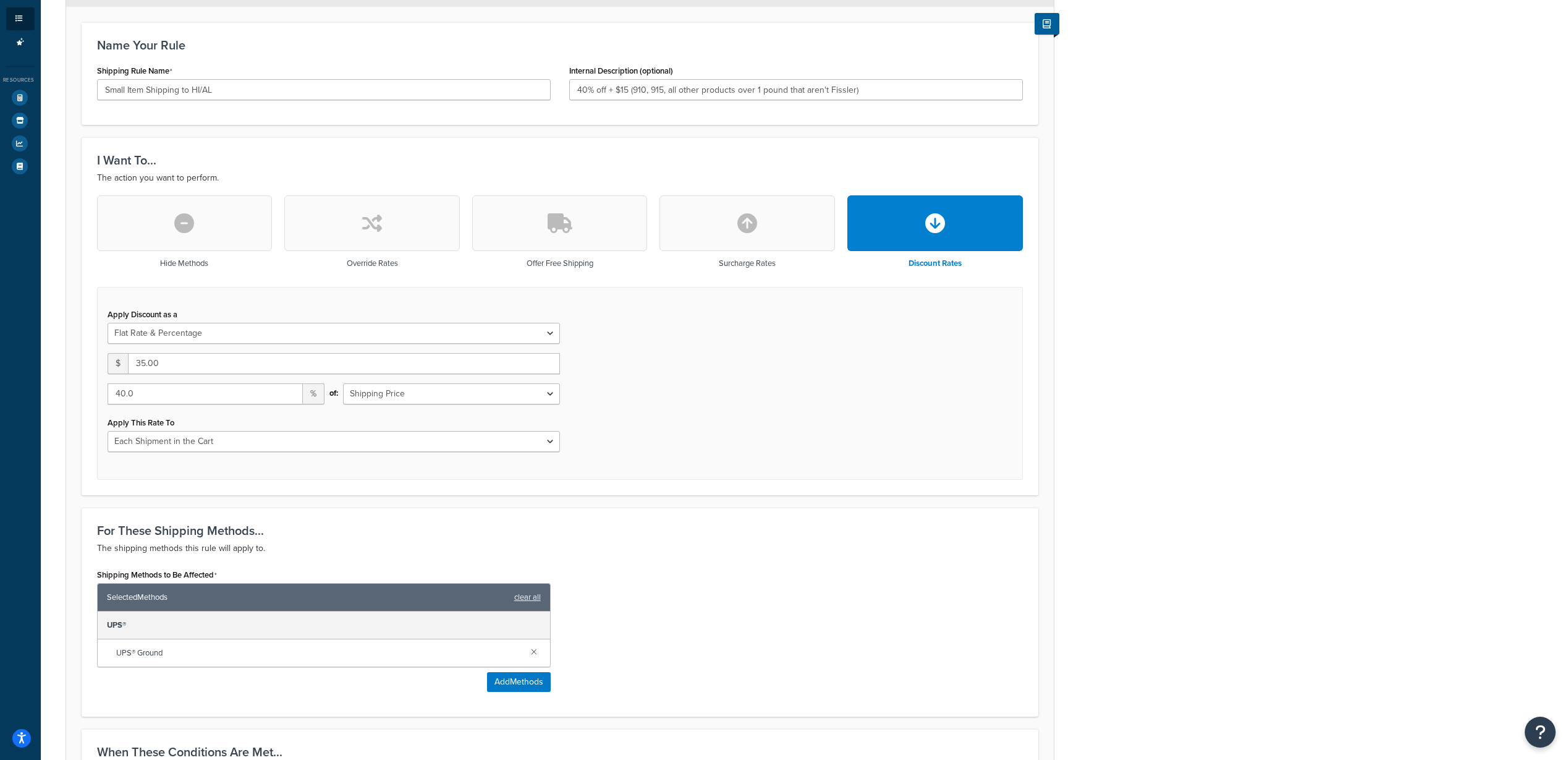
scroll to position [309, 0]
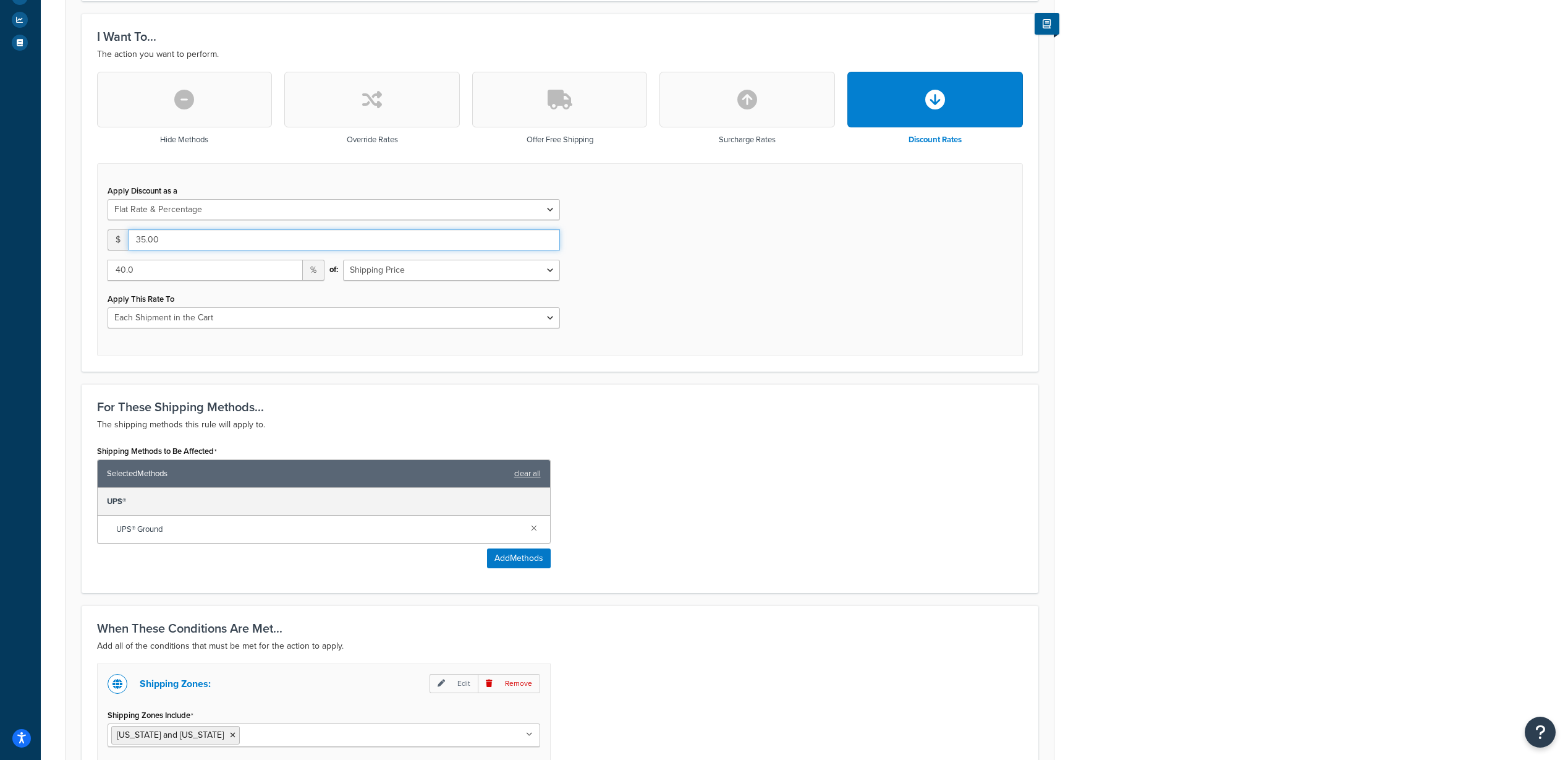
click at [138, 239] on input "35.00" at bounding box center [344, 239] width 432 height 21
click at [141, 239] on input "35.00" at bounding box center [344, 239] width 432 height 21
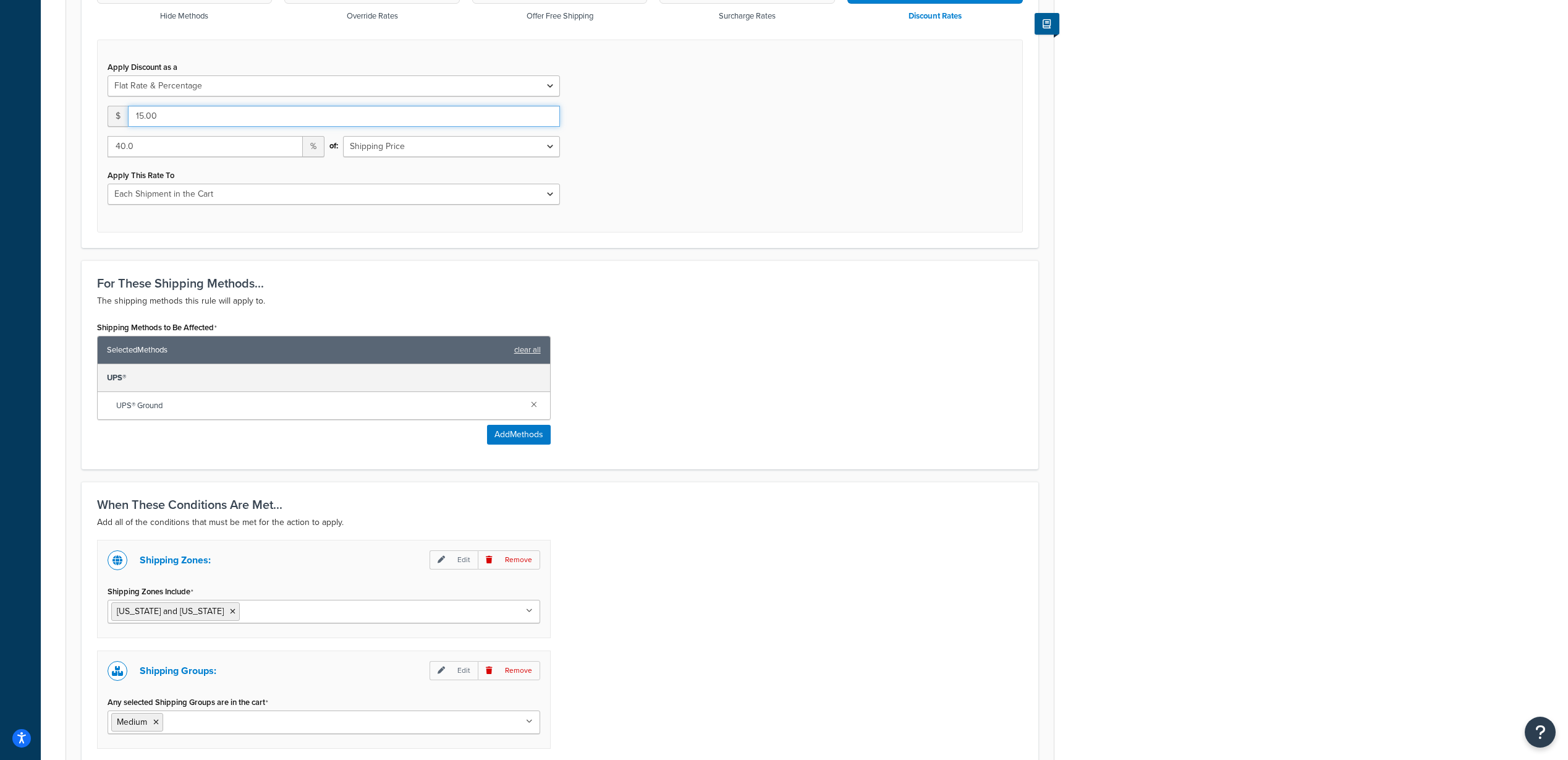
type input "15.00"
click at [1425, 246] on div "Rule: Medium Item Shipping to HI/AL (copy) Enabled Basic Setup Advanced Specify…" at bounding box center [804, 248] width 1527 height 1261
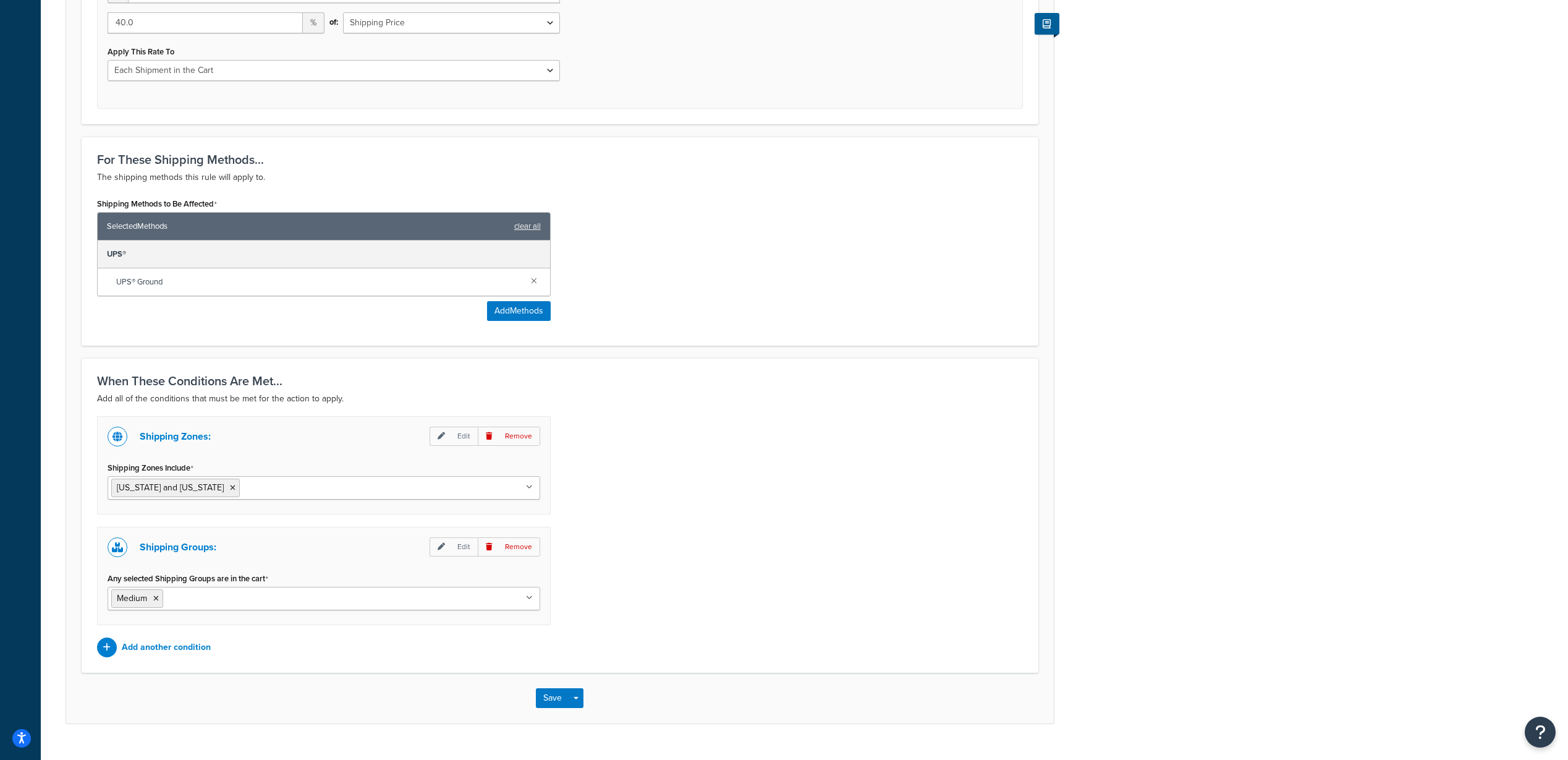
scroll to position [582, 0]
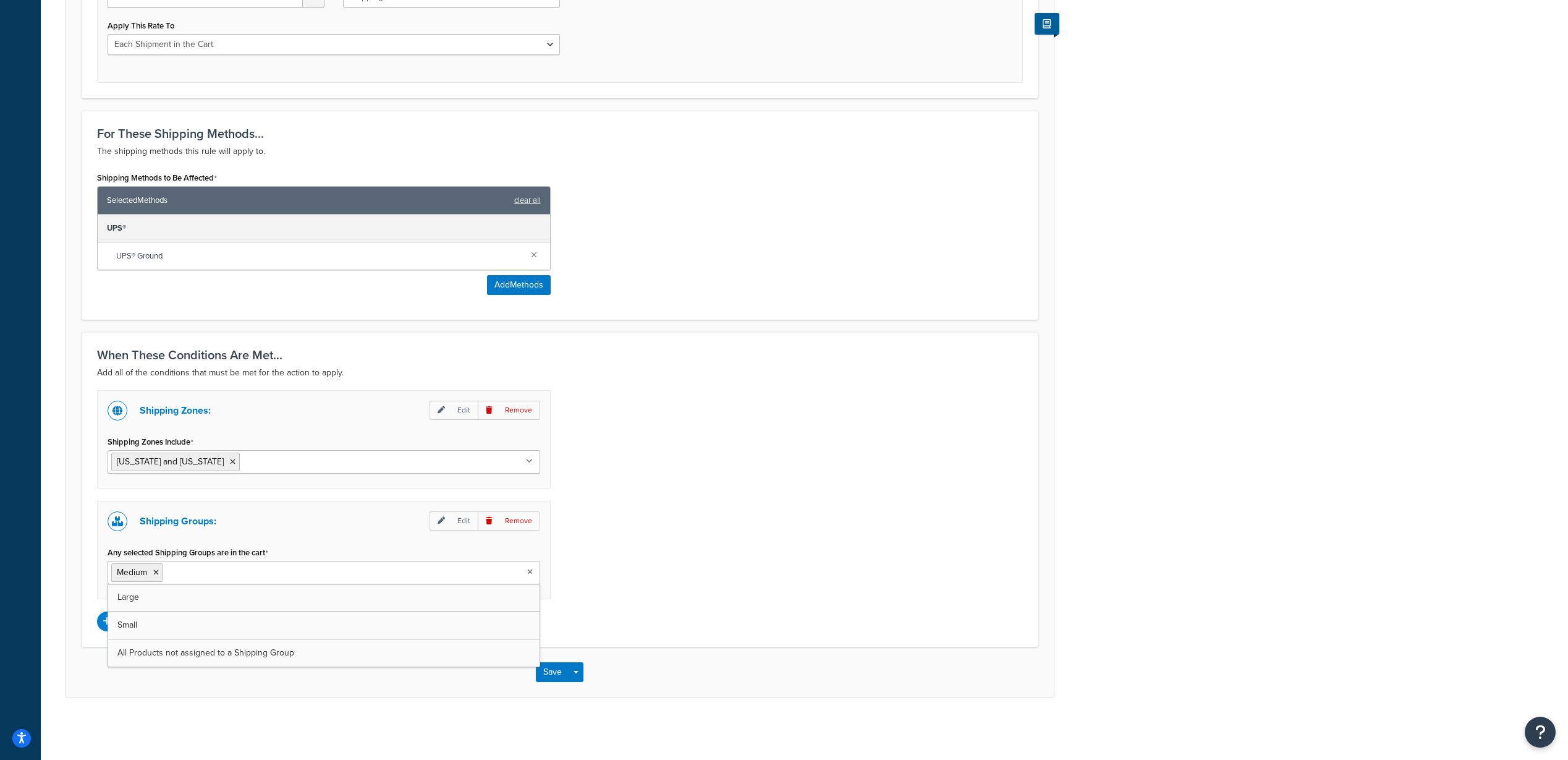
click at [208, 571] on input "Any selected Shipping Groups are in the cart" at bounding box center [221, 572] width 109 height 13
drag, startPoint x: 204, startPoint y: 639, endPoint x: 383, endPoint y: 603, distance: 182.6
click at [354, 571] on icon at bounding box center [357, 572] width 5 height 7
click at [347, 572] on ul "Medium" at bounding box center [324, 572] width 433 height 23
click at [340, 577] on ul "Medium" at bounding box center [324, 572] width 433 height 23
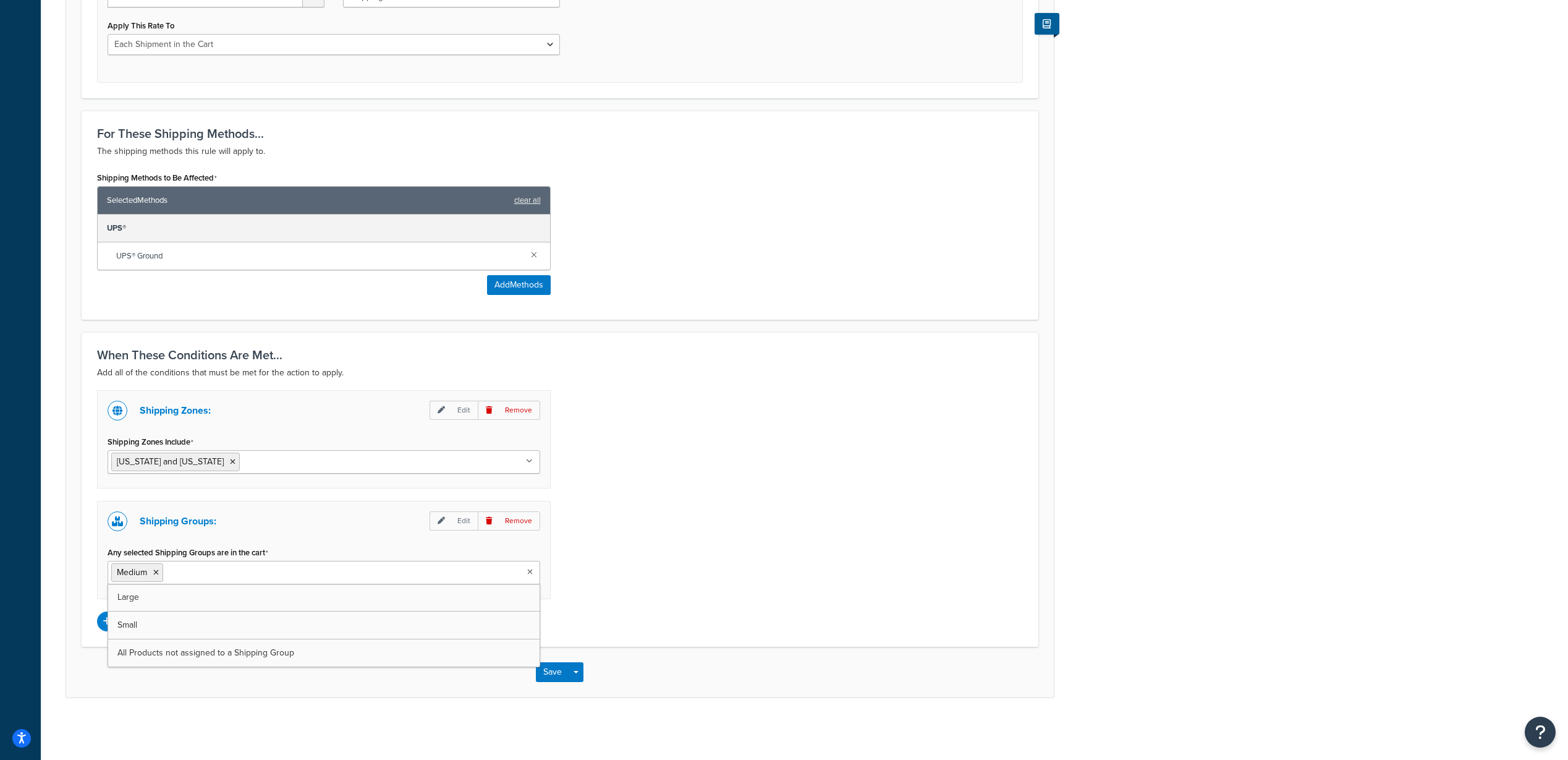
click at [395, 569] on ul "Medium" at bounding box center [324, 572] width 433 height 23
click at [155, 575] on icon at bounding box center [156, 572] width 5 height 7
click at [993, 464] on div "Shipping Zones: Edit Remove Shipping Zones Include Alaska and Hawaii US 48 US A…" at bounding box center [559, 510] width 945 height 241
click at [166, 618] on p "Add another condition" at bounding box center [166, 621] width 89 height 17
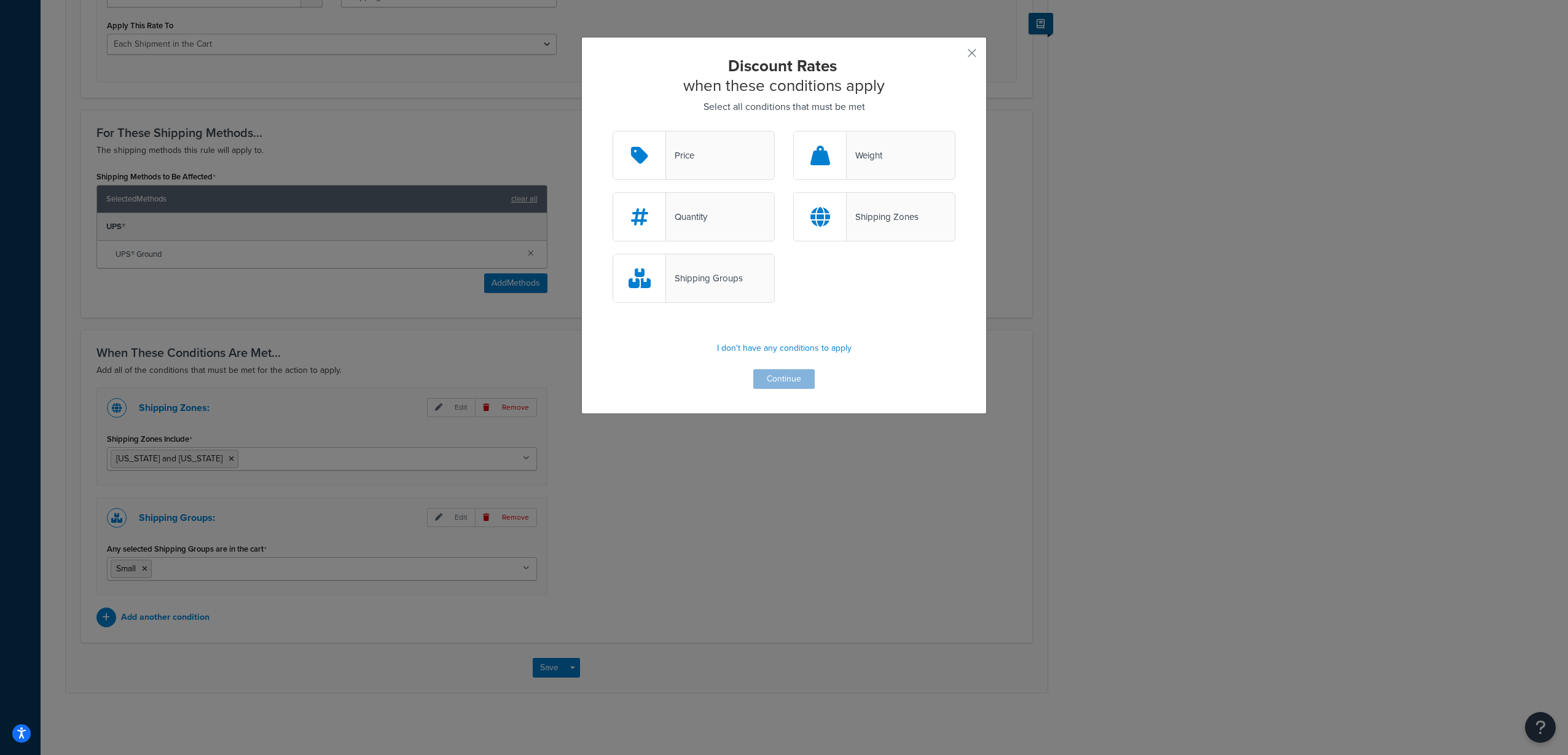
click at [887, 159] on div "Weight" at bounding box center [874, 155] width 162 height 49
click at [0, 0] on input "Weight" at bounding box center [0, 0] width 0 height 0
click at [784, 376] on button "Continue" at bounding box center [784, 379] width 62 height 20
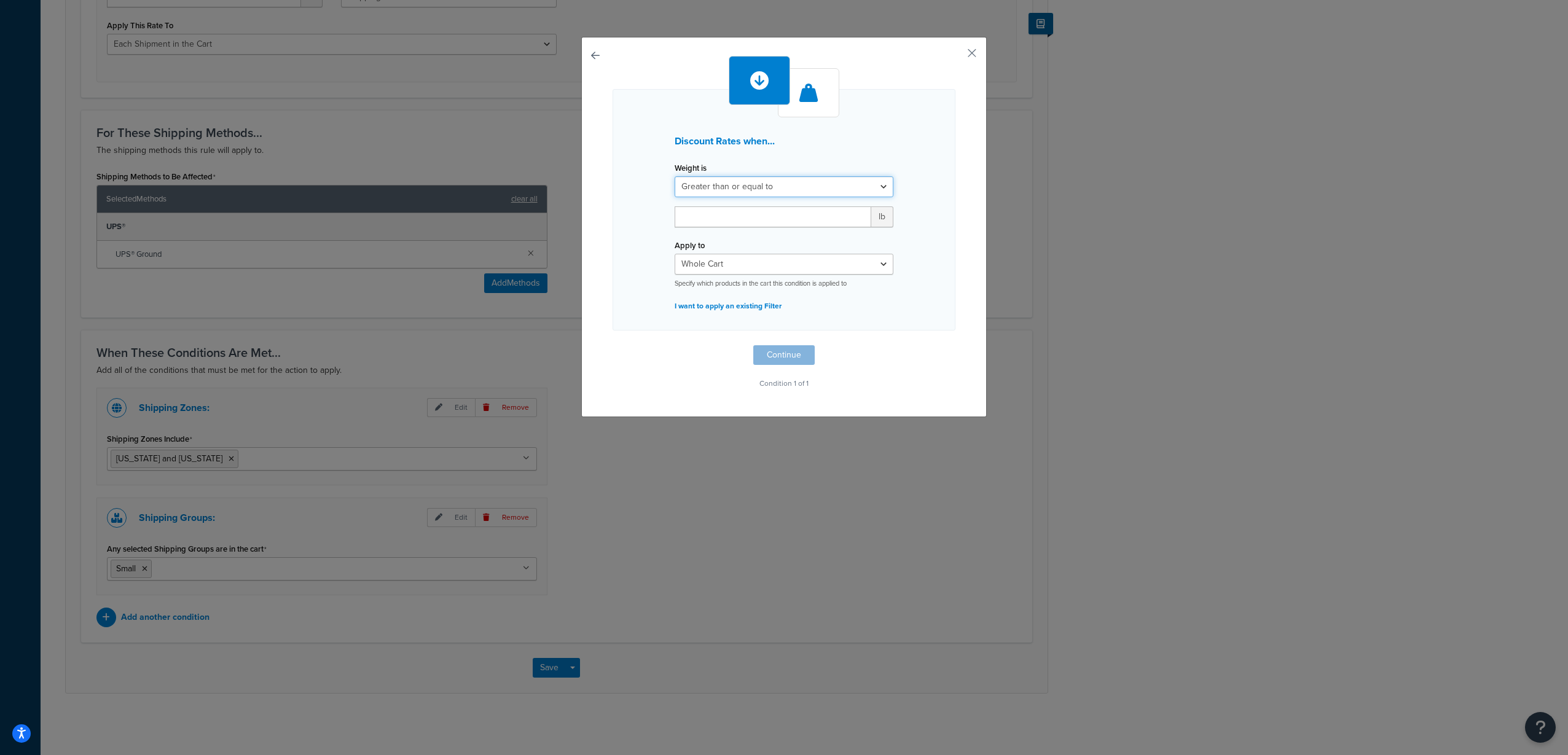
click at [835, 188] on select "Greater than or equal to Between or equal to Less than or equal to" at bounding box center [784, 186] width 219 height 21
click at [936, 173] on div "Discount Rates when... Weight is Greater than or equal to Between or equal to L…" at bounding box center [784, 210] width 343 height 241
click at [805, 204] on div "Weight is Greater than or equal to Between or equal to Less than or equal to lb" at bounding box center [784, 198] width 237 height 78
click at [800, 210] on input "number" at bounding box center [773, 216] width 196 height 21
type input "1"
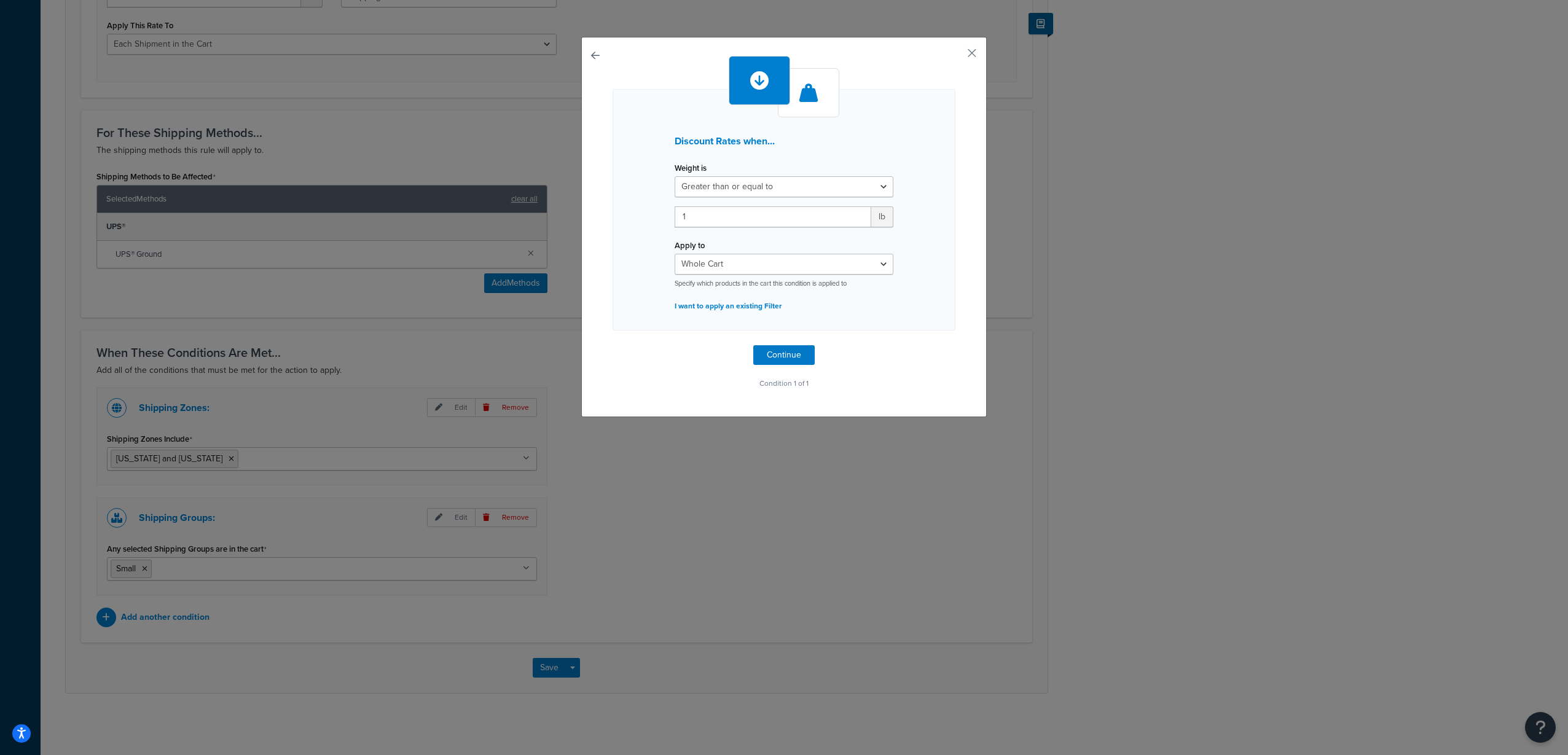
click at [940, 350] on div "Discount Rates when... Weight is Greater than or equal to Between or equal to L…" at bounding box center [784, 224] width 343 height 336
click at [840, 265] on select "Whole Cart Everything in Shipping Group Everything at Origin Each Item within S…" at bounding box center [784, 263] width 219 height 21
click at [842, 261] on select "Whole Cart Everything in Shipping Group Everything at Origin Each Item within S…" at bounding box center [784, 263] width 219 height 21
click at [843, 261] on select "Whole Cart Everything in Shipping Group Everything at Origin Each Item within S…" at bounding box center [784, 263] width 219 height 21
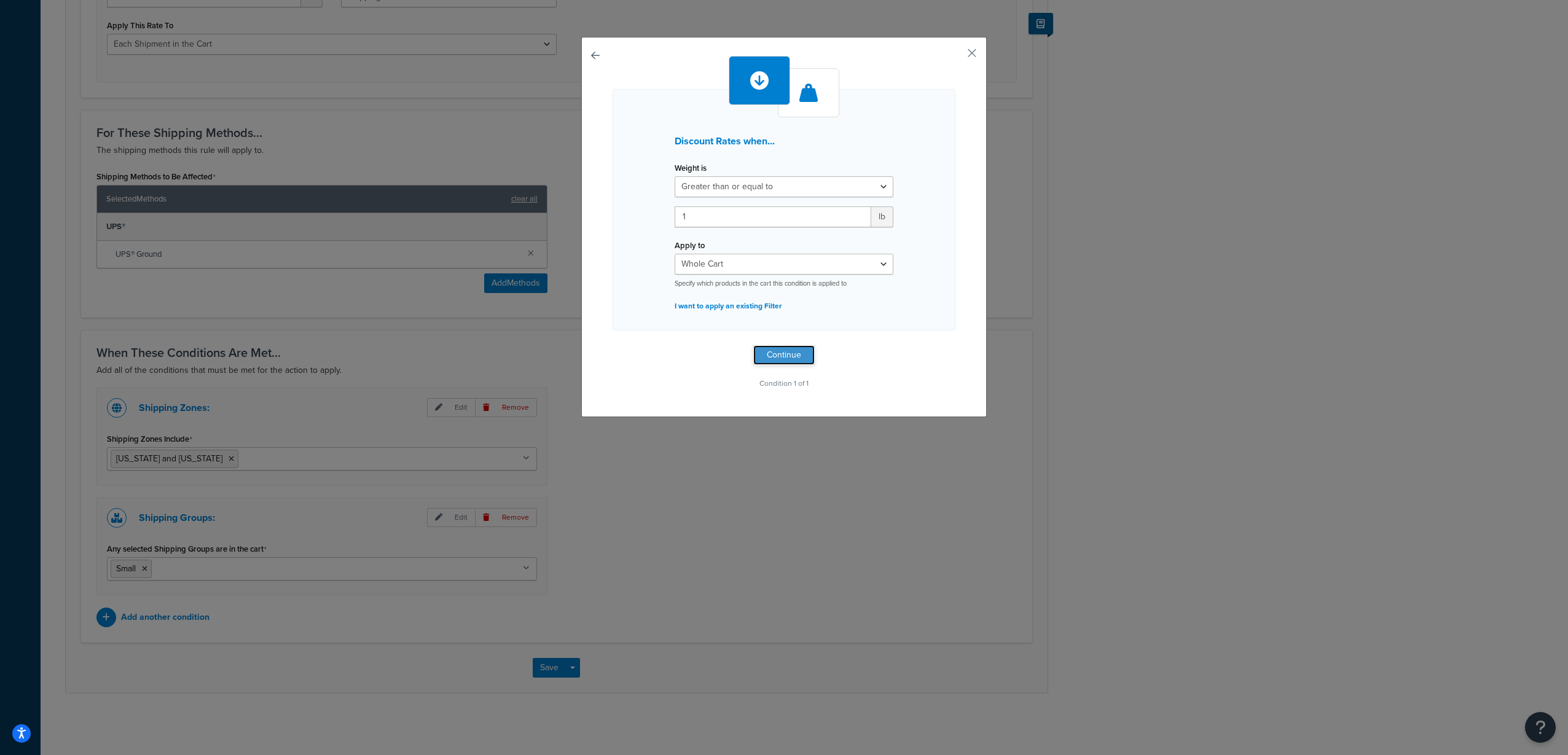
click at [768, 353] on button "Continue" at bounding box center [784, 355] width 62 height 20
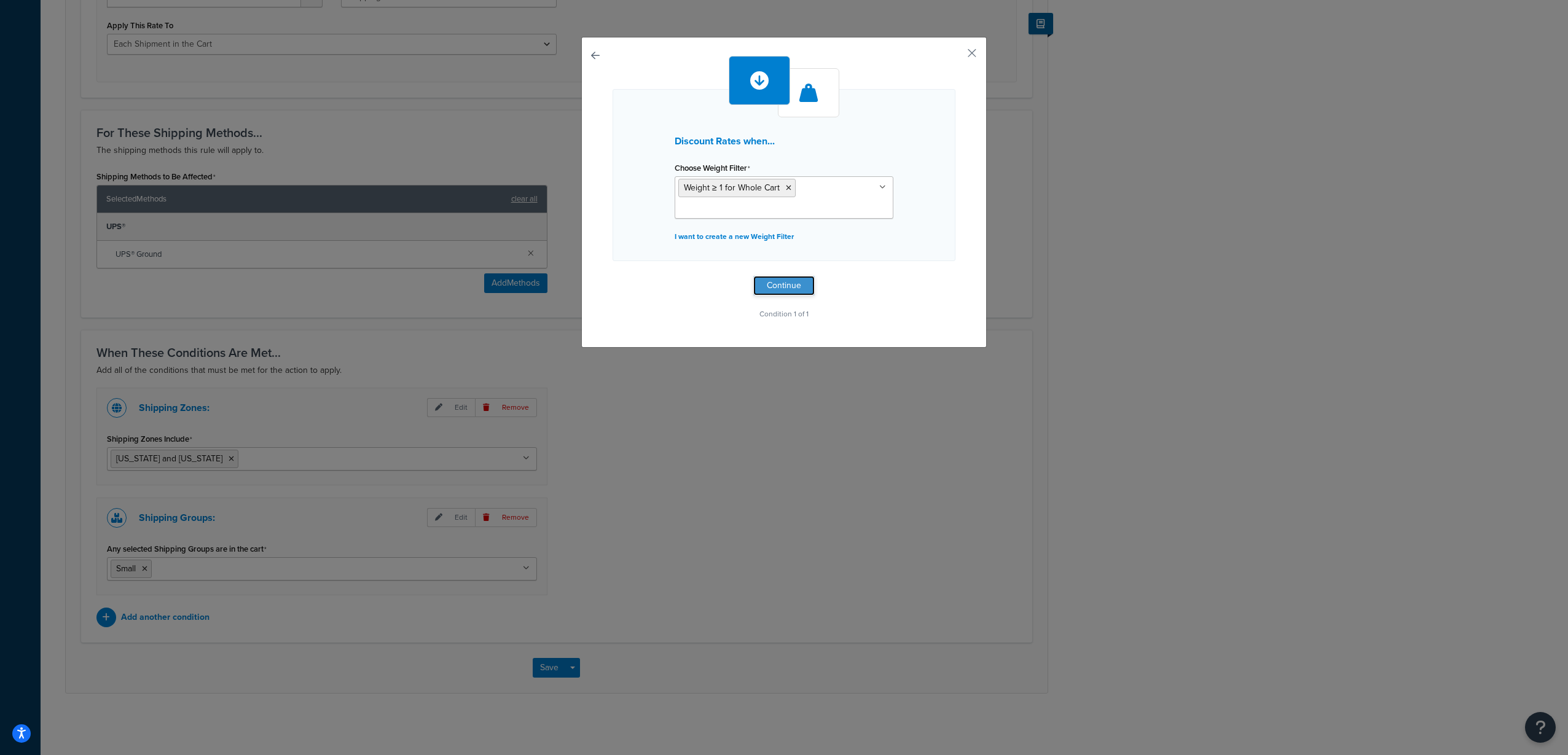
click at [780, 281] on button "Continue" at bounding box center [784, 286] width 62 height 20
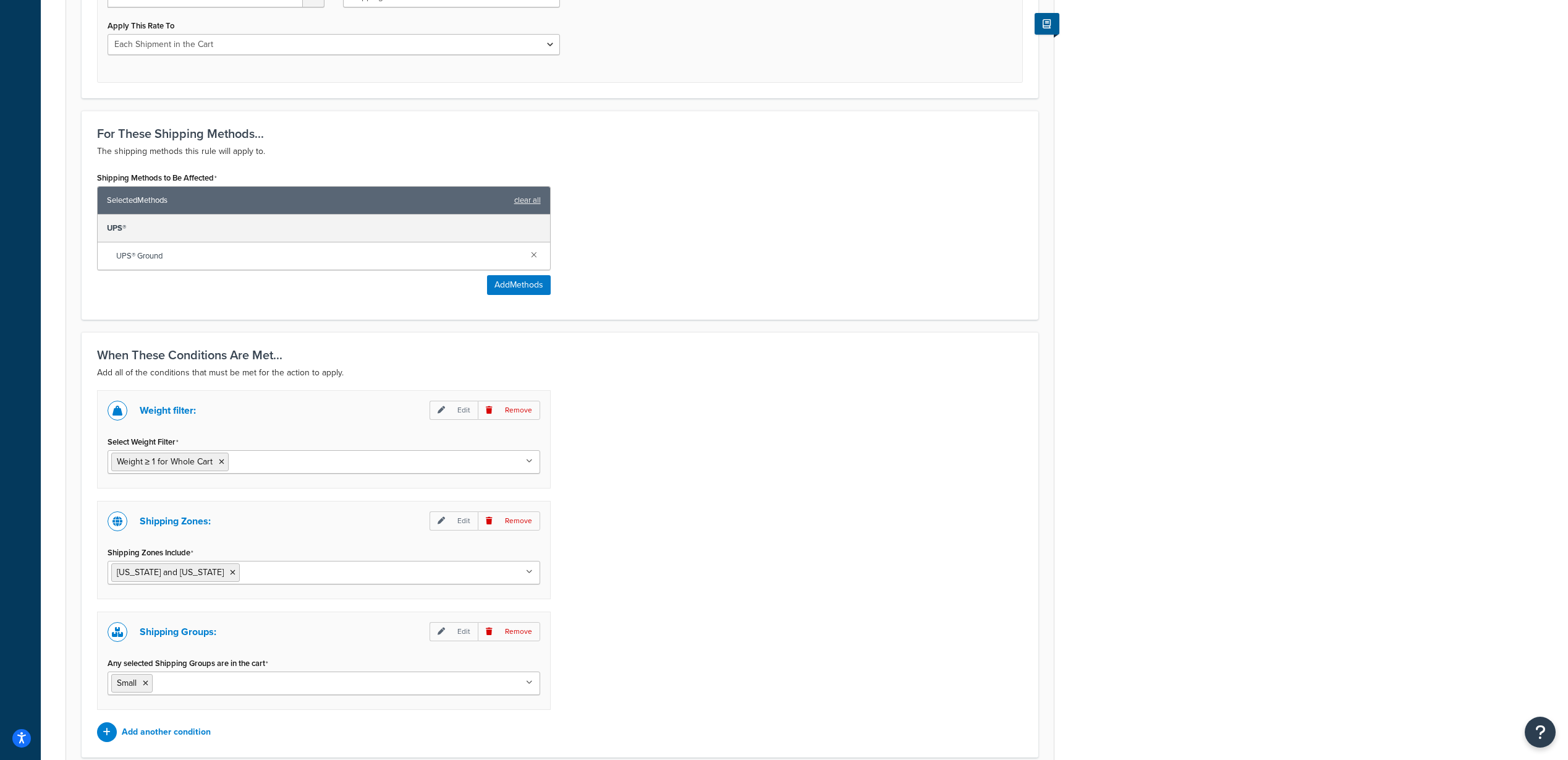
scroll to position [693, 0]
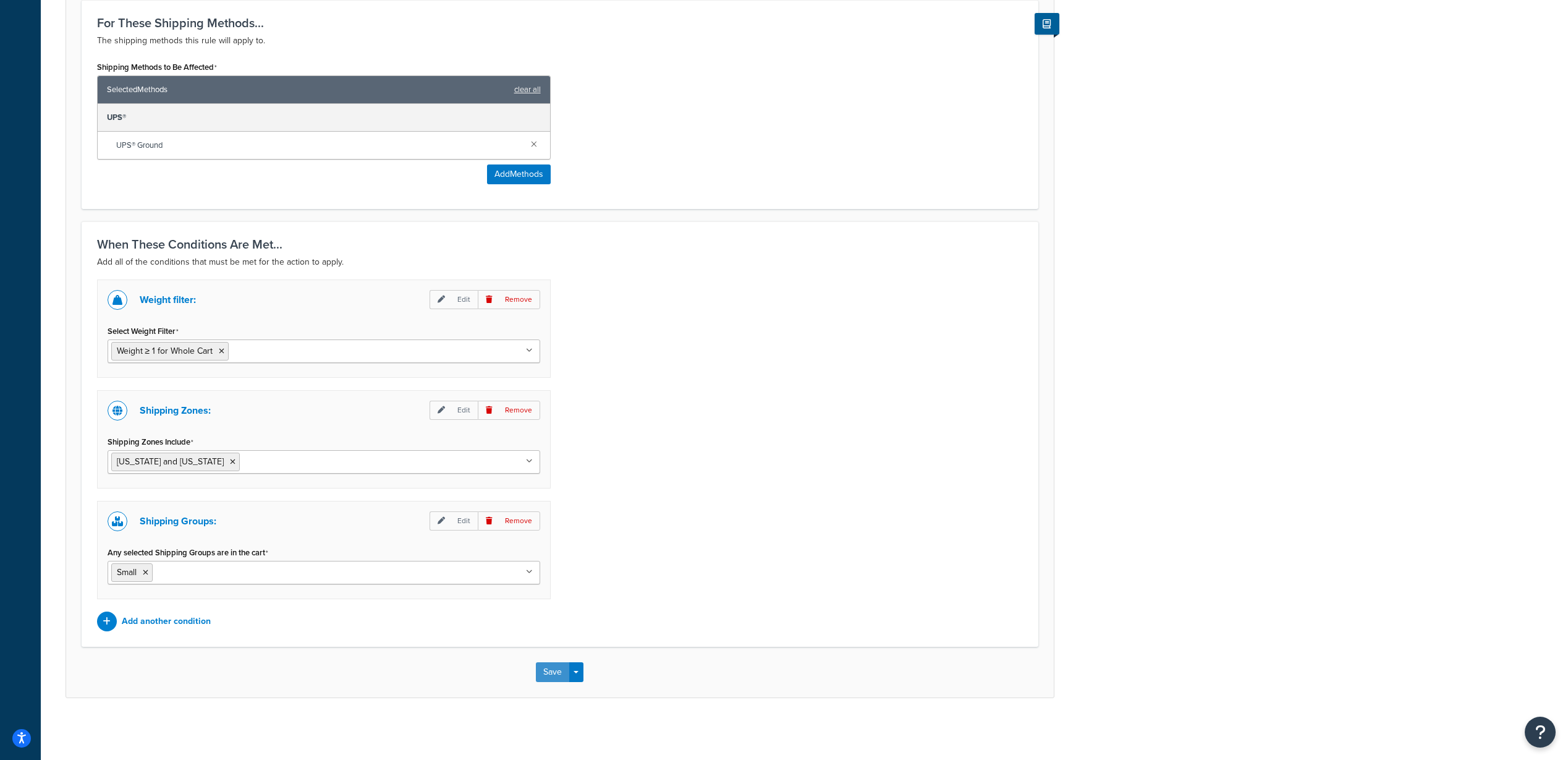
click at [558, 667] on button "Save" at bounding box center [553, 673] width 33 height 20
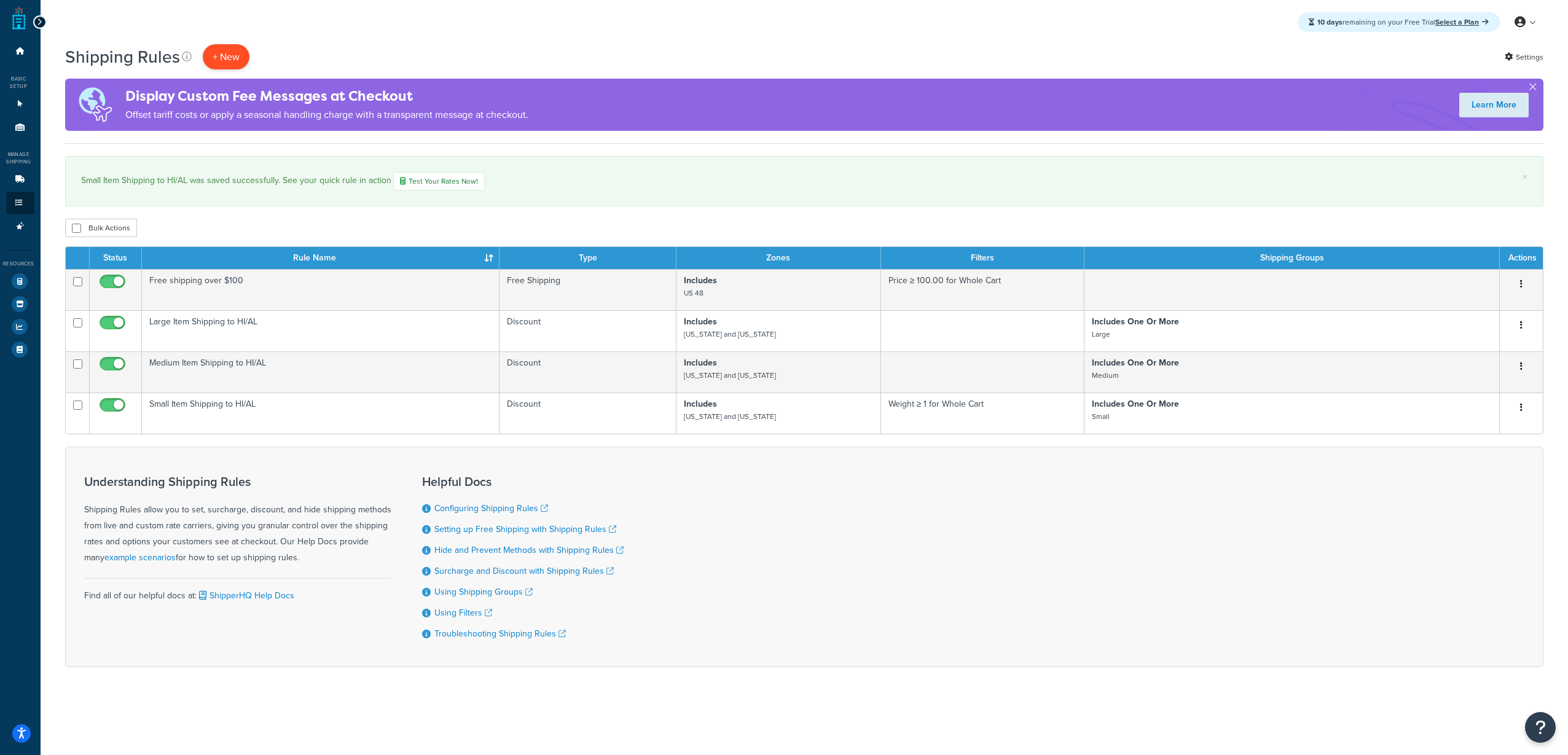
click at [238, 58] on p "+ New" at bounding box center [226, 57] width 46 height 25
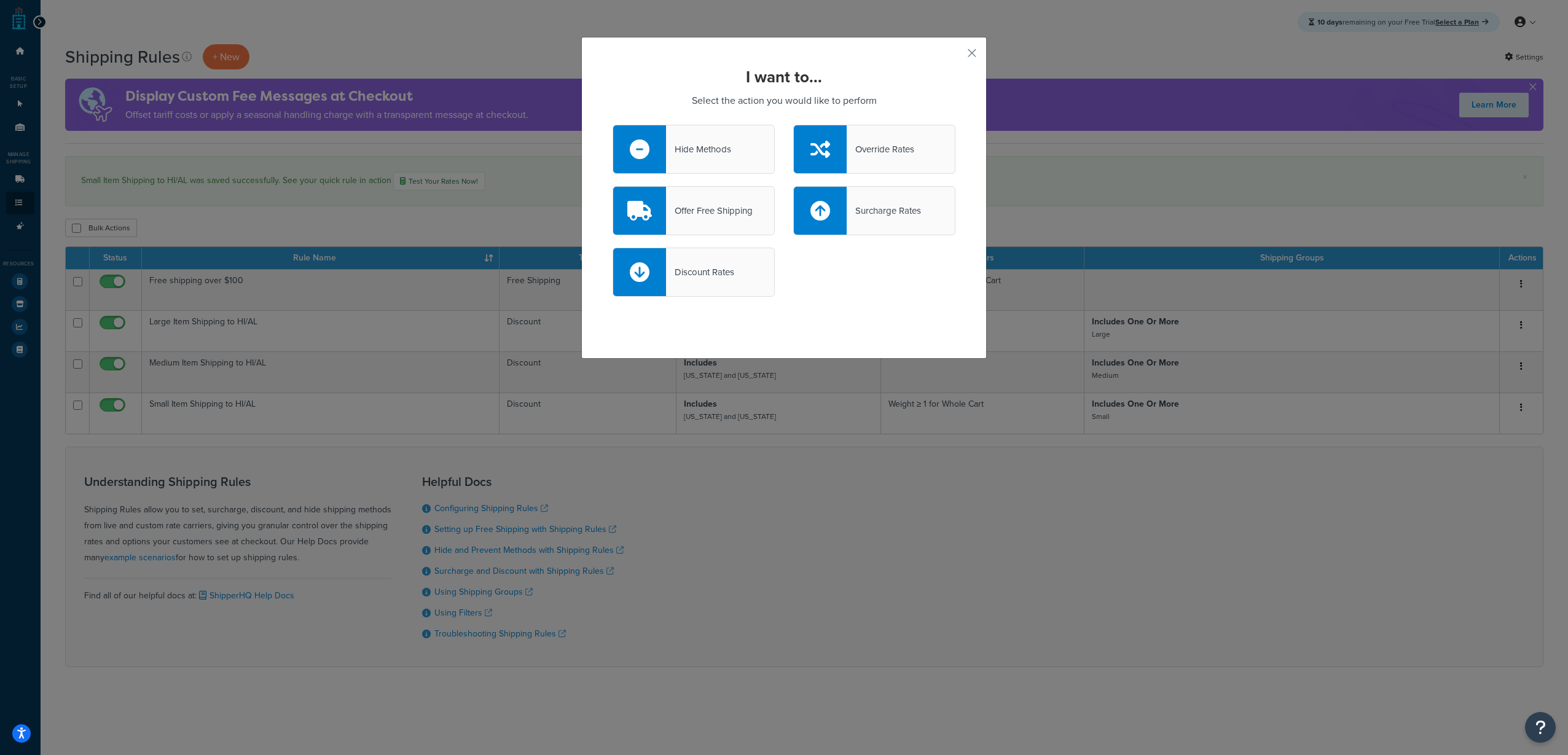
click at [853, 303] on div "Discount Rates" at bounding box center [784, 278] width 361 height 62
click at [697, 279] on div "Discount Rates" at bounding box center [700, 272] width 68 height 17
click at [0, 0] on input "Discount Rates" at bounding box center [0, 0] width 0 height 0
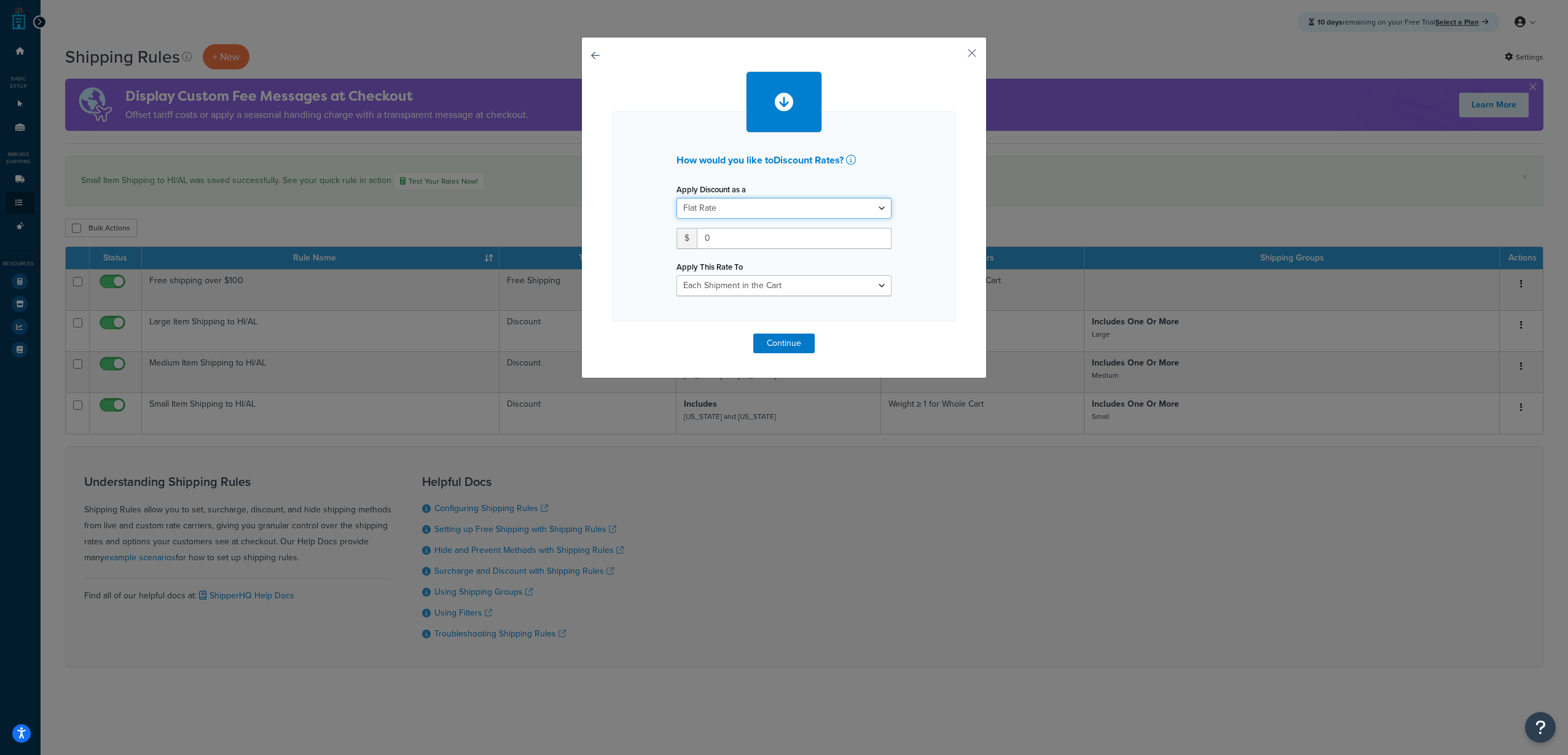
click at [777, 205] on select "Flat Rate Percentage Flat Rate & Percentage" at bounding box center [784, 208] width 215 height 21
select select "PERCENTAGE"
click at [676, 198] on select "Flat Rate Percentage Flat Rate & Percentage" at bounding box center [784, 208] width 215 height 21
click at [721, 233] on input "number" at bounding box center [715, 238] width 77 height 21
type input "40"
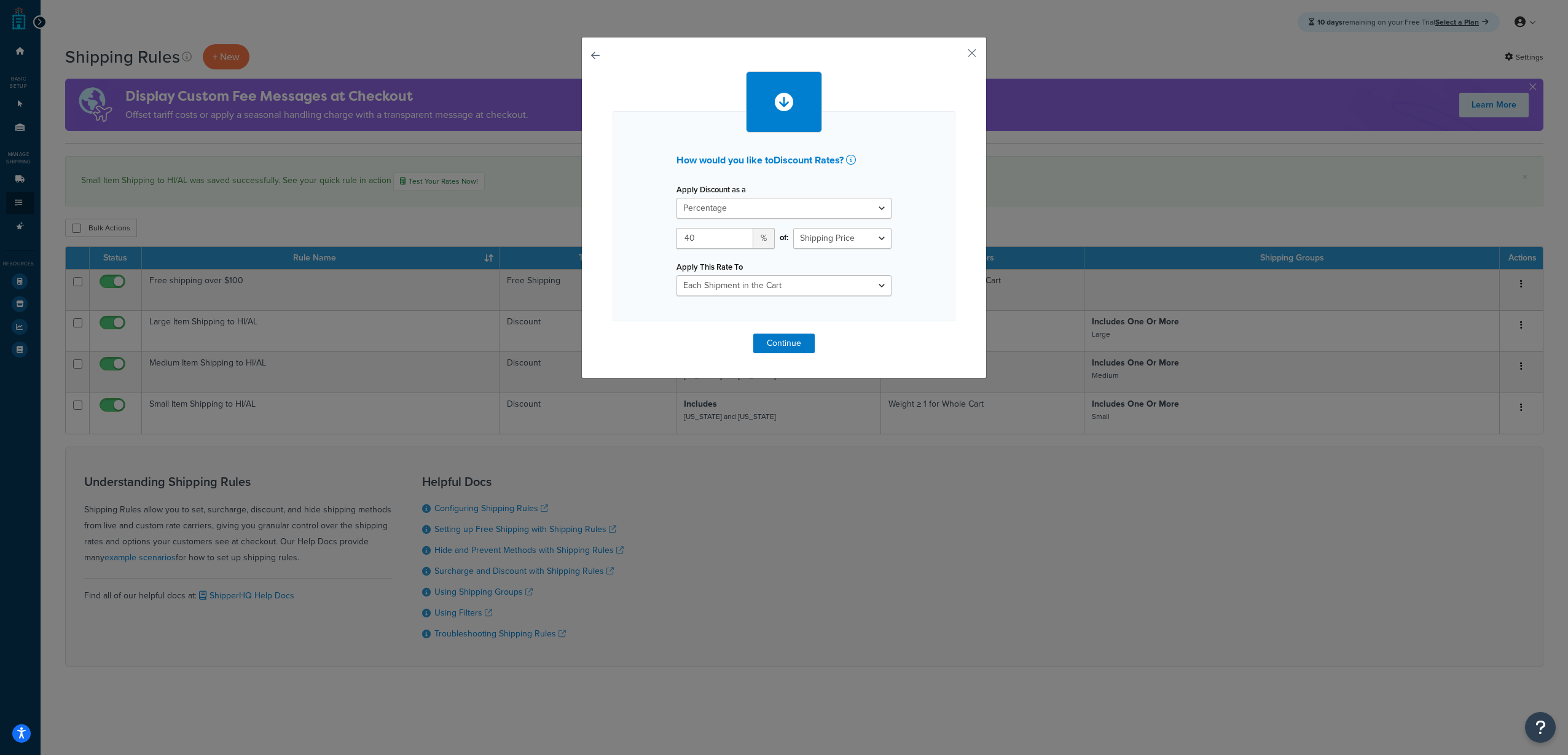
click at [901, 290] on div "How would you like to Discount Rates ? Apply Discount as a Flat Rate Percentage…" at bounding box center [784, 216] width 343 height 210
click at [838, 286] on select "Each Shipment in the Cart Each Shipping Group in the Cart Each Item within a Sh…" at bounding box center [784, 285] width 215 height 21
click at [925, 281] on div "How would you like to Discount Rates ? Apply Discount as a Flat Rate Percentage…" at bounding box center [784, 216] width 343 height 210
click at [794, 346] on button "Continue" at bounding box center [784, 344] width 62 height 20
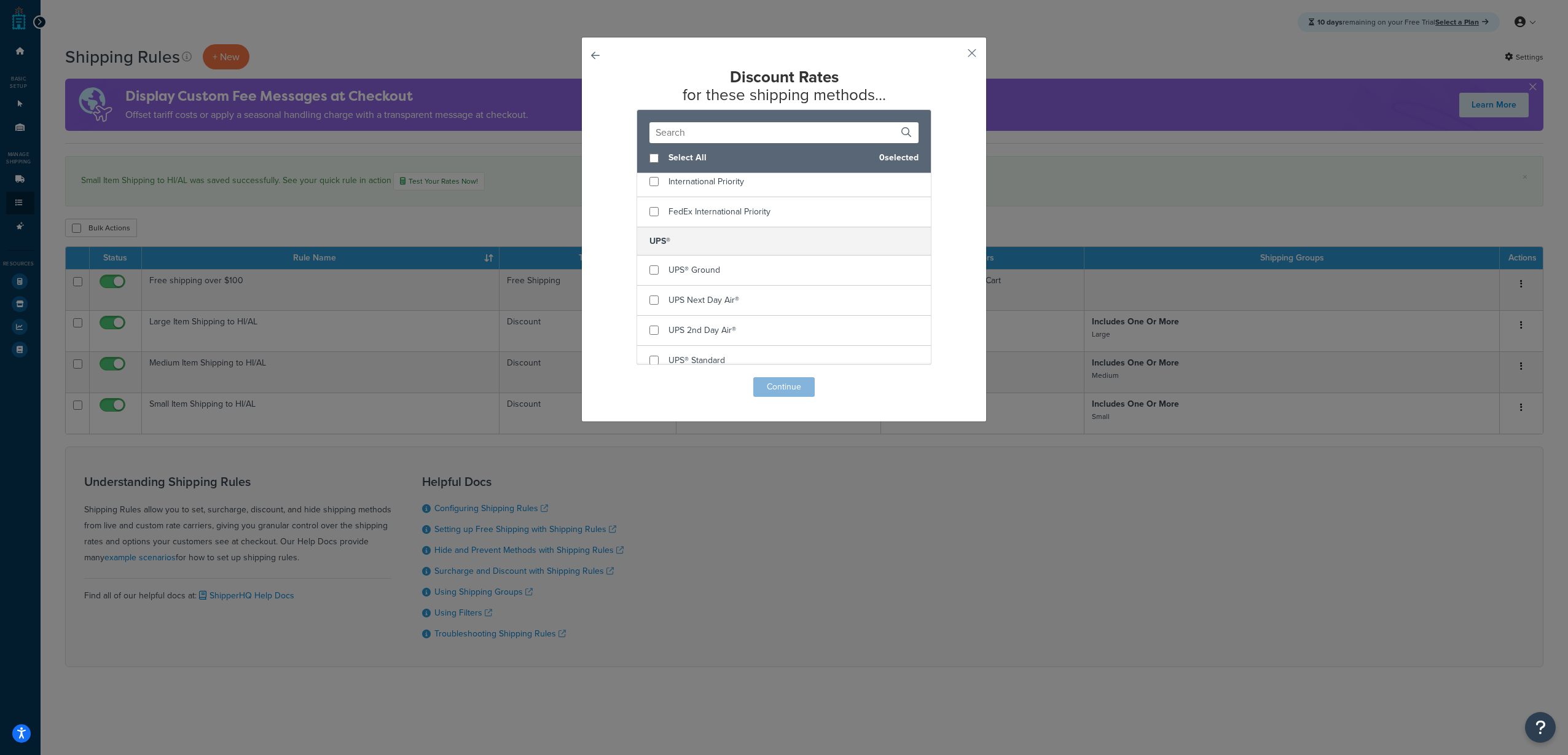
scroll to position [307, 0]
checkbox input "true"
click at [720, 206] on div "UPS® Ground" at bounding box center [784, 209] width 294 height 30
click at [780, 388] on button "Continue" at bounding box center [784, 387] width 62 height 20
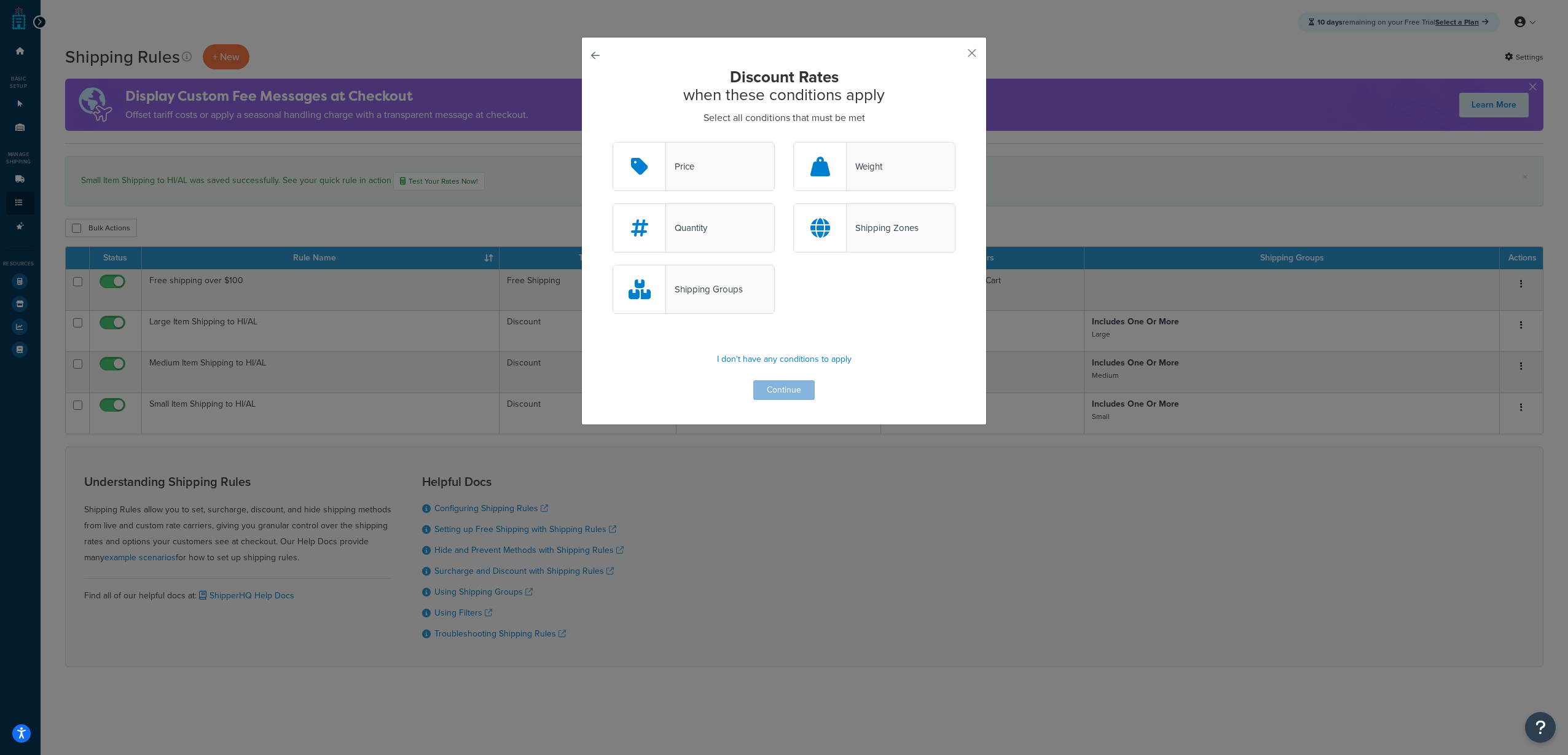
click at [821, 310] on div "Shipping Groups" at bounding box center [784, 295] width 361 height 62
click at [829, 291] on div "Shipping Groups" at bounding box center [784, 295] width 361 height 62
click at [762, 78] on strong "Discount Rates" at bounding box center [784, 76] width 109 height 23
click at [733, 285] on div "Shipping Groups" at bounding box center [705, 289] width 77 height 17
click at [0, 0] on input "Shipping Groups" at bounding box center [0, 0] width 0 height 0
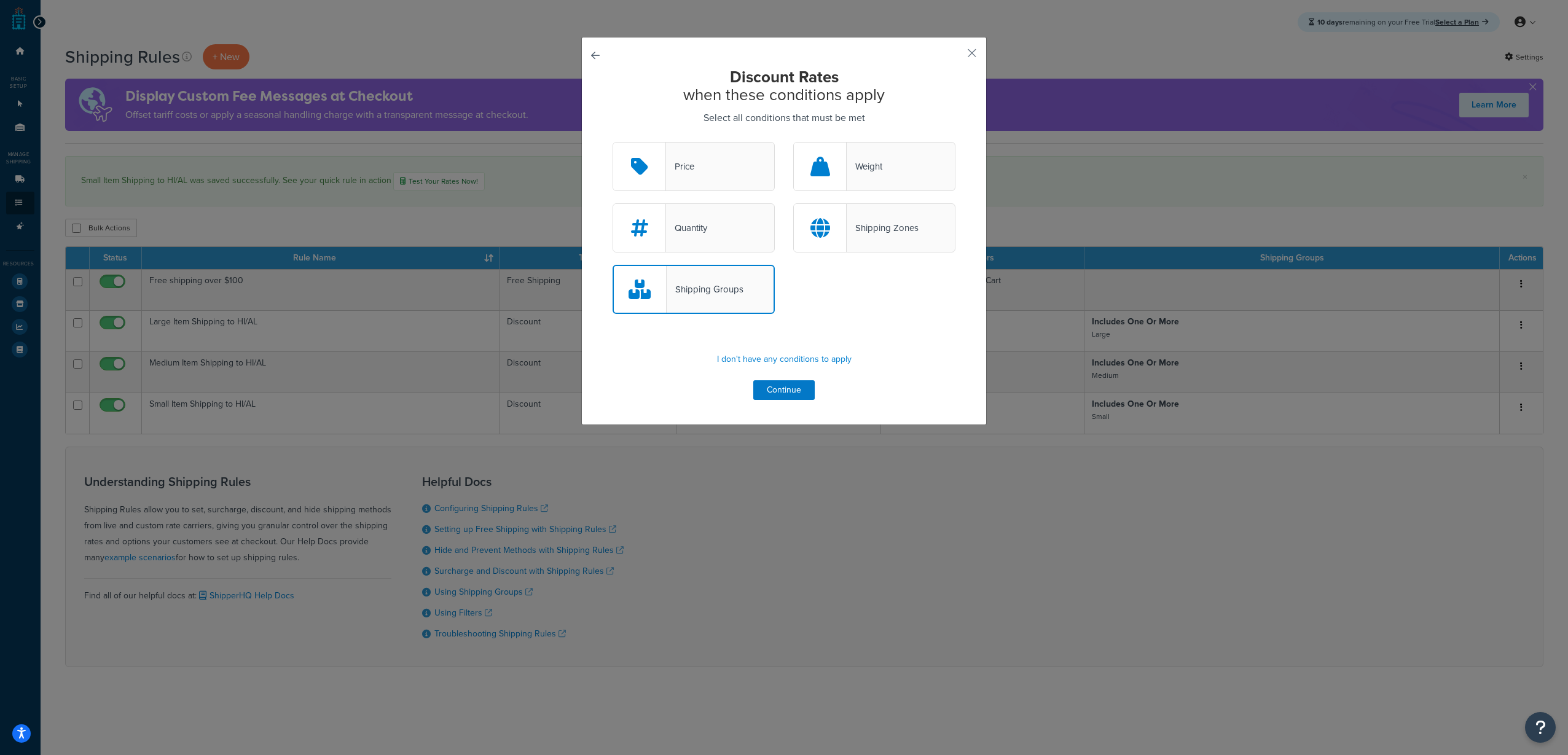
click at [828, 236] on div at bounding box center [820, 228] width 53 height 48
click at [0, 0] on input "Shipping Zones" at bounding box center [0, 0] width 0 height 0
click at [792, 384] on button "Continue" at bounding box center [784, 390] width 62 height 20
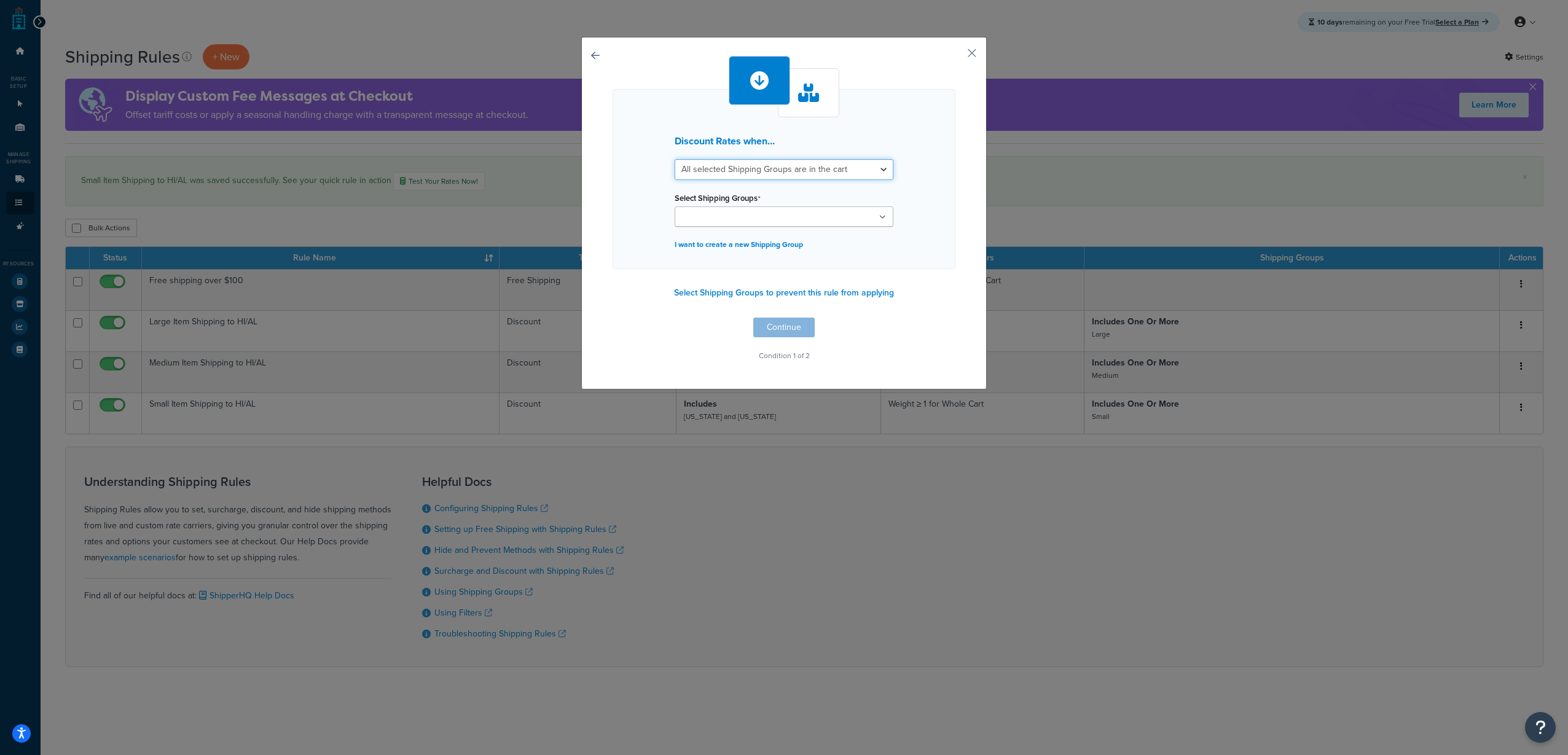
click at [841, 169] on select "All selected Shipping Groups are in the cart Any selected Shipping Groups are i…" at bounding box center [784, 169] width 219 height 21
click at [841, 165] on select "All selected Shipping Groups are in the cart Any selected Shipping Groups are i…" at bounding box center [784, 169] width 219 height 21
click at [843, 167] on select "All selected Shipping Groups are in the cart Any selected Shipping Groups are i…" at bounding box center [784, 169] width 219 height 21
click at [675, 159] on select "All selected Shipping Groups are in the cart Any selected Shipping Groups are i…" at bounding box center [784, 169] width 219 height 21
click at [817, 223] on ul at bounding box center [784, 216] width 219 height 21
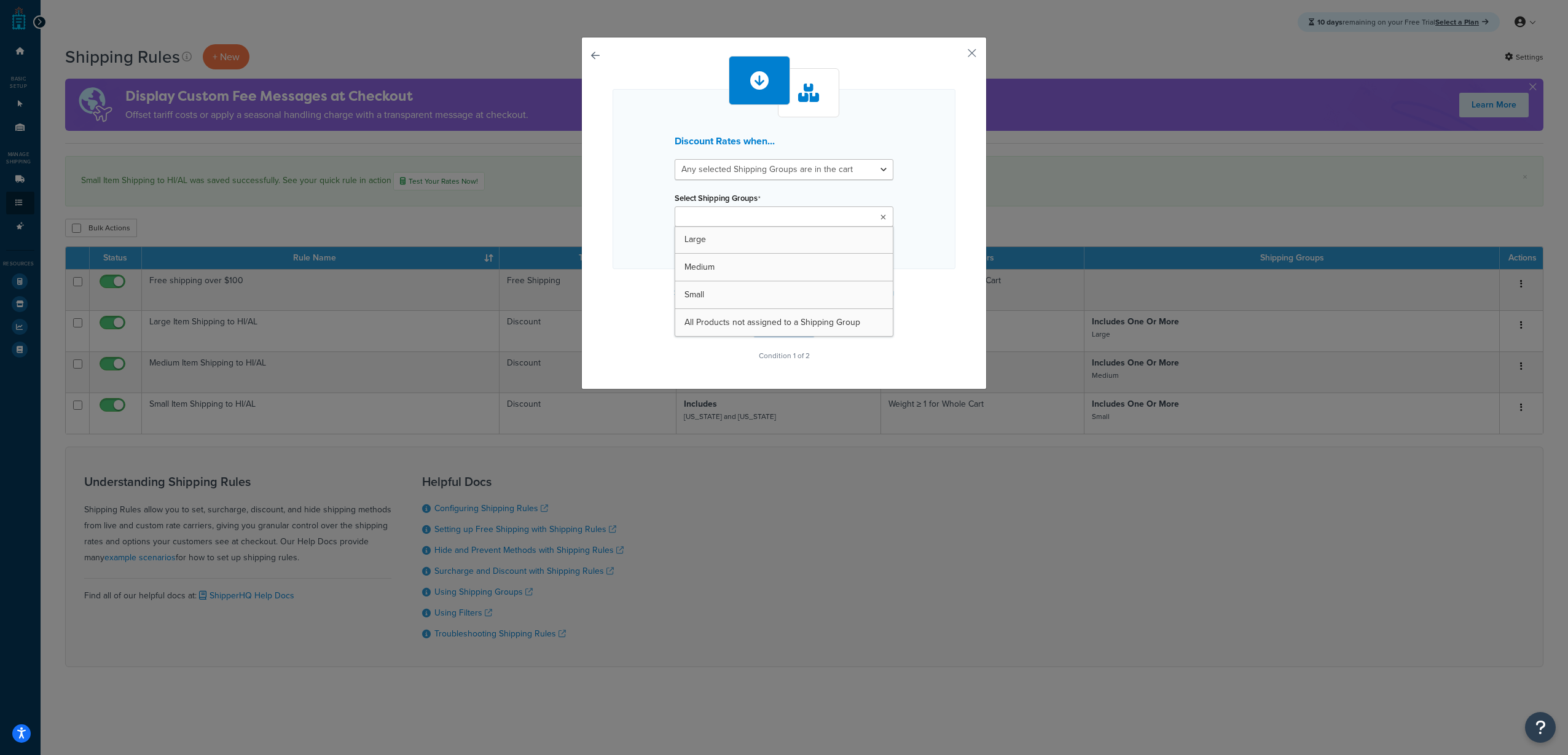
click at [866, 204] on div "Select Shipping Groups Large Medium Small All Products not assigned to a Shippi…" at bounding box center [784, 208] width 219 height 37
click at [866, 167] on select "All selected Shipping Groups are in the cart Any selected Shipping Groups are i…" at bounding box center [784, 169] width 219 height 21
select select "all"
click at [675, 159] on select "All selected Shipping Groups are in the cart Any selected Shipping Groups are i…" at bounding box center [784, 169] width 219 height 21
click at [837, 212] on ul at bounding box center [784, 216] width 219 height 21
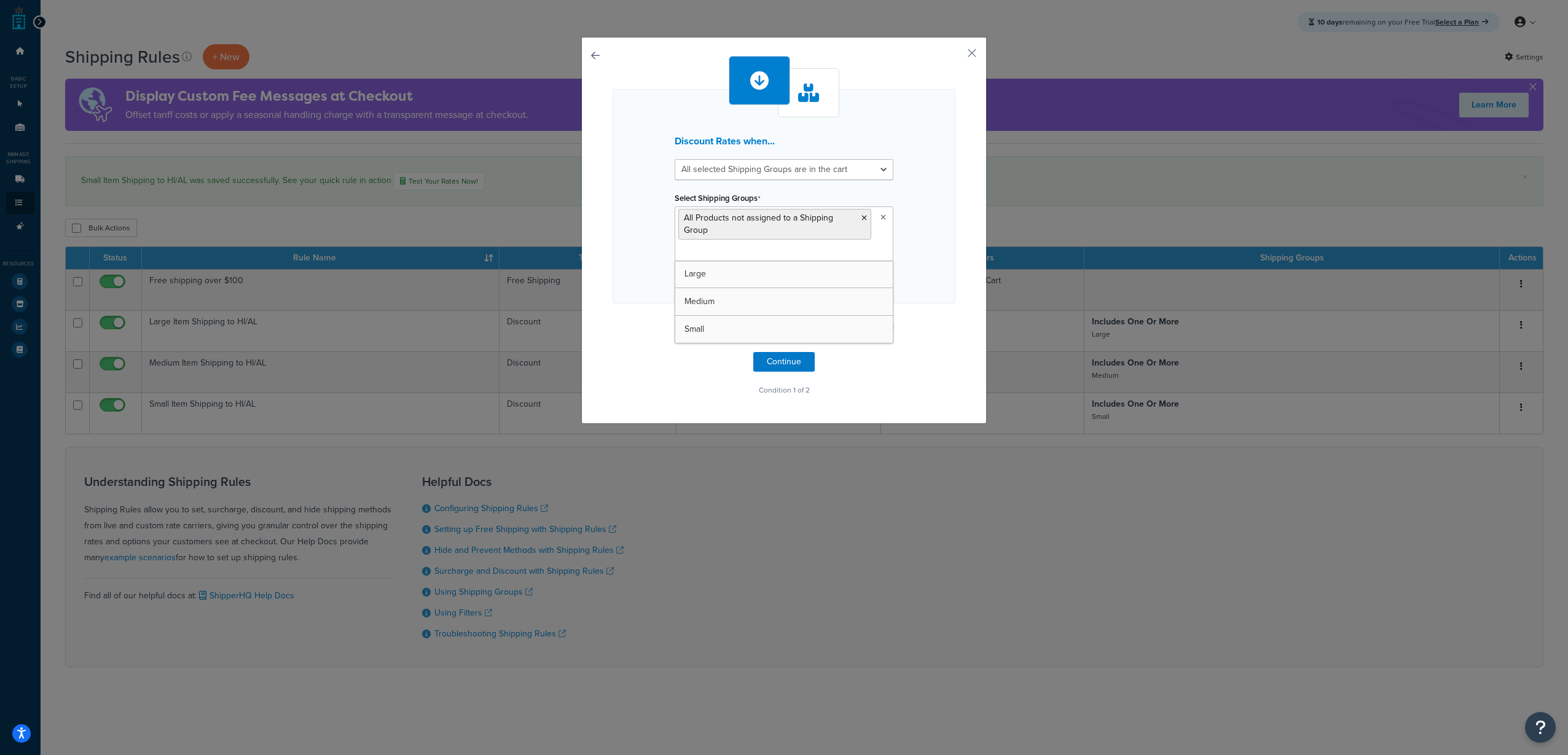
click at [959, 296] on div "Discount Rates when... All selected Shipping Groups are in the cart Any selecte…" at bounding box center [784, 230] width 405 height 387
click at [799, 362] on button "Continue" at bounding box center [784, 362] width 62 height 20
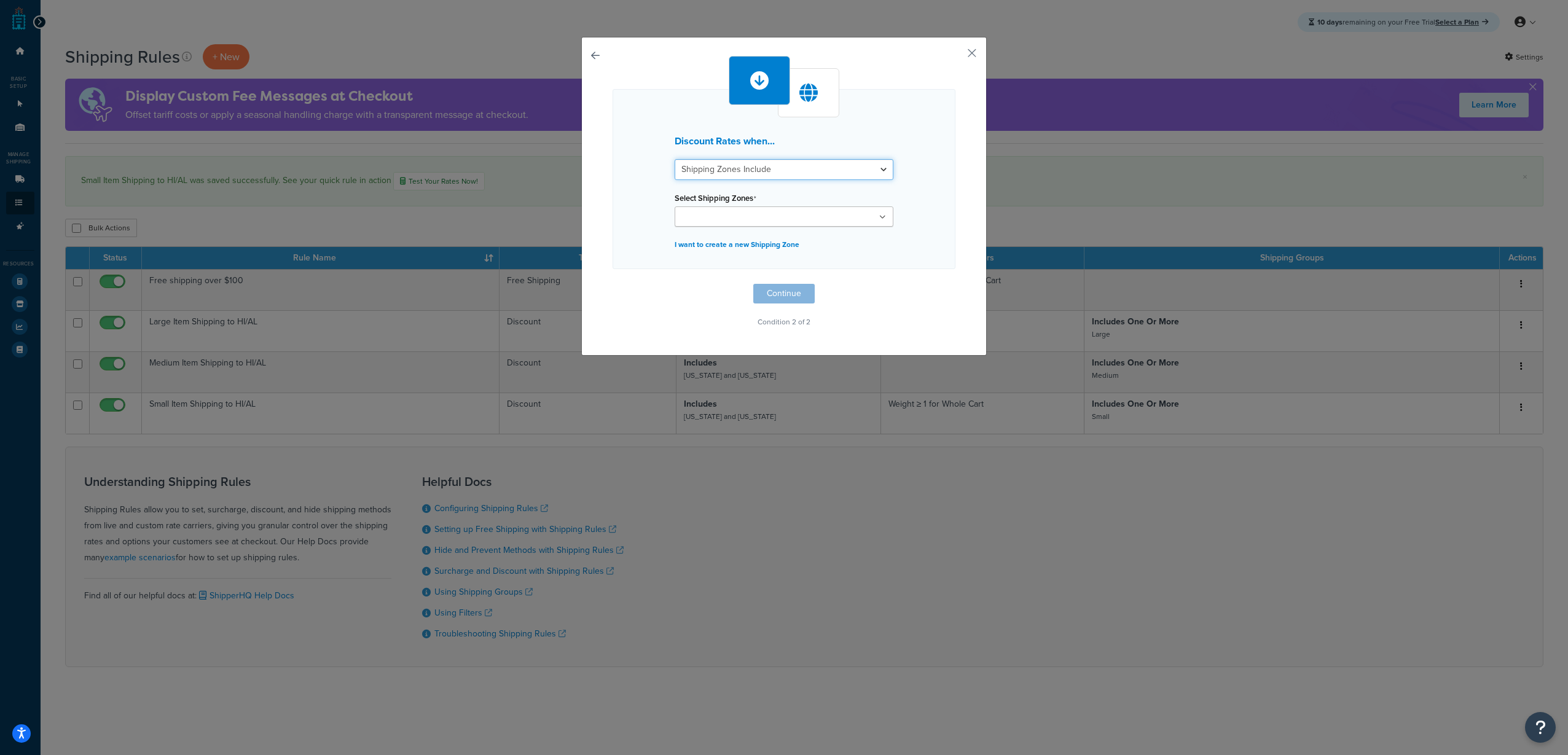
click at [839, 171] on select "Shipping Zones Include Shipping Zones Do Not Include" at bounding box center [784, 169] width 219 height 21
click at [907, 145] on div "Discount Rates when... Shipping Zones Include Shipping Zones Do Not Include Sel…" at bounding box center [784, 178] width 343 height 180
click at [836, 231] on div "Discount Rates when... Shipping Zones Include Shipping Zones Do Not Include Sel…" at bounding box center [784, 178] width 343 height 180
click at [841, 211] on ul at bounding box center [784, 216] width 219 height 21
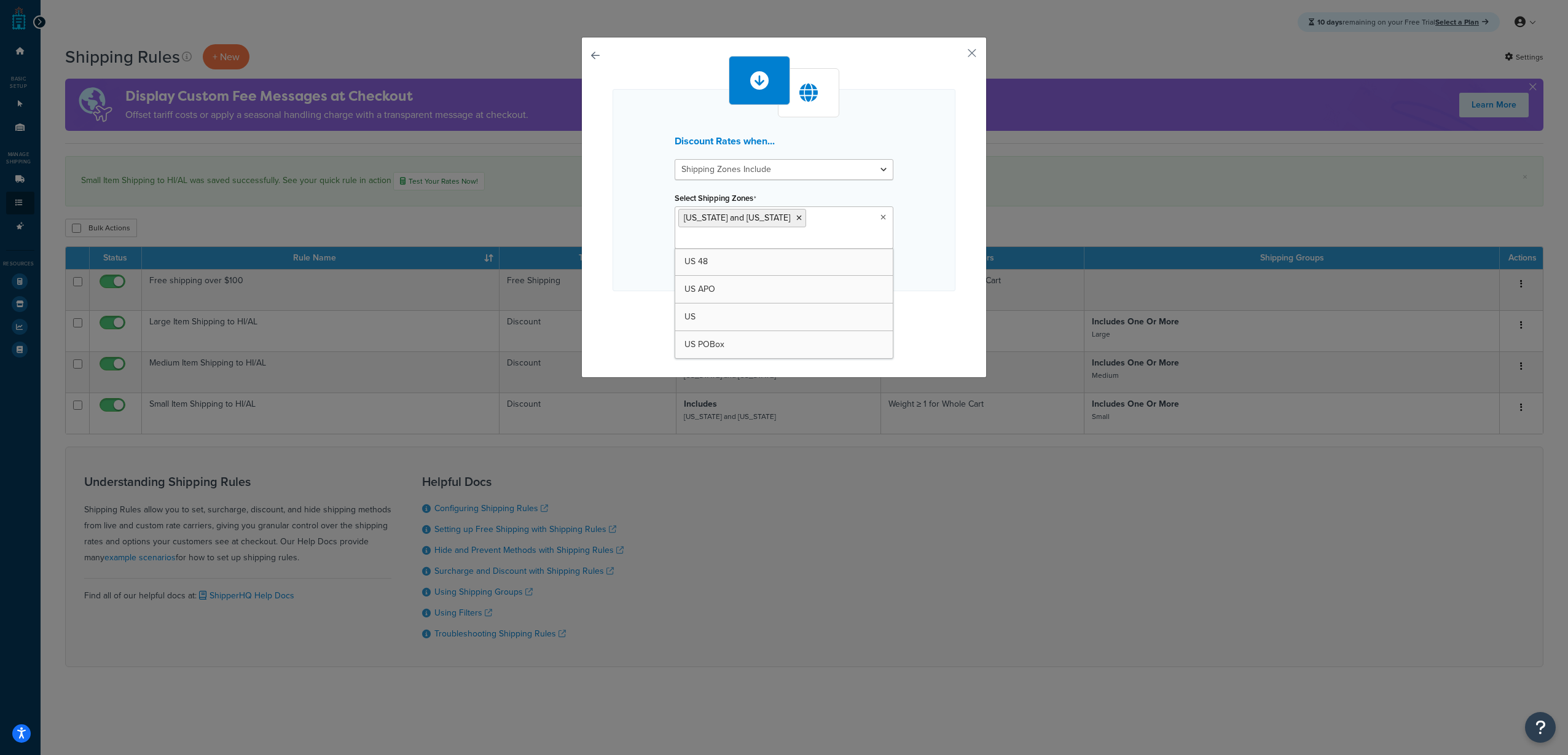
click at [930, 263] on div "Discount Rates when... Shipping Zones Include Shipping Zones Do Not Include Sel…" at bounding box center [784, 190] width 343 height 202
click at [789, 306] on button "Continue" at bounding box center [784, 316] width 62 height 20
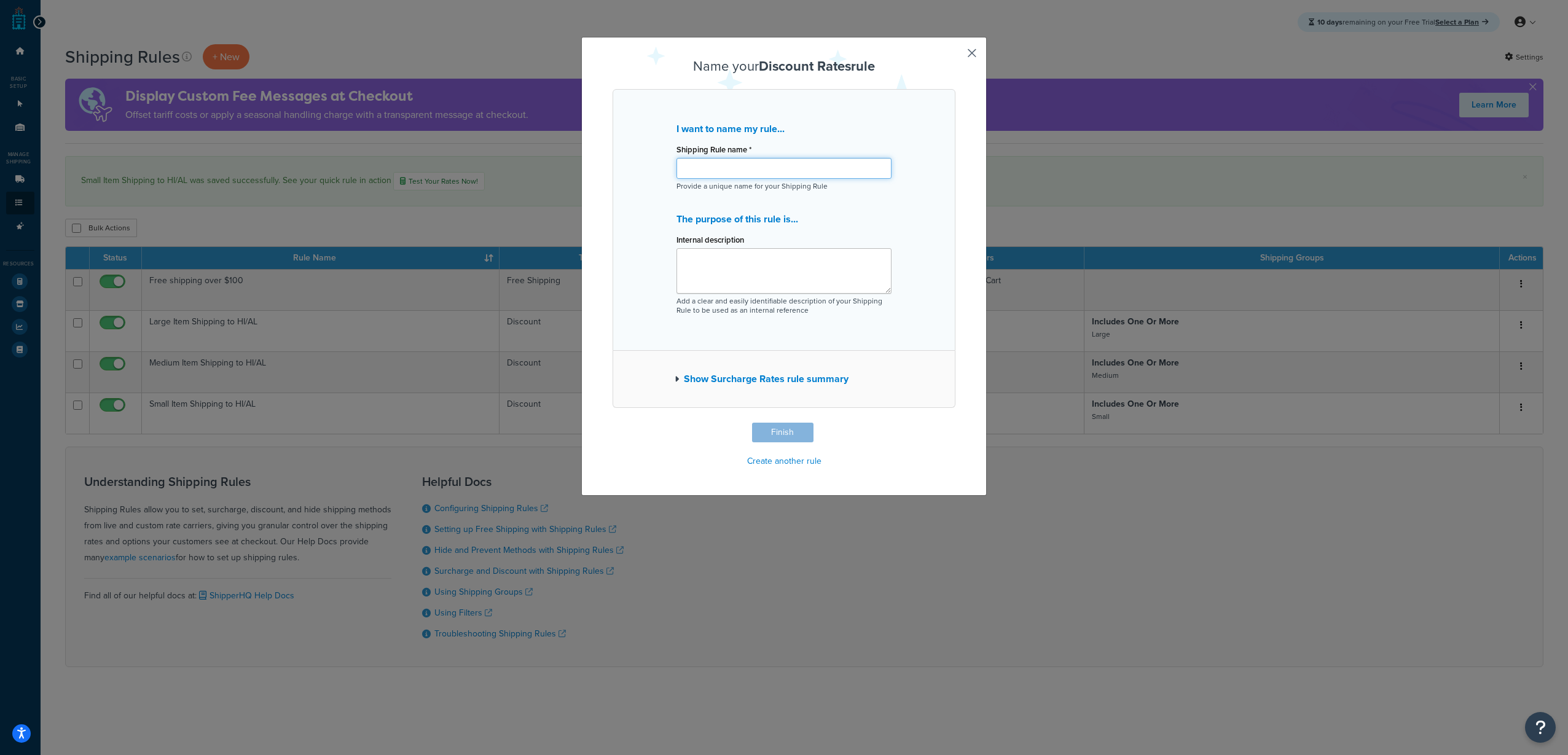
click at [820, 168] on input "Shipping Rule name *" at bounding box center [784, 168] width 215 height 21
type input "All other AL/HI Items"
click at [758, 297] on p "Add a clear and easily identifiable description of your Shipping Rule to be use…" at bounding box center [784, 306] width 215 height 19
click at [827, 168] on input "All other AL/HI Items" at bounding box center [784, 168] width 215 height 21
type input "All other AL/HI Items- 40% off"
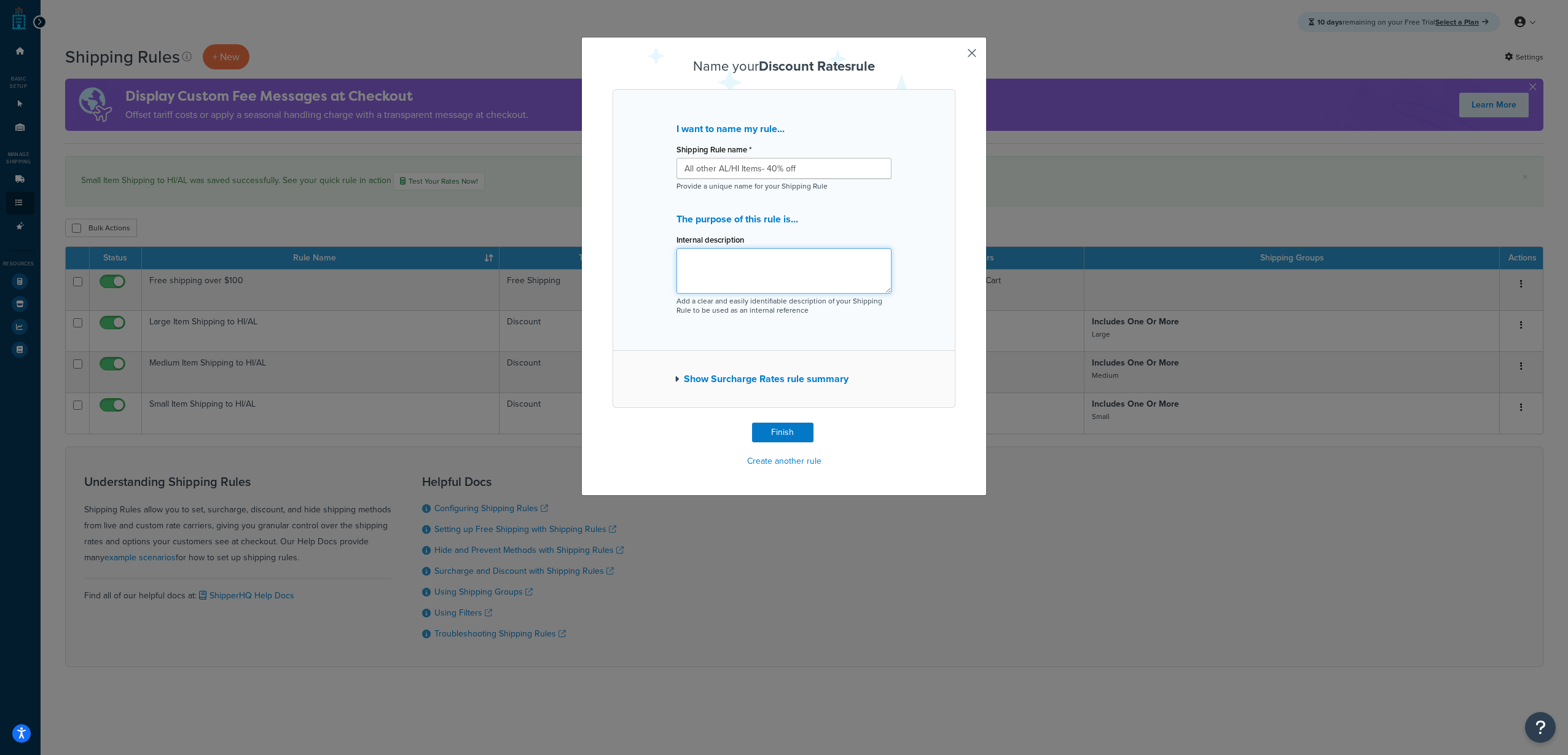
click at [751, 256] on textarea "Internal description" at bounding box center [784, 271] width 215 height 46
type textarea "4"
type textarea "Catch all rule - 40% off, no additional discount for items not in shipping grou…"
click at [797, 435] on button "Finish" at bounding box center [782, 433] width 62 height 20
type input "All other AL/HI Items- 40% off"
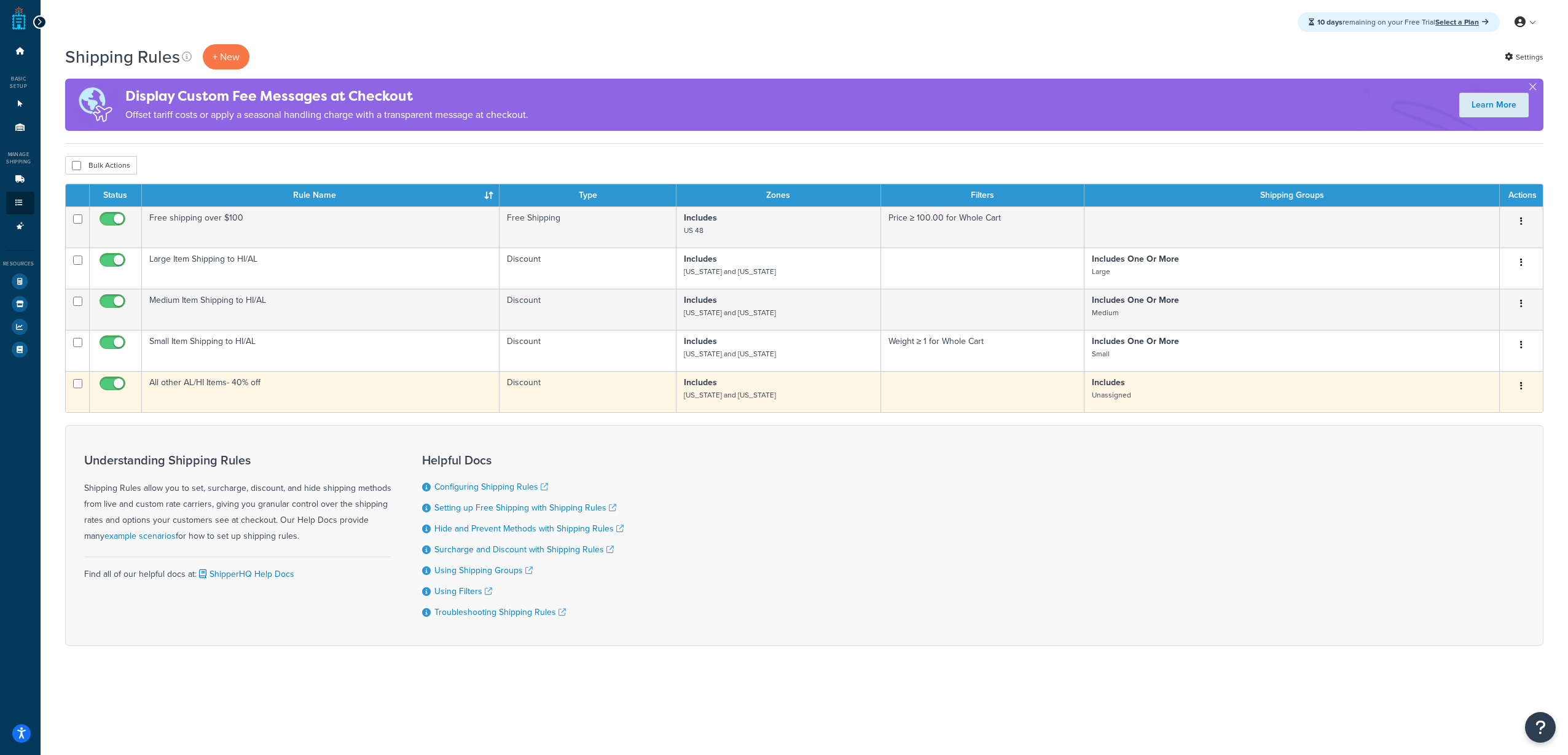
click at [351, 392] on td "All other AL/HI Items- 40% off" at bounding box center [321, 391] width 358 height 41
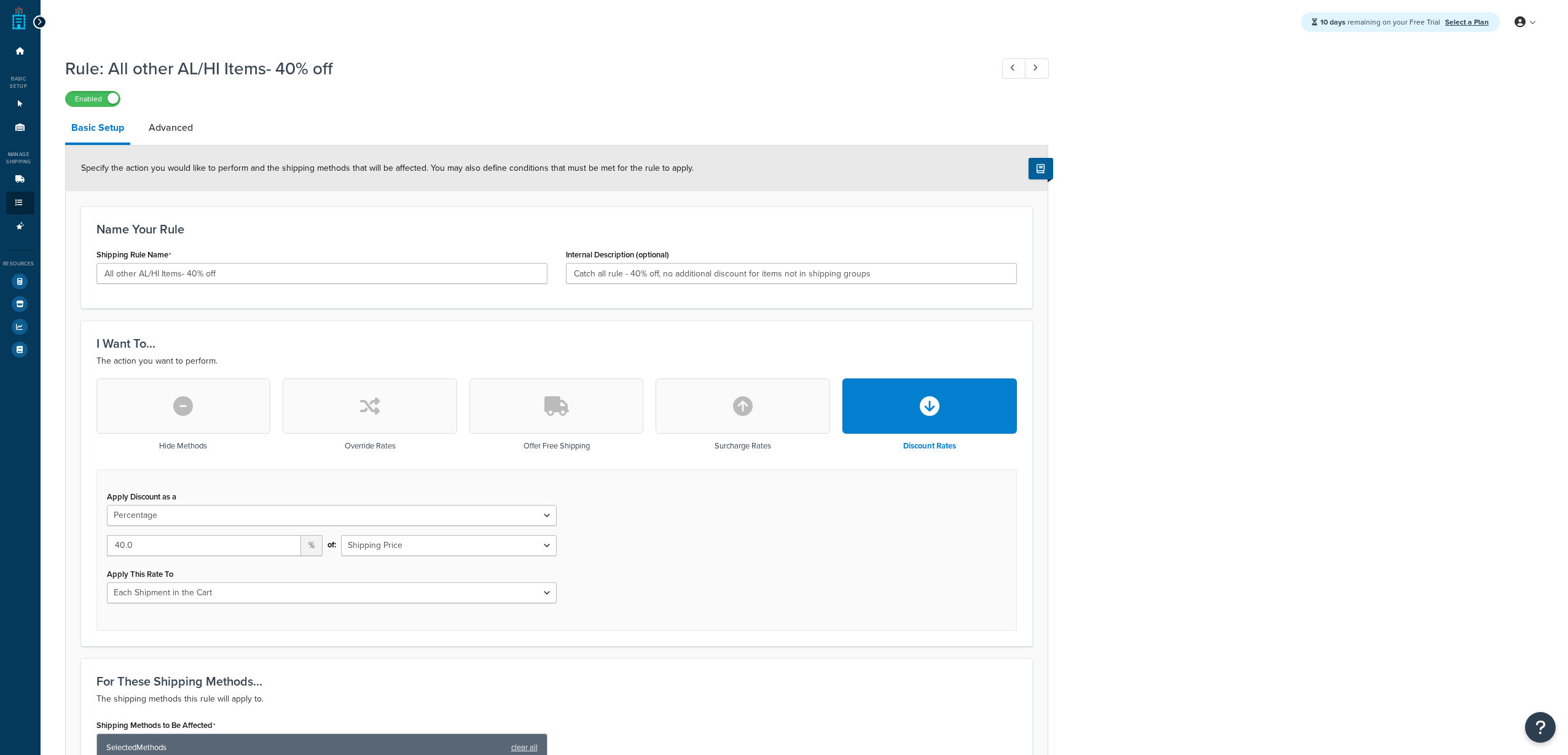
select select "PERCENTAGE"
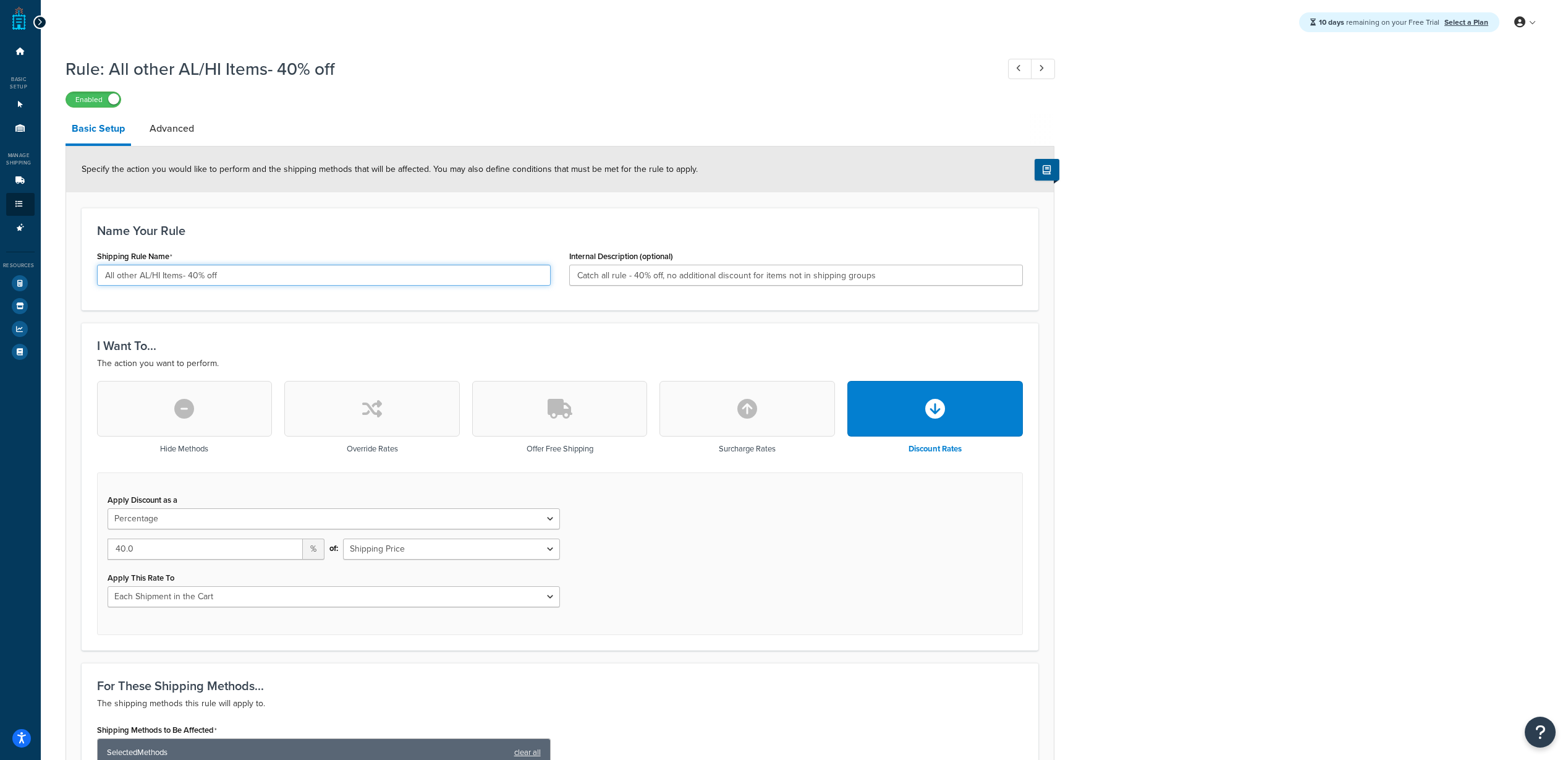
click at [170, 278] on input "All other AL/HI Items- 40% off" at bounding box center [324, 274] width 454 height 21
drag, startPoint x: 157, startPoint y: 275, endPoint x: 140, endPoint y: 274, distance: 17.0
click at [140, 274] on input "All other AL/HI Items- 40% off" at bounding box center [324, 274] width 454 height 21
click at [286, 275] on input "All other AL/HI Items- 40% off" at bounding box center [324, 274] width 454 height 21
click at [164, 276] on input "All other AL/HI Items- 40% off" at bounding box center [324, 274] width 454 height 21
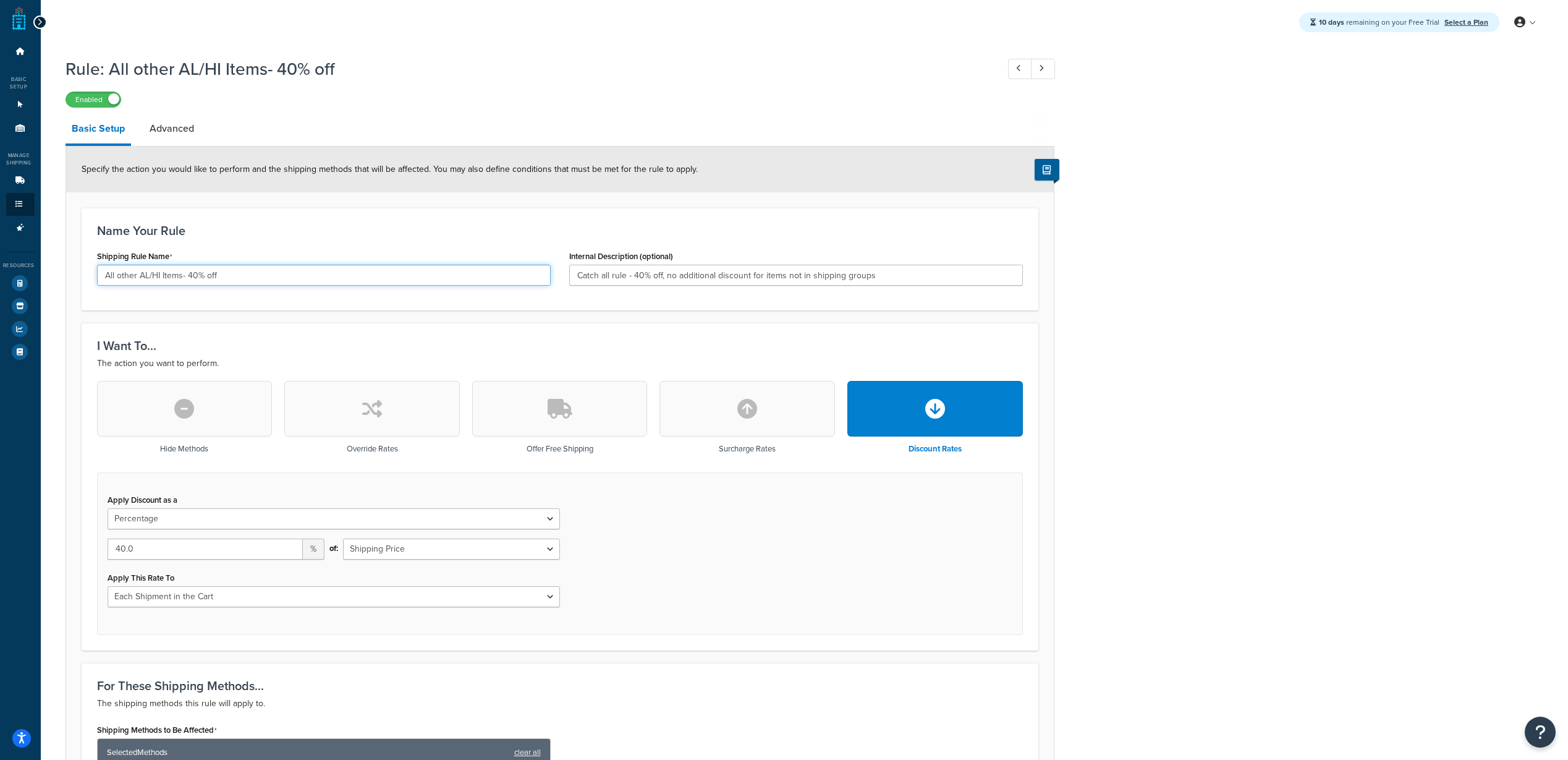
drag, startPoint x: 160, startPoint y: 276, endPoint x: 138, endPoint y: 272, distance: 22.4
click at [138, 272] on input "All other AL/HI Items- 40% off" at bounding box center [324, 274] width 454 height 21
type input "All other Items and locations - 40% off"
click at [1151, 423] on div "Rule: All other AL/HI Items- 40% off Enabled Basic Setup Advanced Specify the a…" at bounding box center [804, 666] width 1527 height 1230
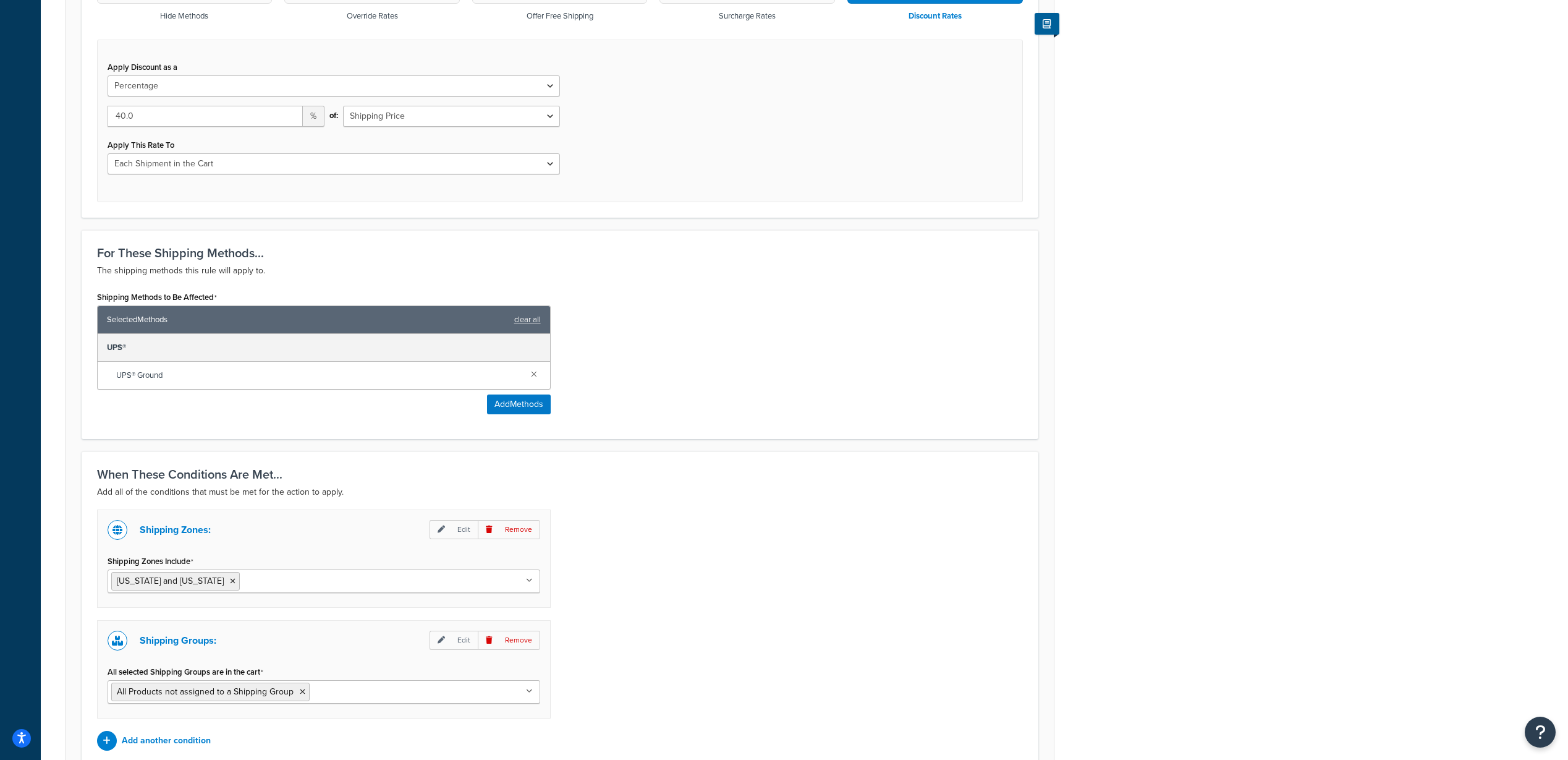
scroll to position [552, 0]
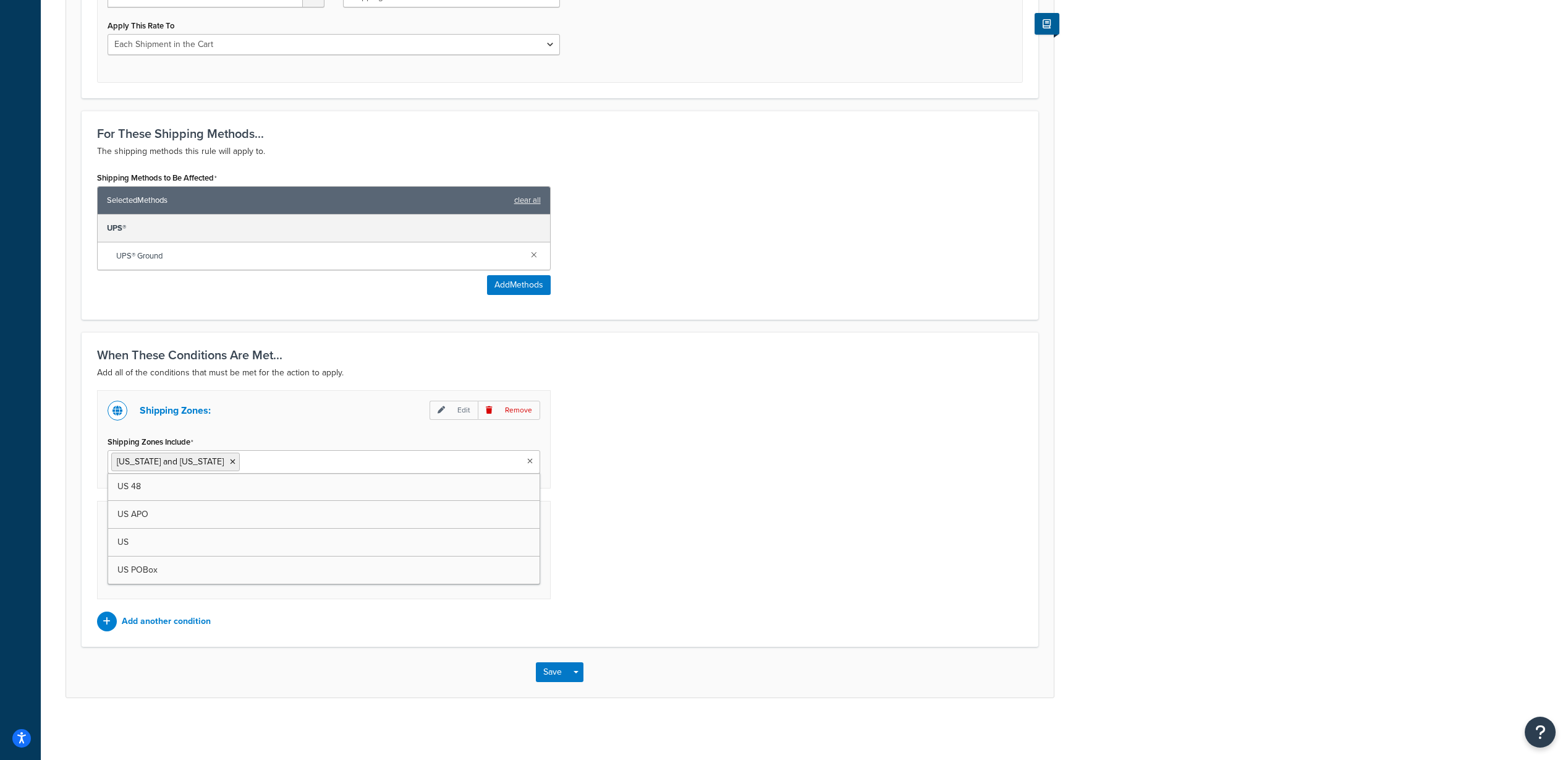
click at [375, 457] on ul "[US_STATE] and [US_STATE]" at bounding box center [324, 461] width 433 height 23
click at [810, 633] on div "When These Conditions Are Met... Add all of the conditions that must be met for…" at bounding box center [559, 489] width 957 height 315
click at [541, 670] on button "Save" at bounding box center [553, 673] width 33 height 20
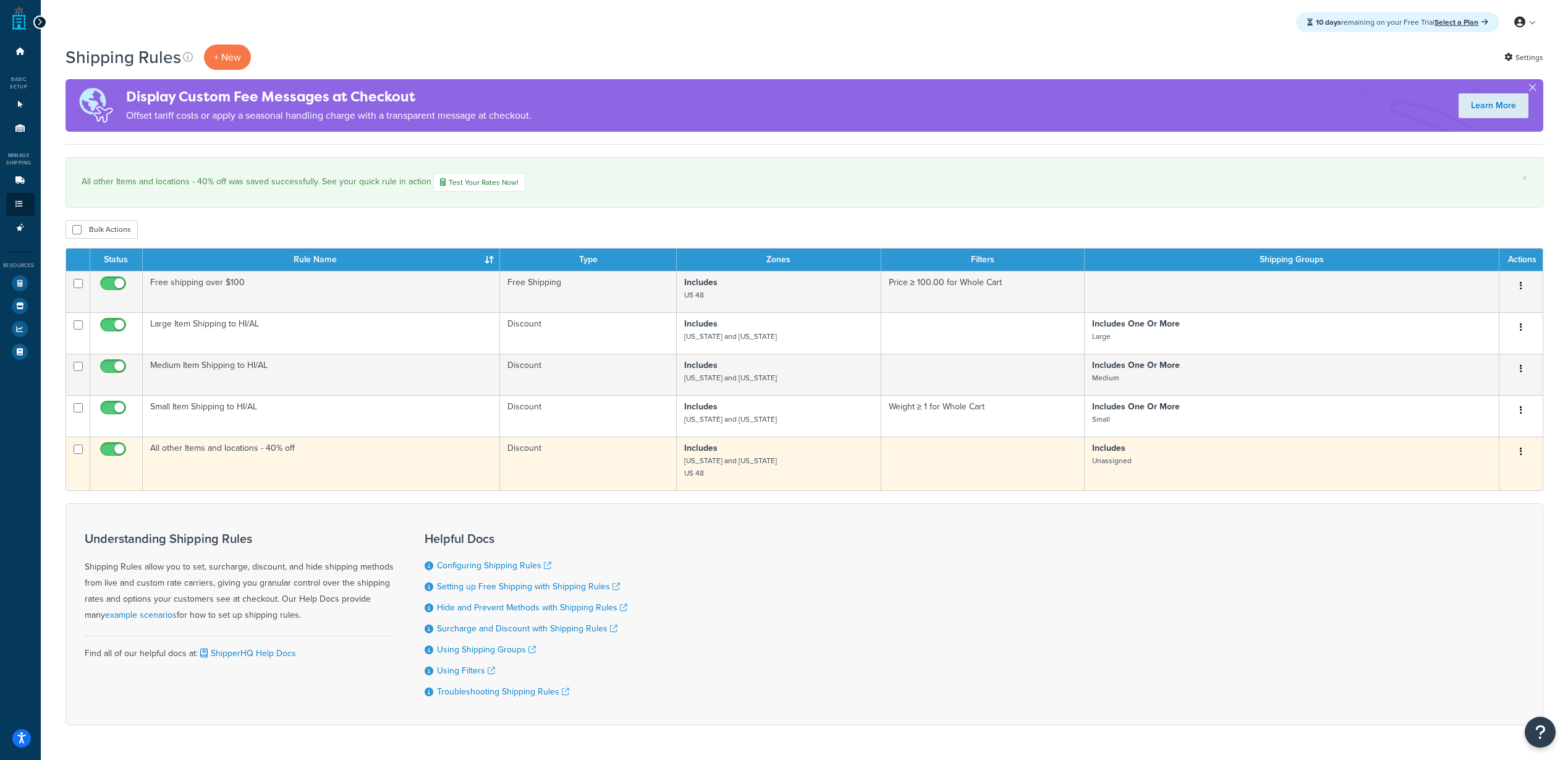
click at [311, 463] on td "All other Items and locations - 40% off" at bounding box center [321, 463] width 357 height 54
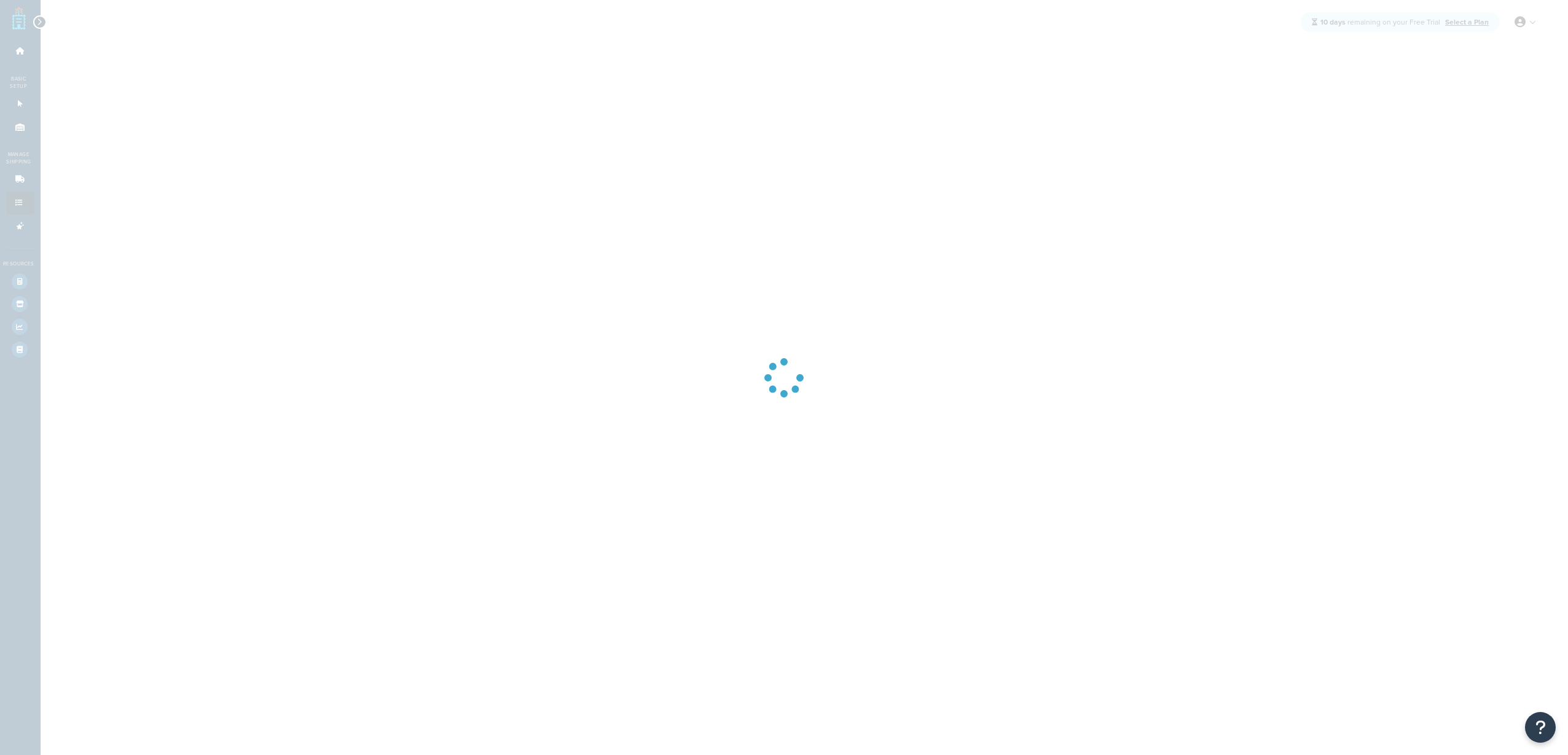
select select "PERCENTAGE"
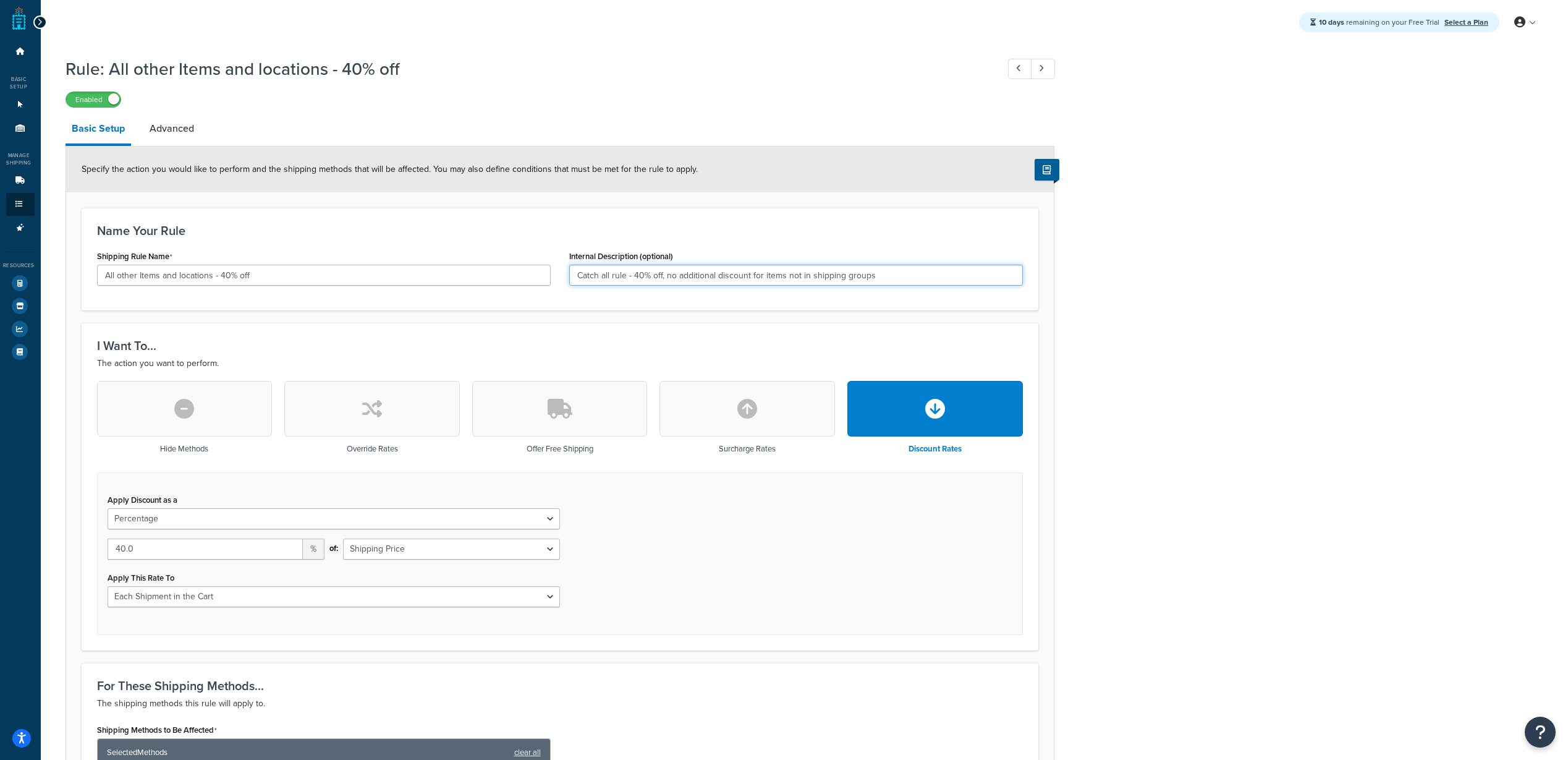
click at [639, 278] on input "Catch all rule - 40% off, no additional discount for items not in shipping grou…" at bounding box center [796, 274] width 454 height 21
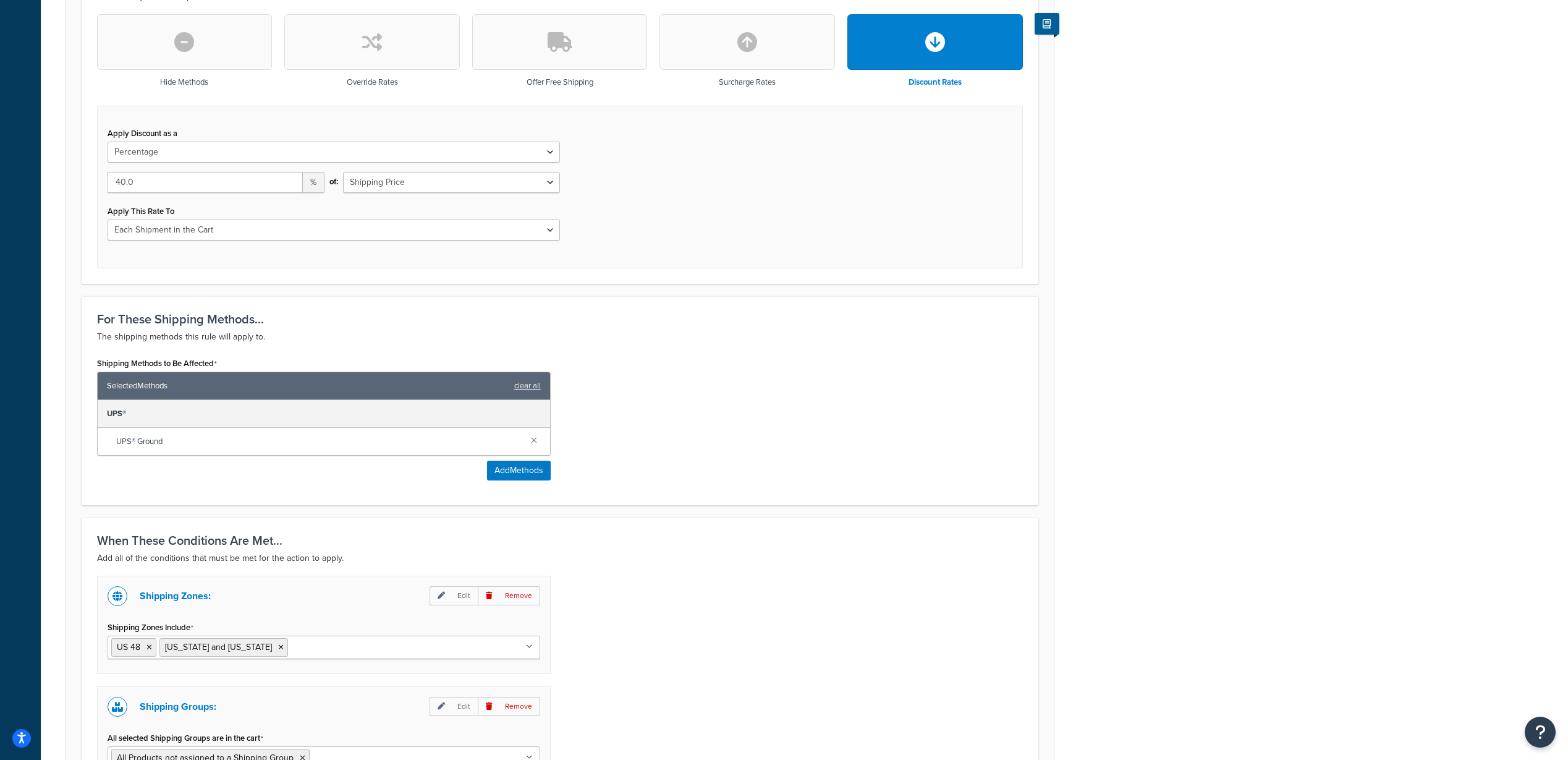
scroll to position [305, 0]
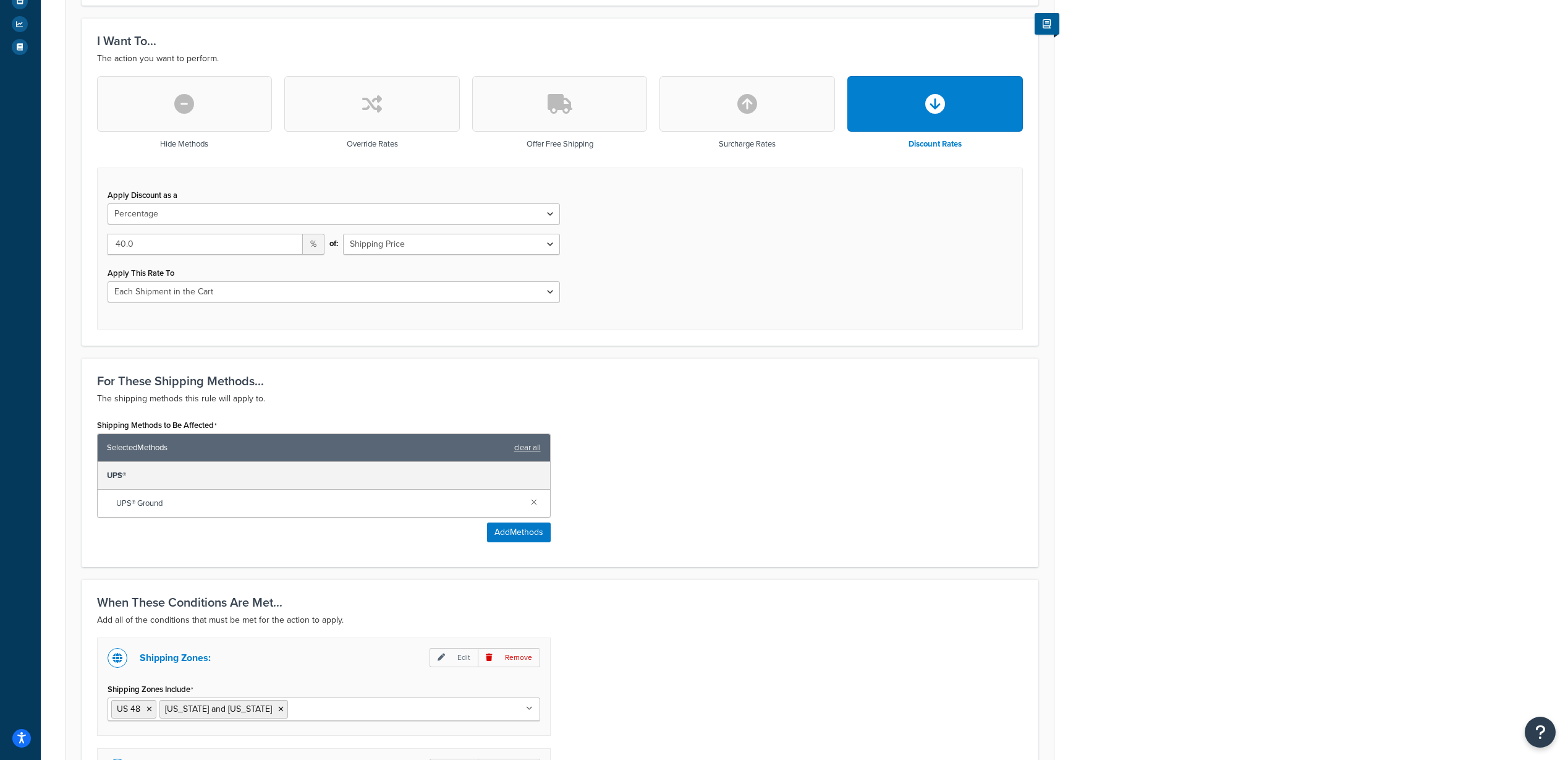
type input "Catch all rule - 50% off, no additional discount for items not in shipping grou…"
click at [188, 244] on input "40.0" at bounding box center [205, 244] width 196 height 21
drag, startPoint x: 203, startPoint y: 244, endPoint x: 73, endPoint y: 240, distance: 130.1
click at [73, 240] on form "Specify the action you would like to perform and the shipping methods that will…" at bounding box center [559, 393] width 987 height 1103
type input "50"
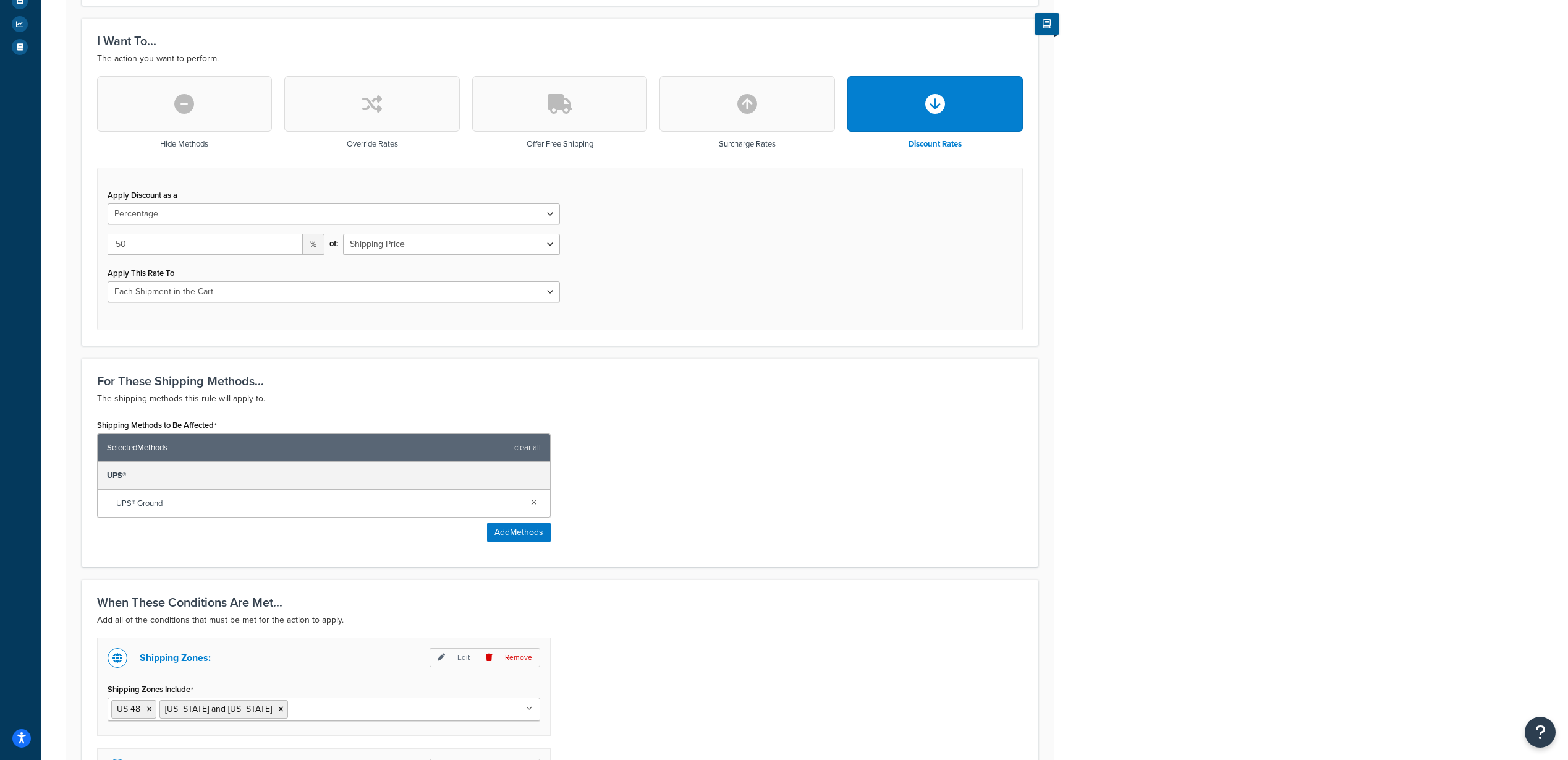
click at [1193, 414] on div "Rule: All other Items and locations - 40% off Enabled Basic Setup Advanced Spec…" at bounding box center [804, 361] width 1527 height 1230
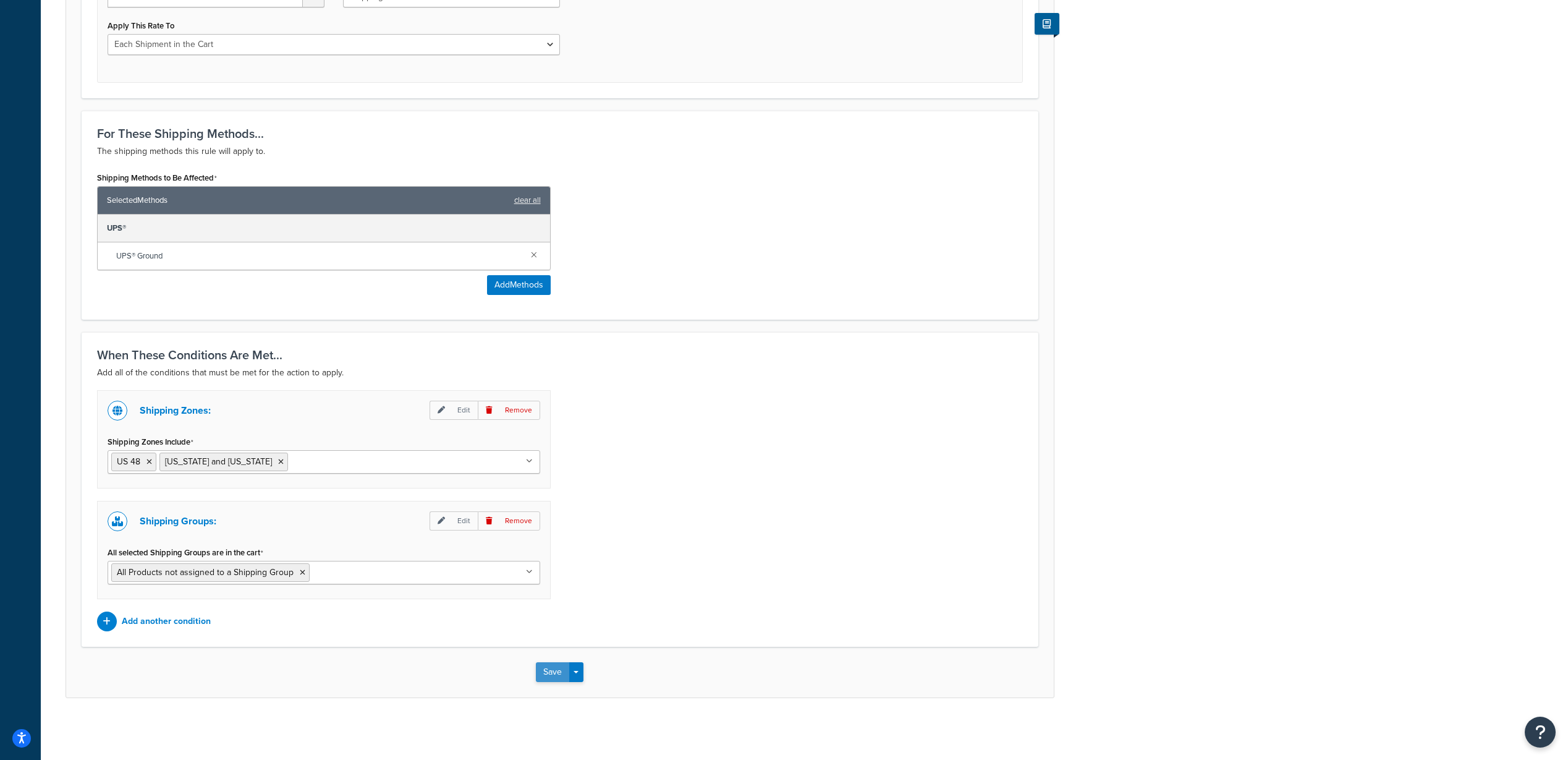
click at [559, 665] on button "Save" at bounding box center [553, 673] width 33 height 20
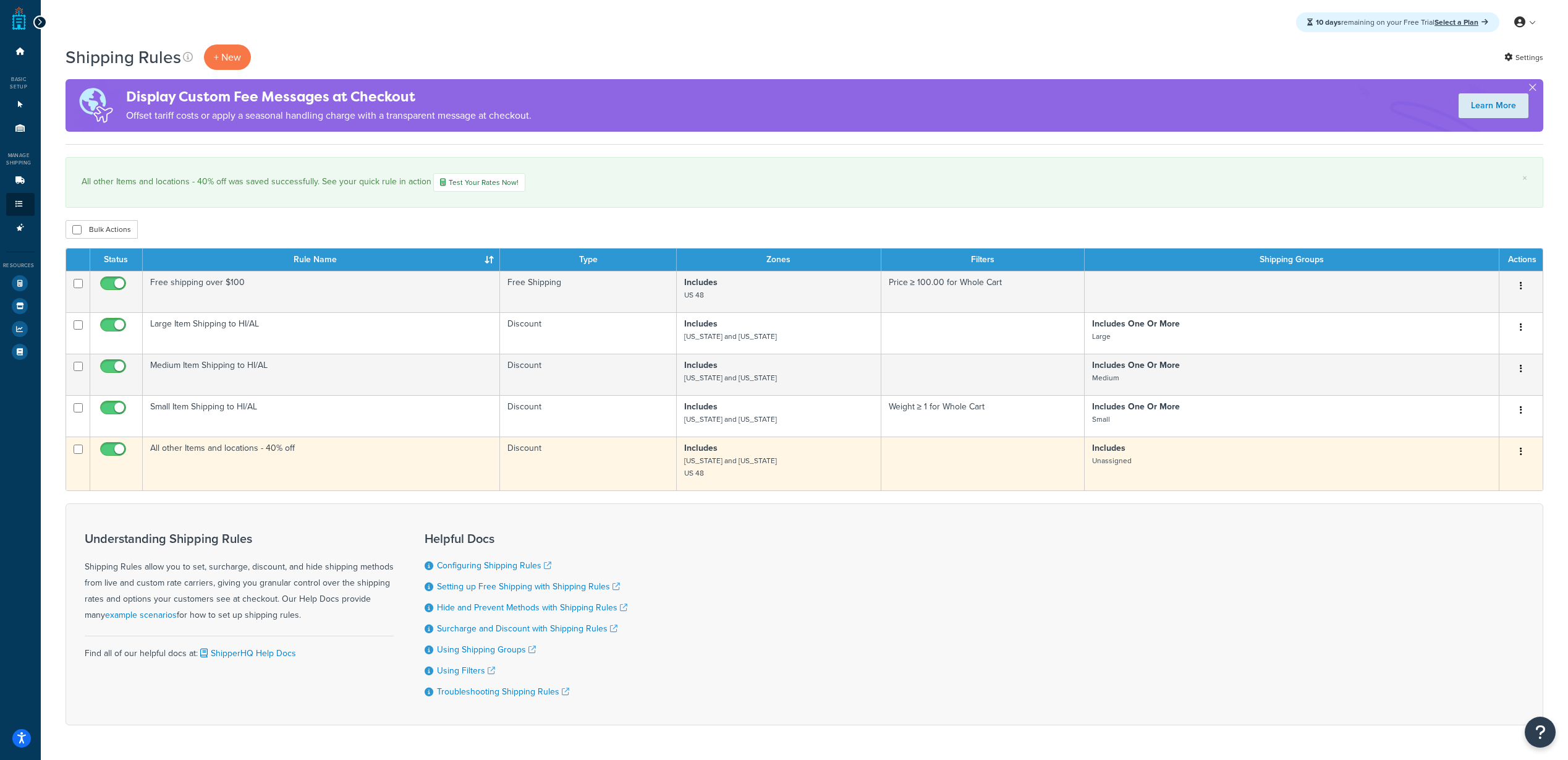
click at [296, 448] on td "All other Items and locations - 40% off" at bounding box center [321, 463] width 357 height 54
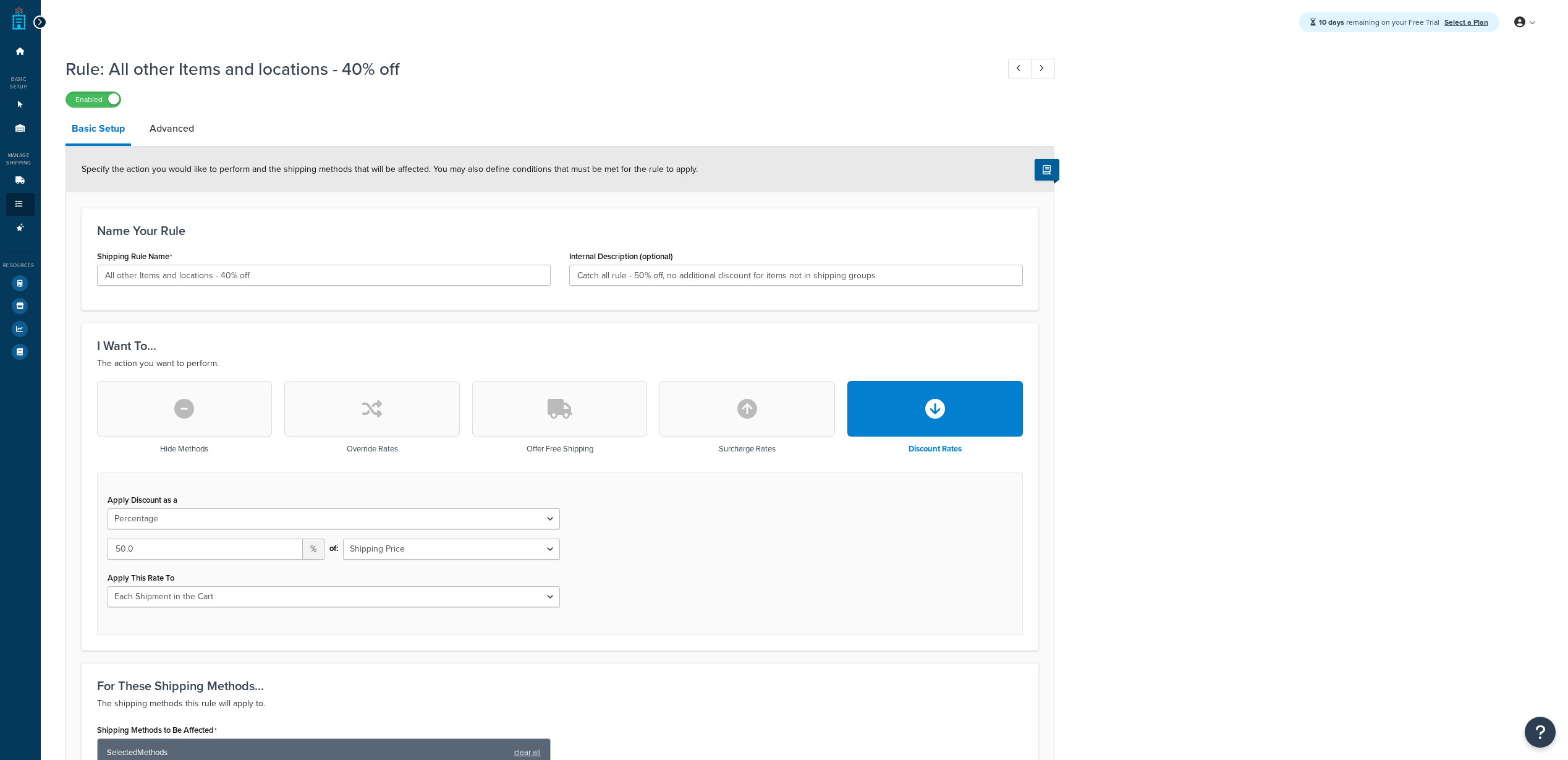
select select "PERCENTAGE"
click at [221, 271] on input "All other Items and locations - 40% off" at bounding box center [324, 274] width 454 height 21
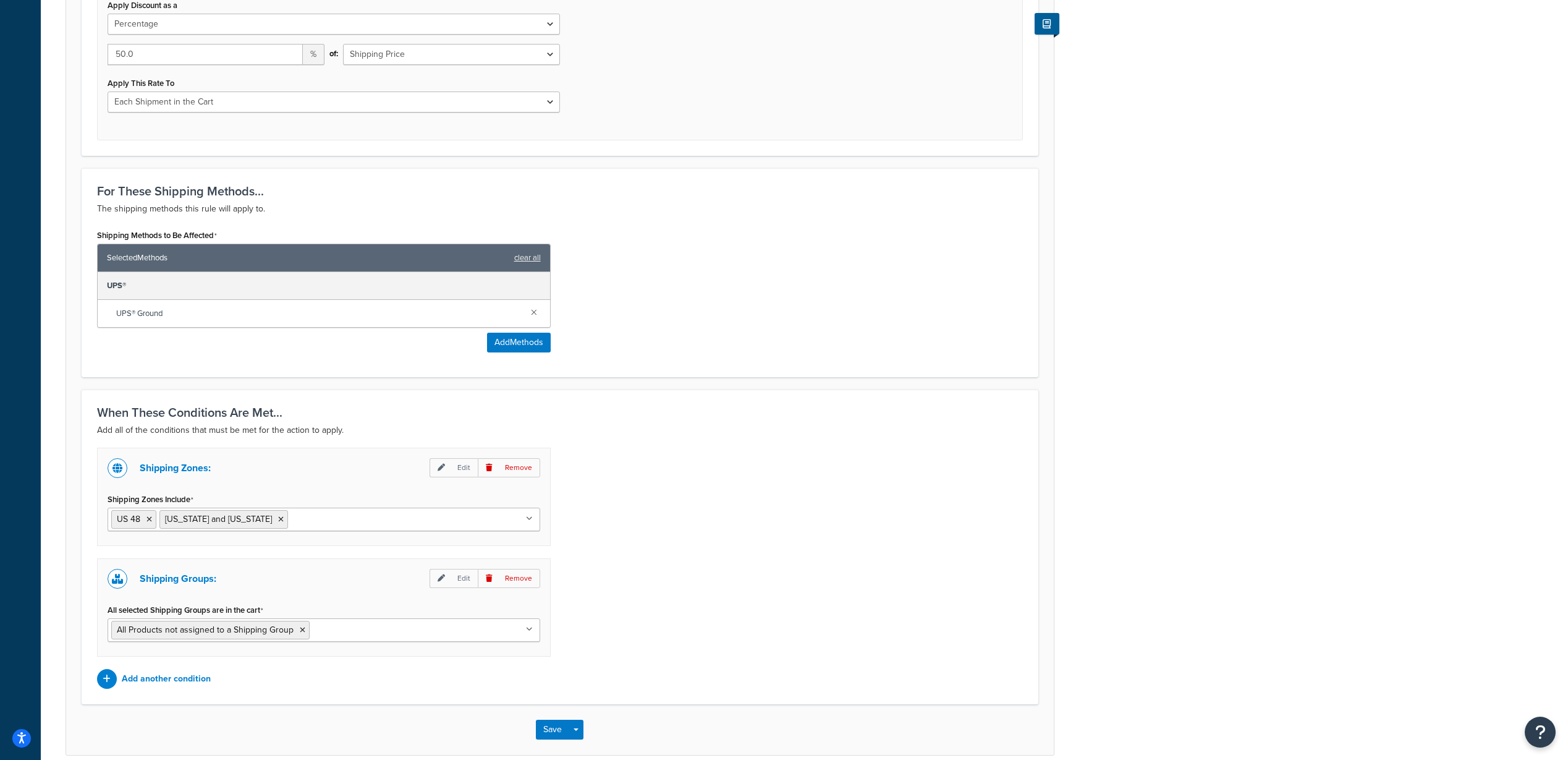
scroll to position [552, 0]
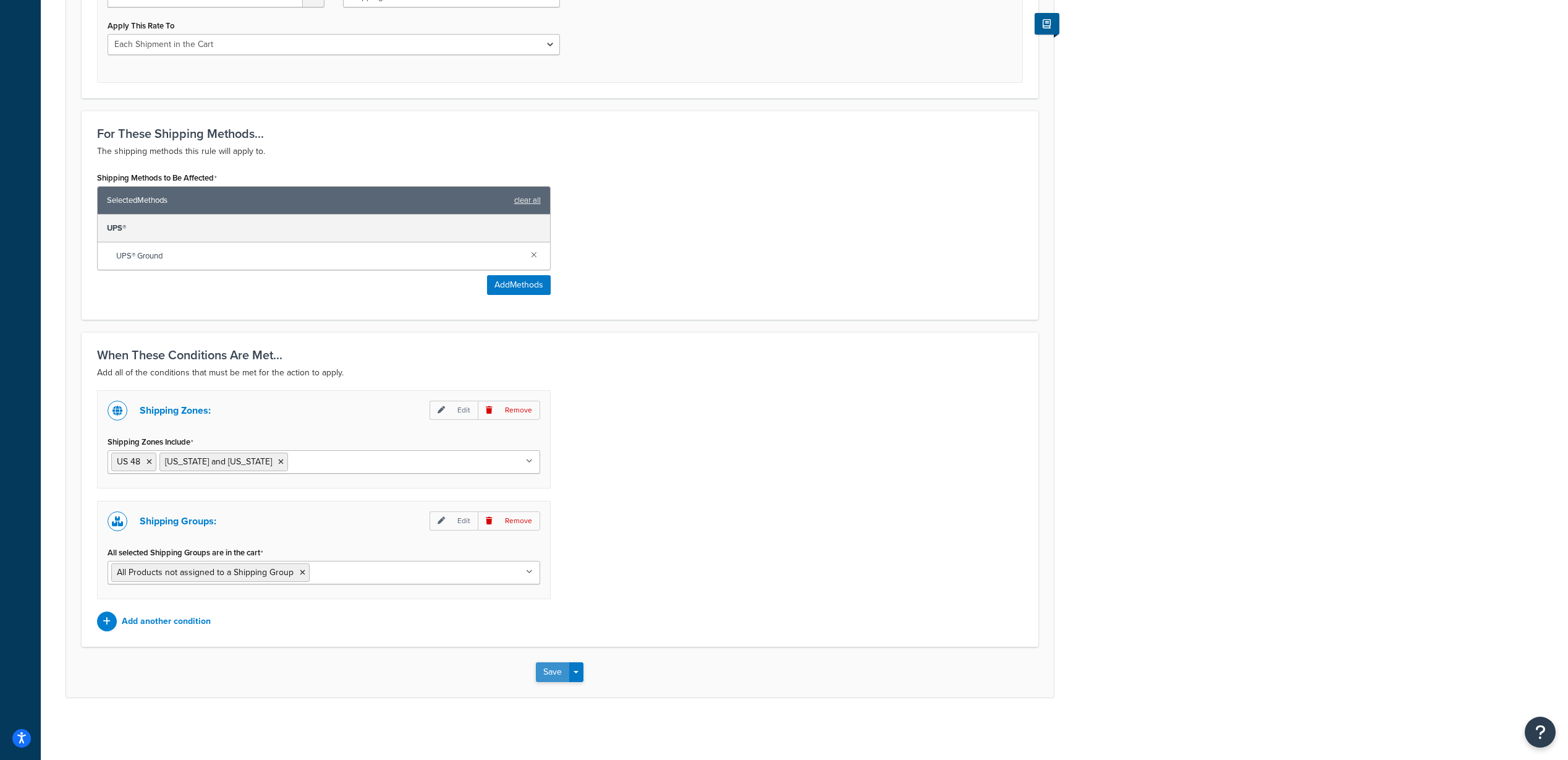
type input "All other Items and locations - 50% off"
click at [555, 669] on button "Save" at bounding box center [553, 673] width 33 height 20
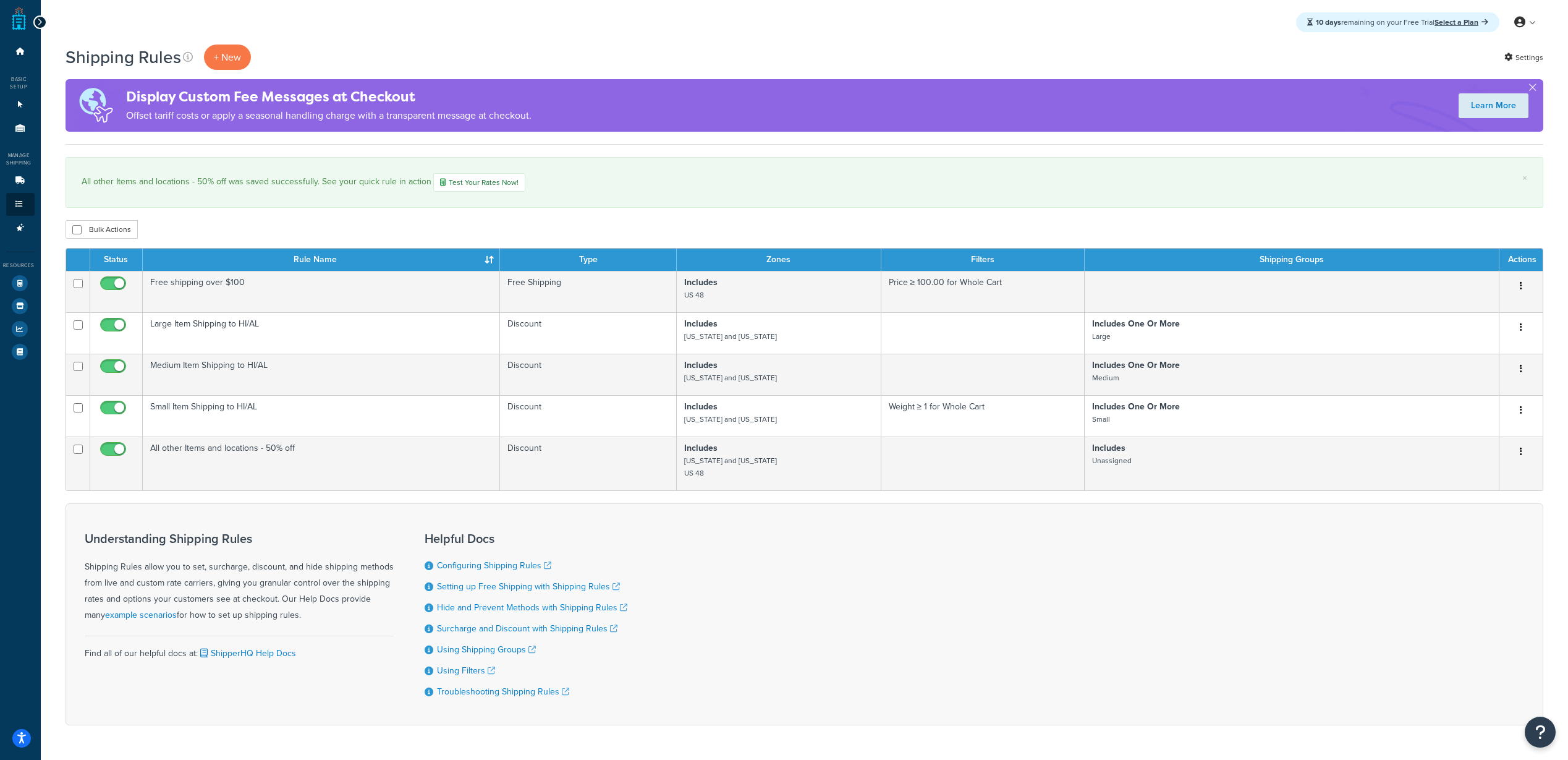
click at [1079, 703] on div "Understanding Shipping Rules Shipping Rules allow you to set, surcharge, discou…" at bounding box center [804, 614] width 1478 height 222
click at [1062, 643] on div "Understanding Shipping Rules Shipping Rules allow you to set, surcharge, discou…" at bounding box center [804, 614] width 1478 height 222
click at [933, 656] on div "Understanding Shipping Rules Shipping Rules allow you to set, surcharge, discou…" at bounding box center [804, 614] width 1478 height 222
drag, startPoint x: 933, startPoint y: 656, endPoint x: 1027, endPoint y: 681, distance: 97.3
click at [1027, 681] on div "Understanding Shipping Rules Shipping Rules allow you to set, surcharge, discou…" at bounding box center [804, 614] width 1478 height 222
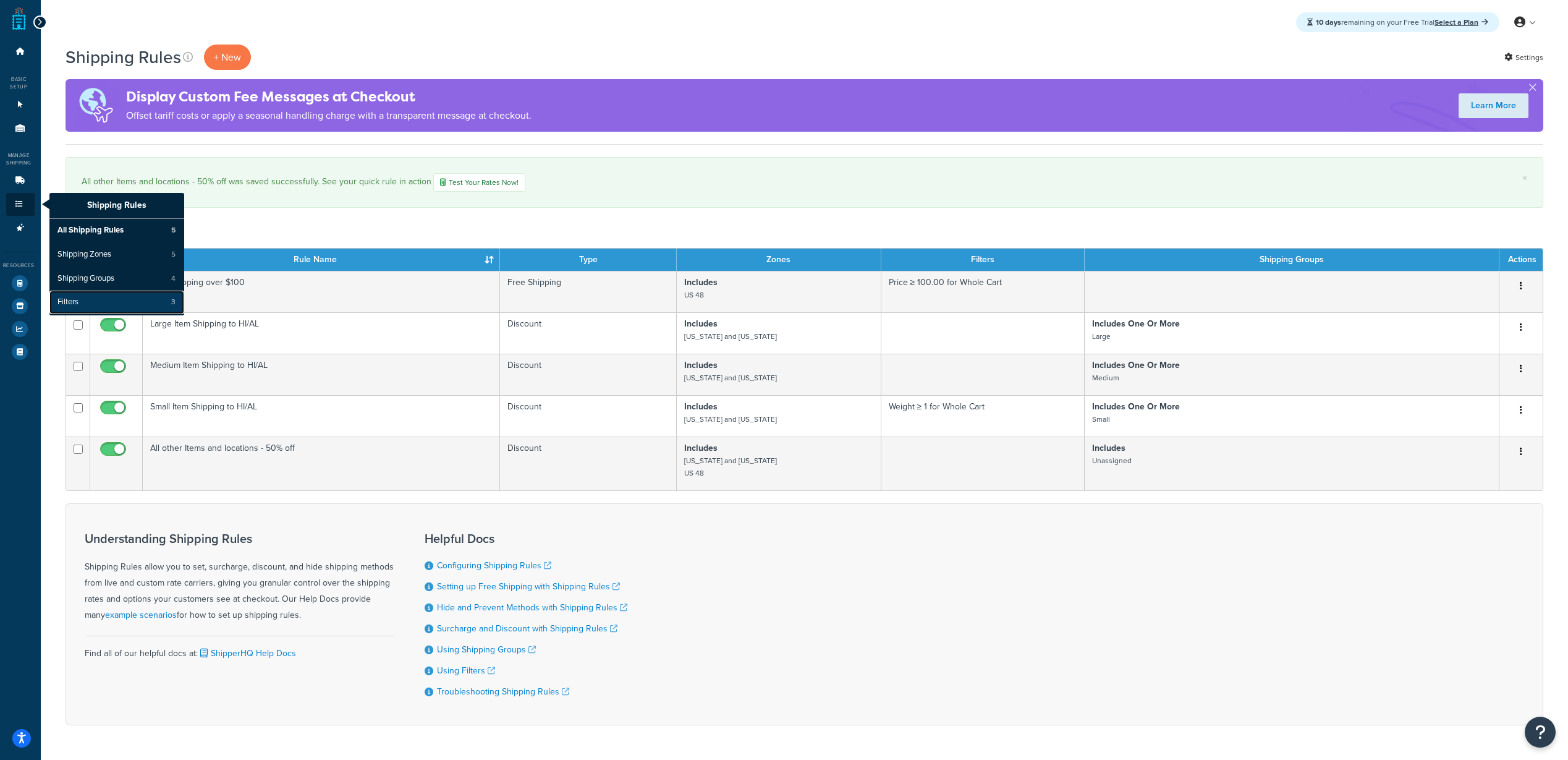
click at [79, 301] on link "Filters 3" at bounding box center [117, 302] width 135 height 23
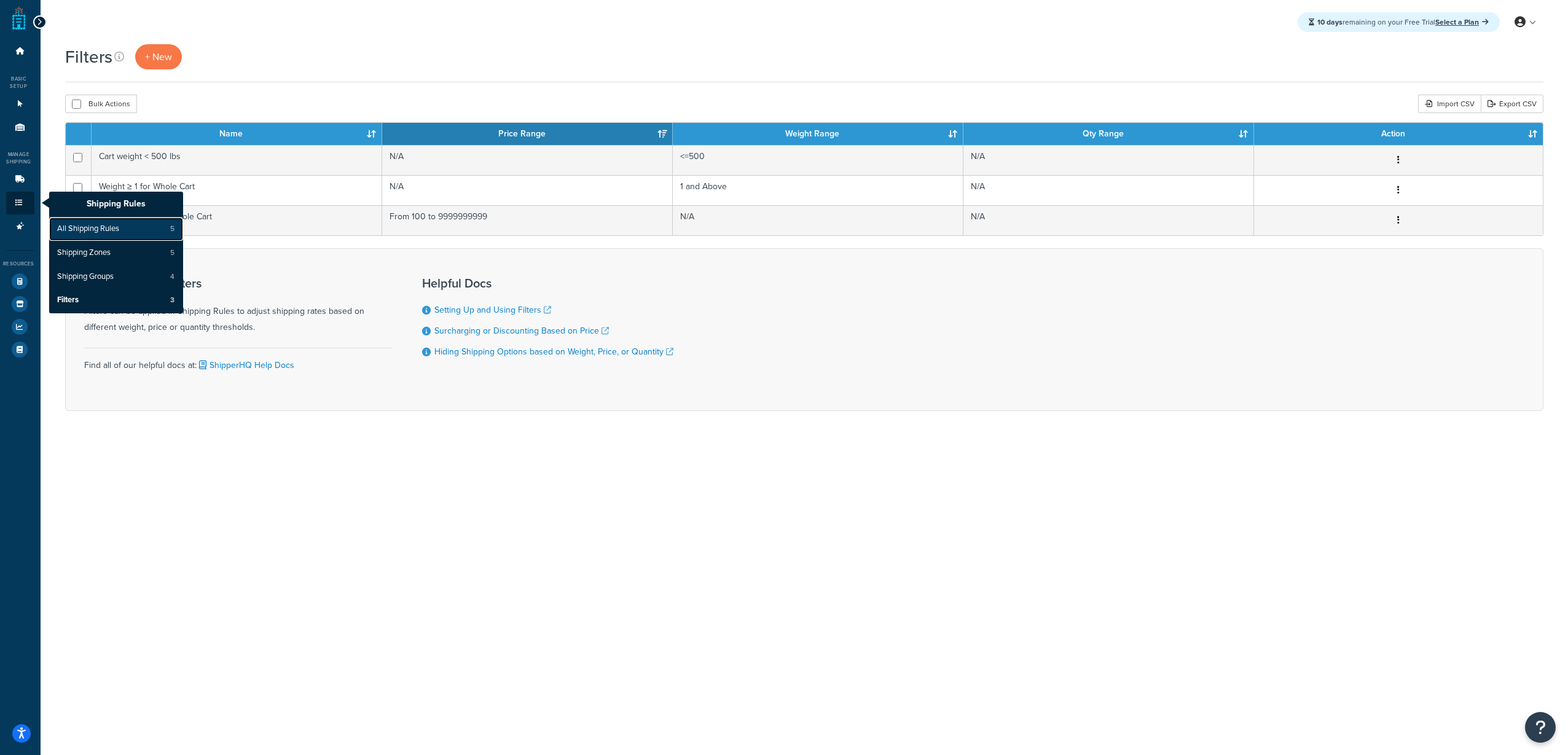
click at [68, 231] on span "All Shipping Rules" at bounding box center [88, 229] width 62 height 11
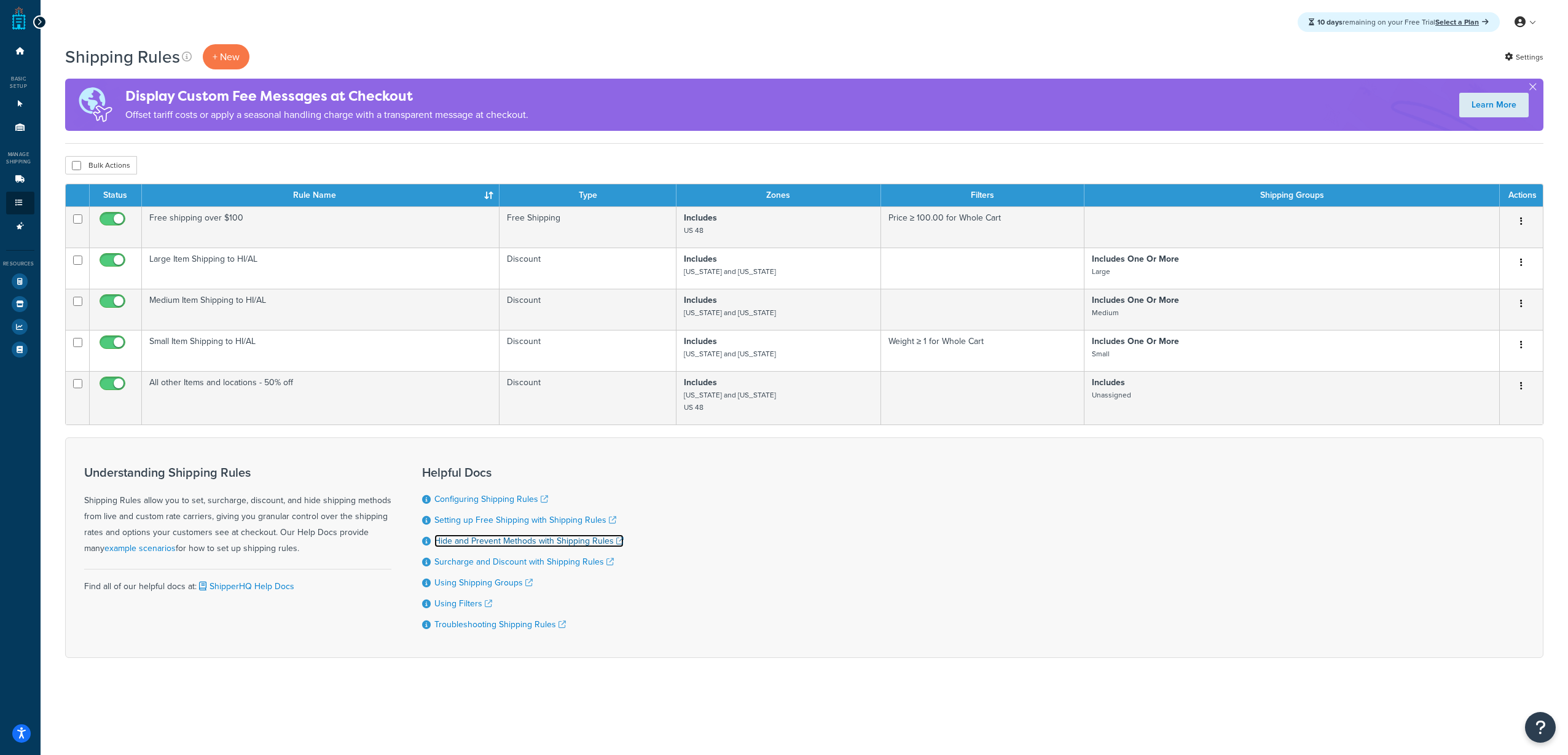
click at [528, 542] on link "Hide and Prevent Methods with Shipping Rules" at bounding box center [529, 540] width 189 height 13
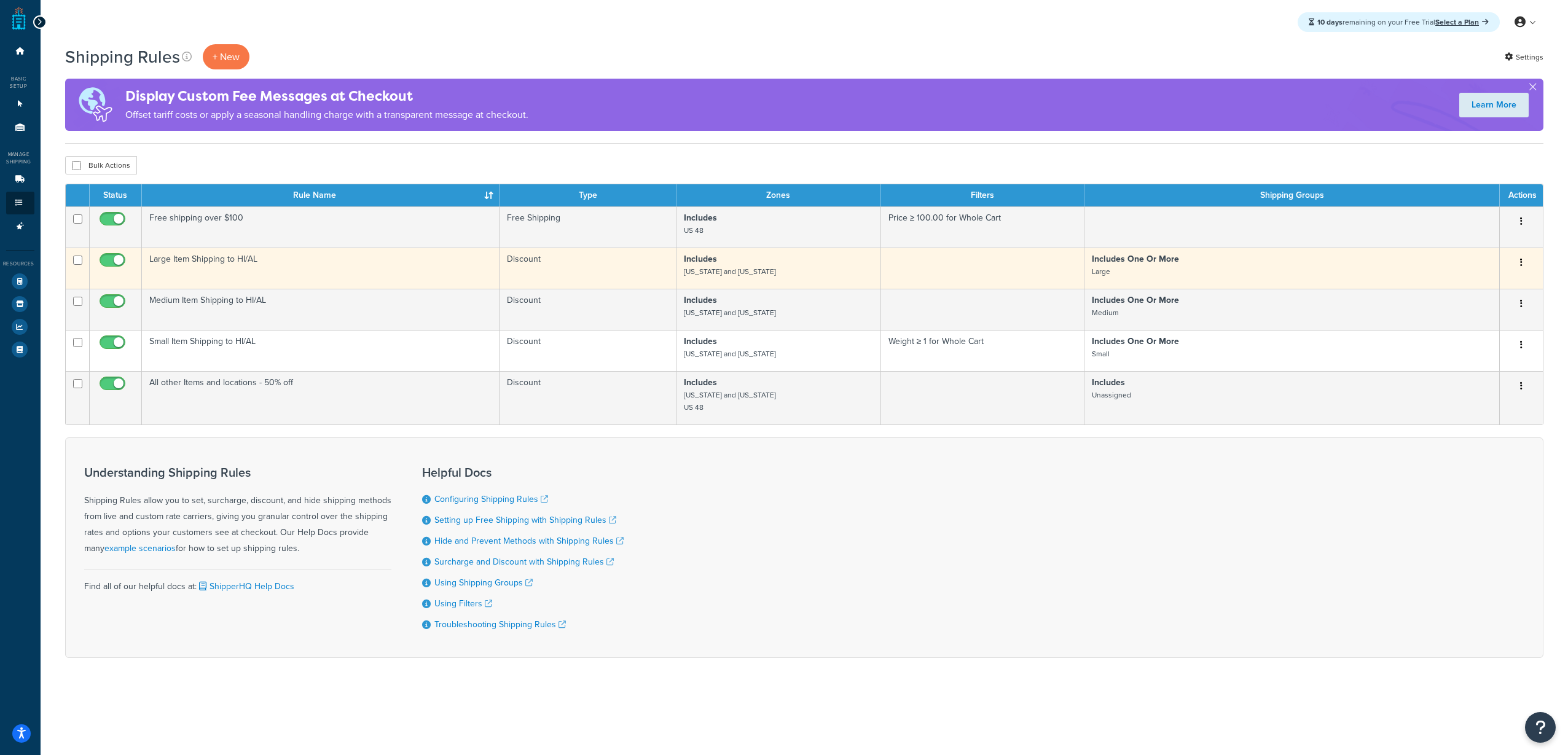
click at [225, 262] on td "Large Item Shipping to HI/AL" at bounding box center [321, 268] width 358 height 41
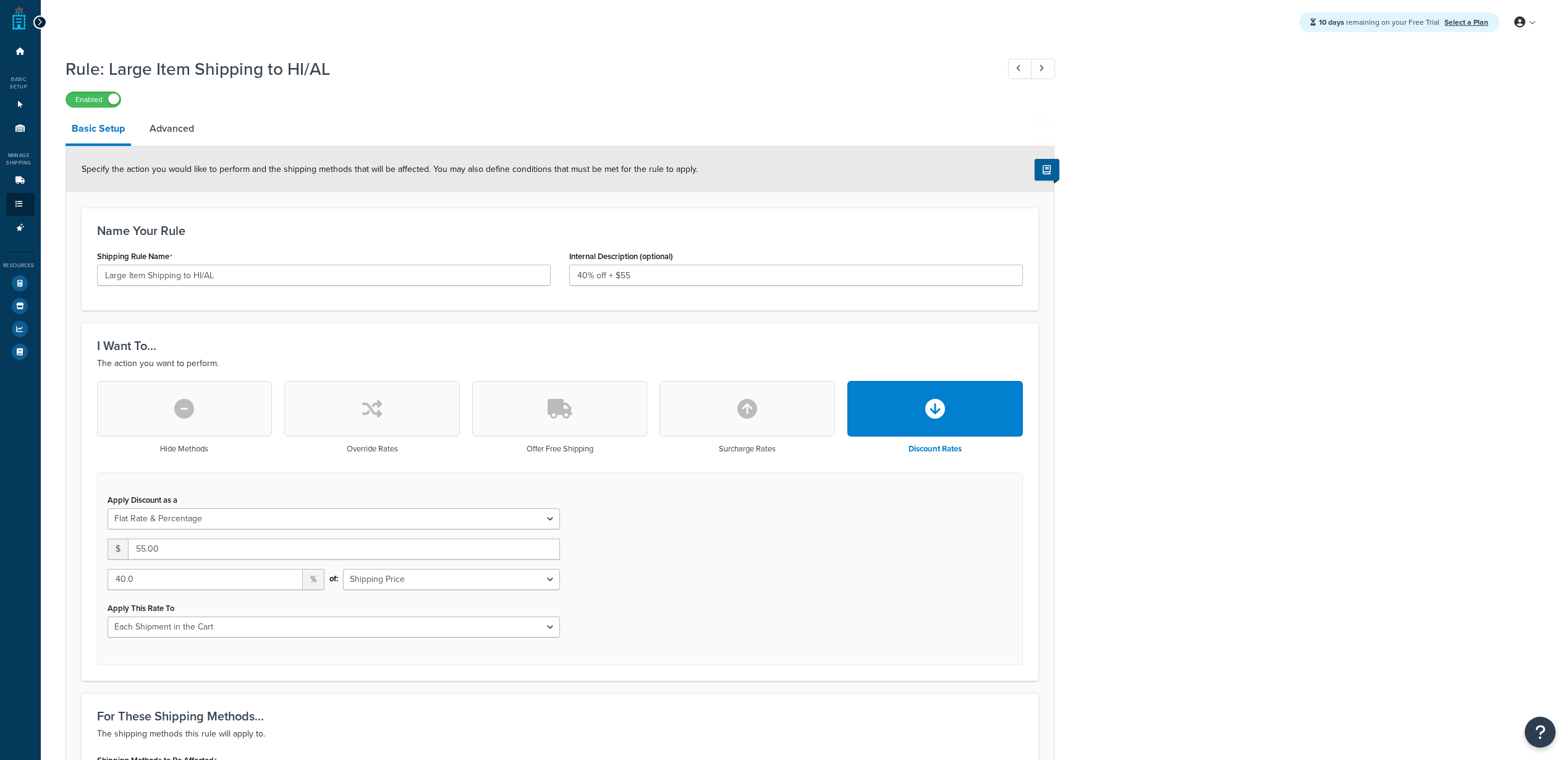
select select "FLAT_RATE_AND_PERCENTAGE"
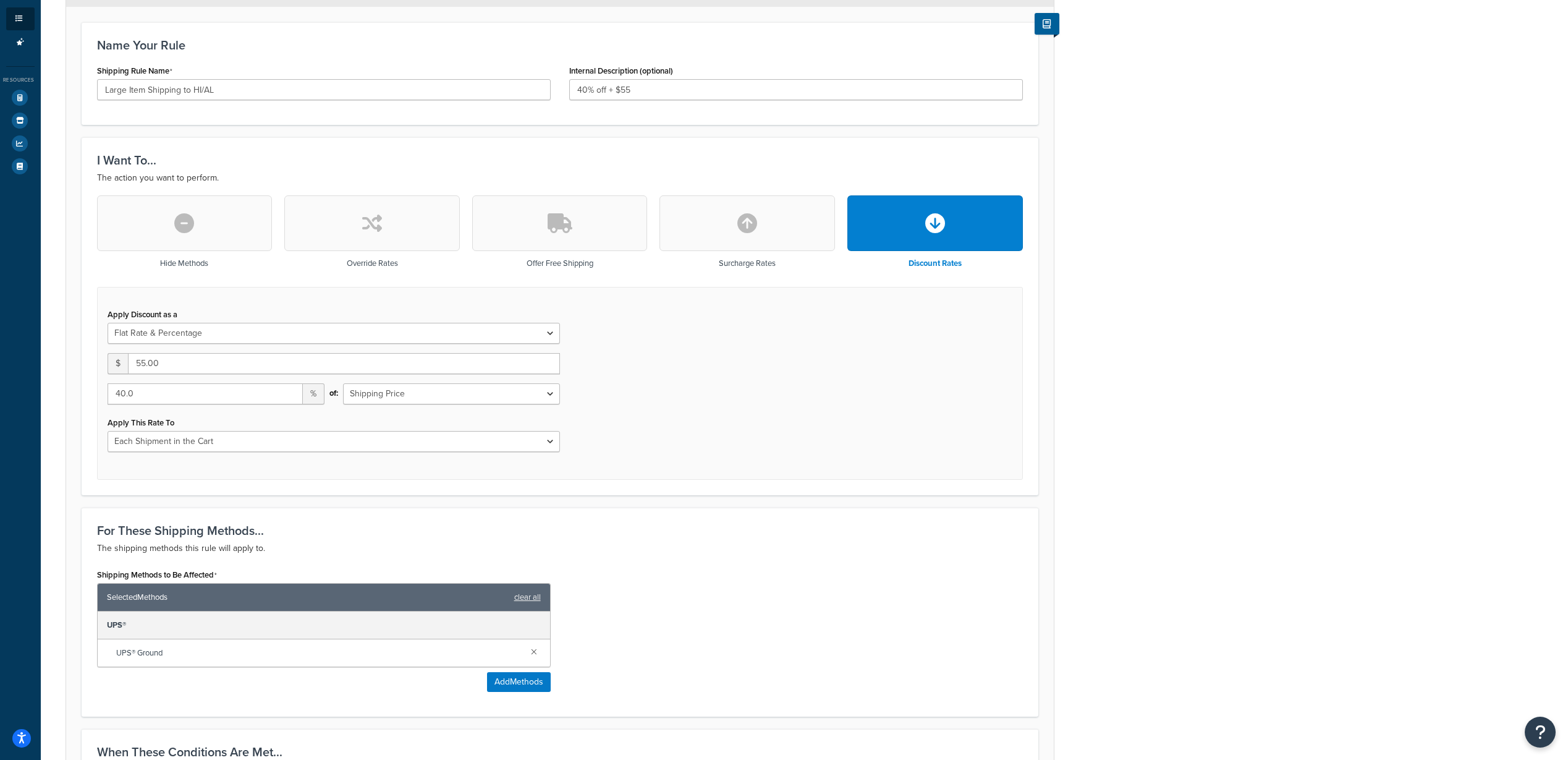
scroll to position [247, 0]
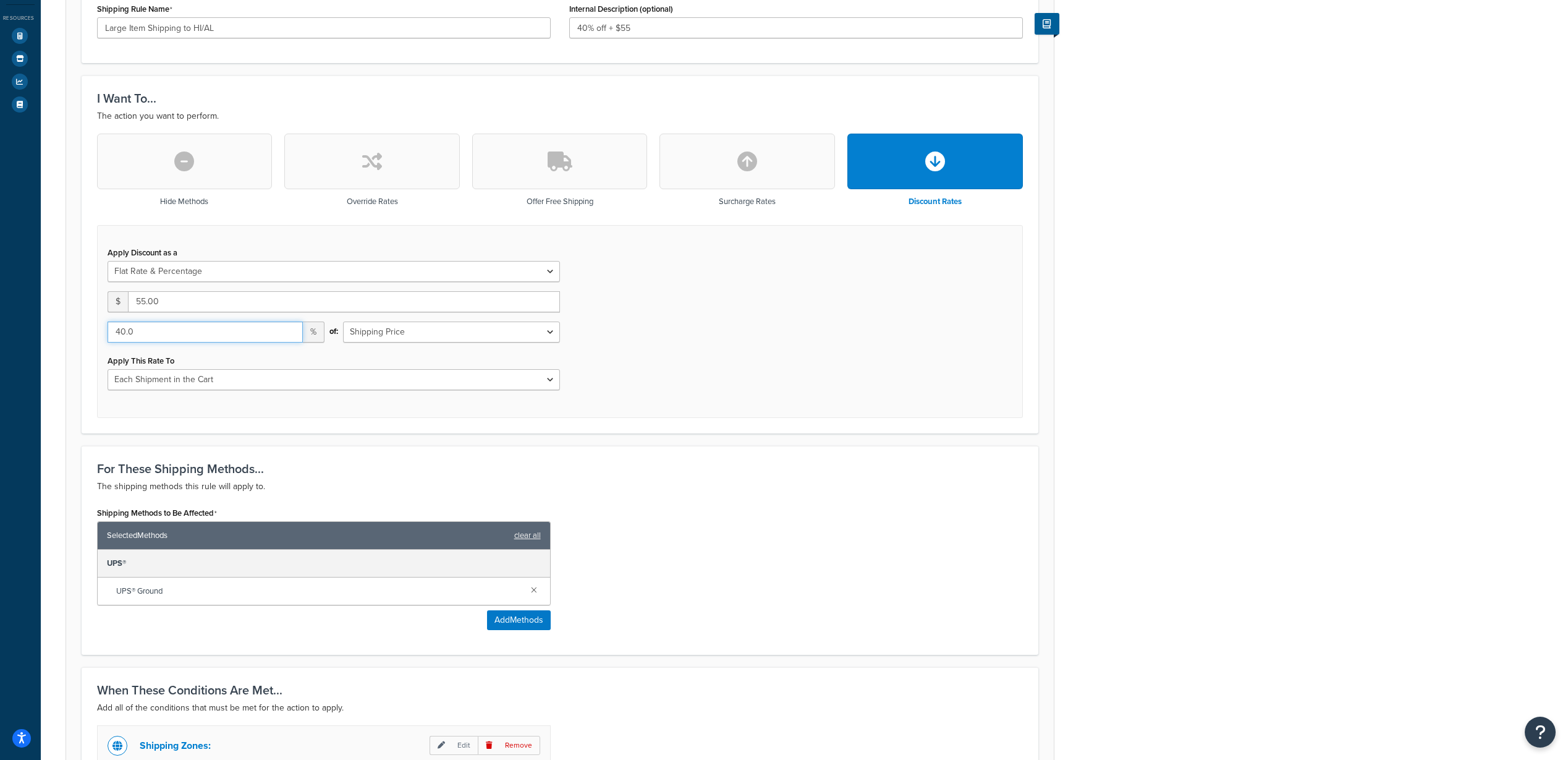
drag, startPoint x: 175, startPoint y: 331, endPoint x: 71, endPoint y: 329, distance: 104.0
click at [71, 329] on form "Specify the action you would like to perform and the shipping methods that will…" at bounding box center [559, 465] width 987 height 1133
type input "50"
click at [1085, 369] on div "Rule: Large Item Shipping to HI/AL Enabled Basic Setup Advanced Specify the act…" at bounding box center [804, 434] width 1527 height 1261
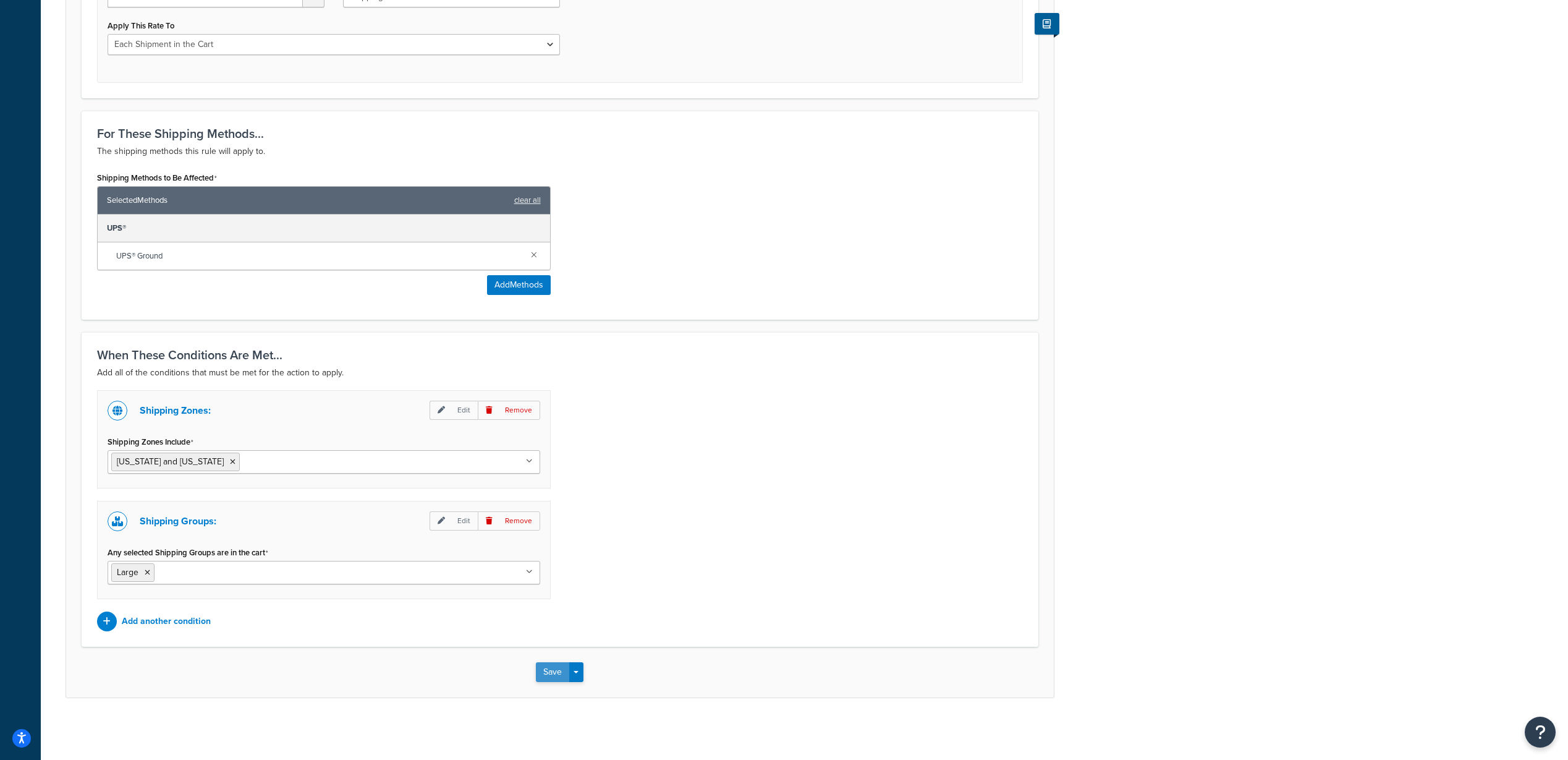
click at [551, 675] on button "Save" at bounding box center [553, 673] width 33 height 20
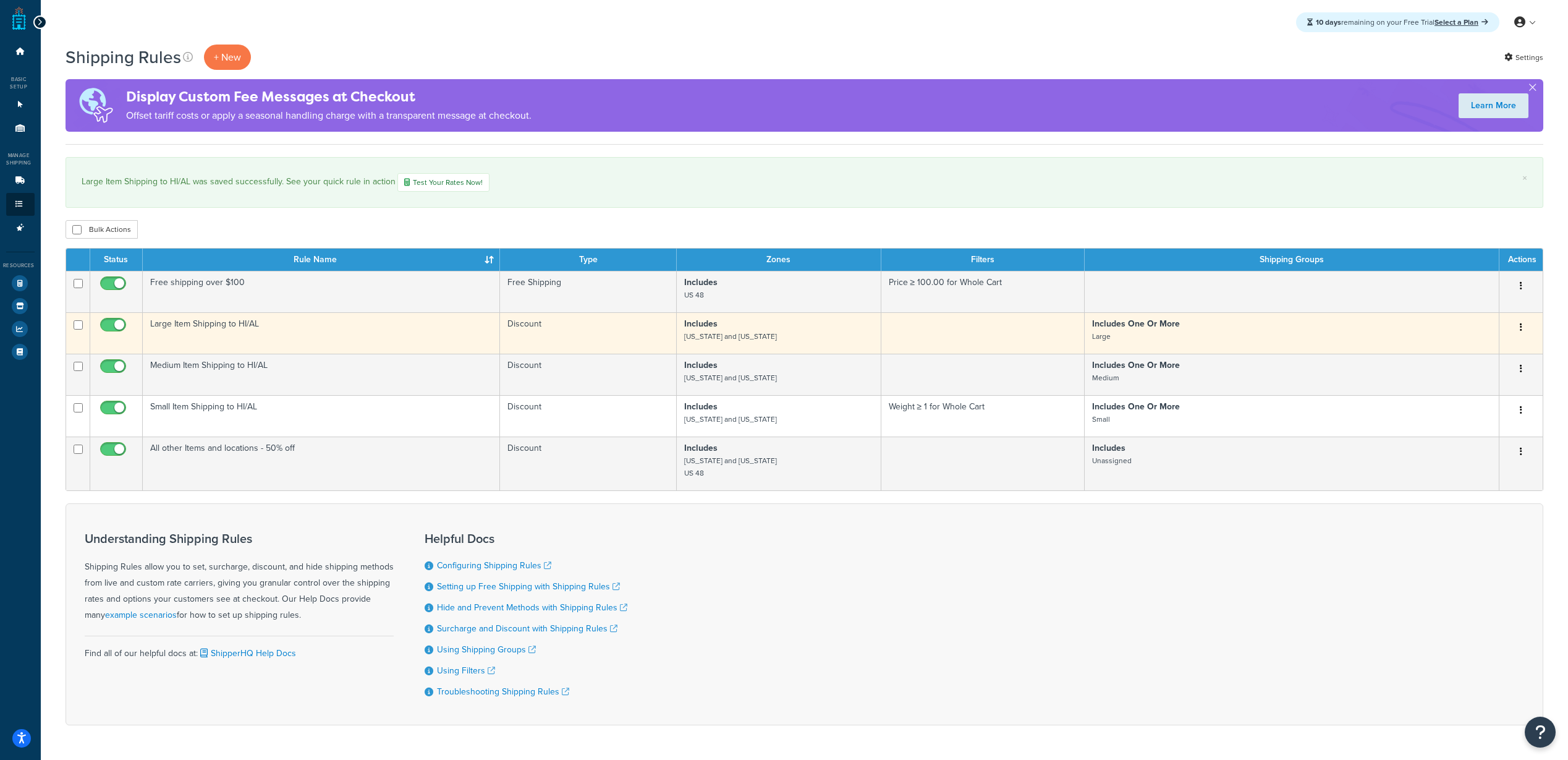
click at [266, 329] on td "Large Item Shipping to HI/AL" at bounding box center [321, 333] width 357 height 41
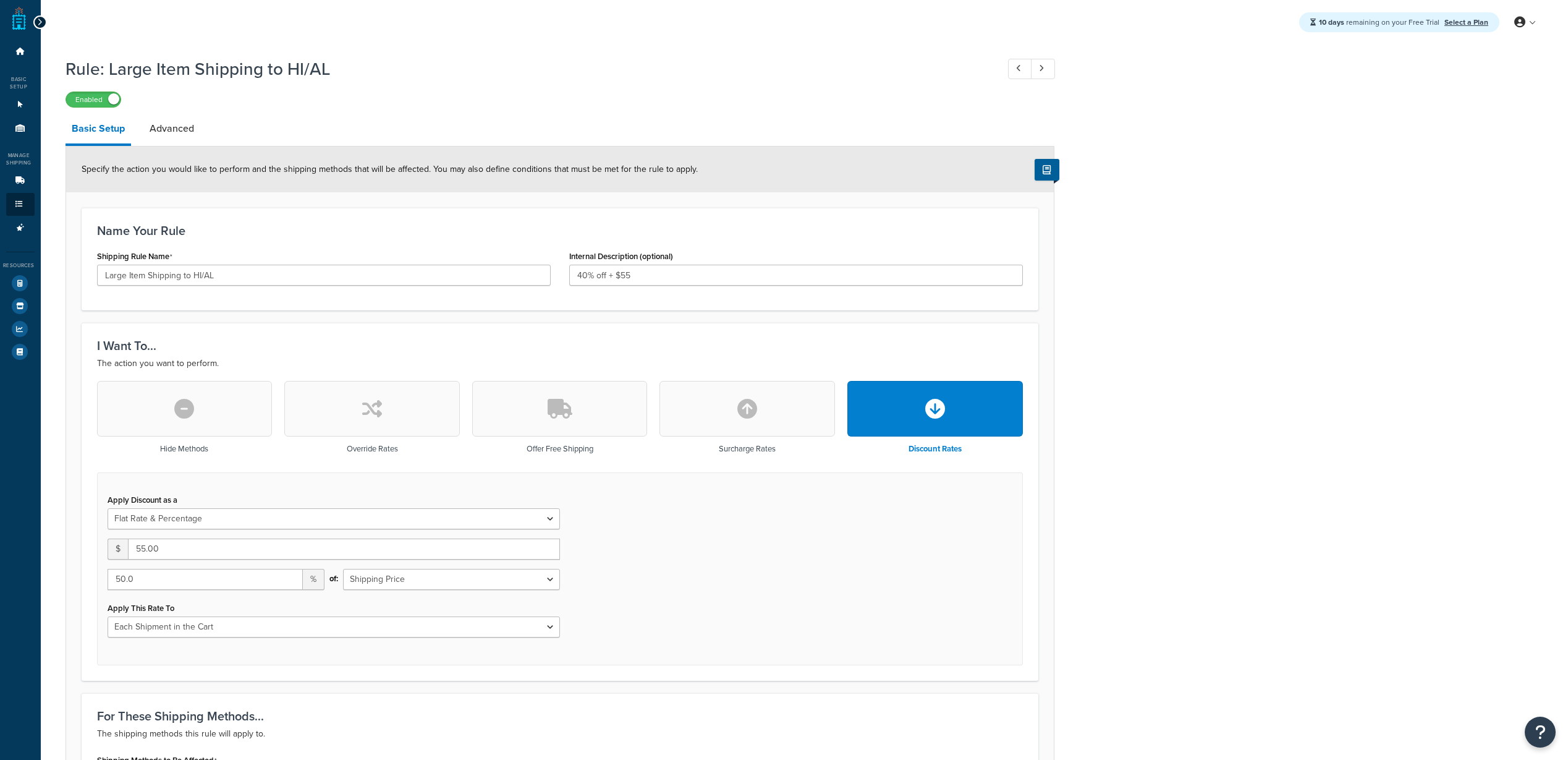
select select "FLAT_RATE_AND_PERCENTAGE"
drag, startPoint x: 580, startPoint y: 274, endPoint x: 561, endPoint y: 274, distance: 19.0
click at [561, 274] on div "Internal Description (optional) 40% off + $55" at bounding box center [796, 270] width 472 height 47
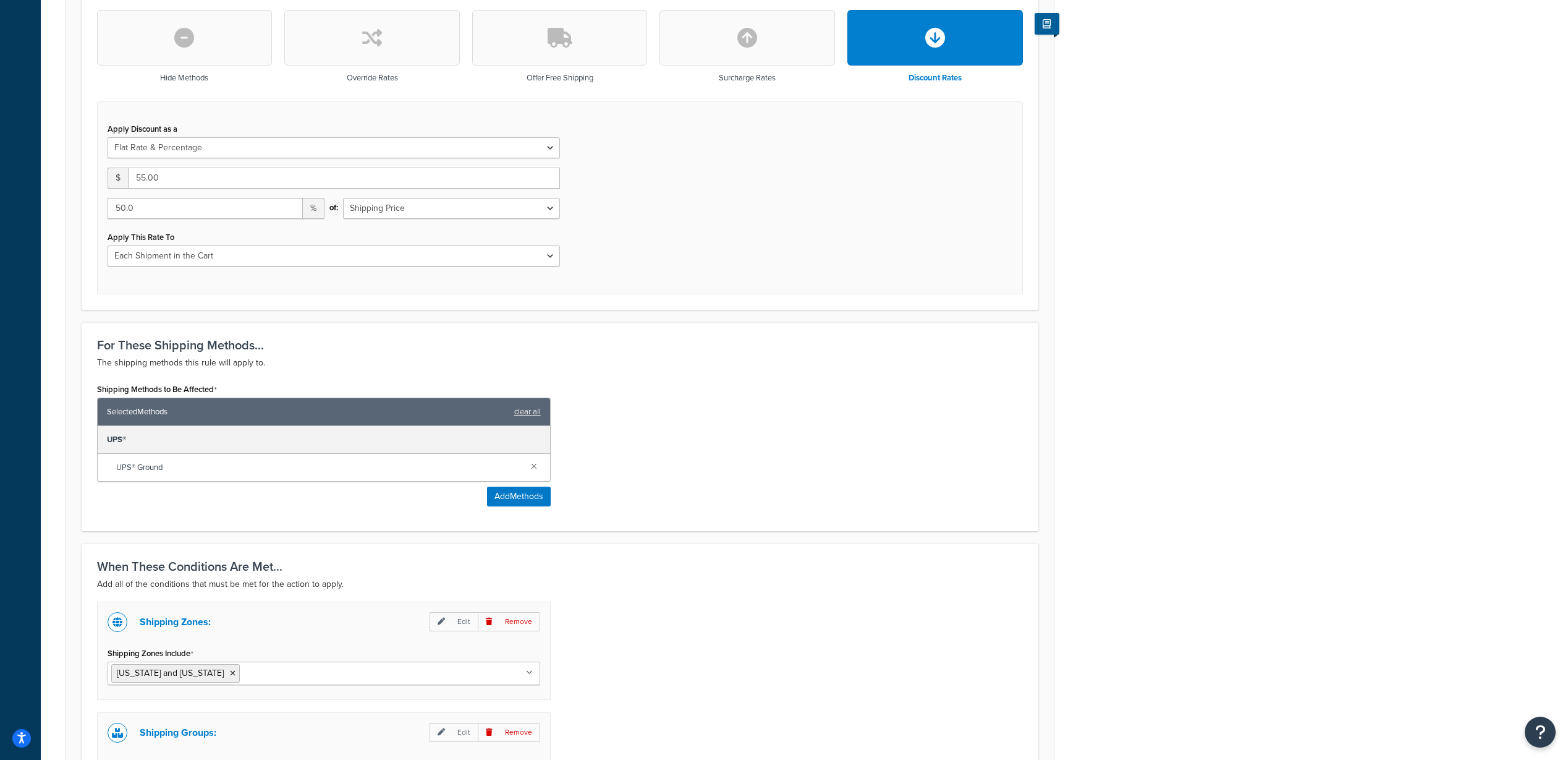
scroll to position [582, 0]
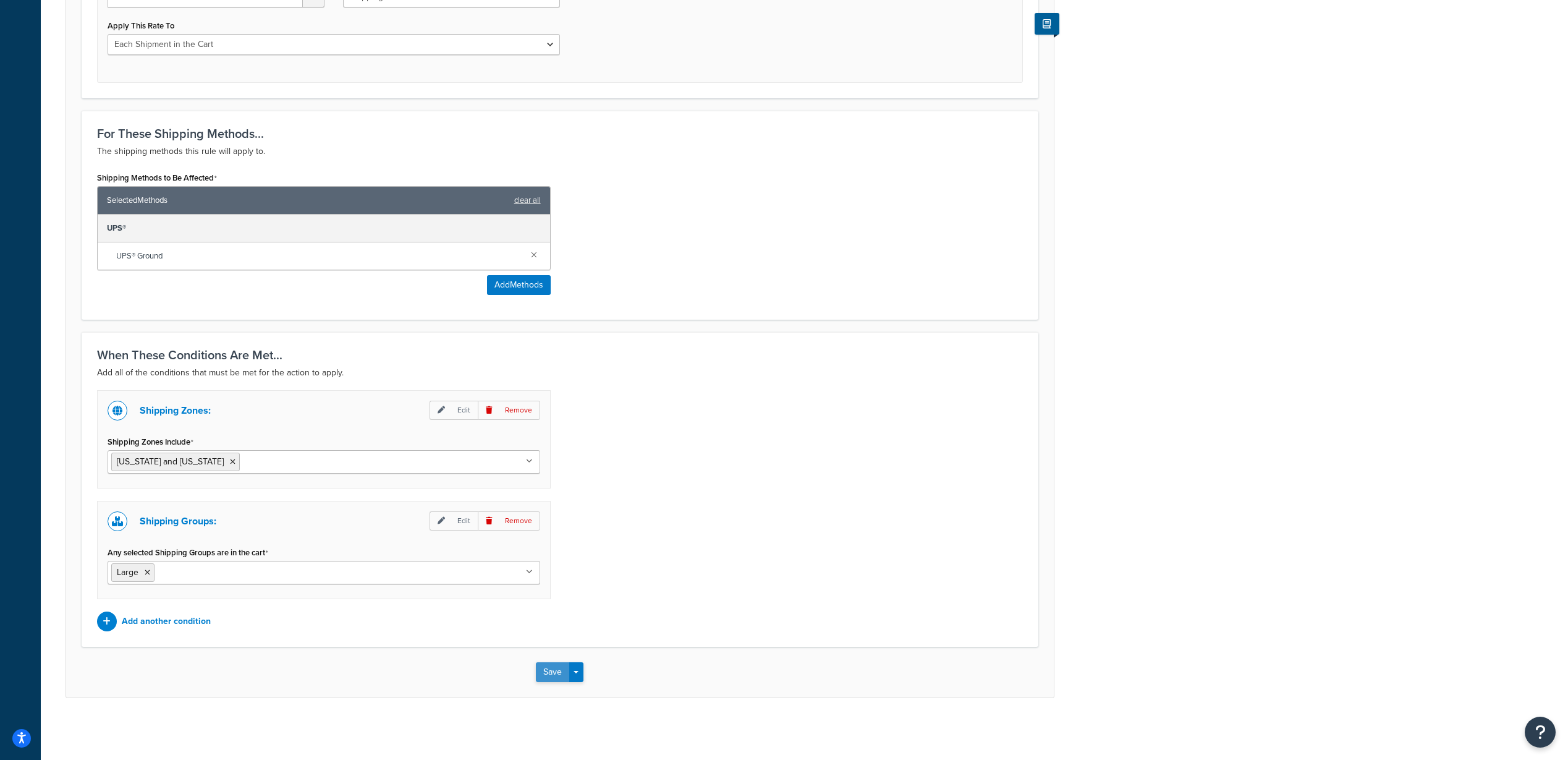
type input "50% off + $55"
click at [556, 671] on button "Save" at bounding box center [553, 673] width 33 height 20
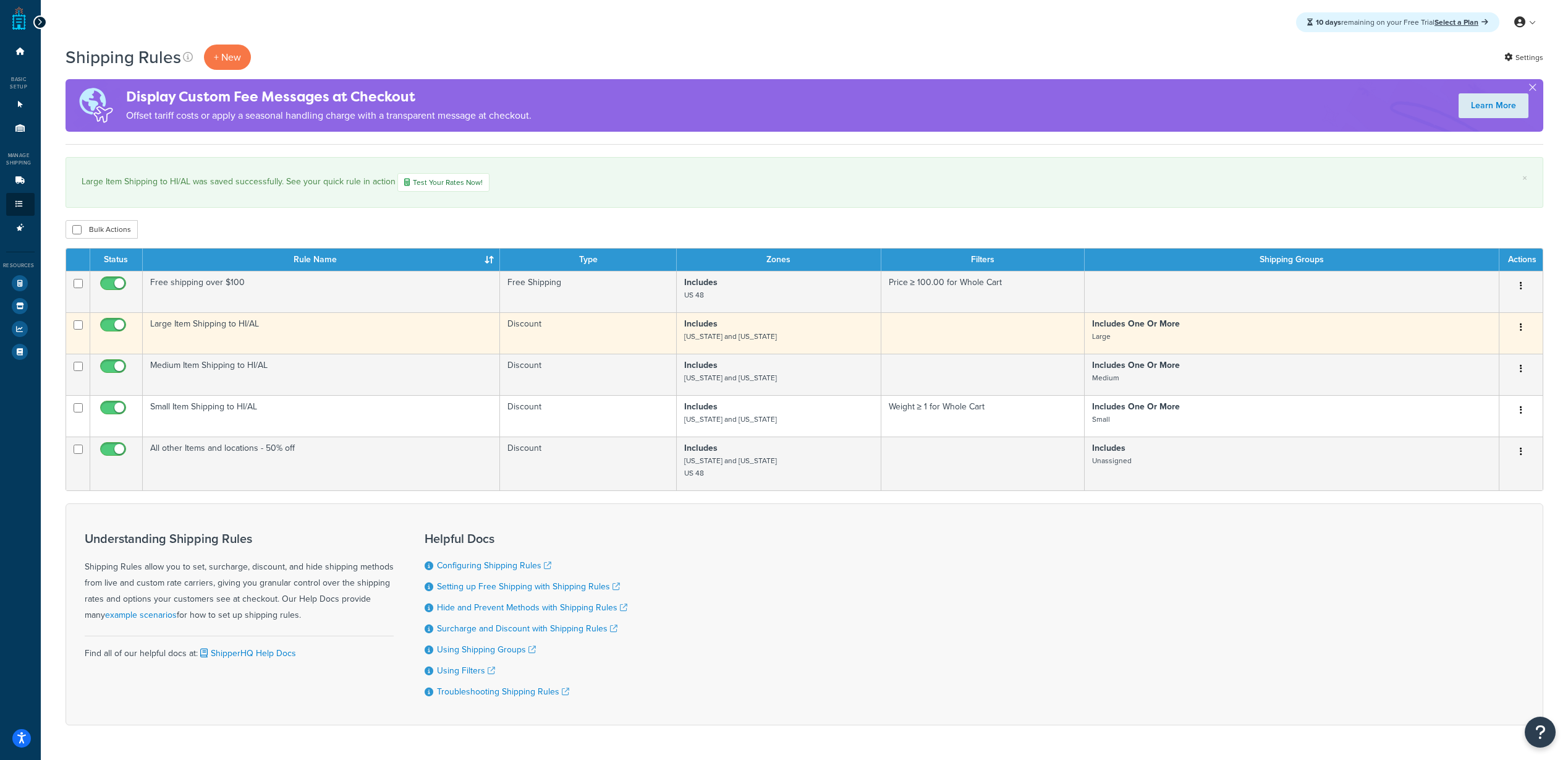
click at [220, 340] on td "Large Item Shipping to HI/AL" at bounding box center [321, 333] width 357 height 41
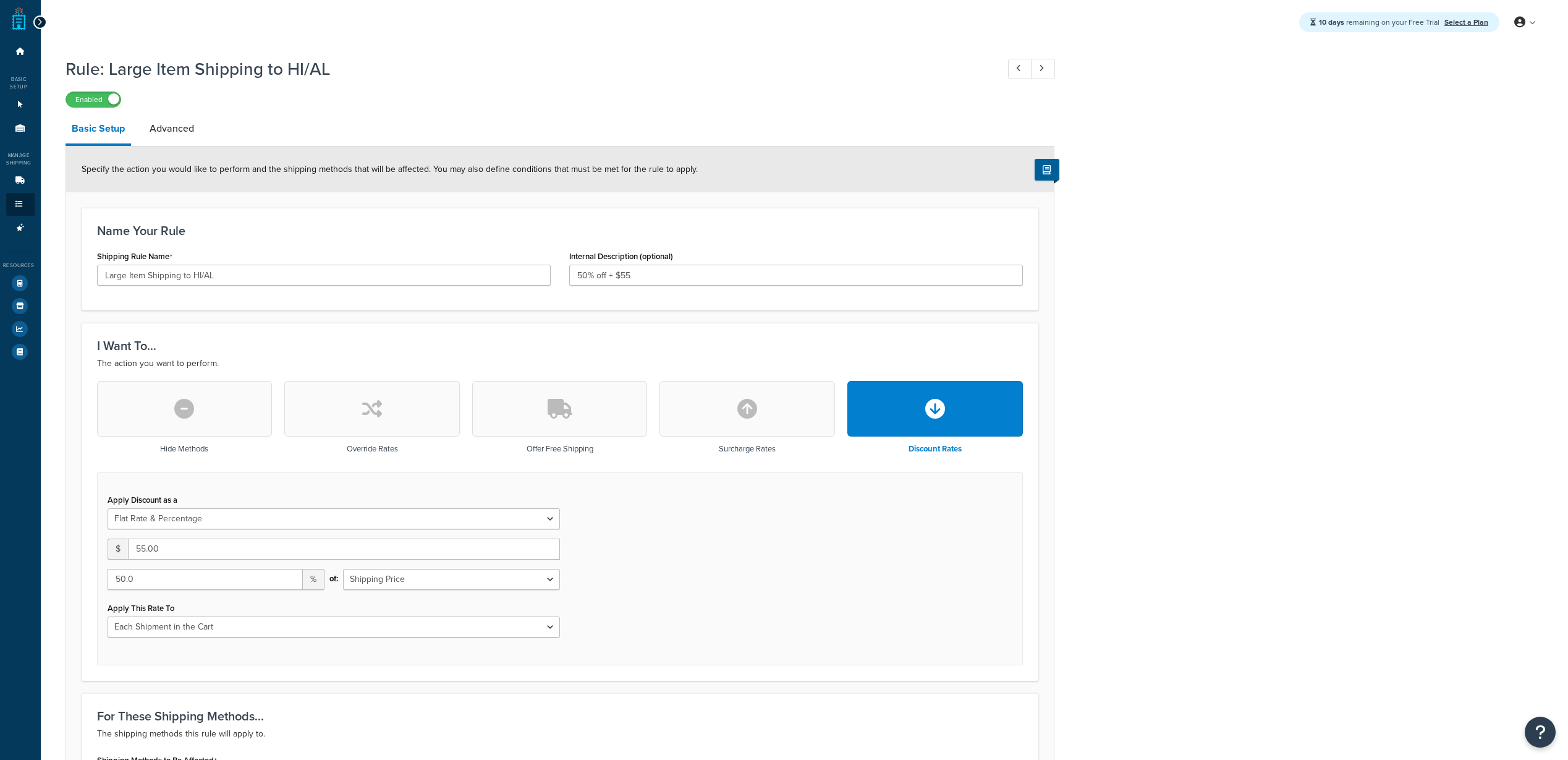
select select "FLAT_RATE_AND_PERCENTAGE"
click at [148, 548] on input "55.00" at bounding box center [344, 548] width 432 height 21
drag, startPoint x: 144, startPoint y: 548, endPoint x: 131, endPoint y: 547, distance: 13.0
click at [131, 547] on input "55.00" at bounding box center [344, 548] width 432 height 21
type input "60.00"
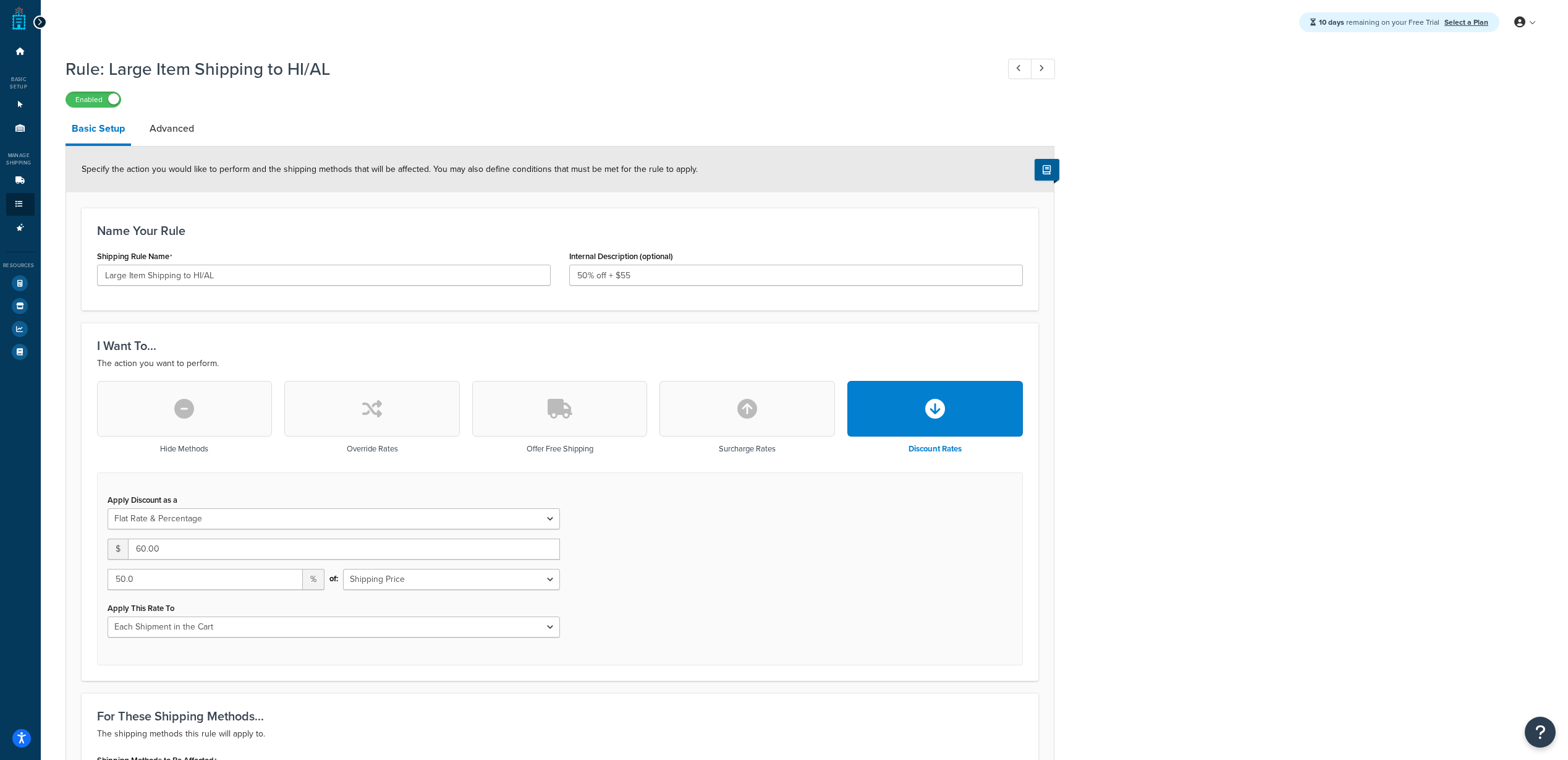
click at [1296, 454] on div "Rule: Large Item Shipping to HI/AL Enabled Basic Setup Advanced Specify the act…" at bounding box center [804, 681] width 1527 height 1261
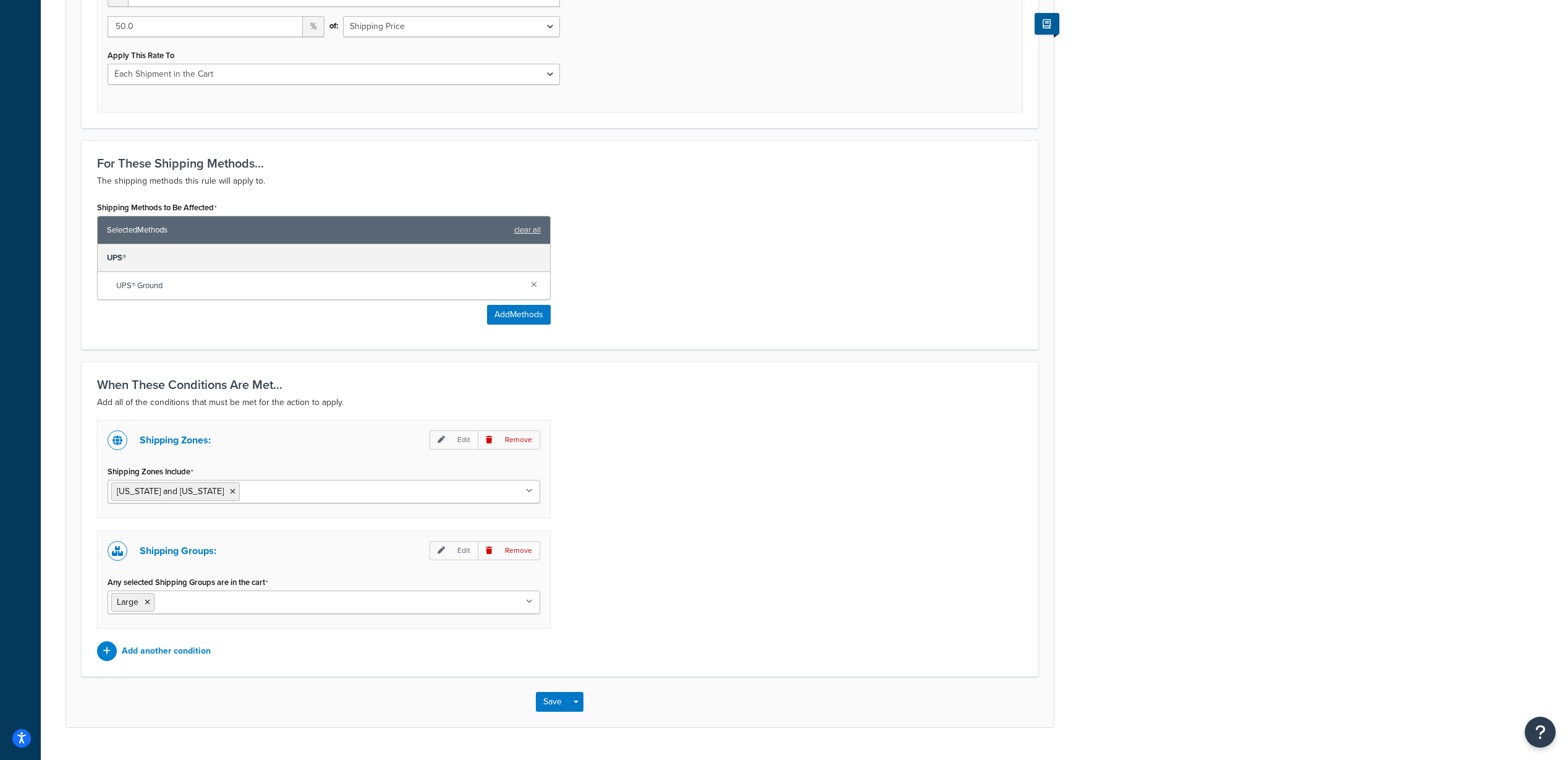
scroll to position [582, 0]
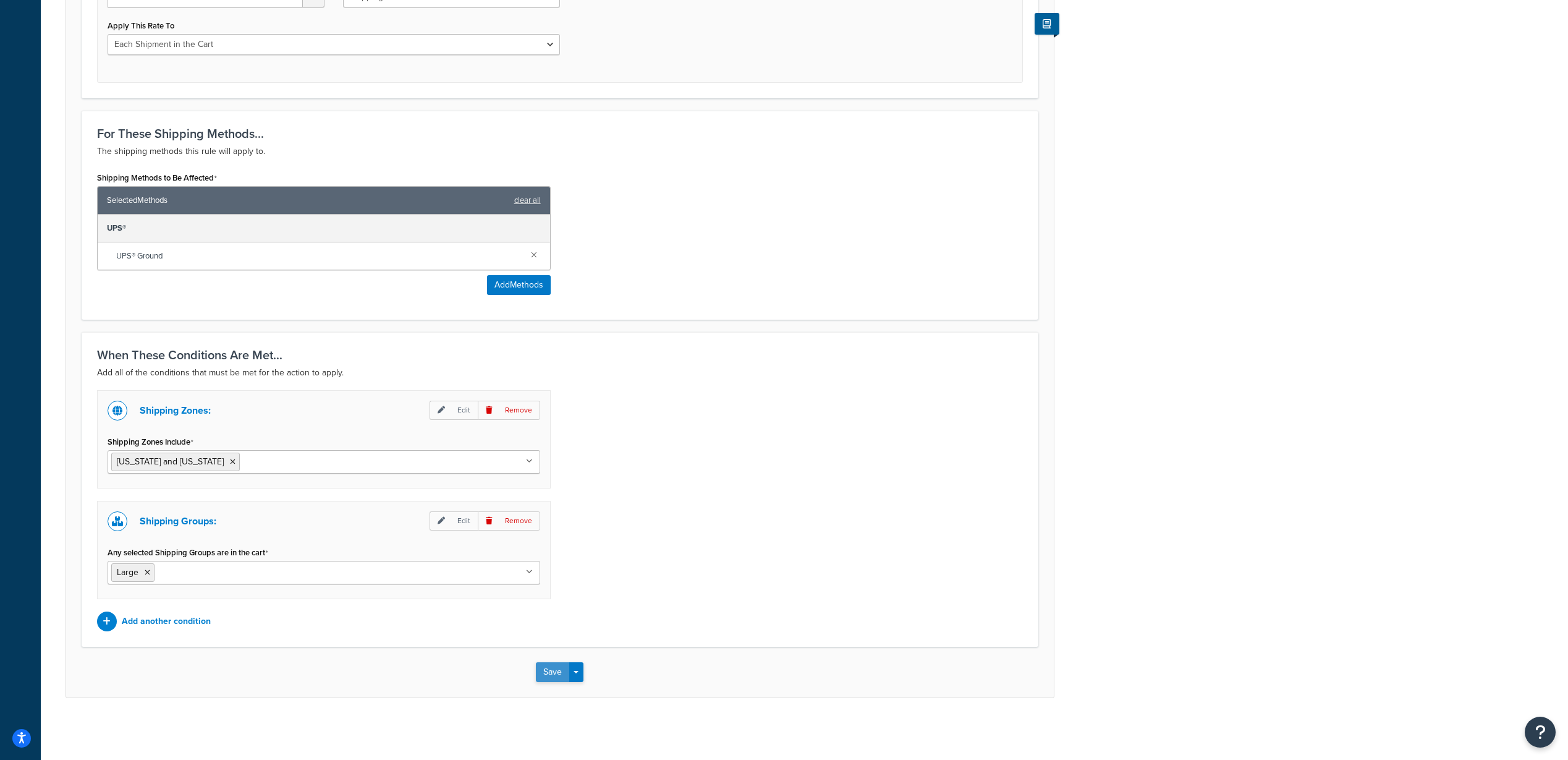
click at [545, 672] on button "Save" at bounding box center [553, 673] width 33 height 20
